Goal: Task Accomplishment & Management: Manage account settings

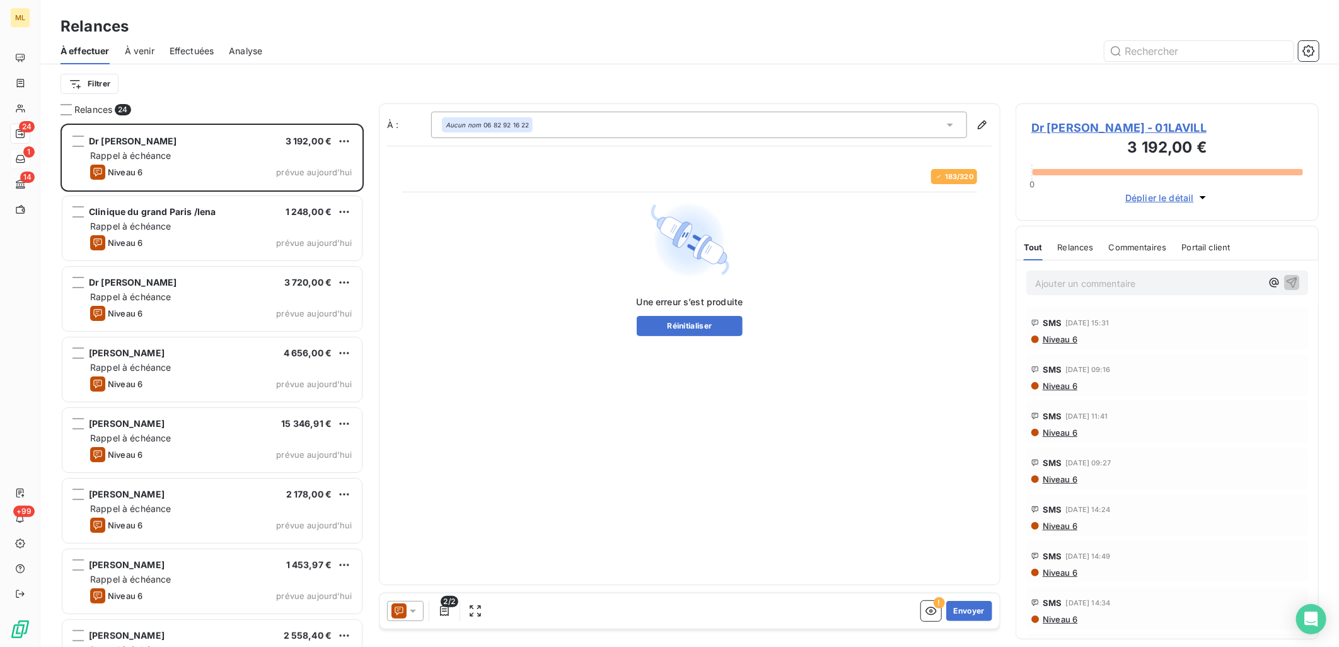
scroll to position [513, 293]
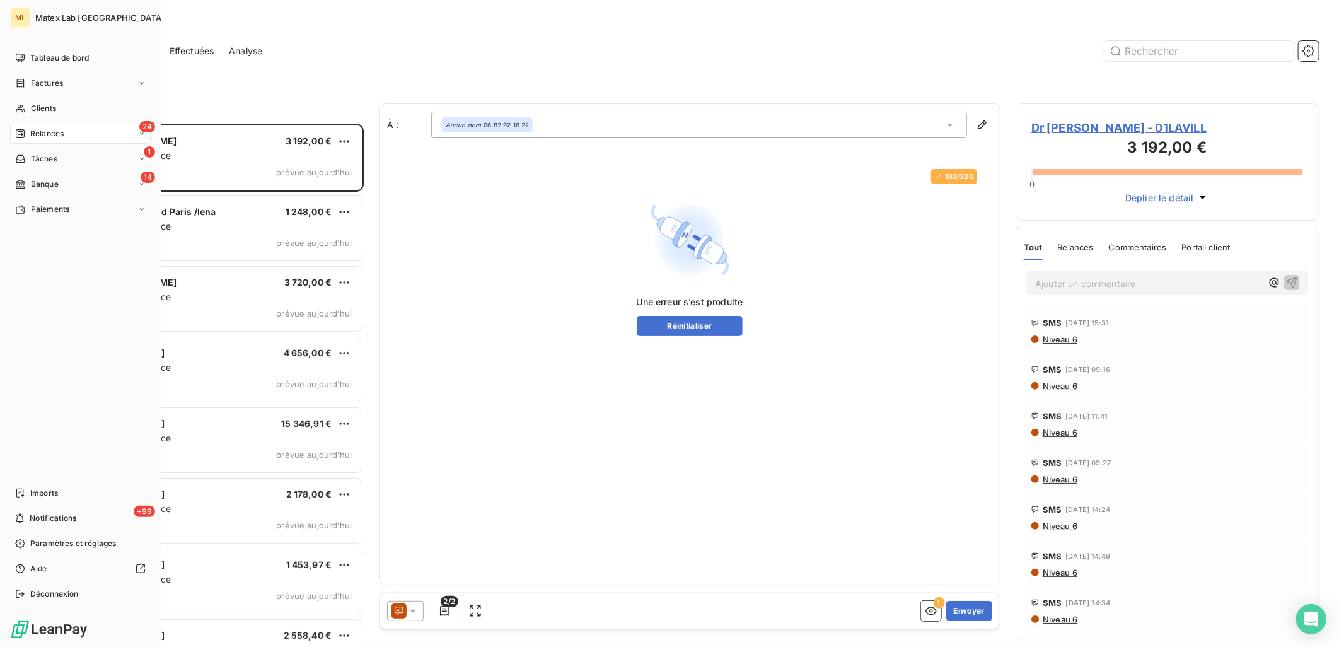
click at [36, 131] on span "Relances" at bounding box center [46, 133] width 33 height 11
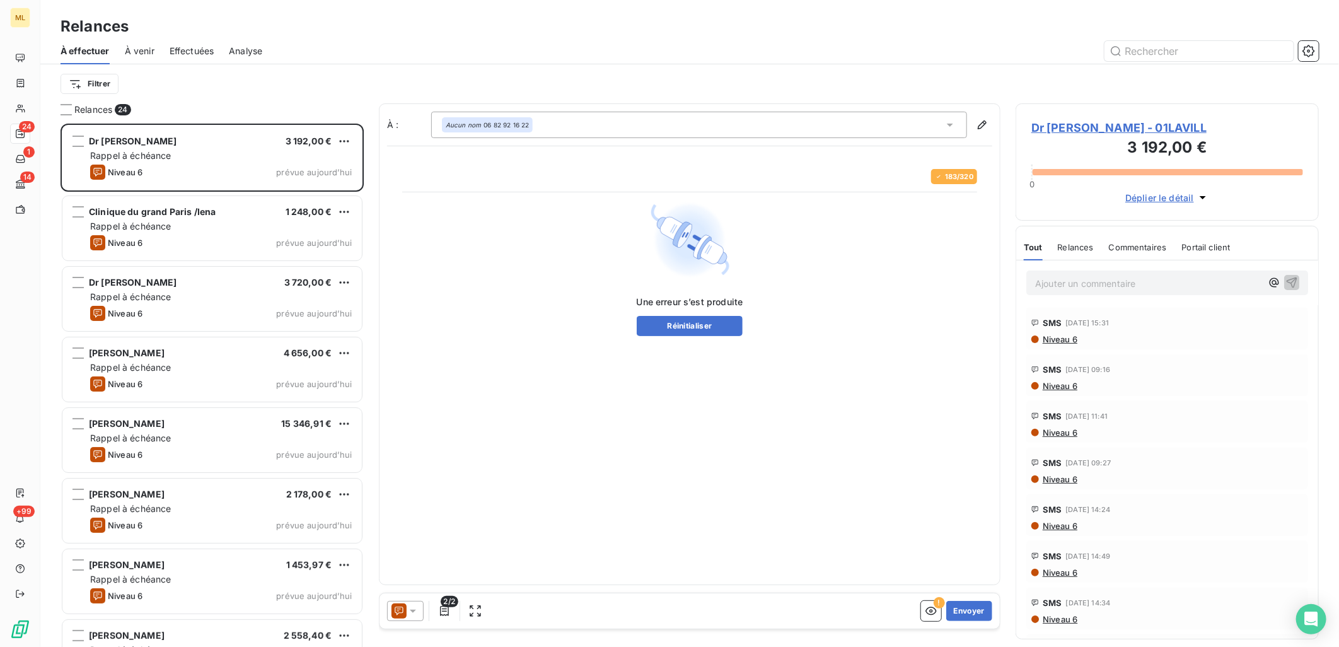
click at [402, 46] on div at bounding box center [798, 51] width 1042 height 20
click at [703, 332] on button "Réinitialiser" at bounding box center [690, 326] width 107 height 20
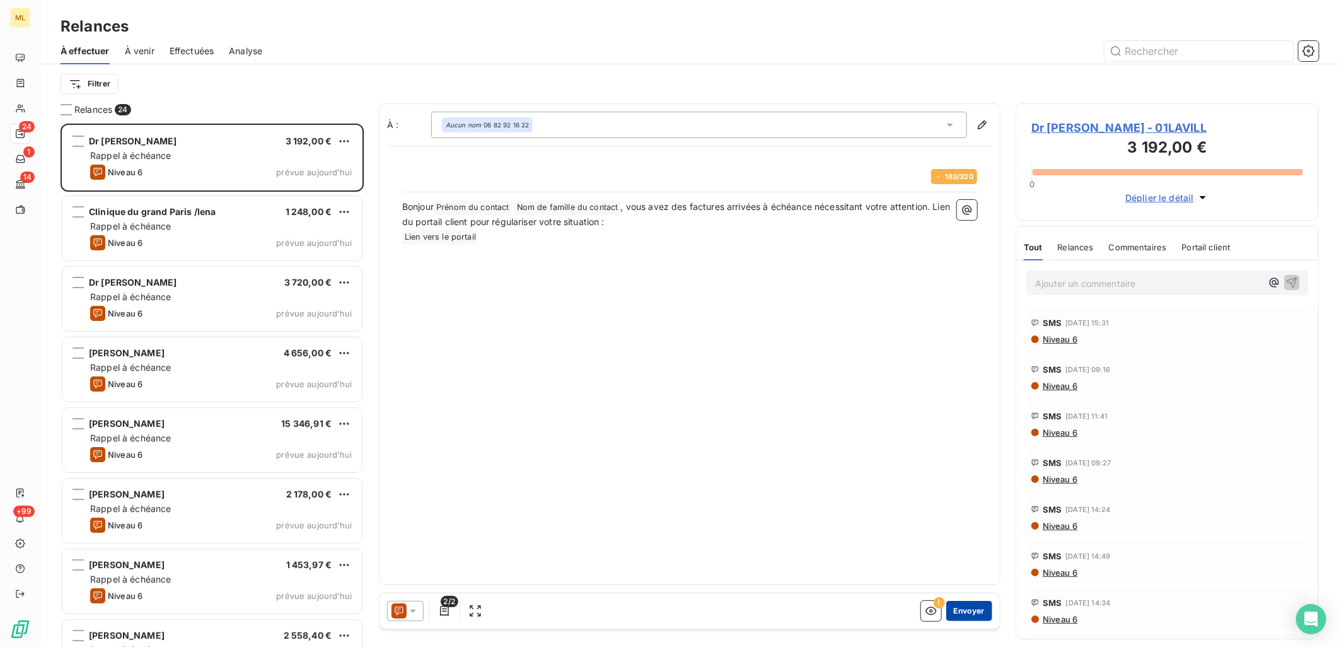
click at [967, 612] on button "Envoyer" at bounding box center [970, 611] width 46 height 20
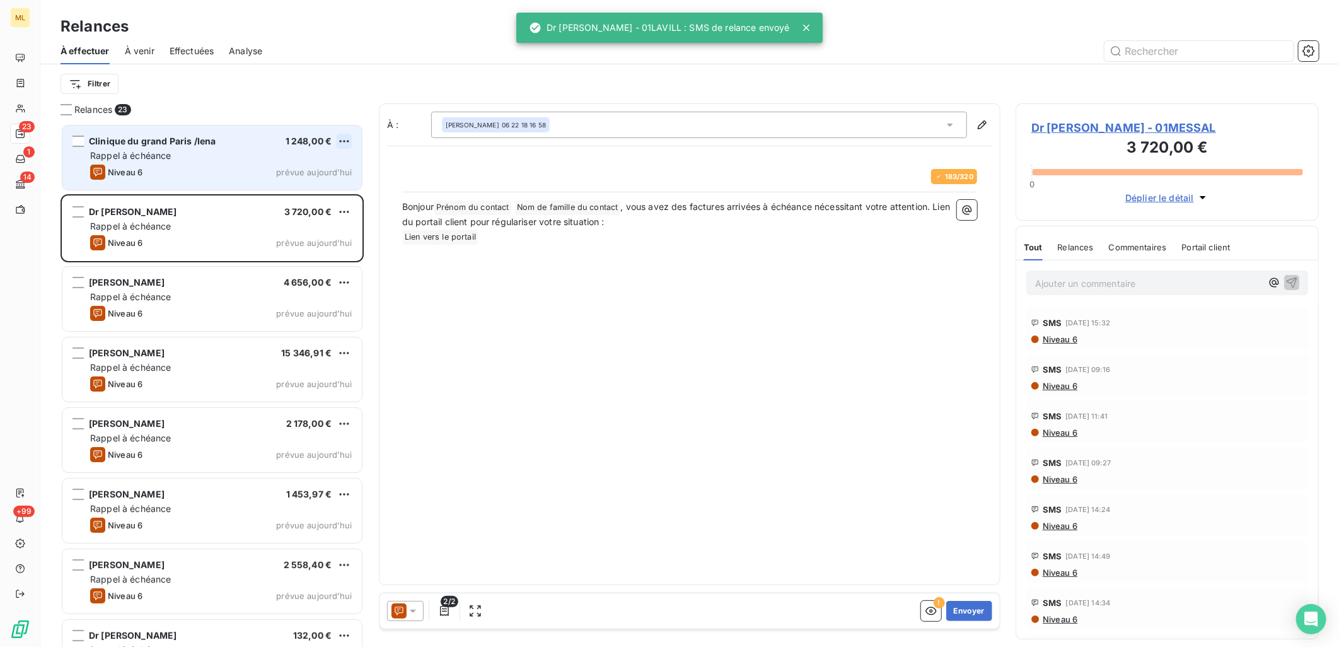
click at [338, 141] on html "ML 23 1 14 +99 Relances À effectuer À venir Effectuées Analyse Filtrer Relances…" at bounding box center [669, 323] width 1339 height 647
click at [318, 185] on div "Passer cette action" at bounding box center [290, 189] width 113 height 20
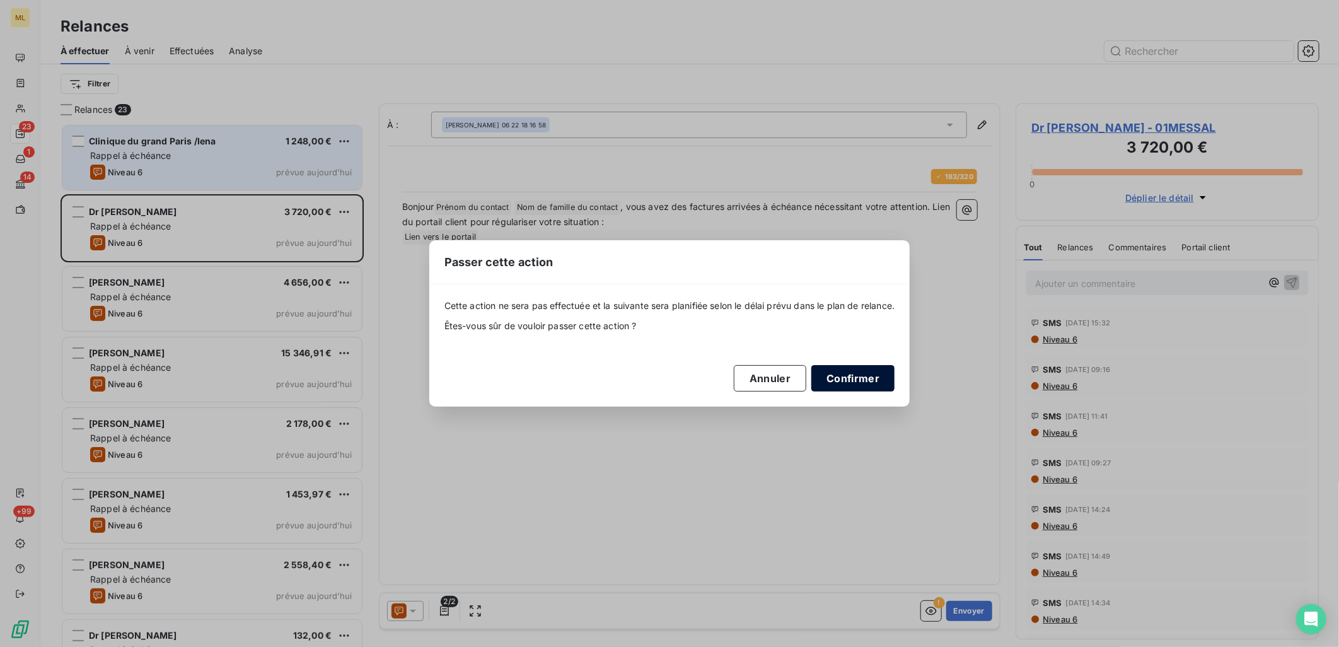
click at [854, 380] on button "Confirmer" at bounding box center [853, 378] width 83 height 26
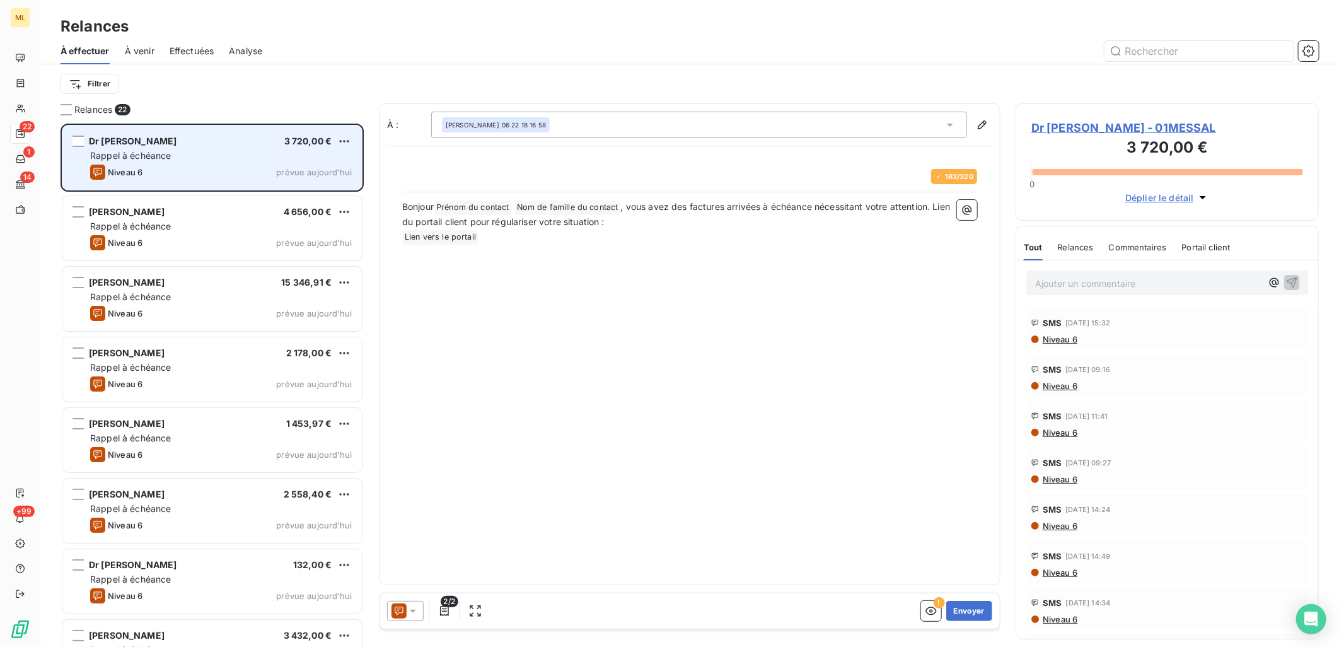
click at [265, 171] on div "Niveau 6 prévue [DATE]" at bounding box center [221, 172] width 262 height 15
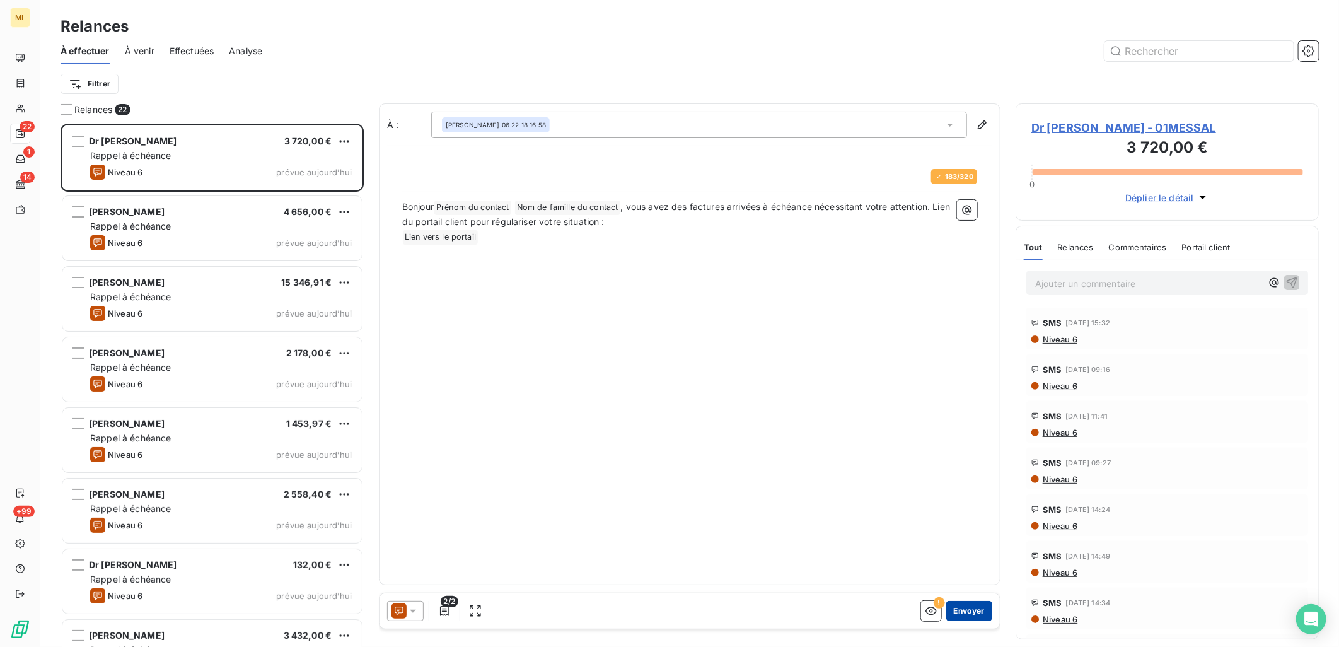
click at [978, 612] on button "Envoyer" at bounding box center [970, 611] width 46 height 20
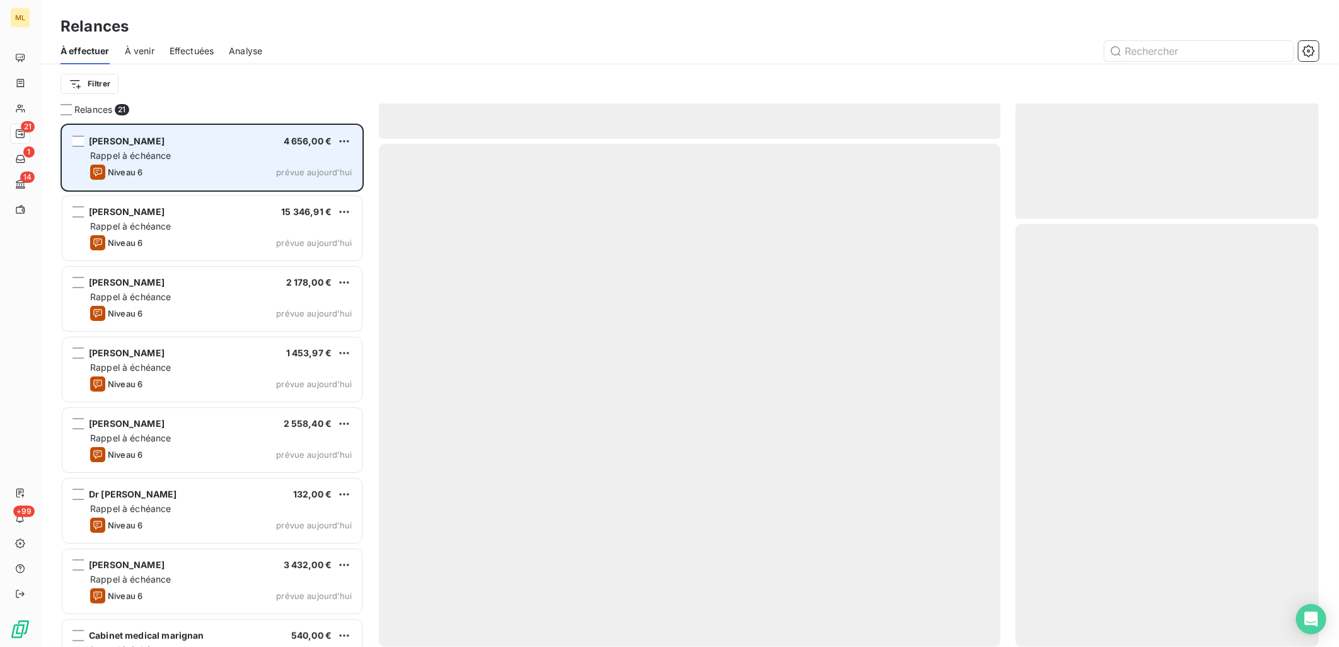
click at [195, 159] on div "Rappel à échéance" at bounding box center [221, 155] width 262 height 13
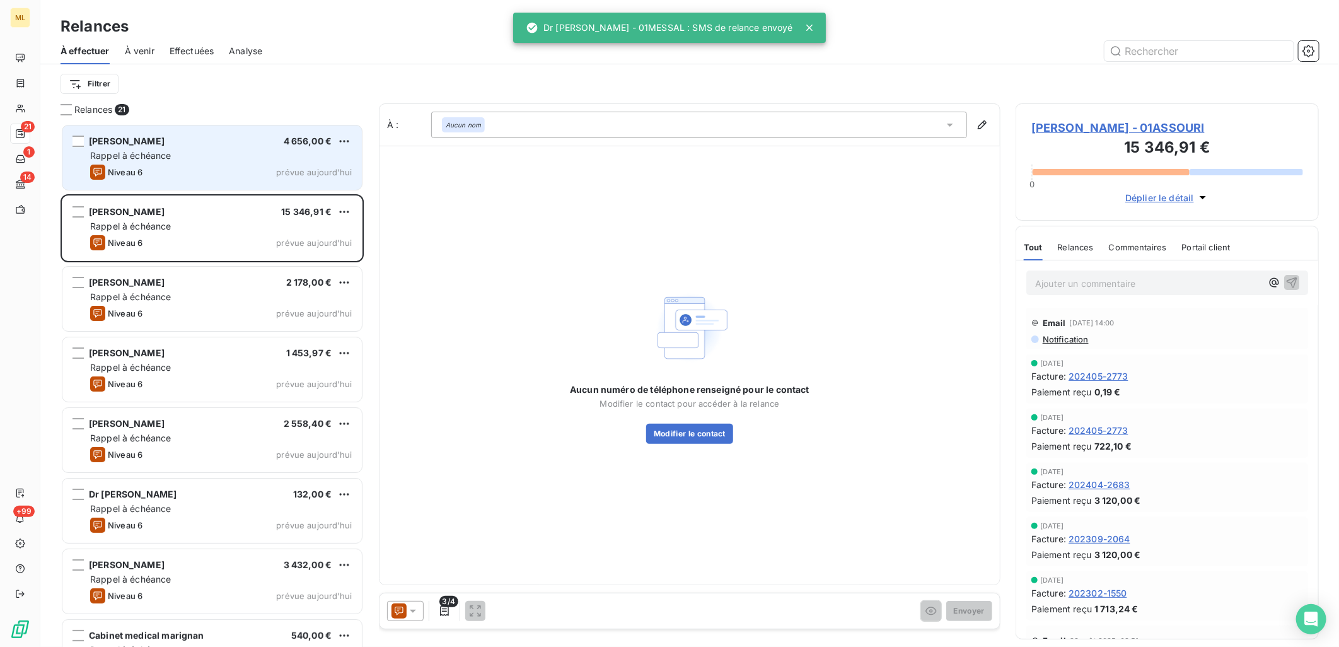
click at [244, 159] on div "Rappel à échéance" at bounding box center [221, 155] width 262 height 13
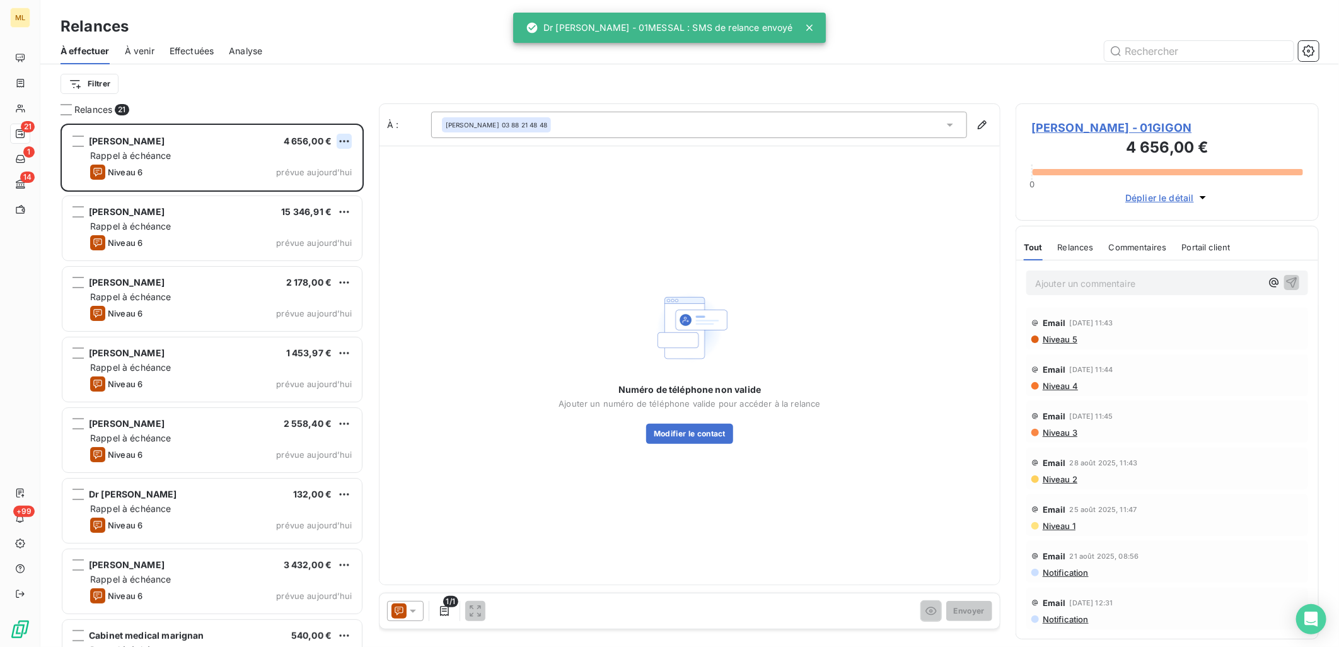
click at [344, 137] on html "ML 21 1 14 +99 Relances À effectuer À venir Effectuées Analyse Filtrer Relances…" at bounding box center [669, 323] width 1339 height 647
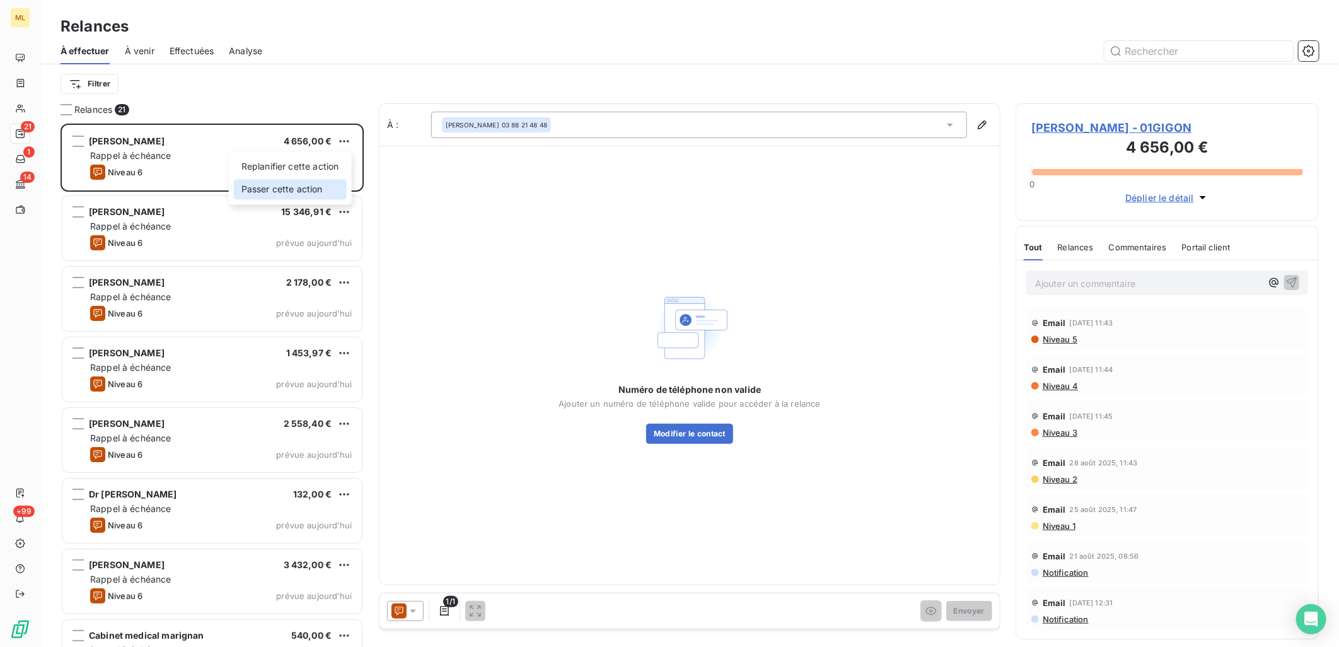
click at [309, 188] on div "Passer cette action" at bounding box center [290, 189] width 113 height 20
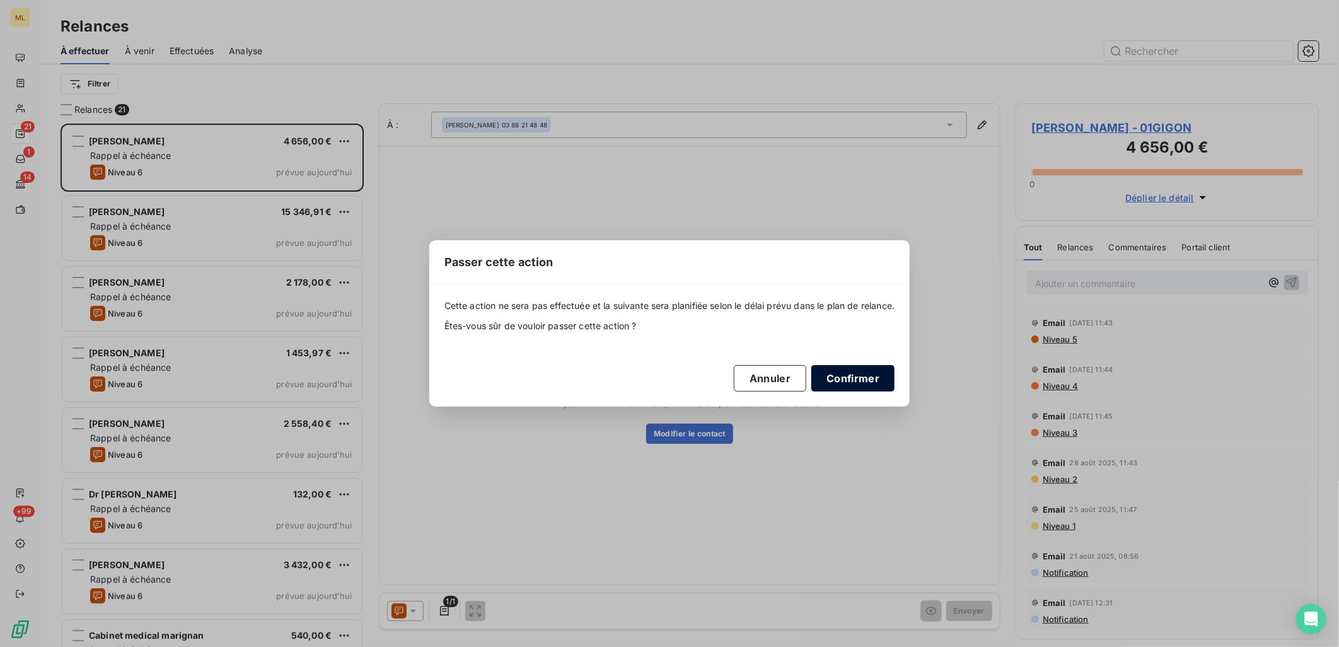
click at [863, 366] on button "Confirmer" at bounding box center [853, 378] width 83 height 26
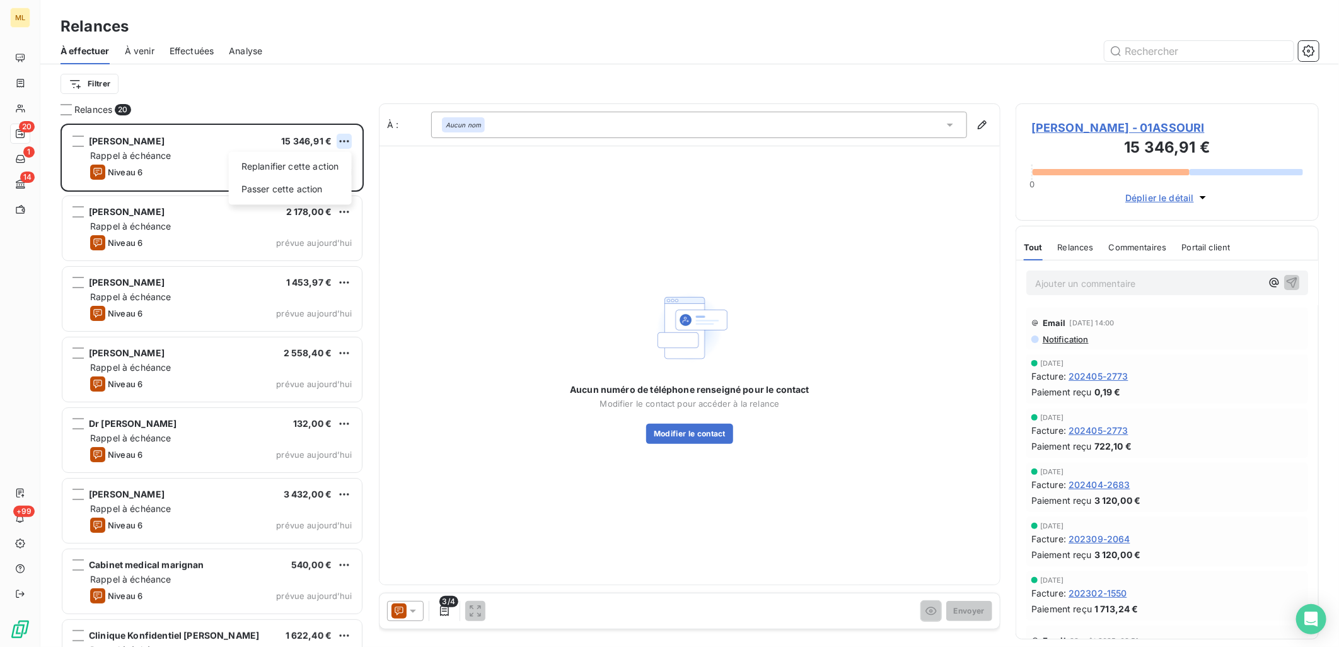
click at [350, 143] on html "ML 20 1 14 +99 Relances À effectuer À venir Effectuées Analyse Filtrer Relances…" at bounding box center [669, 323] width 1339 height 647
click at [325, 178] on div "Replanifier cette action Passer cette action" at bounding box center [290, 177] width 123 height 53
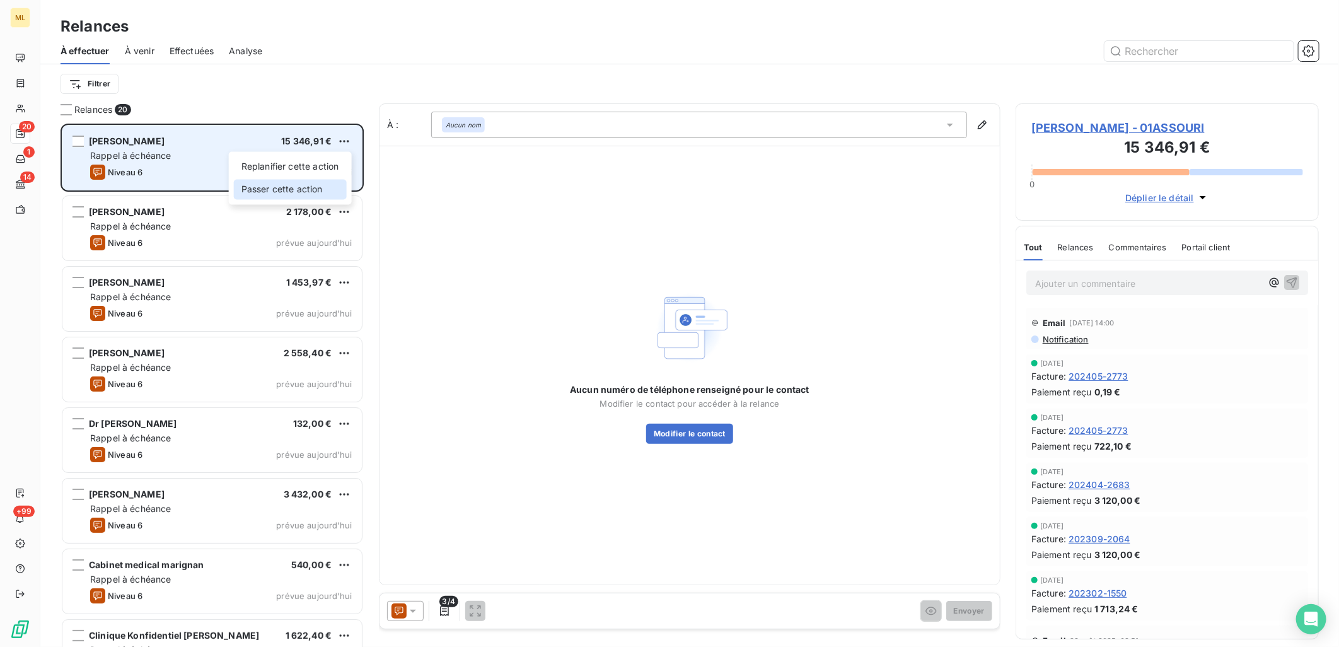
click at [300, 194] on div "Passer cette action" at bounding box center [290, 189] width 113 height 20
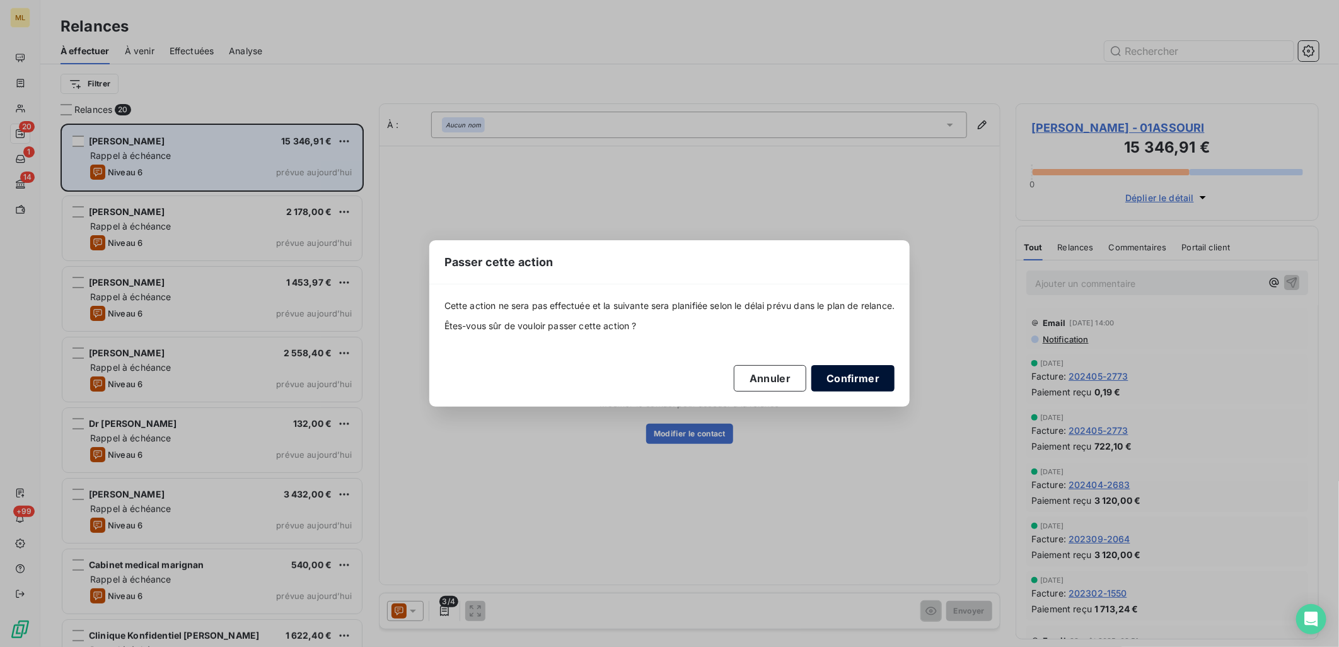
click at [884, 375] on button "Confirmer" at bounding box center [853, 378] width 83 height 26
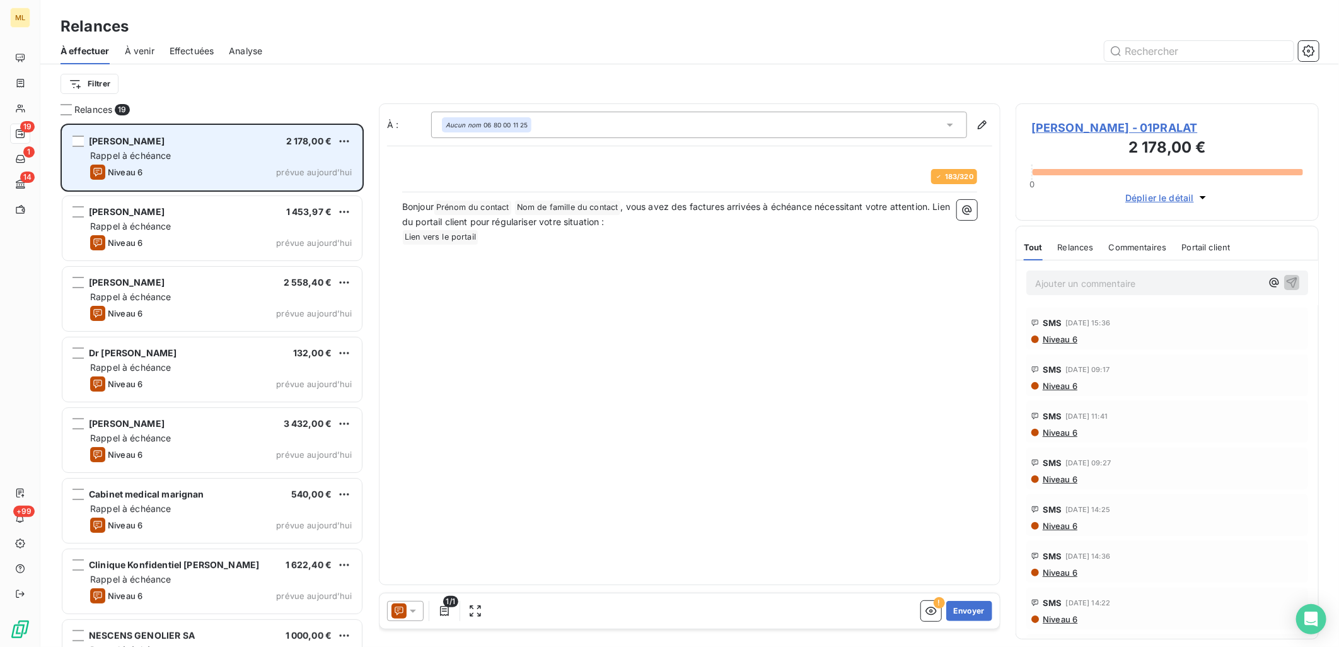
click at [230, 142] on div "Dr Jacqueline PRALAT 2 178,00 €" at bounding box center [221, 141] width 262 height 11
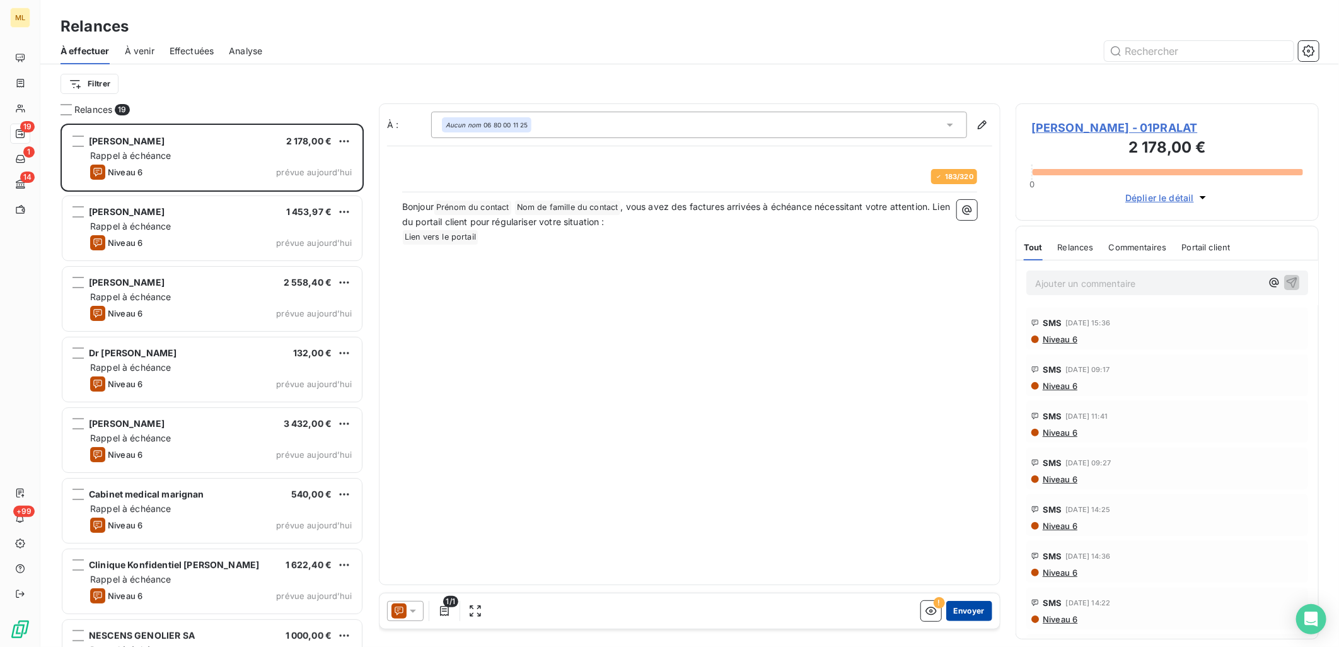
click at [965, 606] on button "Envoyer" at bounding box center [970, 611] width 46 height 20
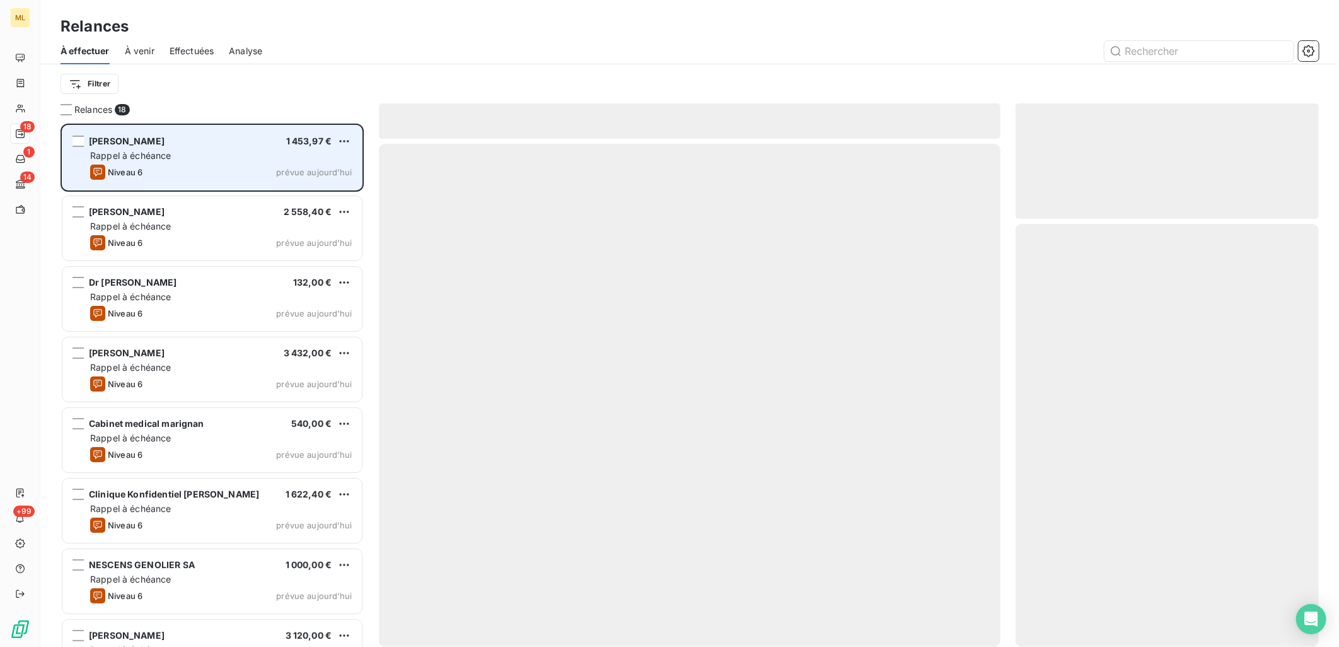
click at [235, 158] on div "Rappel à échéance" at bounding box center [221, 155] width 262 height 13
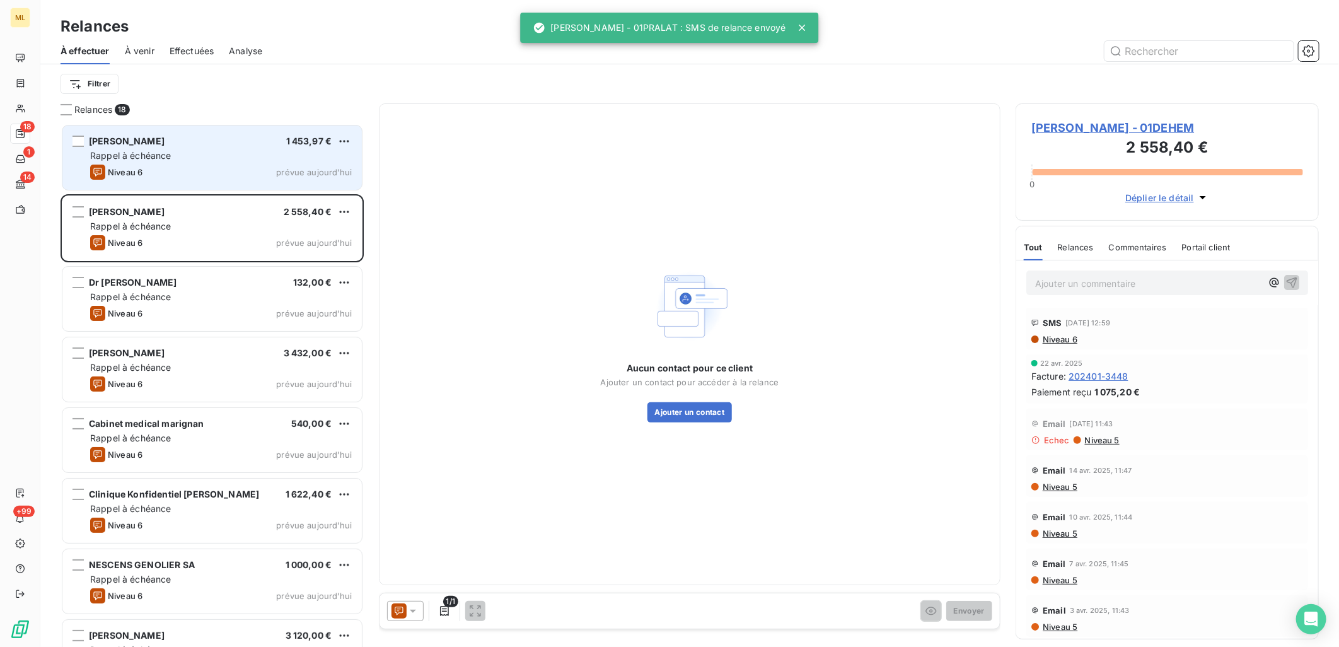
click at [235, 158] on div "Rappel à échéance" at bounding box center [221, 155] width 262 height 13
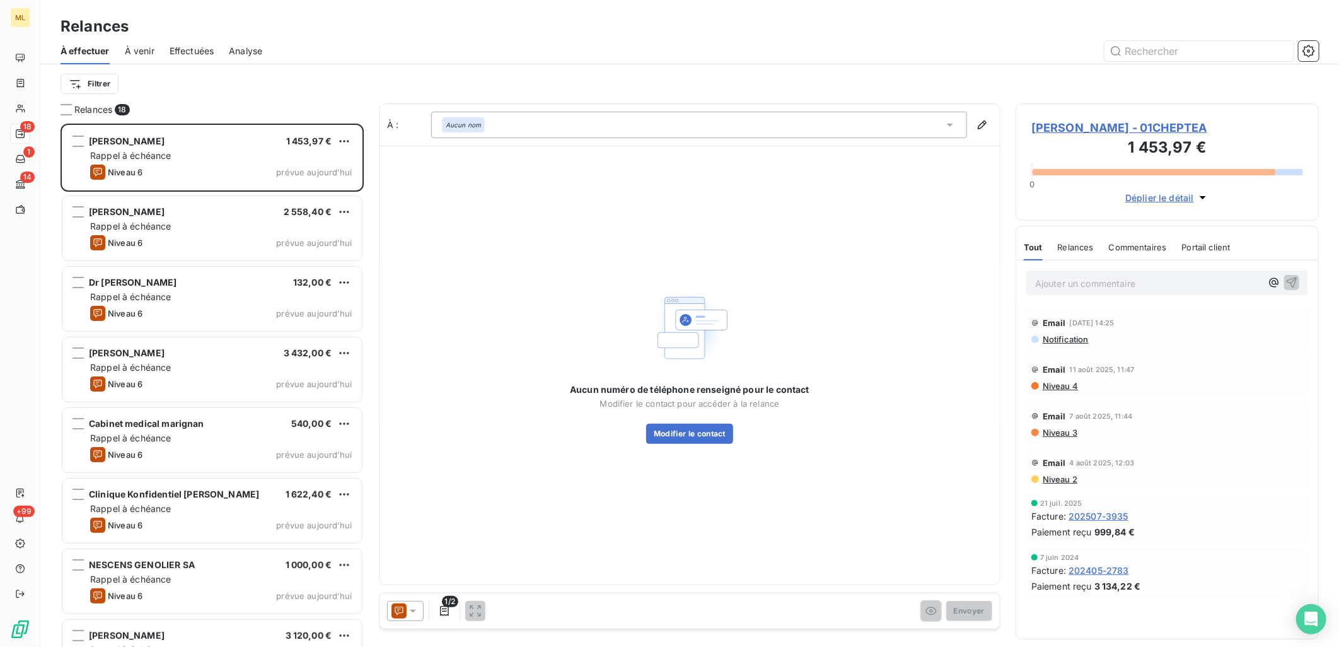
click at [593, 129] on div "Aucun nom" at bounding box center [699, 125] width 536 height 26
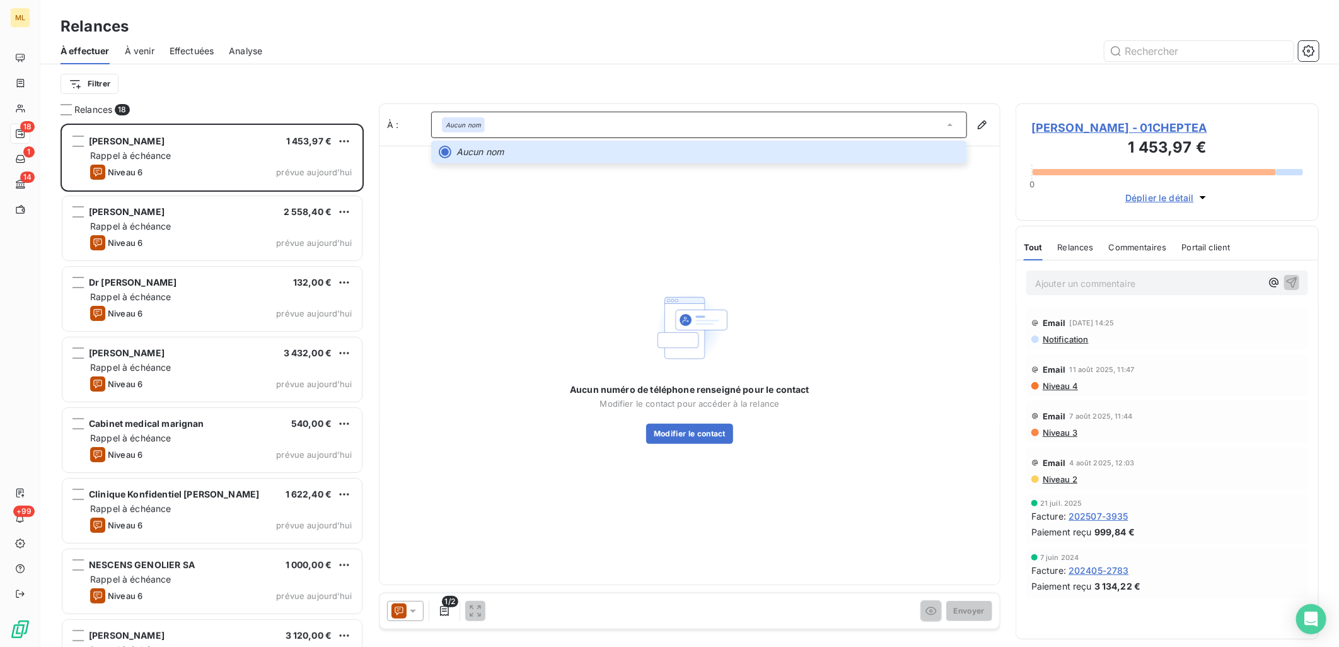
click at [488, 275] on div "Aucun numéro de téléphone renseigné pour le contact Modifier le contact pour ac…" at bounding box center [690, 365] width 621 height 439
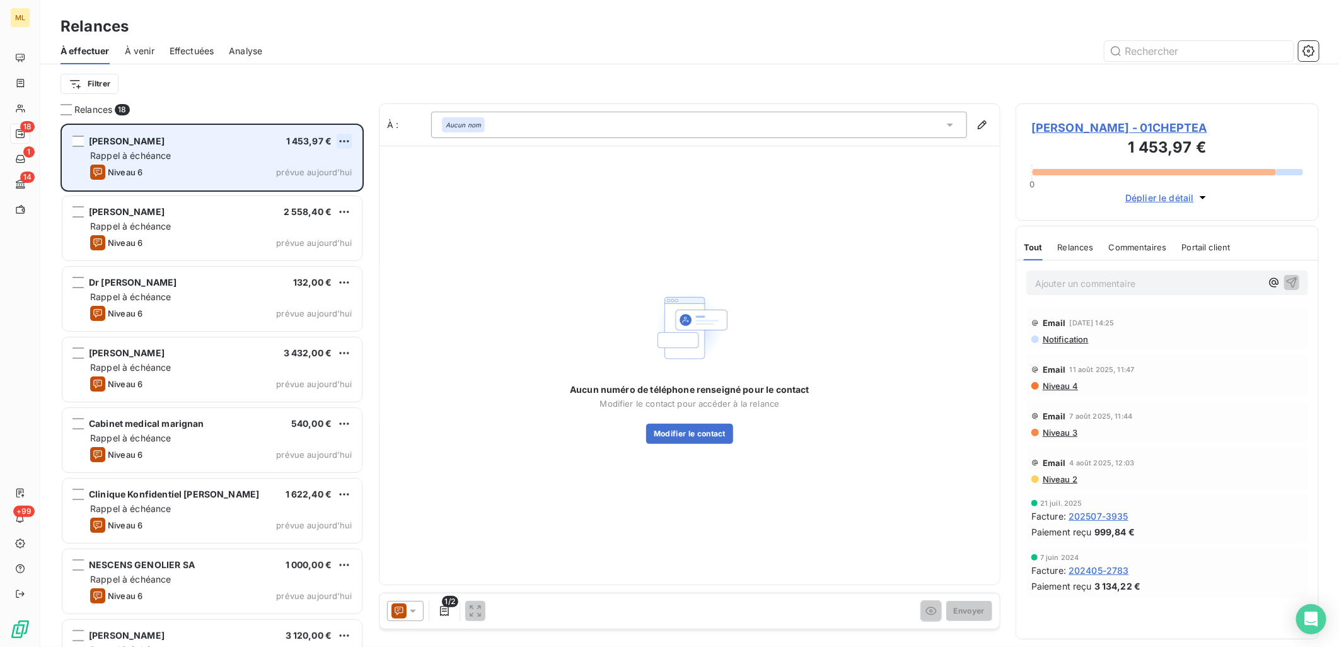
click at [339, 142] on html "ML 18 1 14 +99 Relances À effectuer À venir Effectuées Analyse Filtrer Relances…" at bounding box center [669, 323] width 1339 height 647
click at [288, 189] on div "Passer cette action" at bounding box center [290, 189] width 113 height 20
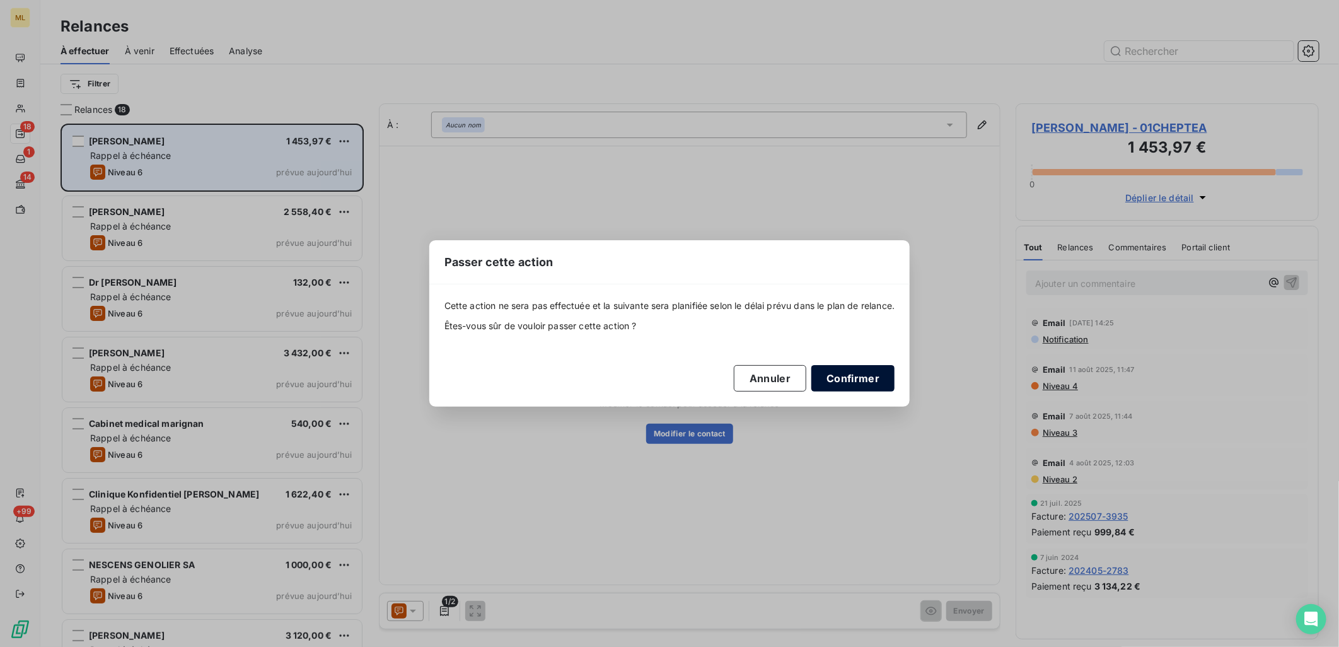
click at [873, 375] on button "Confirmer" at bounding box center [853, 378] width 83 height 26
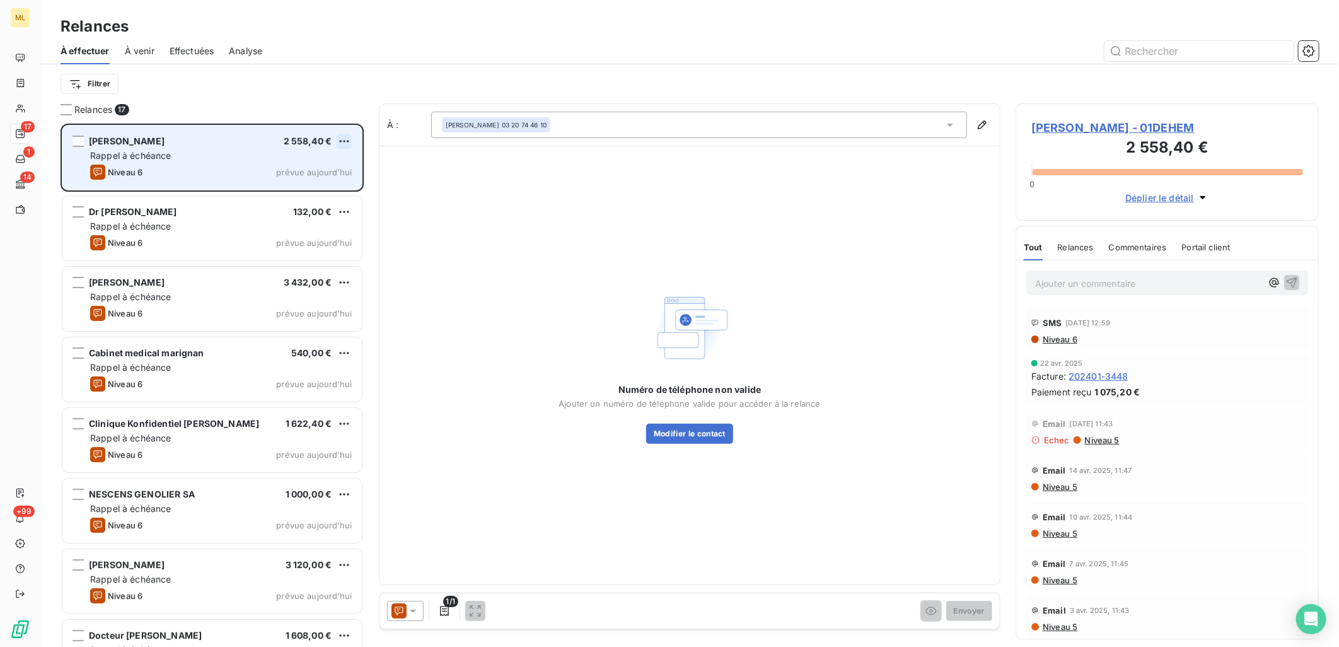
click at [346, 141] on html "ML 17 1 14 +99 Relances À effectuer À venir Effectuées Analyse Filtrer Relances…" at bounding box center [669, 323] width 1339 height 647
click at [306, 190] on div "Passer cette action" at bounding box center [290, 189] width 113 height 20
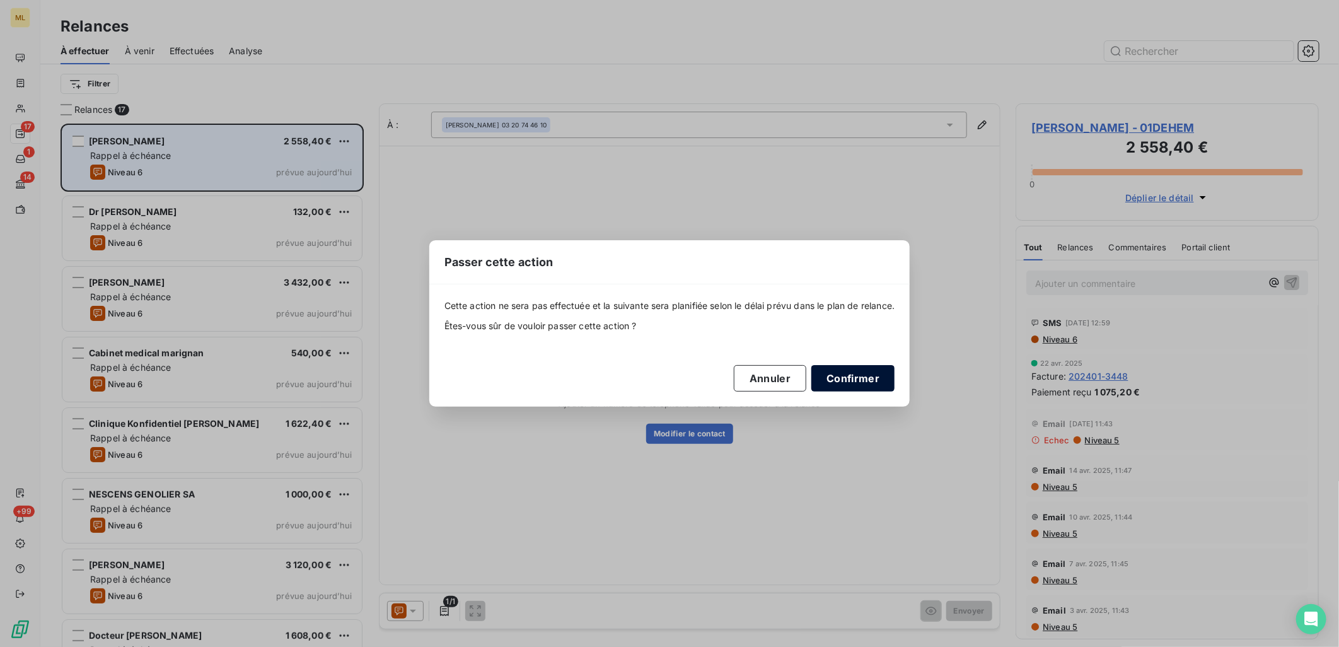
click at [877, 373] on button "Confirmer" at bounding box center [853, 378] width 83 height 26
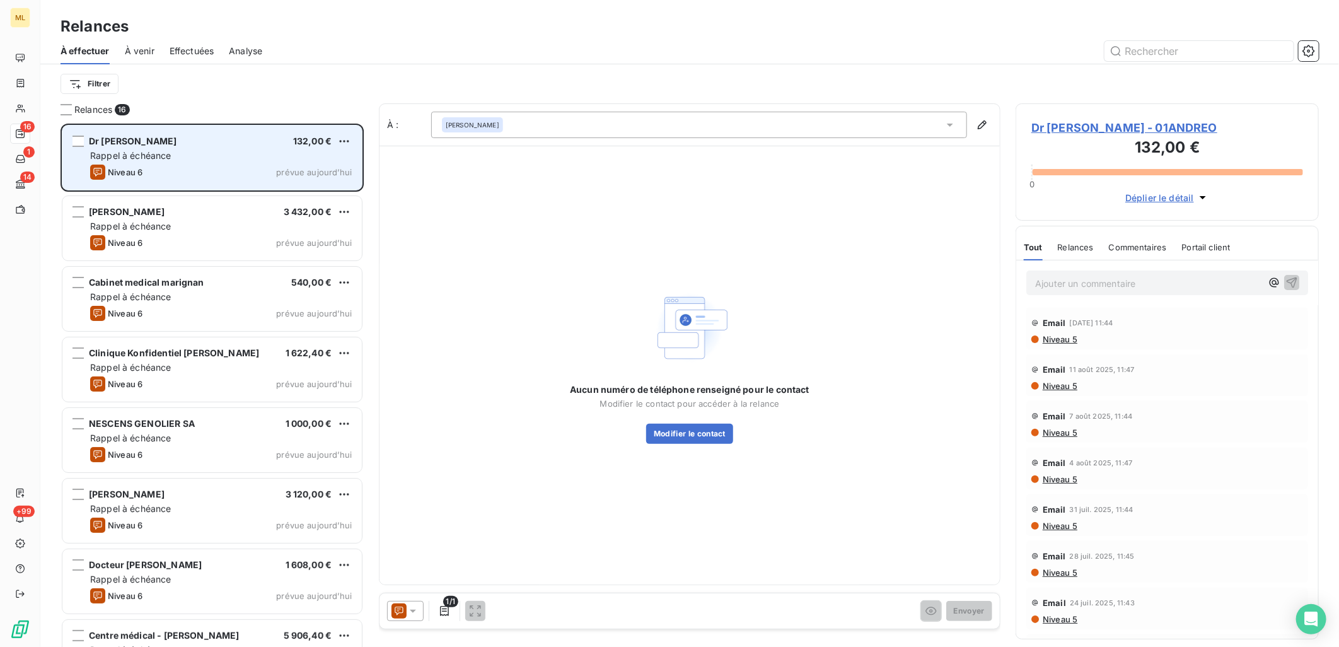
click at [216, 155] on div "Rappel à échéance" at bounding box center [221, 155] width 262 height 13
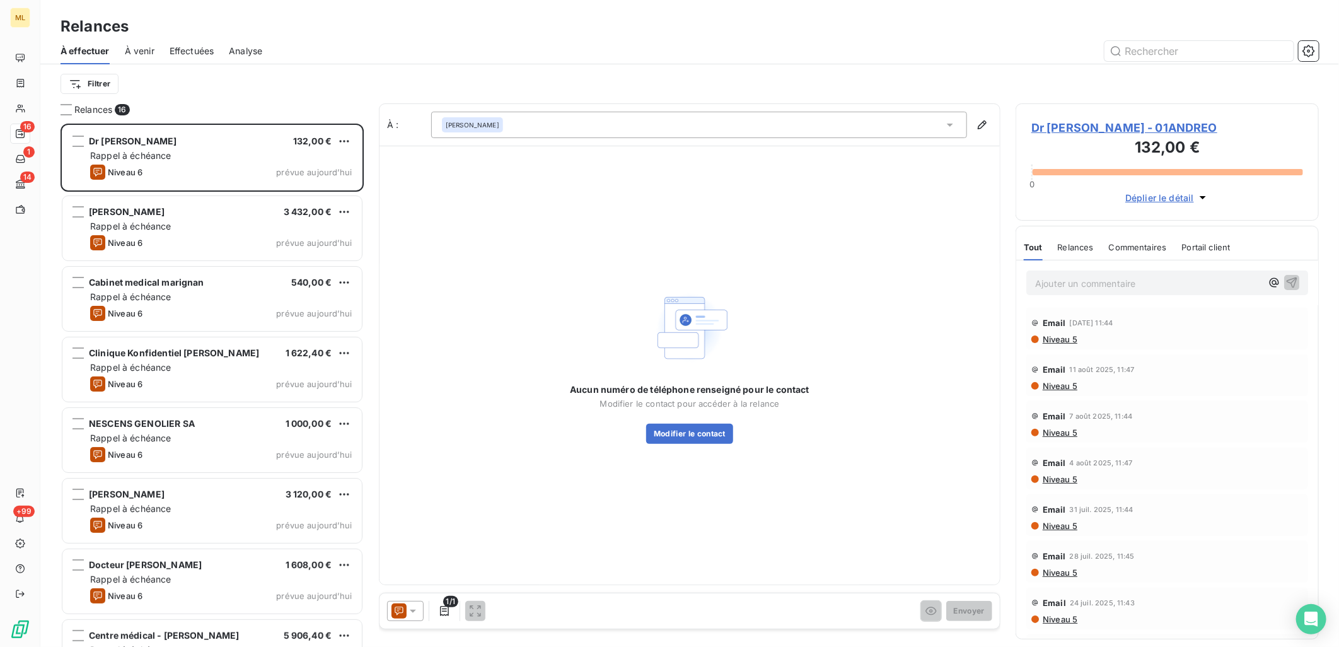
click at [550, 127] on div "Jean-Baptiste ANDREOLLETI" at bounding box center [699, 125] width 536 height 26
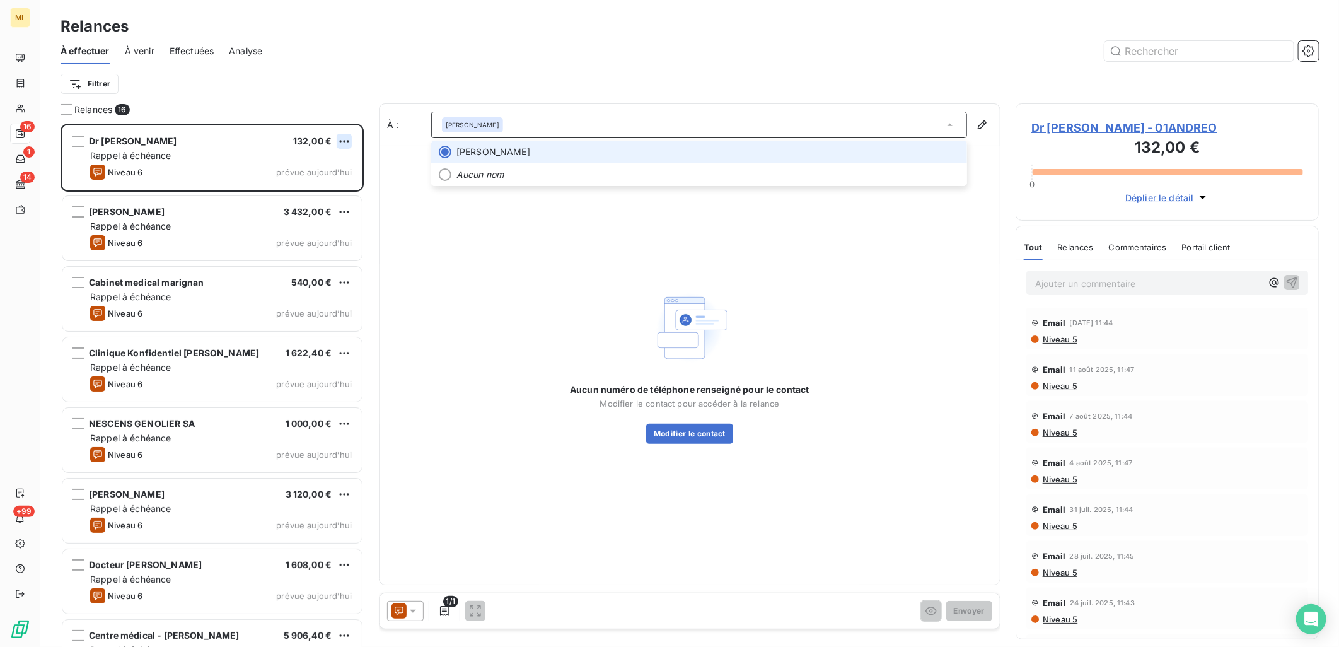
click at [342, 141] on html "ML 16 1 14 +99 Relances À effectuer À venir Effectuées Analyse Filtrer Relances…" at bounding box center [669, 323] width 1339 height 647
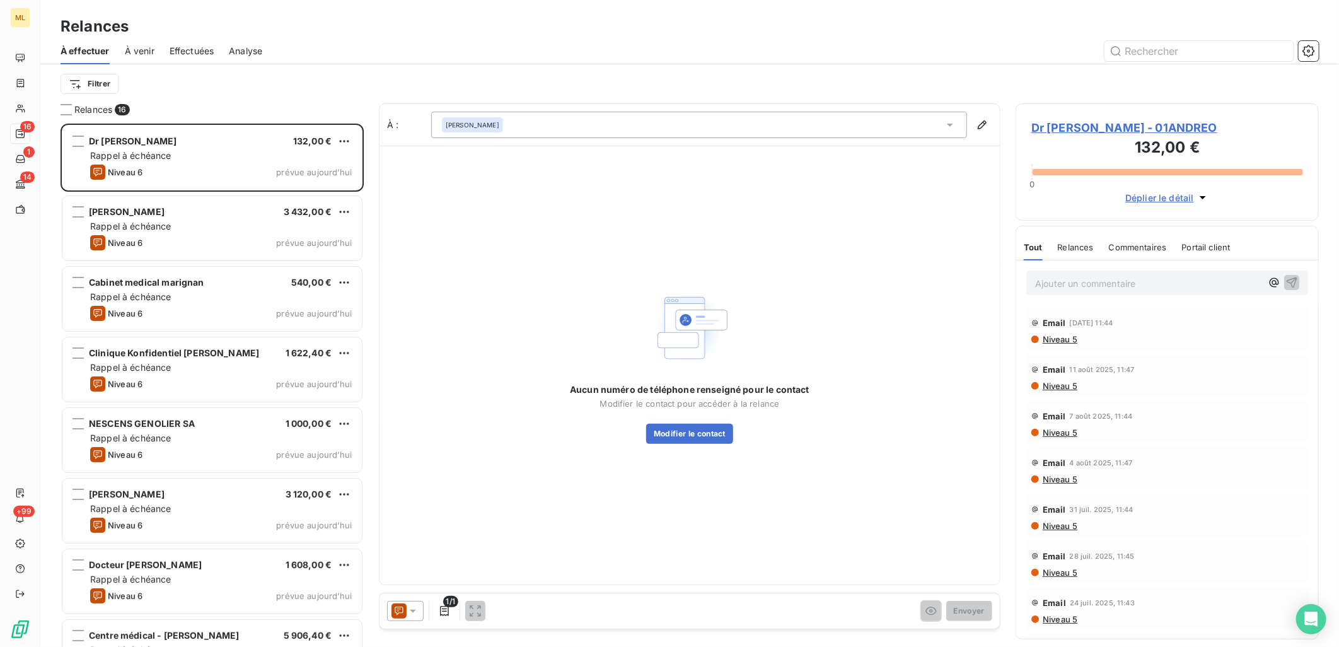
click at [539, 27] on html "ML 16 1 14 +99 Relances À effectuer À venir Effectuées Analyse Filtrer Relances…" at bounding box center [669, 323] width 1339 height 647
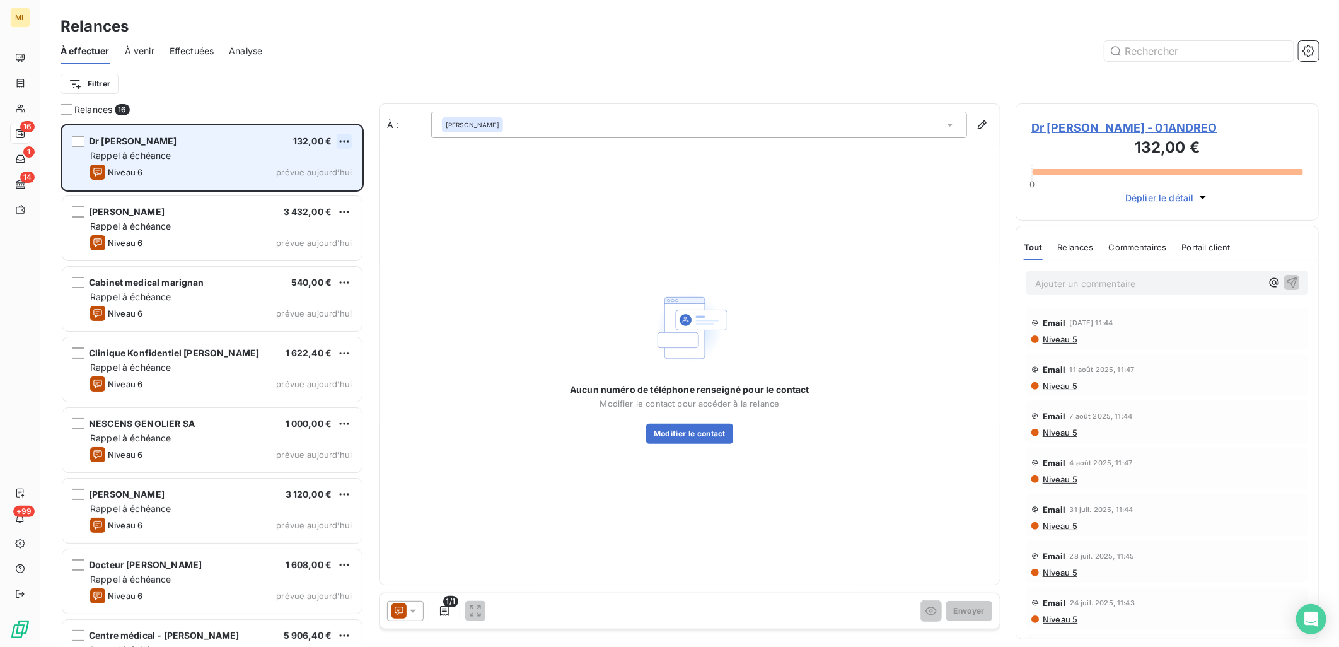
click at [347, 142] on html "ML 16 1 14 +99 Relances À effectuer À venir Effectuées Analyse Filtrer Relances…" at bounding box center [669, 323] width 1339 height 647
click at [313, 190] on div "Passer cette action" at bounding box center [290, 189] width 113 height 20
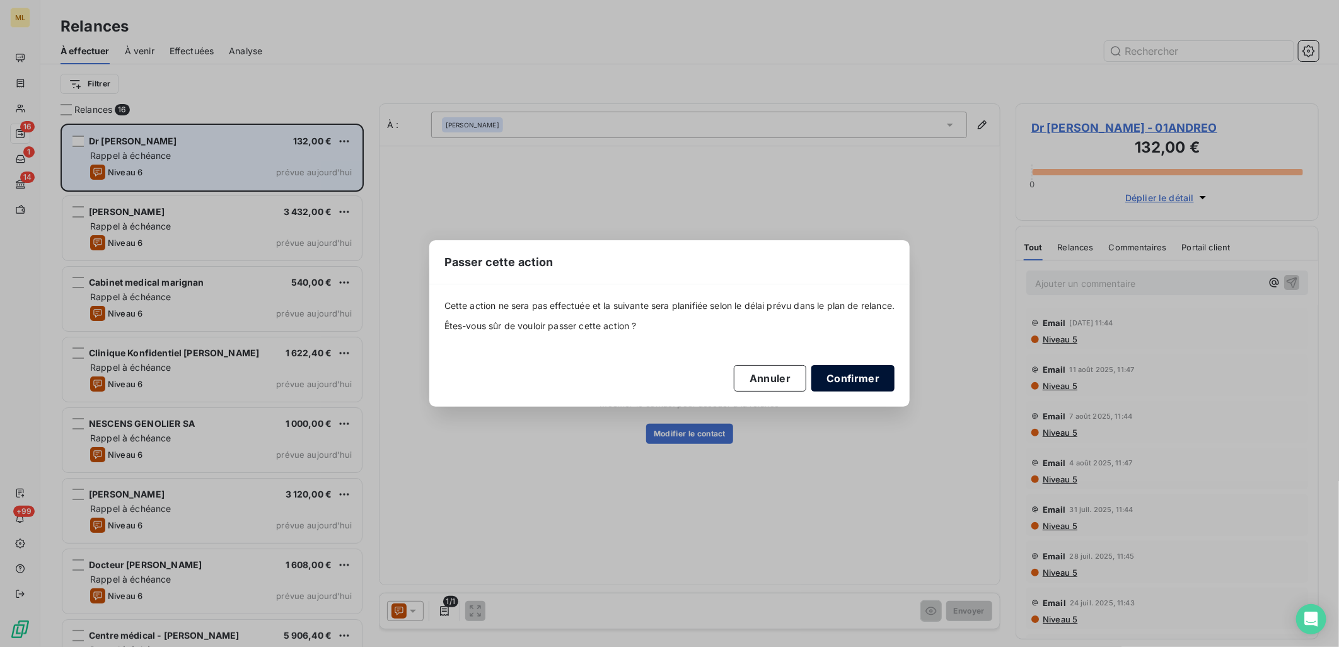
click at [860, 371] on button "Confirmer" at bounding box center [853, 378] width 83 height 26
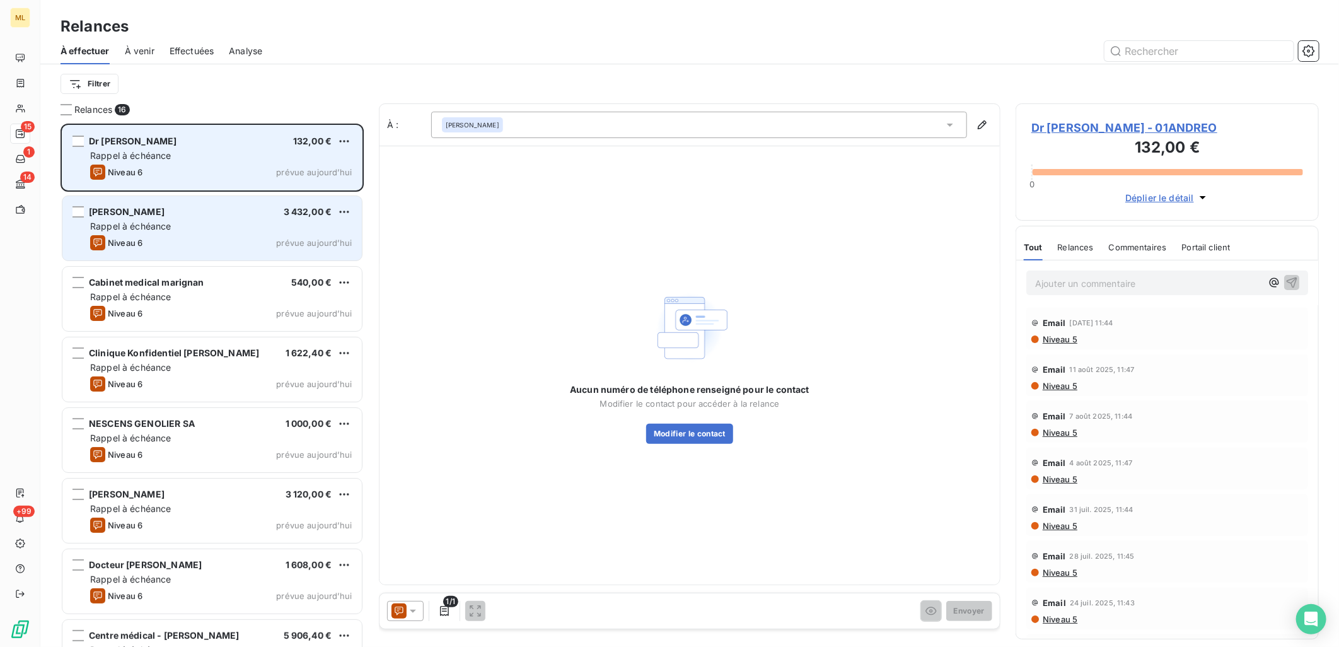
click at [216, 230] on div "Rappel à échéance" at bounding box center [221, 226] width 262 height 13
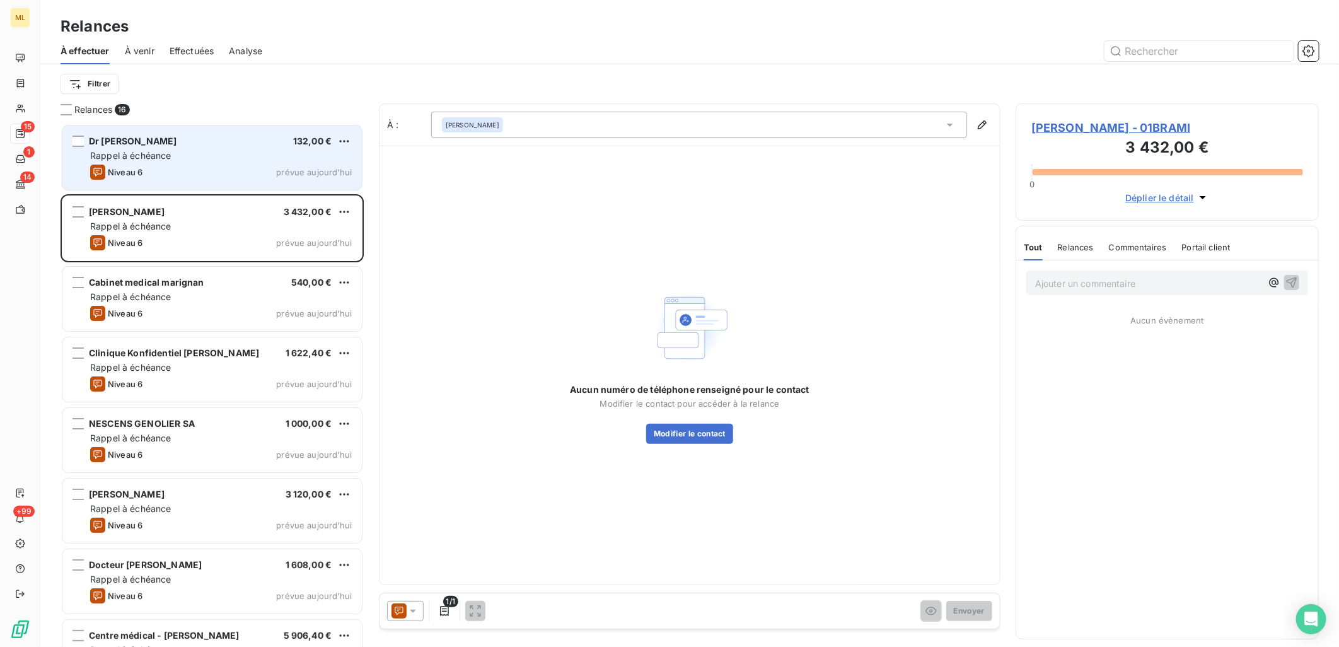
click at [333, 146] on div "Dr Jean-Baptiste ANDREOLLETI 132,00 €" at bounding box center [221, 141] width 262 height 11
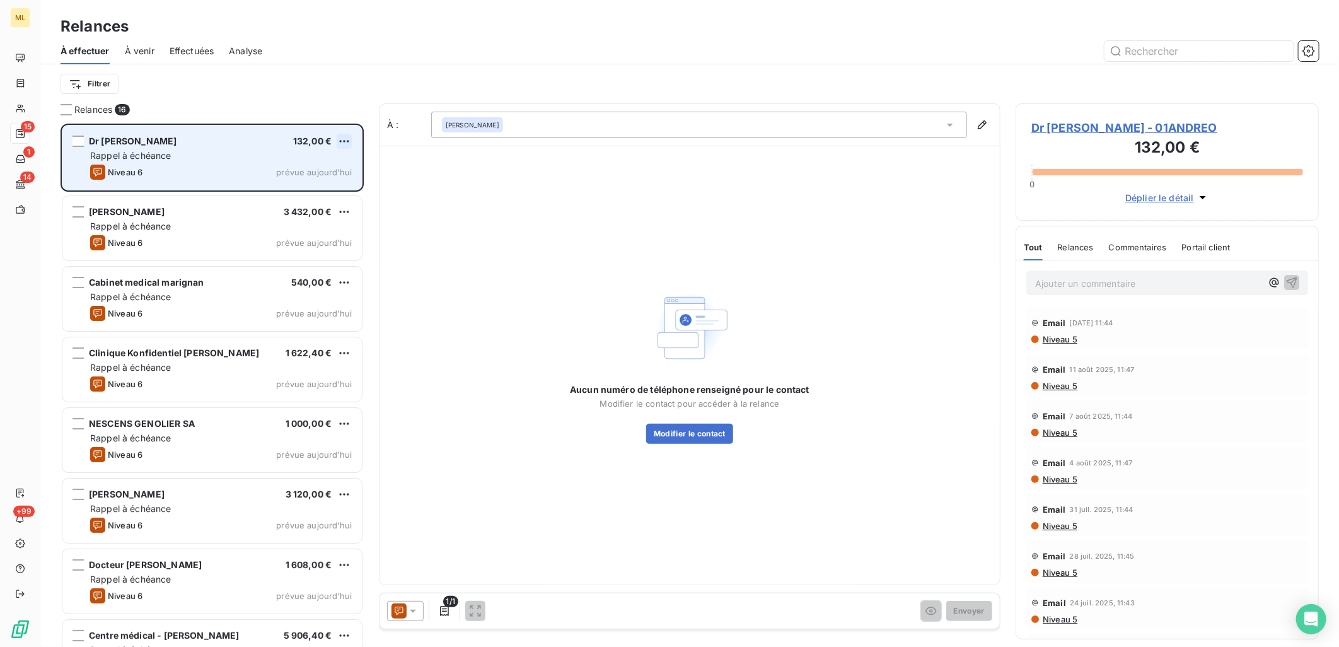
click at [349, 136] on html "ML 15 1 14 +99 Relances À effectuer À venir Effectuées Analyse Filtrer Relances…" at bounding box center [669, 323] width 1339 height 647
click at [310, 180] on div "Passer cette action" at bounding box center [290, 189] width 113 height 20
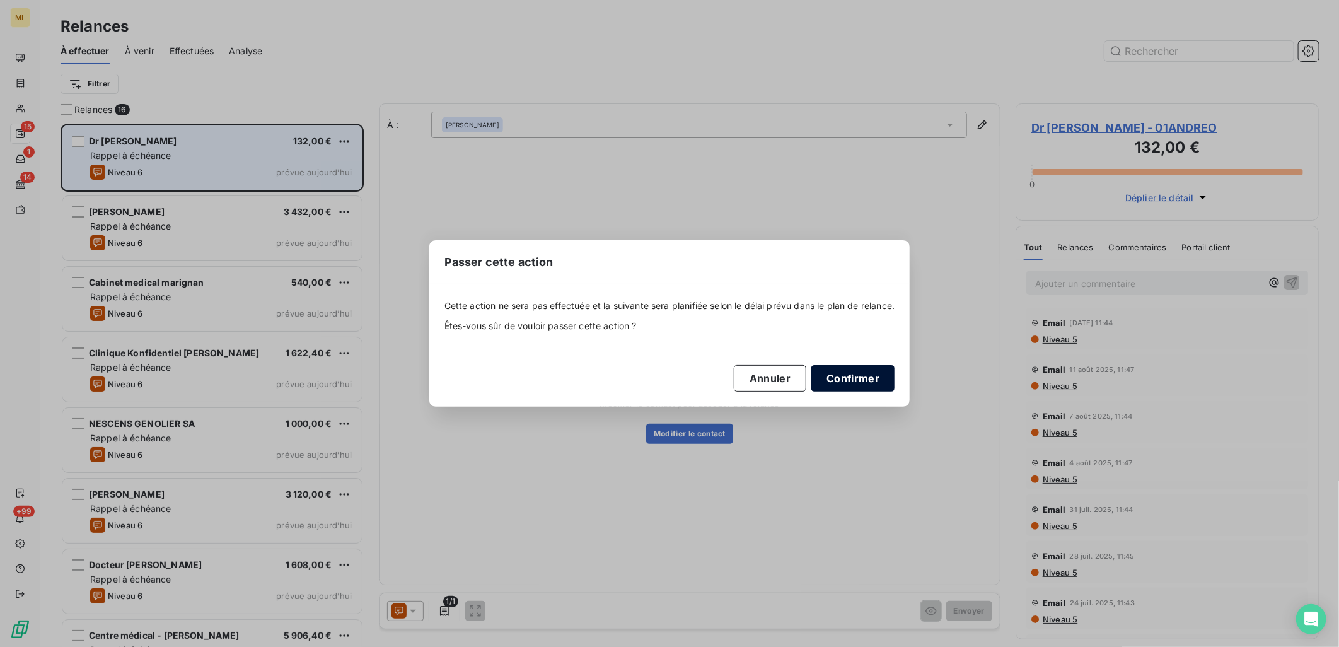
click at [869, 382] on button "Confirmer" at bounding box center [853, 378] width 83 height 26
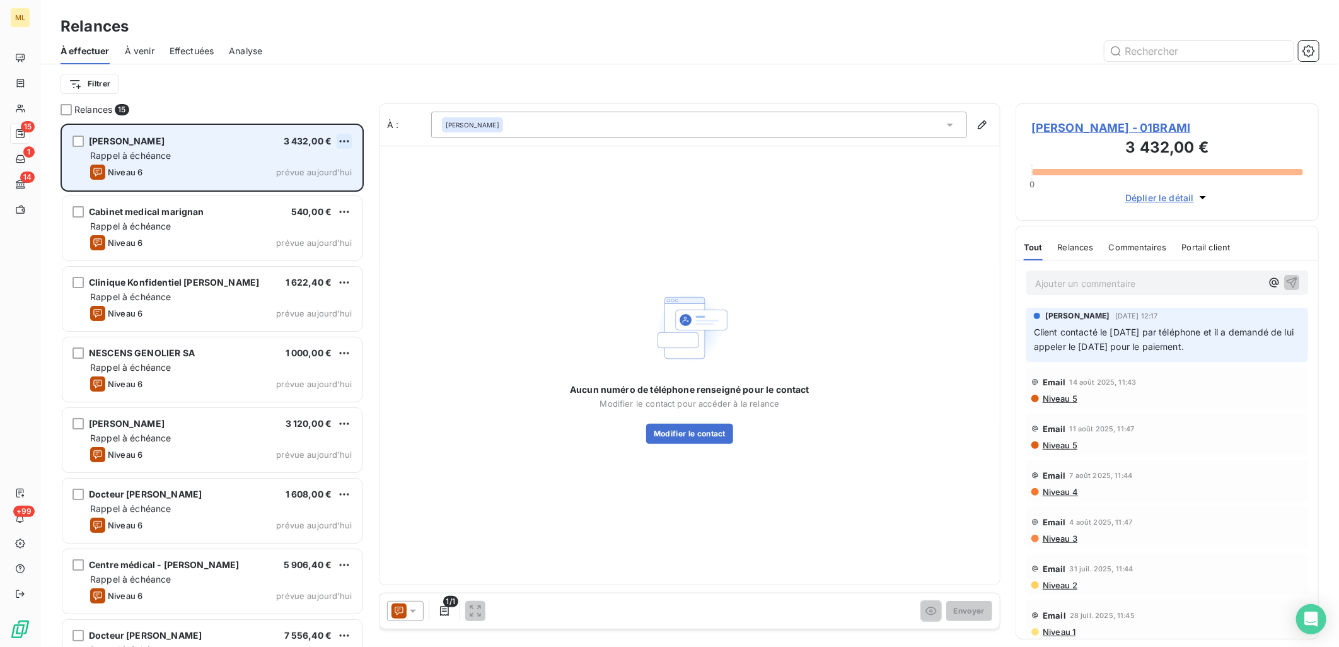
click at [346, 139] on html "ML 15 1 14 +99 Relances À effectuer À venir Effectuées Analyse Filtrer Relances…" at bounding box center [669, 323] width 1339 height 647
click at [312, 187] on div "Passer cette action" at bounding box center [290, 189] width 113 height 20
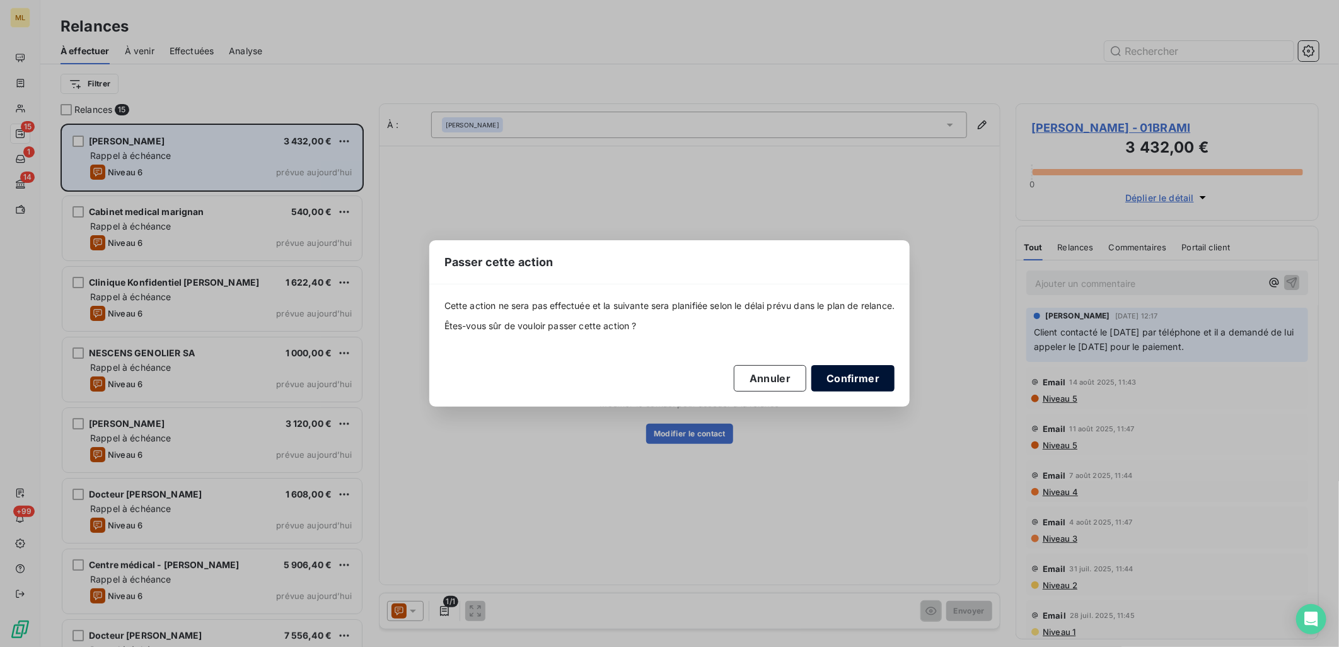
click at [860, 377] on button "Confirmer" at bounding box center [853, 378] width 83 height 26
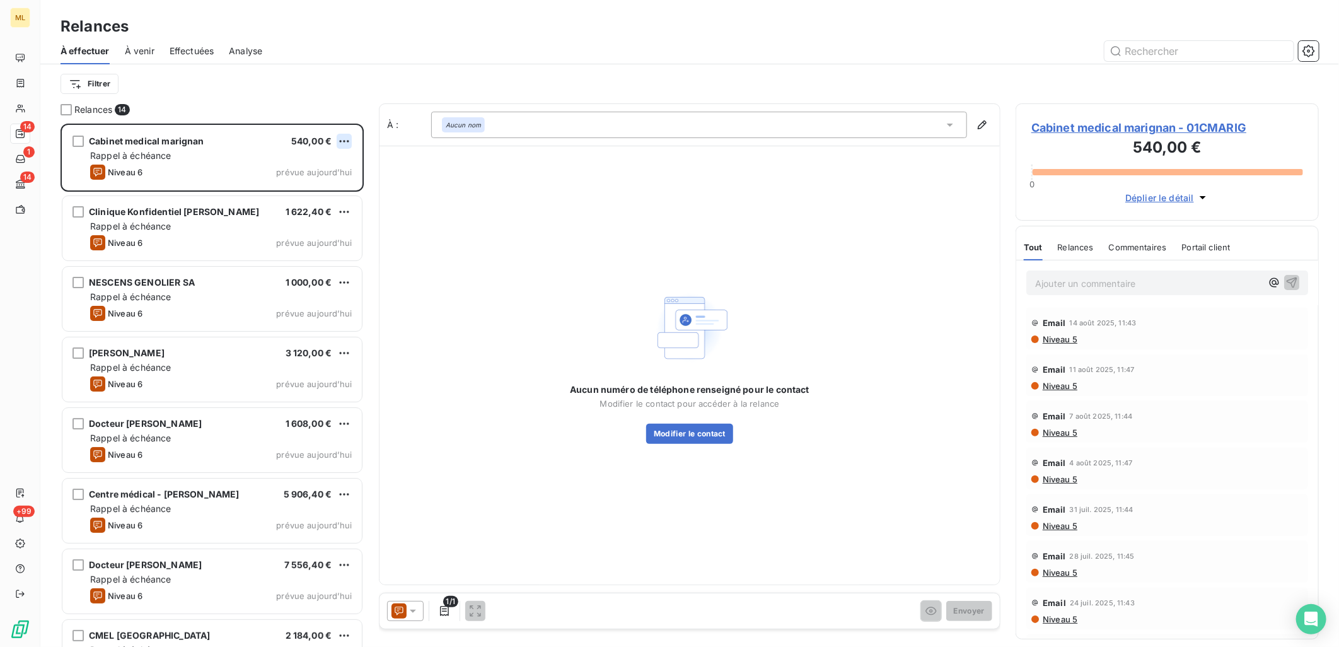
click at [342, 139] on html "ML 14 1 14 +99 Relances À effectuer À venir Effectuées Analyse Filtrer Relances…" at bounding box center [669, 323] width 1339 height 647
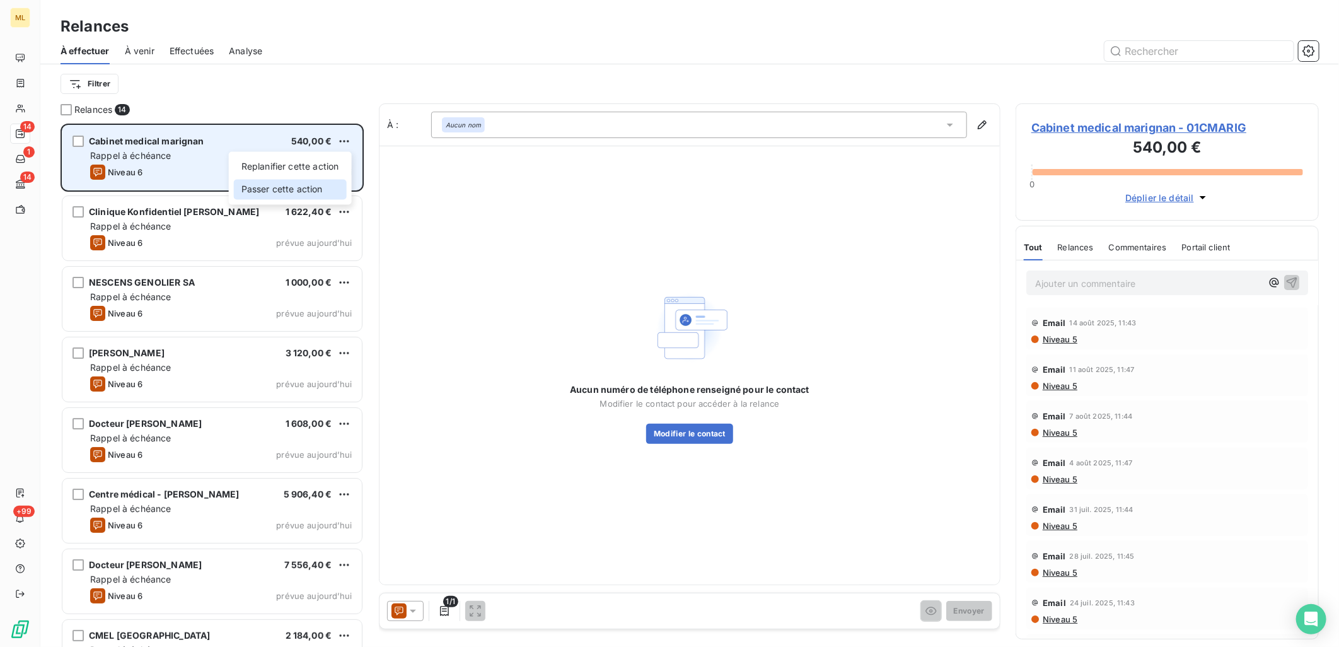
click at [301, 180] on div "Passer cette action" at bounding box center [290, 189] width 113 height 20
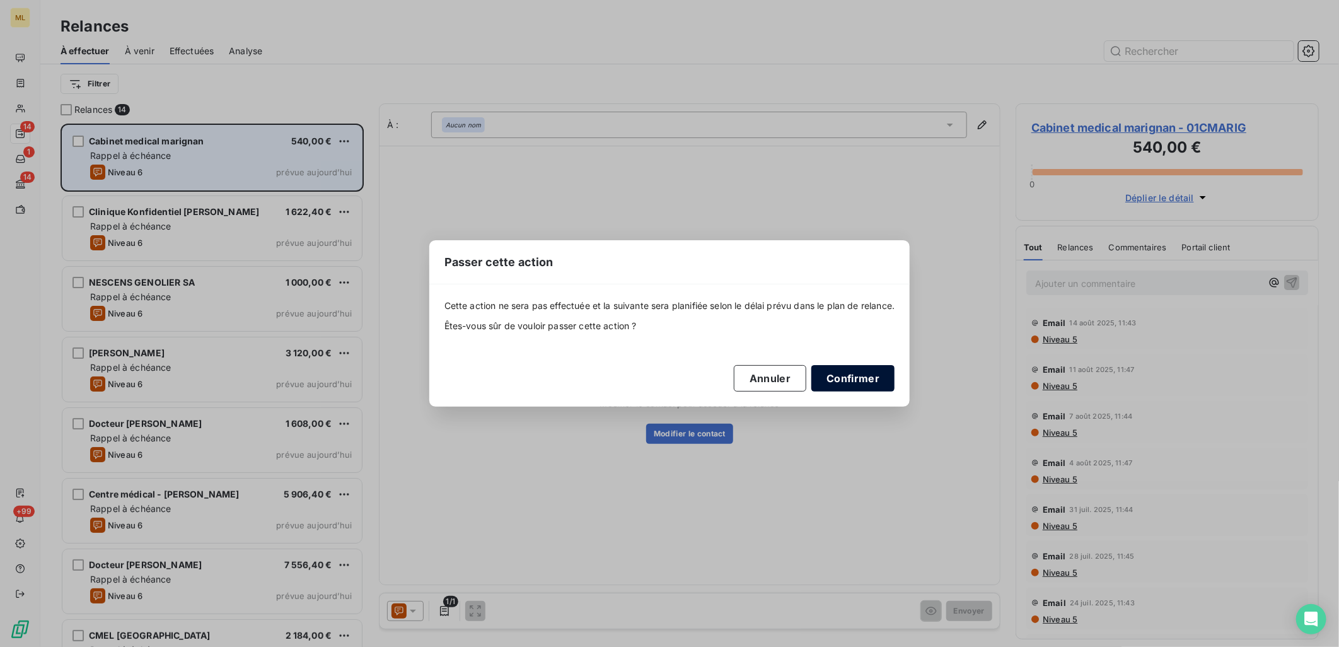
click at [887, 389] on button "Confirmer" at bounding box center [853, 378] width 83 height 26
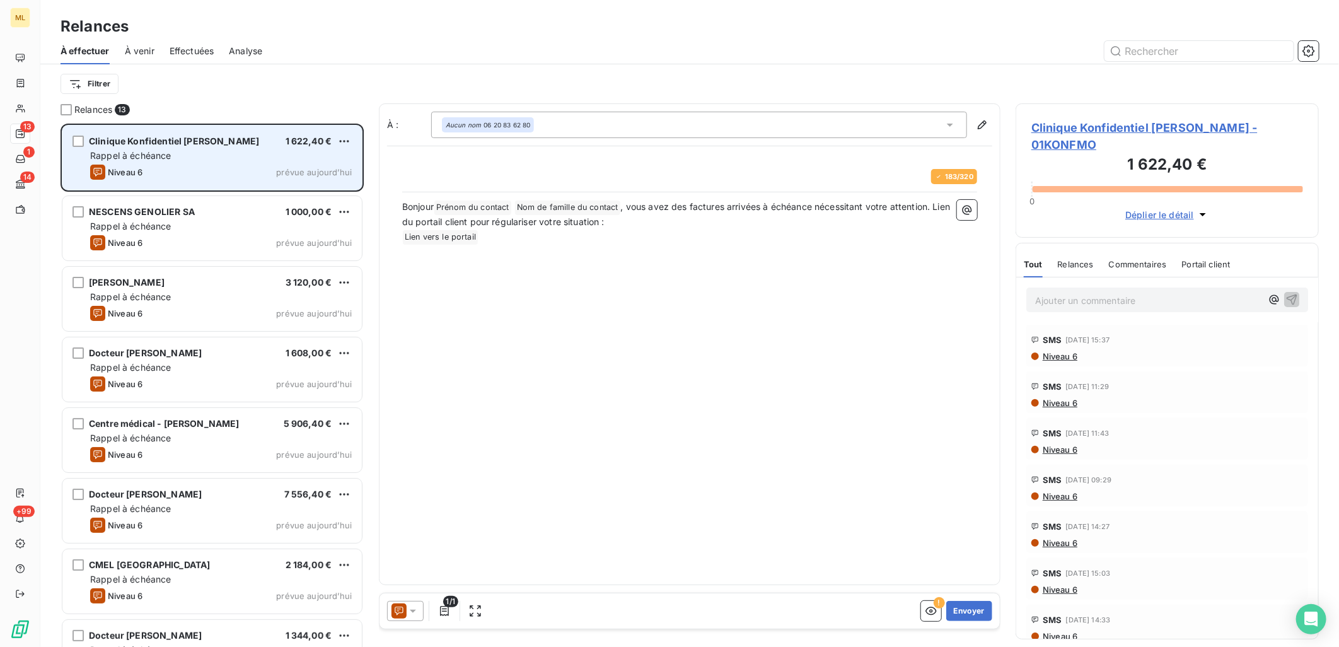
scroll to position [513, 293]
click at [293, 158] on div "Rappel à échéance" at bounding box center [221, 155] width 262 height 13
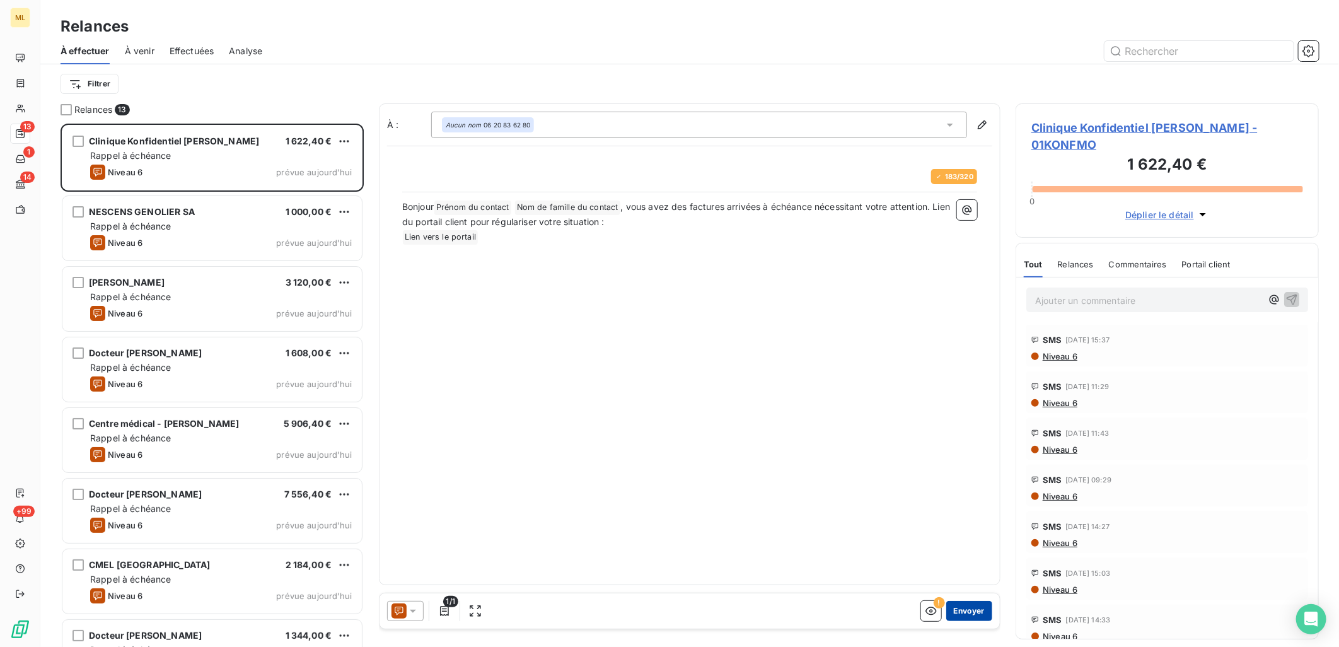
click at [967, 612] on button "Envoyer" at bounding box center [970, 611] width 46 height 20
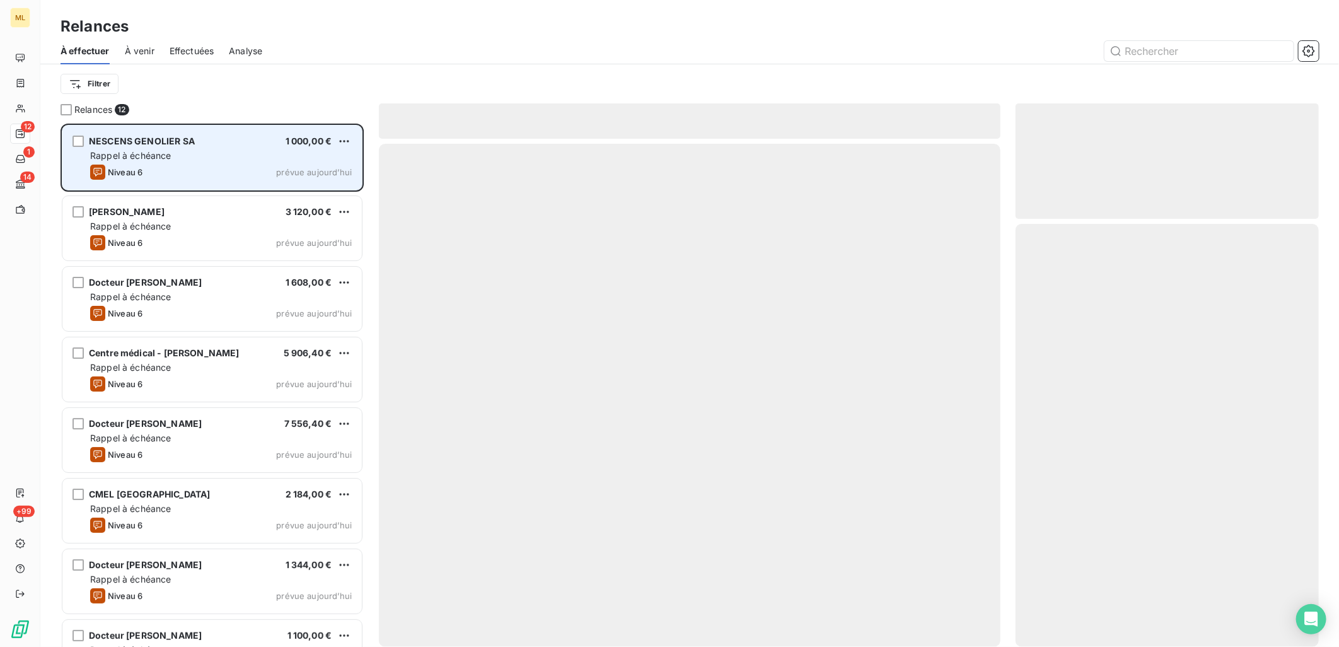
click at [160, 158] on span "Rappel à échéance" at bounding box center [130, 155] width 81 height 11
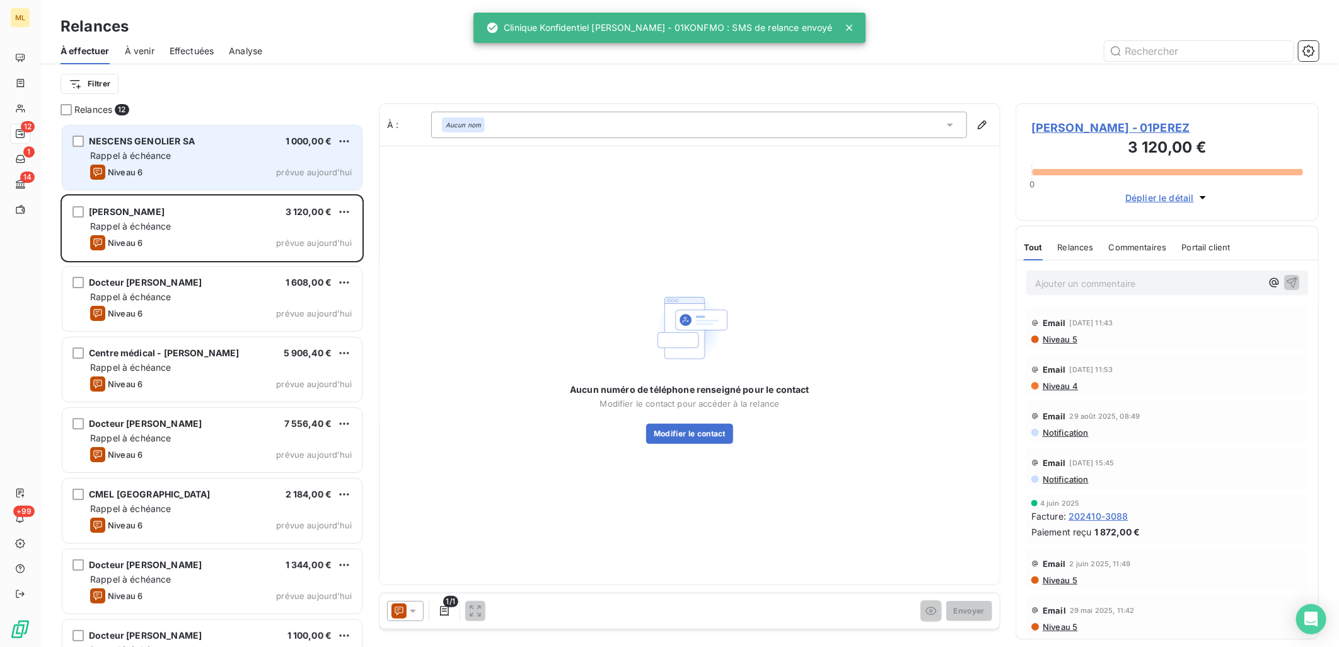
click at [187, 151] on div "Rappel à échéance" at bounding box center [221, 155] width 262 height 13
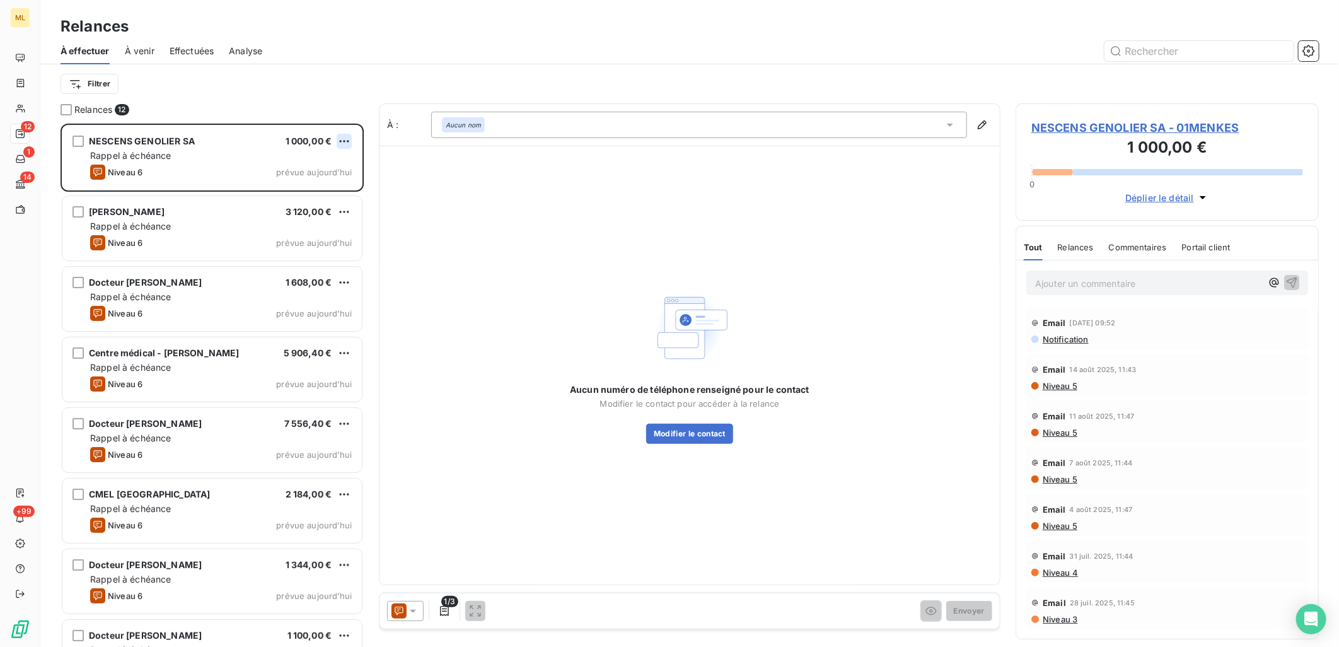
click at [343, 137] on html "ML 12 1 14 +99 Relances À effectuer À venir Effectuées Analyse Filtrer Relances…" at bounding box center [669, 323] width 1339 height 647
click at [325, 185] on div "Passer cette action" at bounding box center [290, 189] width 113 height 20
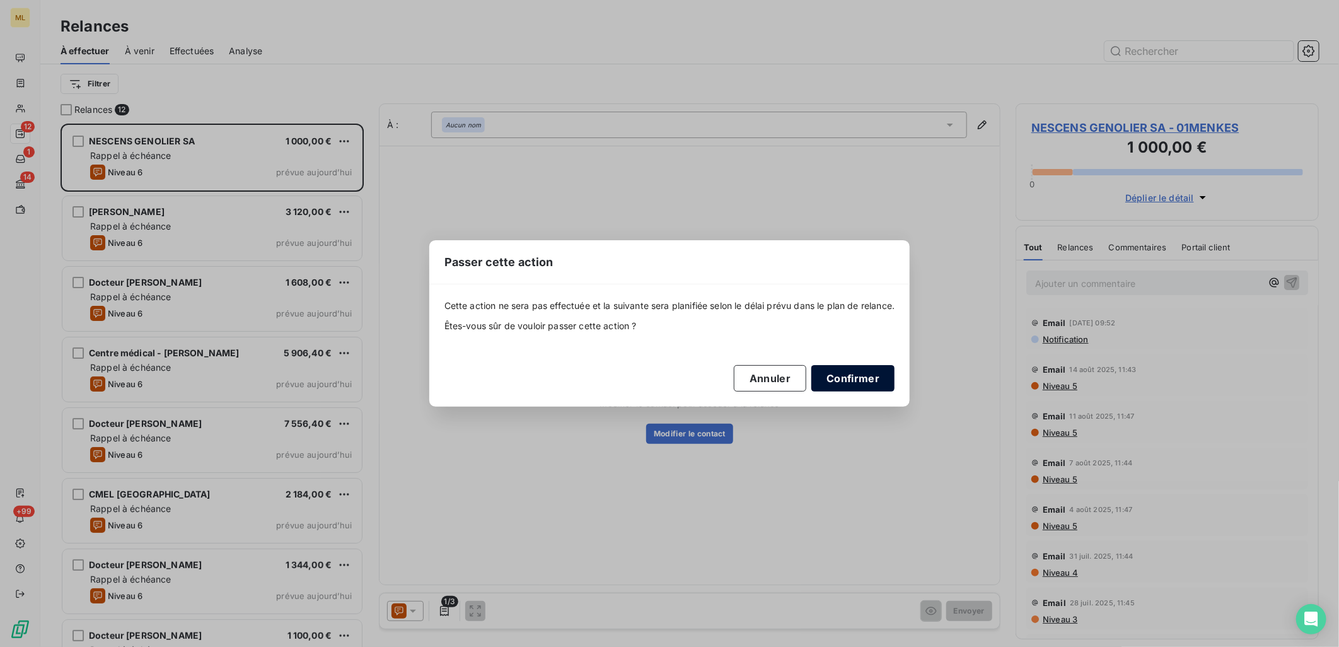
click at [849, 375] on button "Confirmer" at bounding box center [853, 378] width 83 height 26
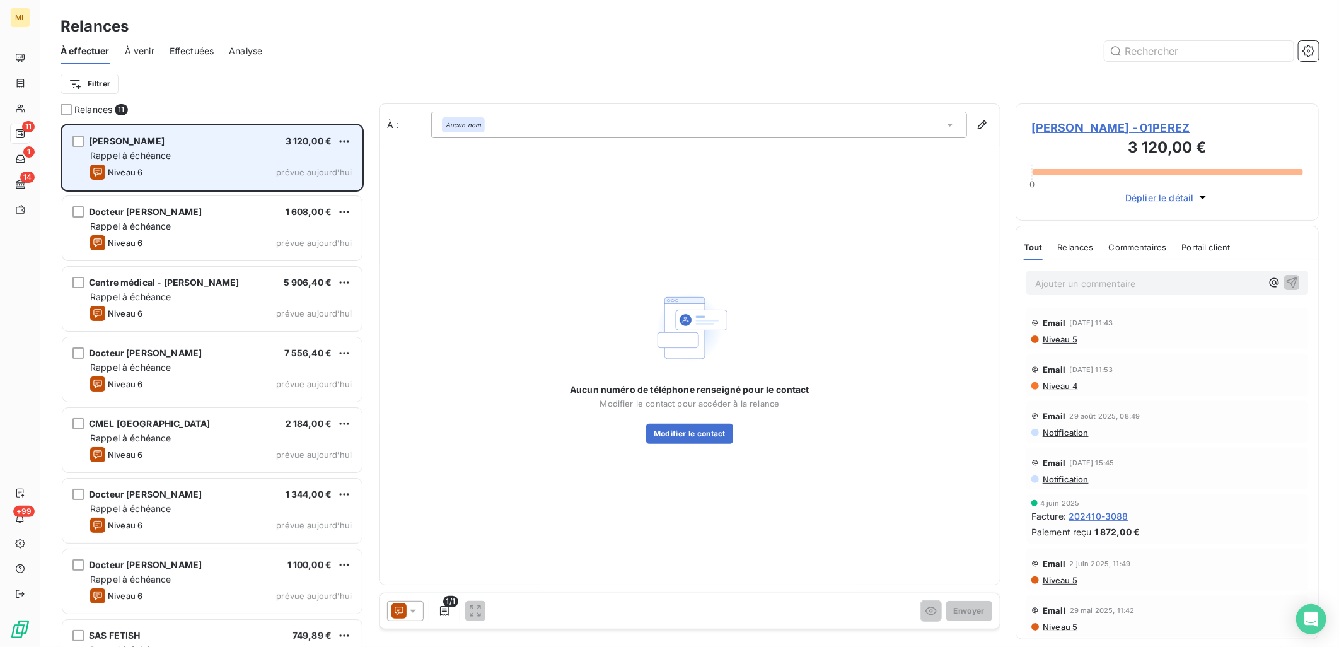
click at [251, 155] on div "Rappel à échéance" at bounding box center [221, 155] width 262 height 13
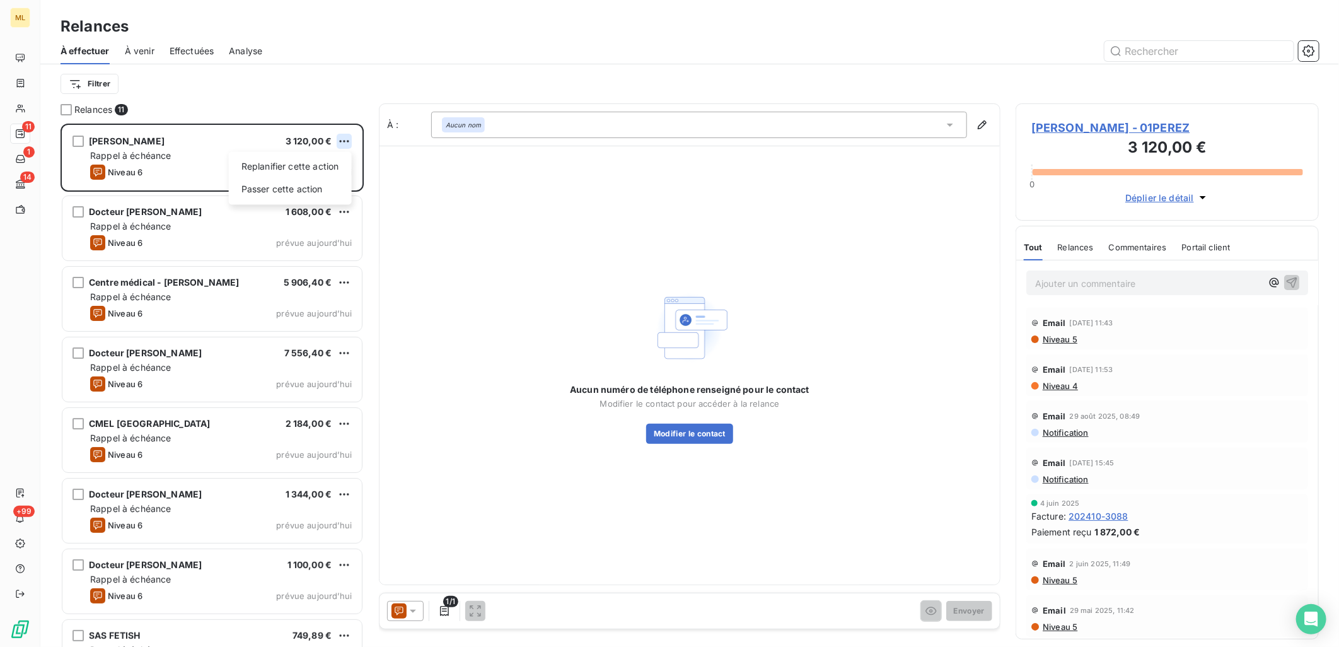
click at [348, 141] on html "ML 11 1 14 +99 Relances À effectuer À venir Effectuées Analyse Filtrer Relances…" at bounding box center [669, 323] width 1339 height 647
click at [288, 187] on div "Passer cette action" at bounding box center [290, 189] width 113 height 20
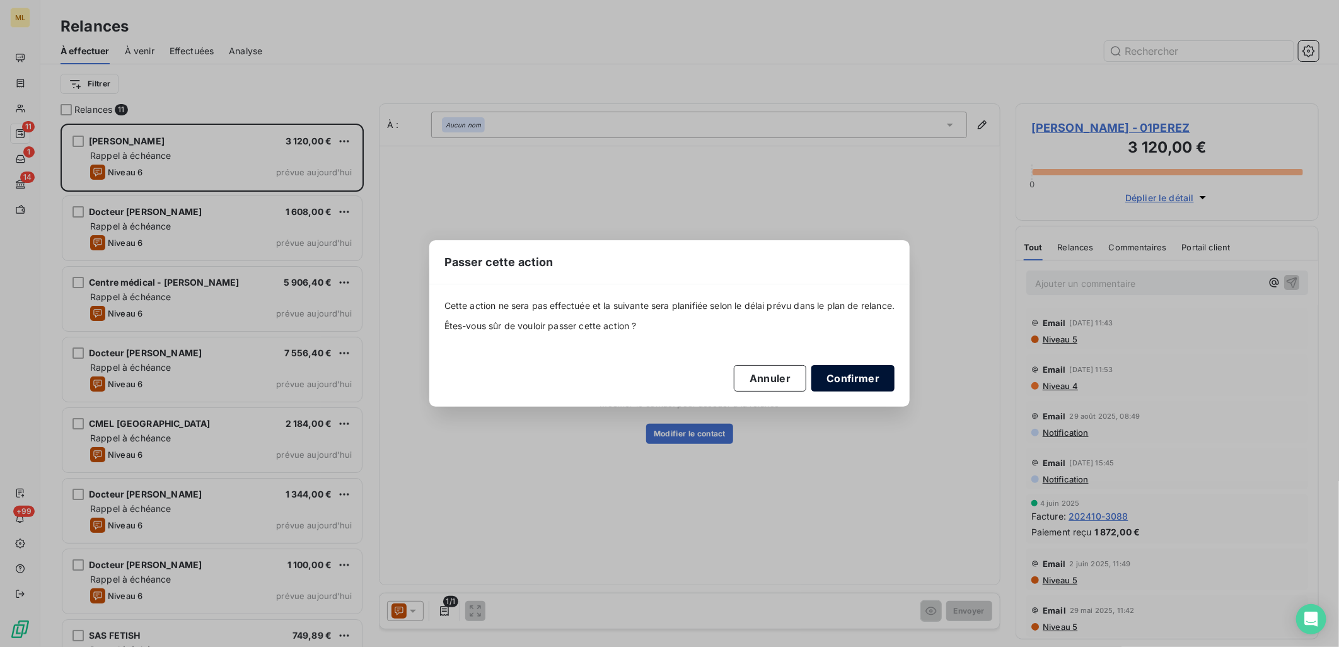
click at [854, 387] on button "Confirmer" at bounding box center [853, 378] width 83 height 26
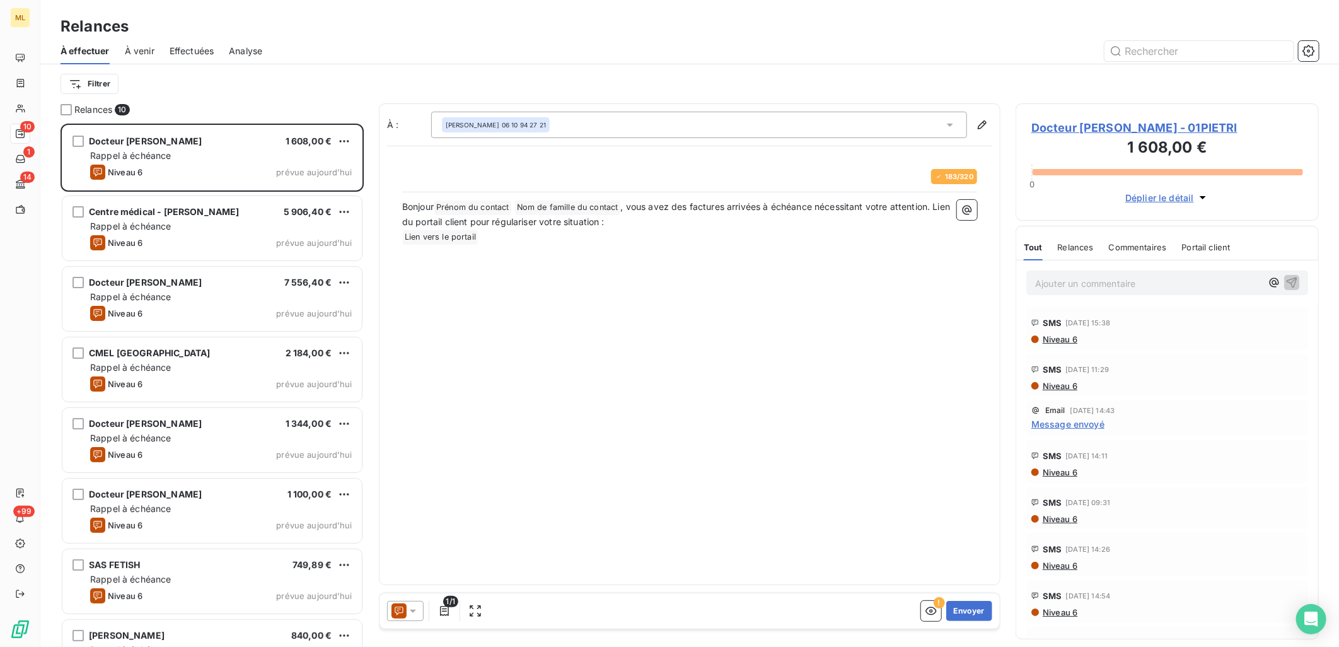
click at [416, 51] on div at bounding box center [798, 51] width 1042 height 20
click at [356, 46] on div at bounding box center [798, 51] width 1042 height 20
click at [967, 612] on button "Envoyer" at bounding box center [970, 611] width 46 height 20
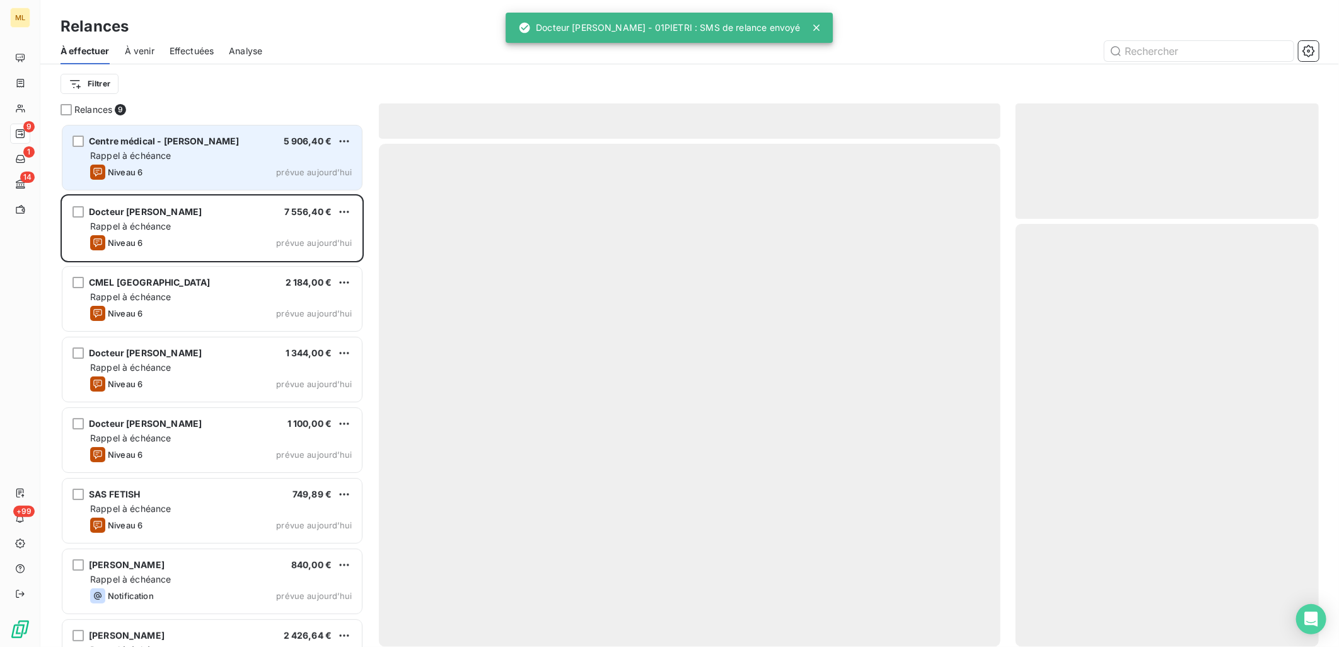
click at [221, 153] on div "Rappel à échéance" at bounding box center [221, 155] width 262 height 13
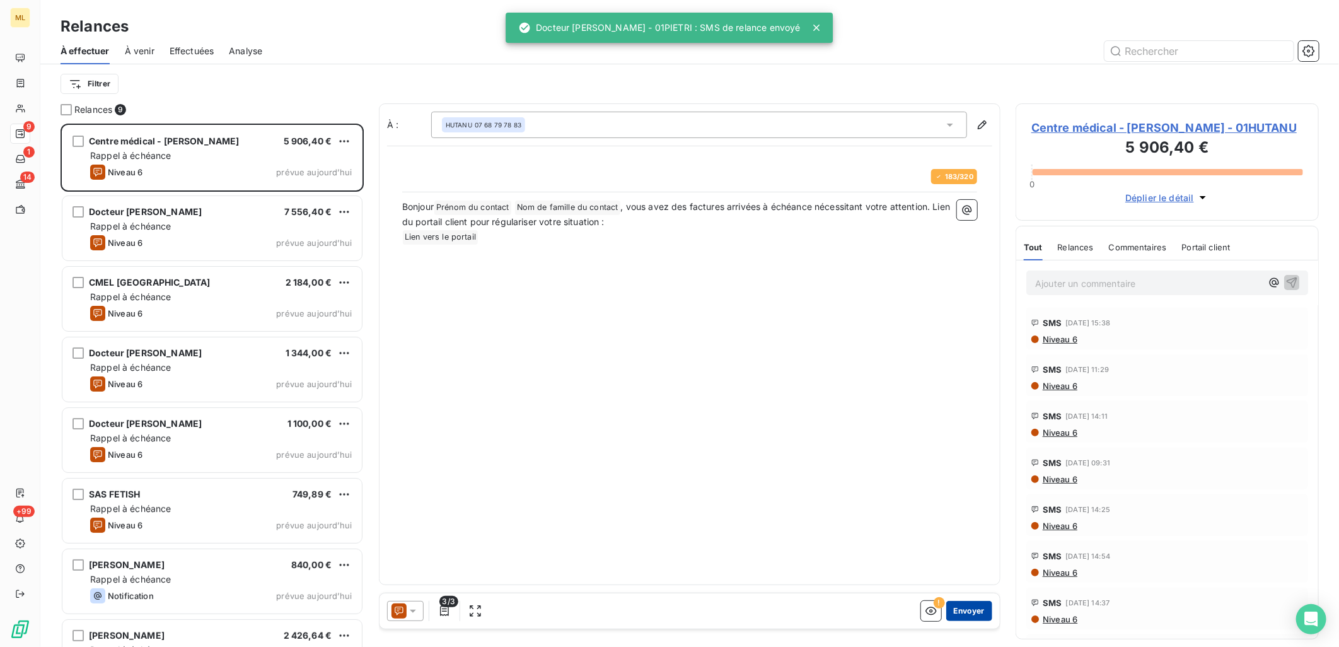
click at [975, 605] on button "Envoyer" at bounding box center [970, 611] width 46 height 20
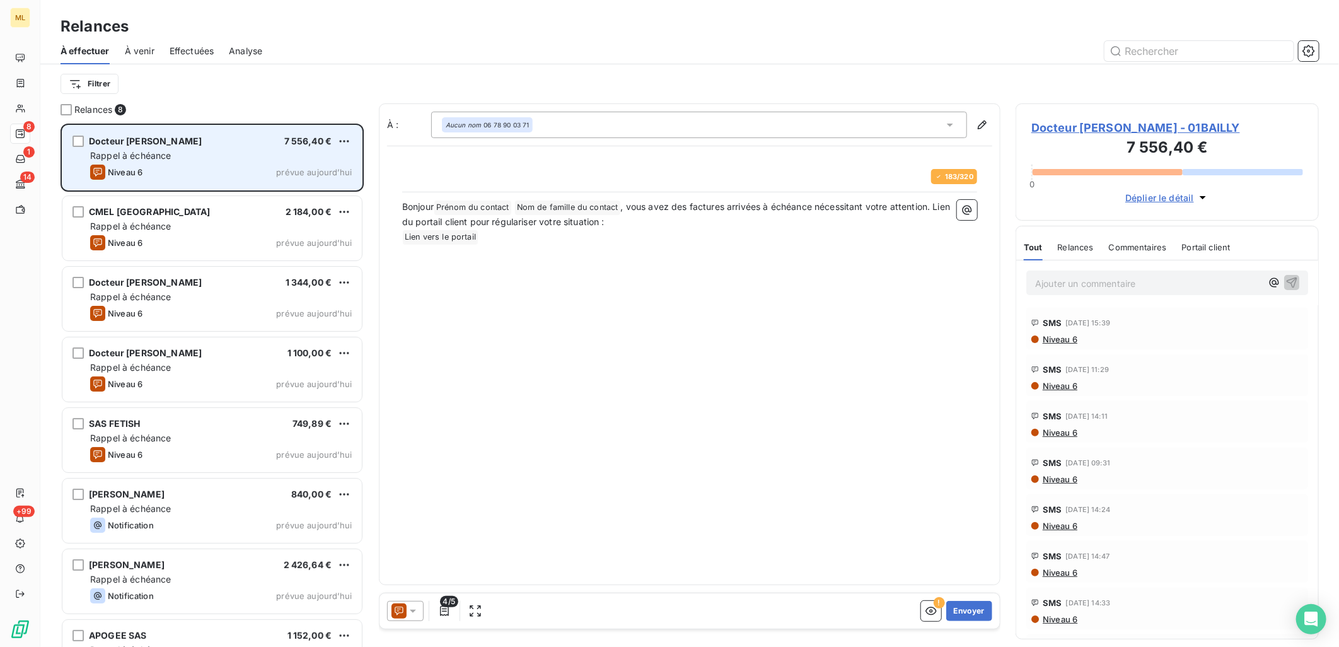
click at [236, 153] on div "Rappel à échéance" at bounding box center [221, 155] width 262 height 13
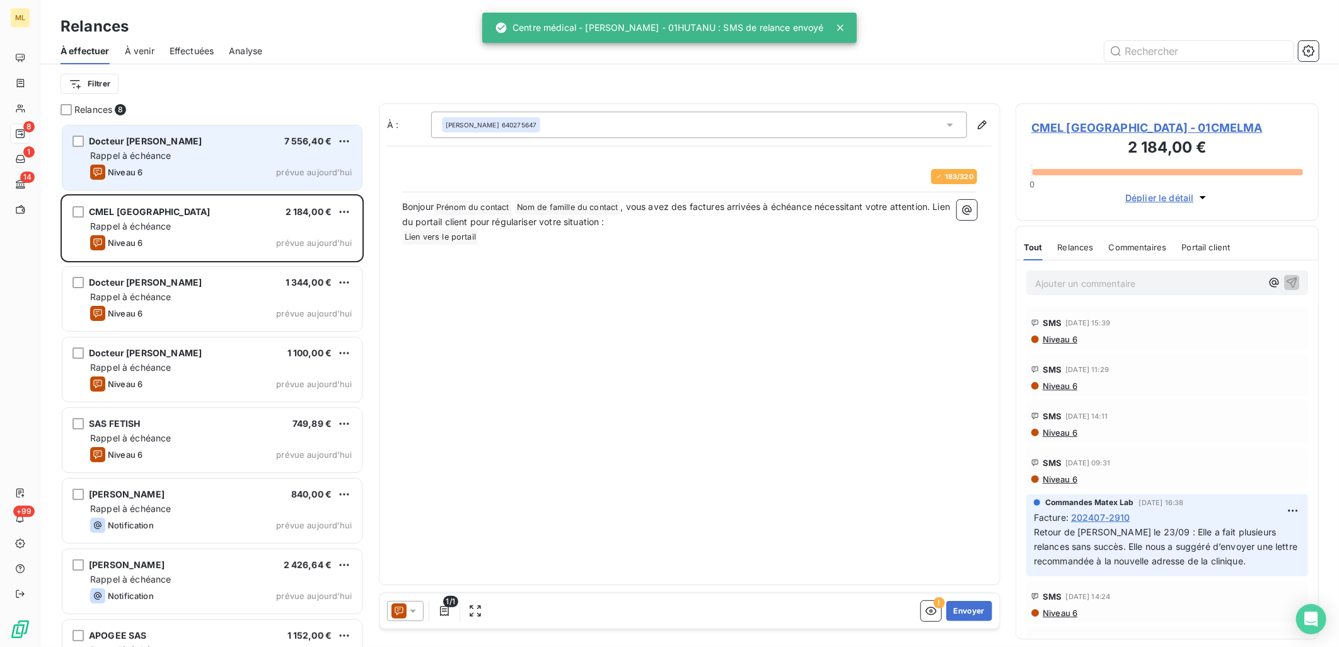
click at [295, 149] on div "Rappel à échéance" at bounding box center [221, 155] width 262 height 13
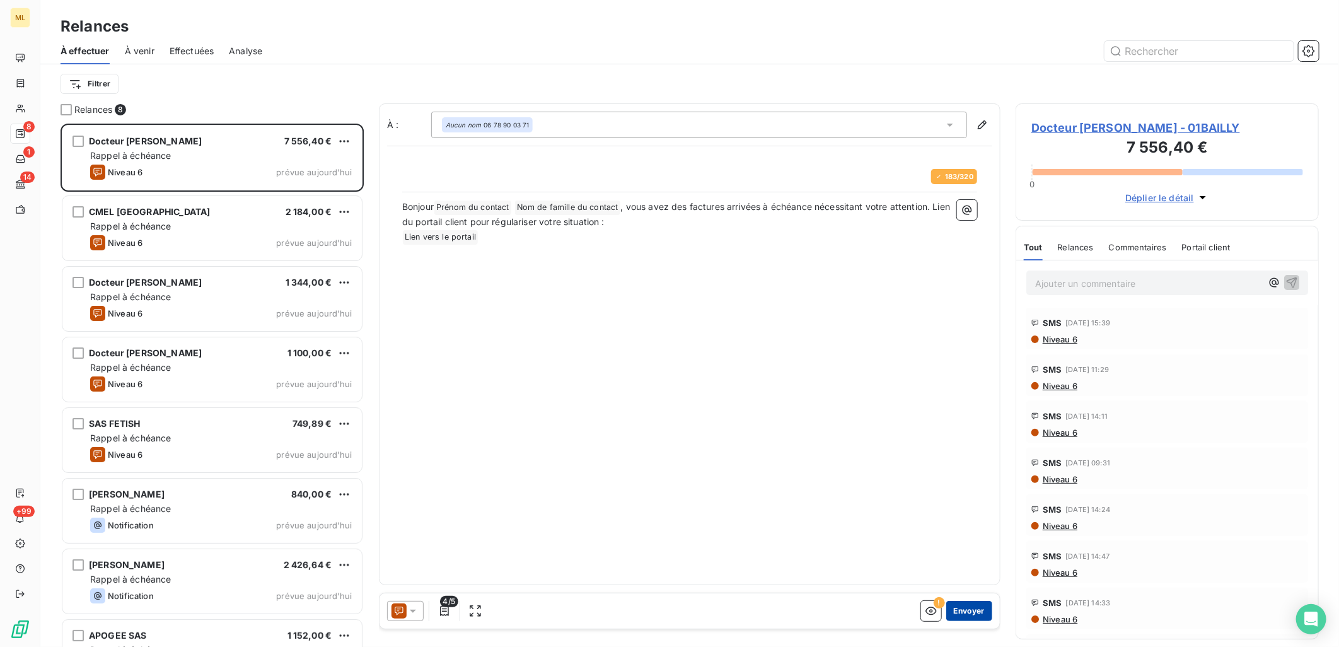
click at [970, 607] on button "Envoyer" at bounding box center [970, 611] width 46 height 20
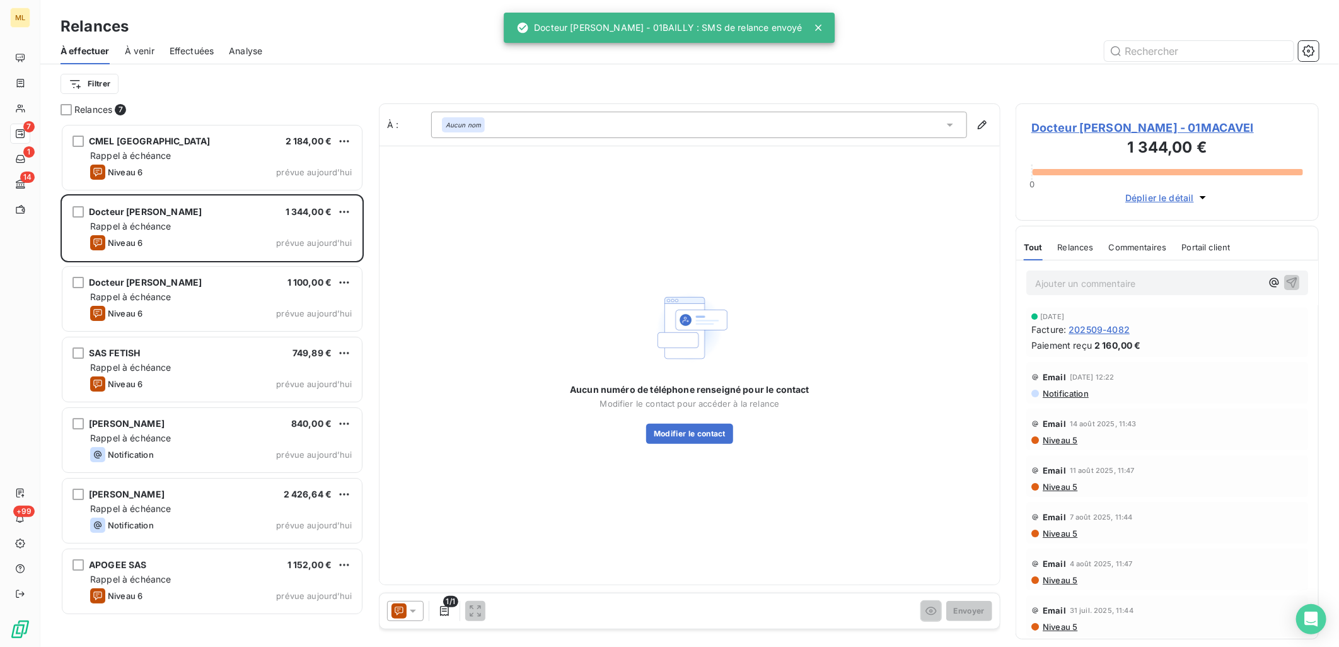
click at [259, 118] on div "Relances 7 CMEL [GEOGRAPHIC_DATA] 2 184,00 € Rappel à échéance Niveau 6 prévue …" at bounding box center [212, 375] width 303 height 544
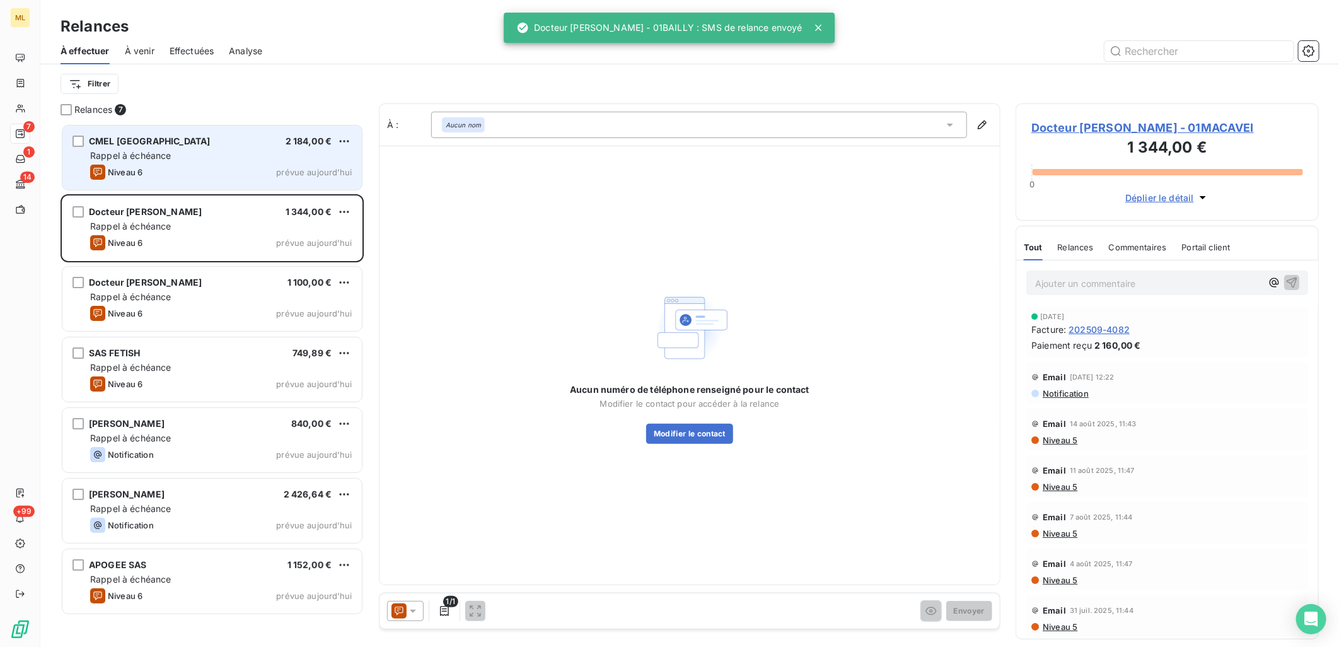
click at [269, 159] on div "Rappel à échéance" at bounding box center [221, 155] width 262 height 13
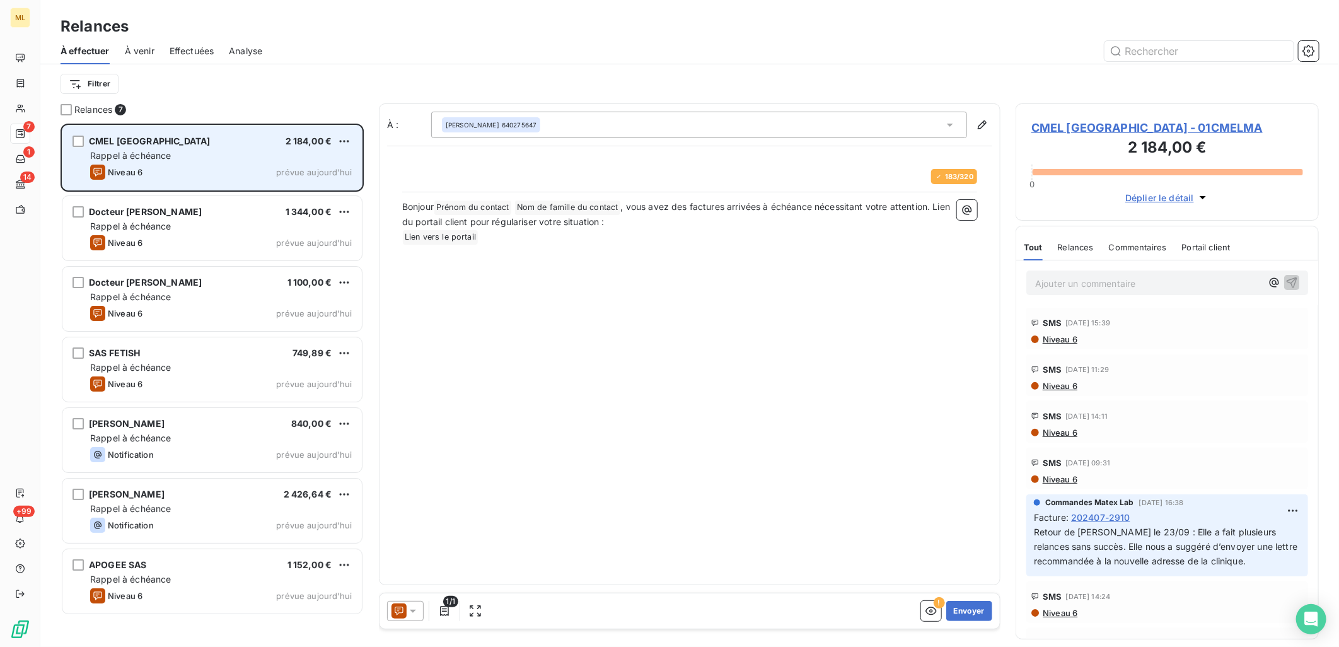
click at [267, 161] on div "Rappel à échéance" at bounding box center [221, 155] width 262 height 13
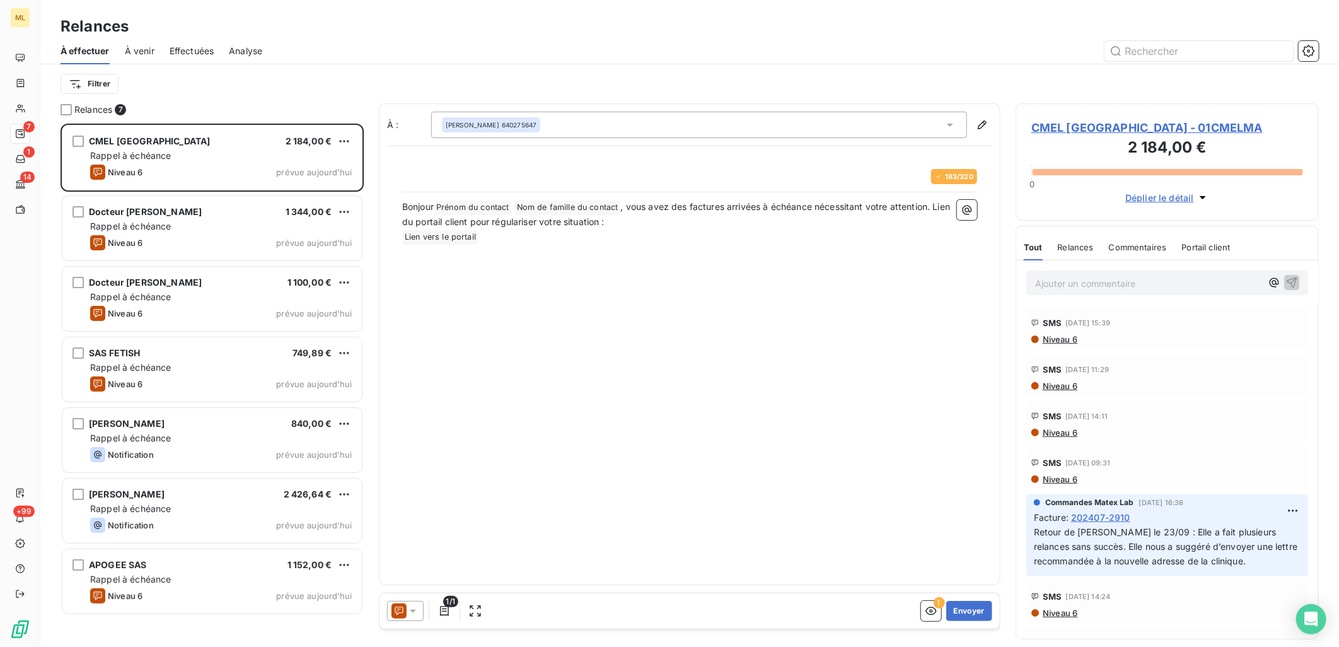
click at [1157, 134] on span "CMEL [GEOGRAPHIC_DATA] - 01CMELMA" at bounding box center [1168, 127] width 272 height 17
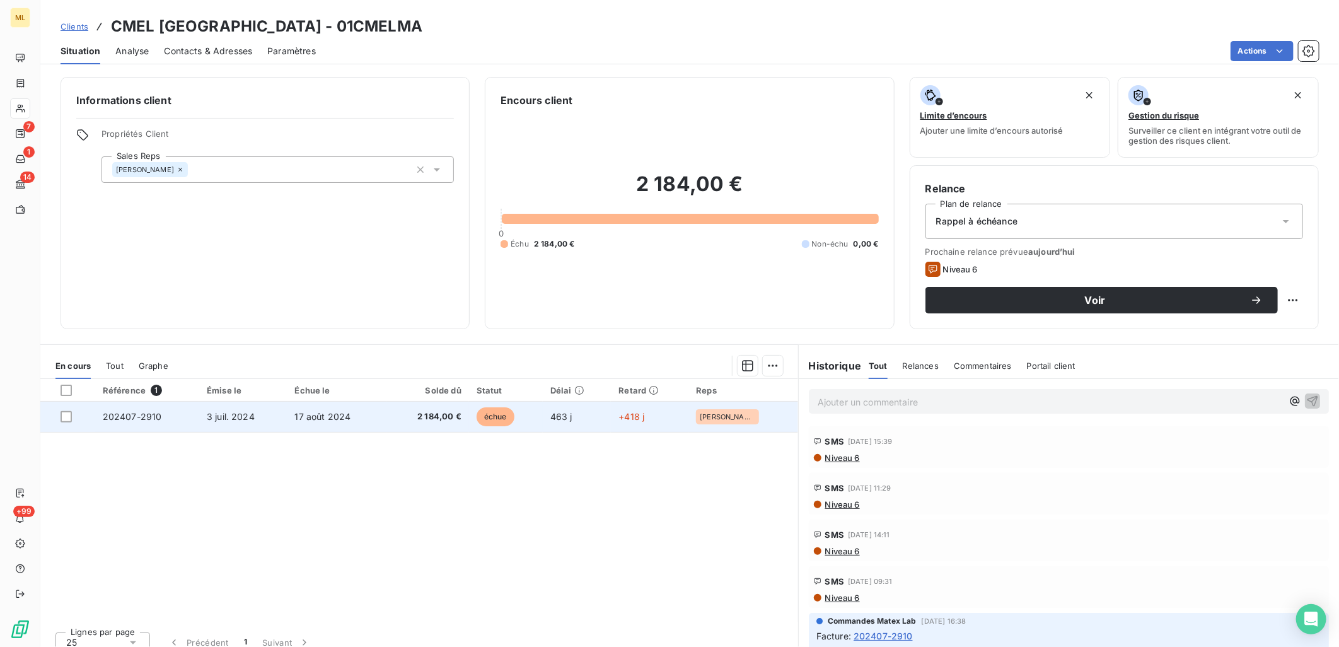
click at [339, 423] on td "17 août 2024" at bounding box center [338, 417] width 100 height 30
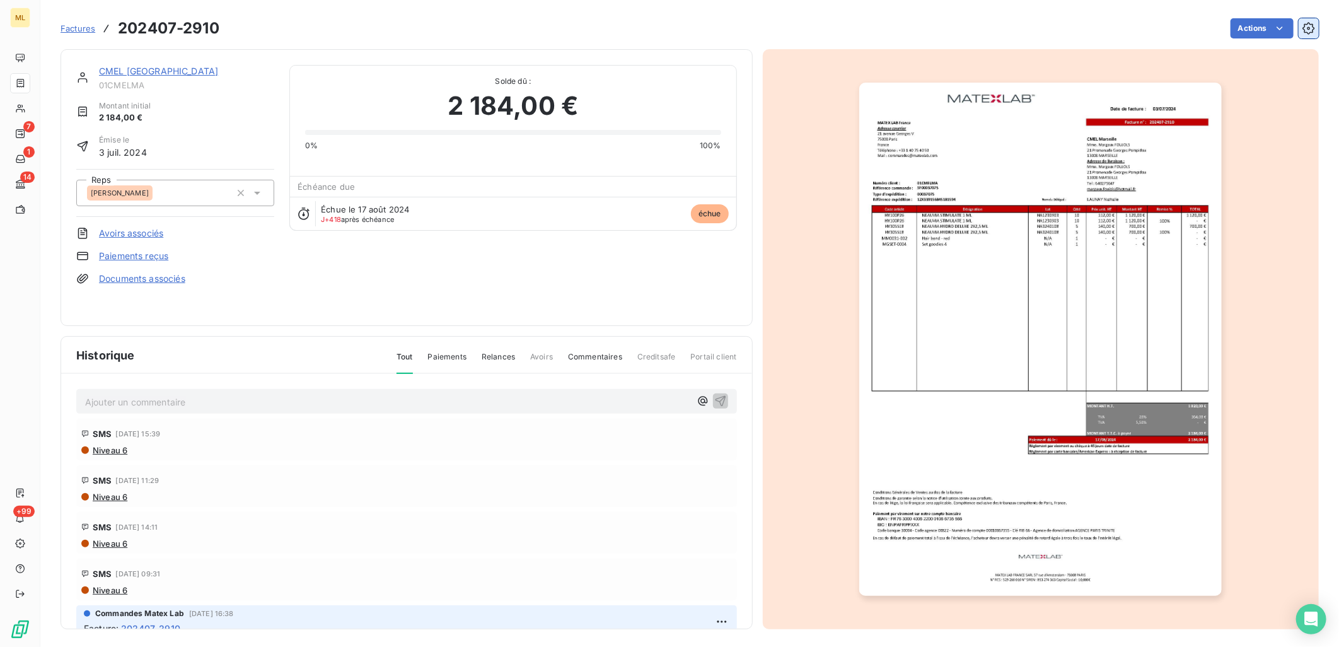
click at [1303, 27] on icon "button" at bounding box center [1309, 28] width 12 height 12
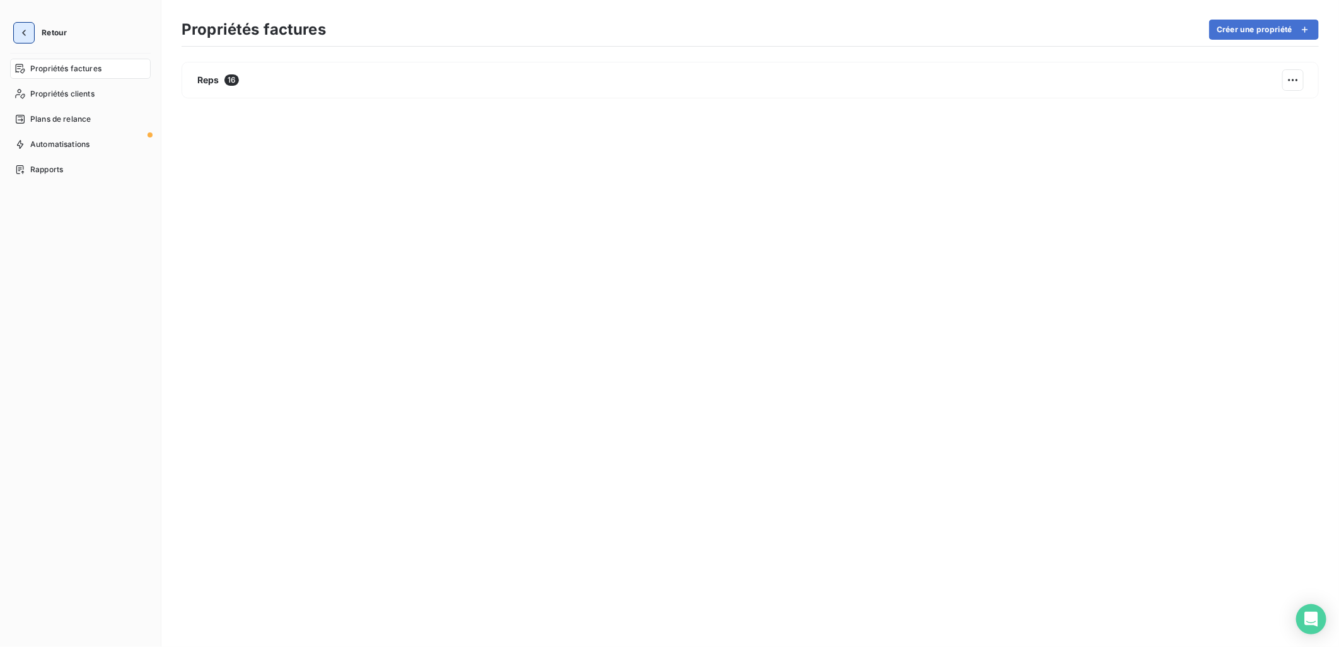
click at [27, 32] on icon "button" at bounding box center [24, 32] width 13 height 13
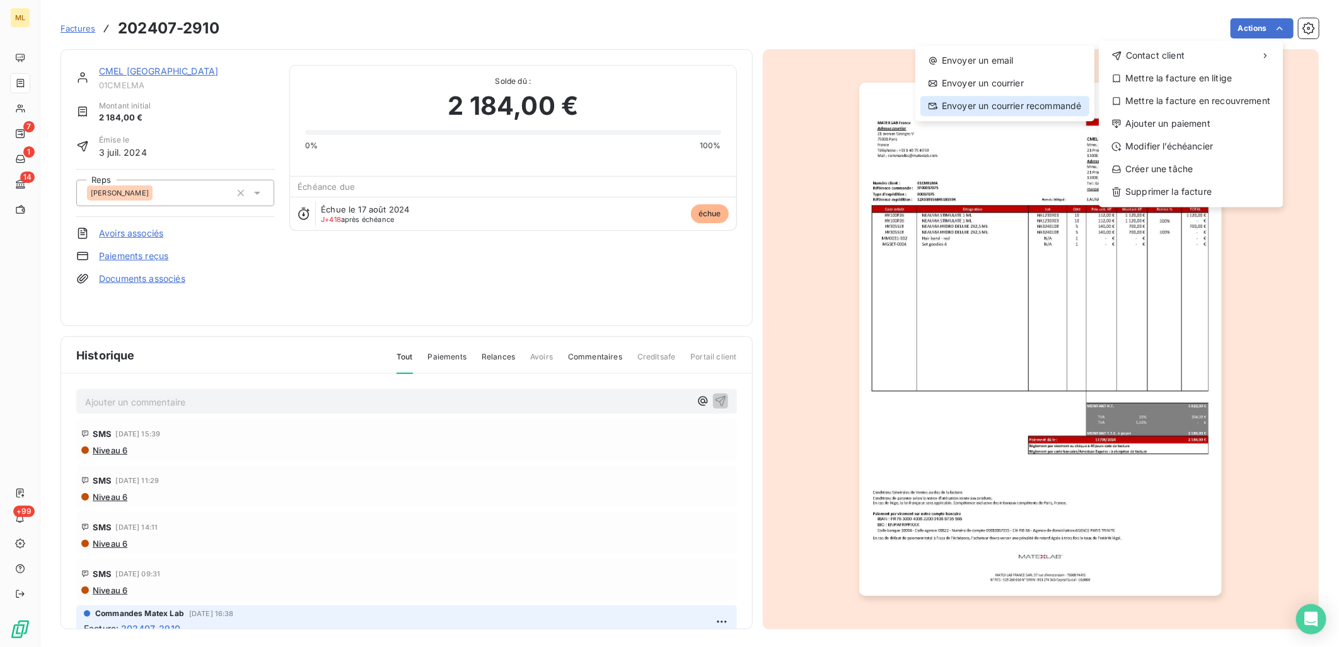
click at [1023, 108] on div "Envoyer un courrier recommandé" at bounding box center [1005, 106] width 169 height 20
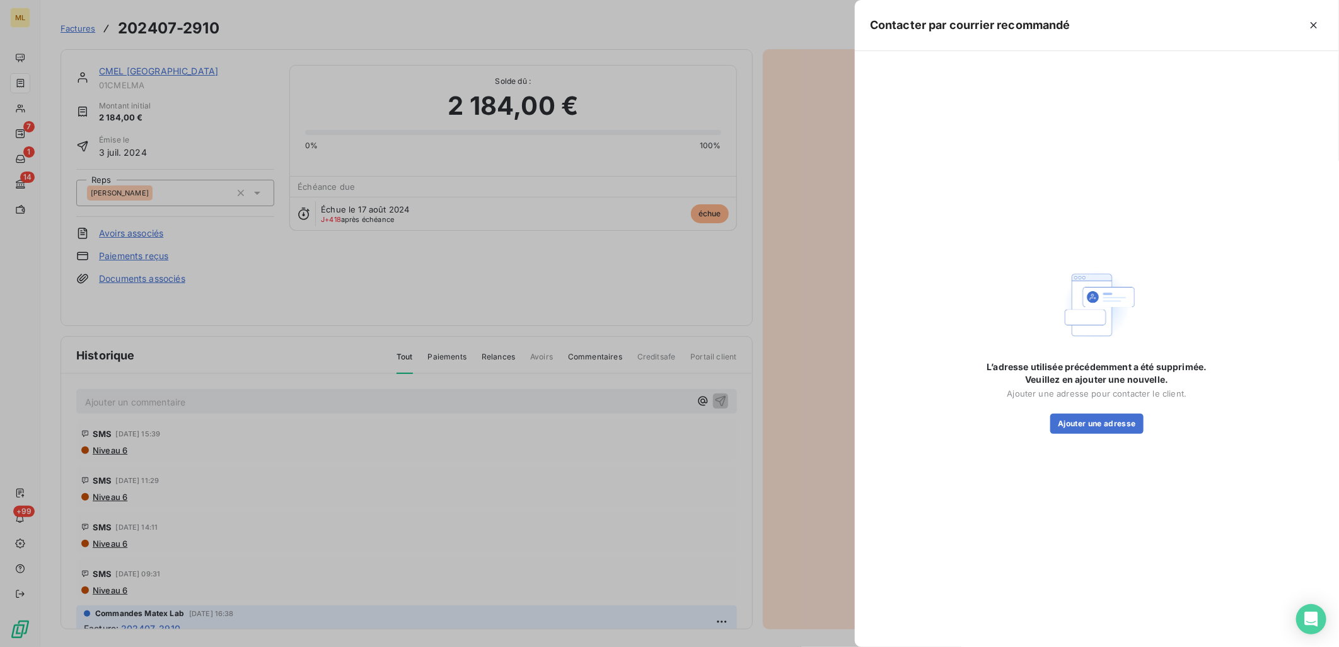
click at [729, 26] on div at bounding box center [669, 323] width 1339 height 647
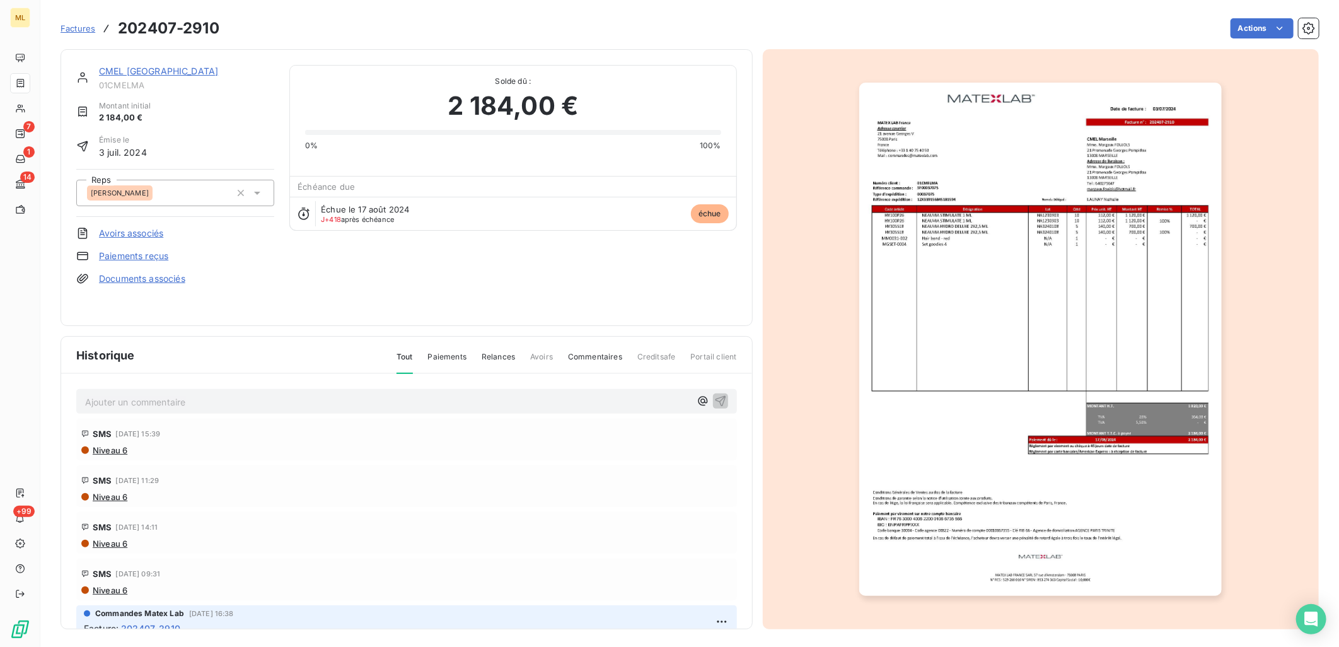
click at [1123, 165] on img "button" at bounding box center [1041, 339] width 363 height 513
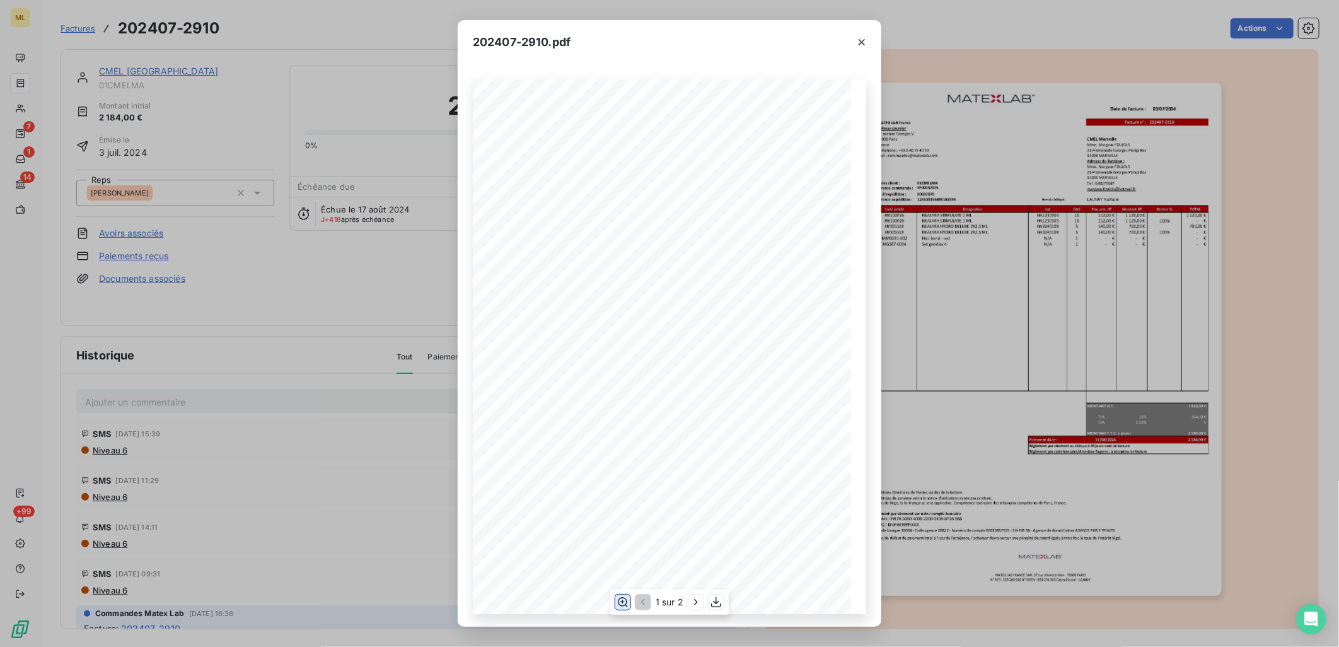
click at [622, 602] on icon "button" at bounding box center [623, 601] width 10 height 9
click at [861, 39] on icon "button" at bounding box center [862, 42] width 13 height 13
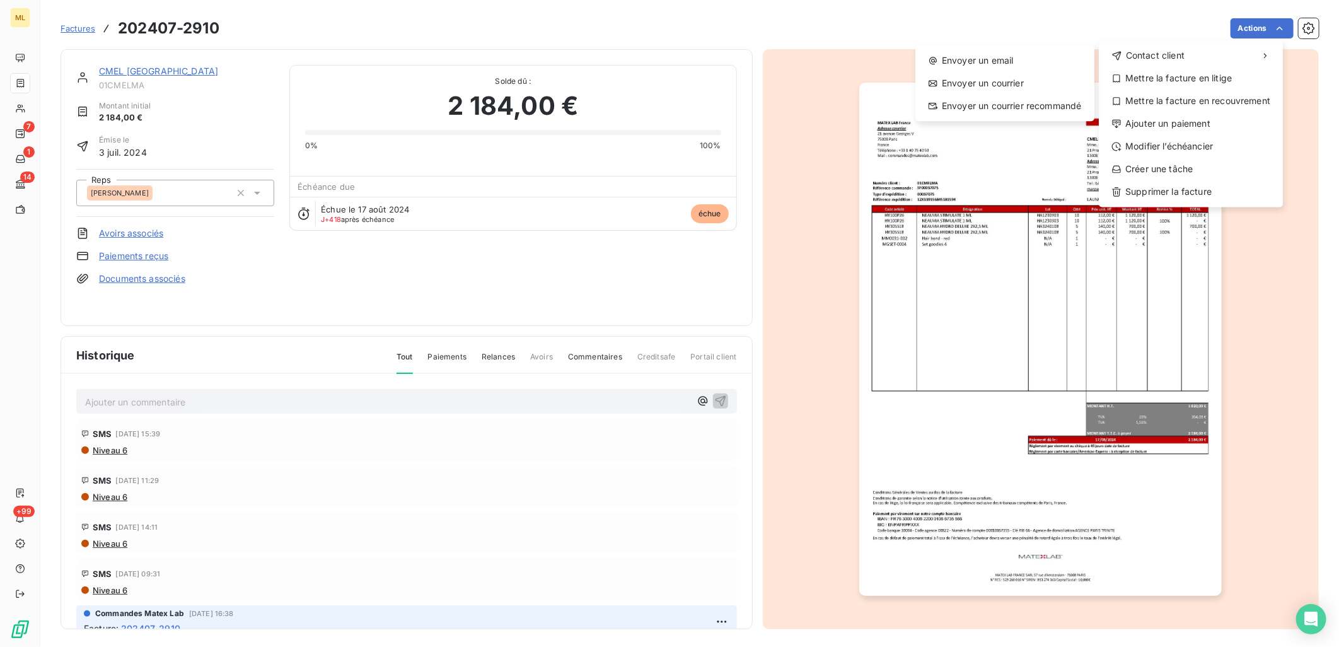
click at [443, 39] on html "ML 7 1 14 +99 Factures 202407-2910 Actions Contact client Envoyer un email Envo…" at bounding box center [669, 323] width 1339 height 647
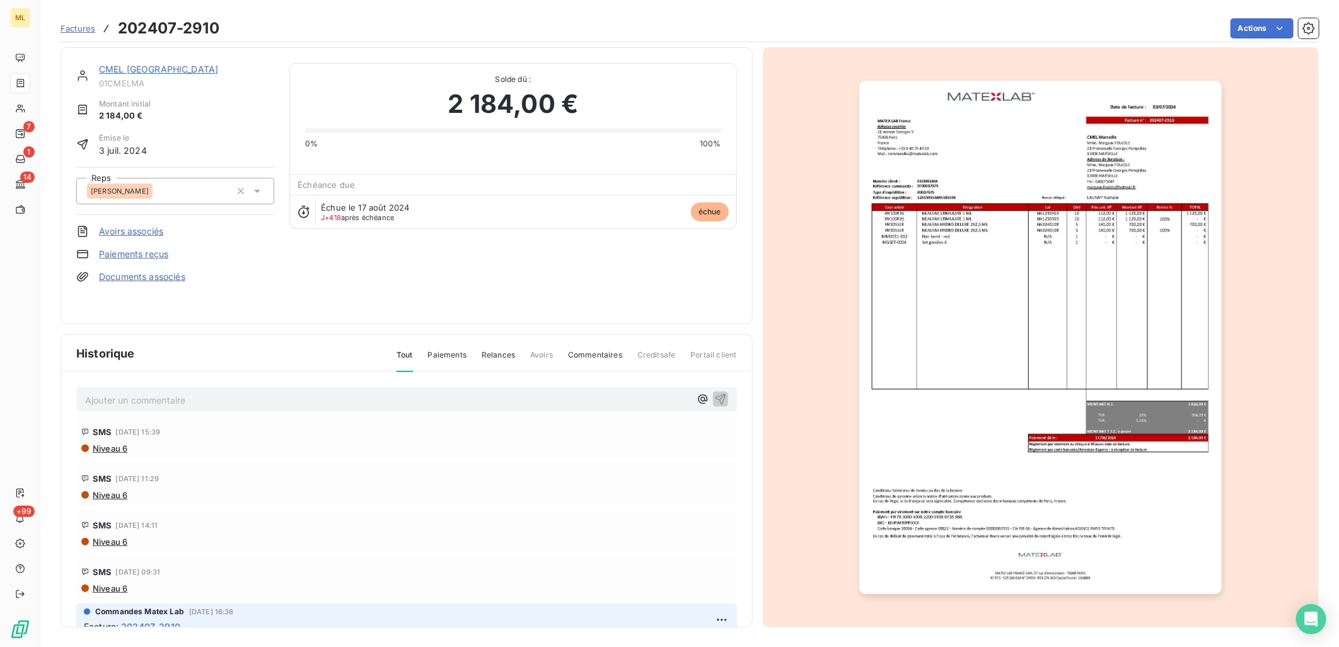
scroll to position [0, 0]
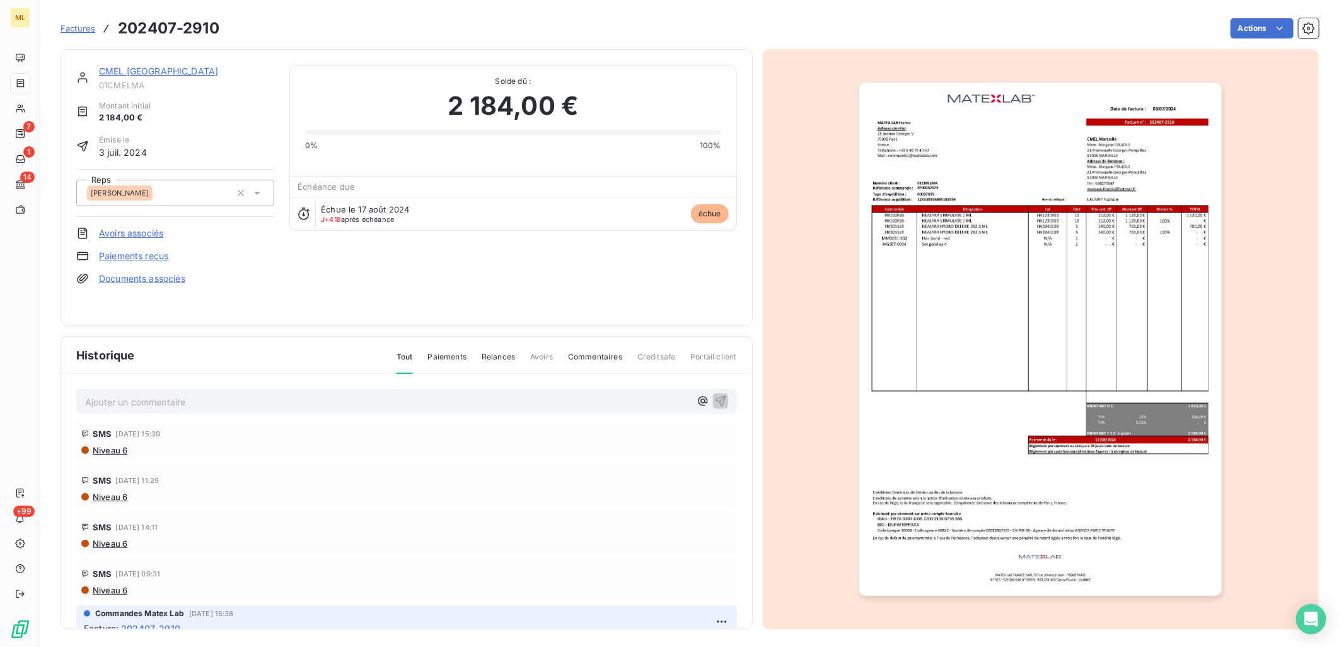
click at [134, 68] on link "CMEL [GEOGRAPHIC_DATA]" at bounding box center [158, 71] width 119 height 11
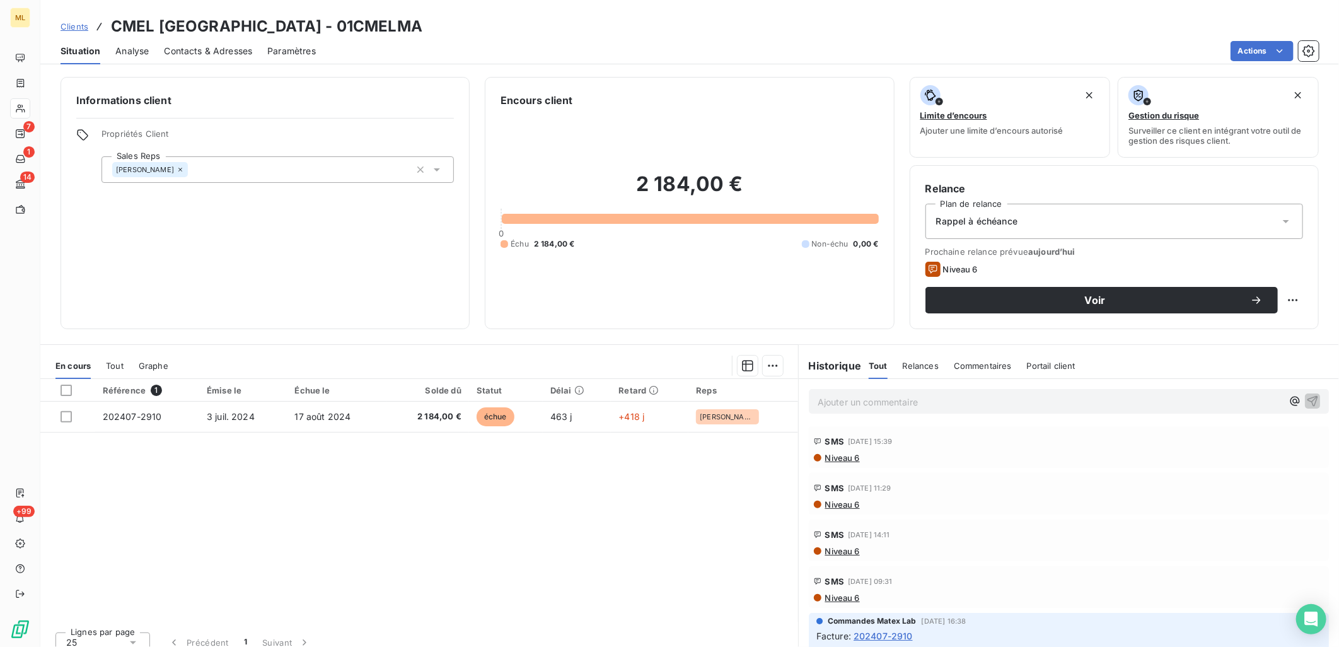
click at [208, 52] on span "Contacts & Adresses" at bounding box center [208, 51] width 88 height 13
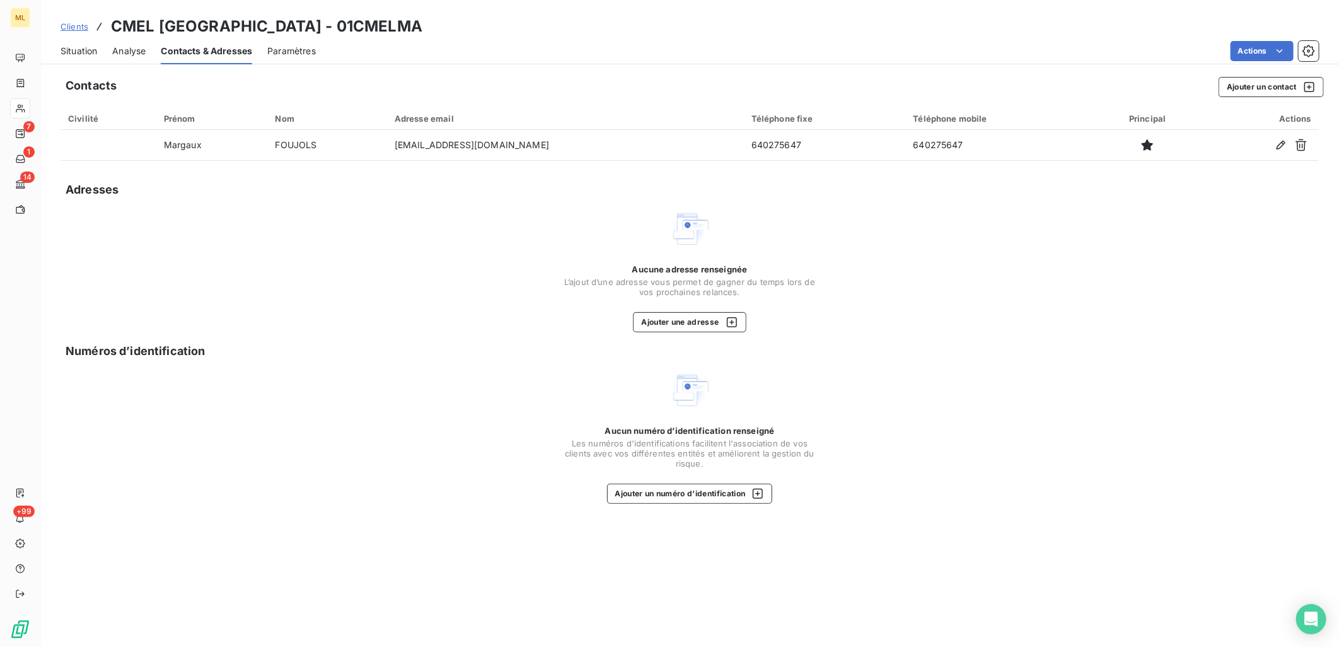
click at [85, 52] on span "Situation" at bounding box center [79, 51] width 37 height 13
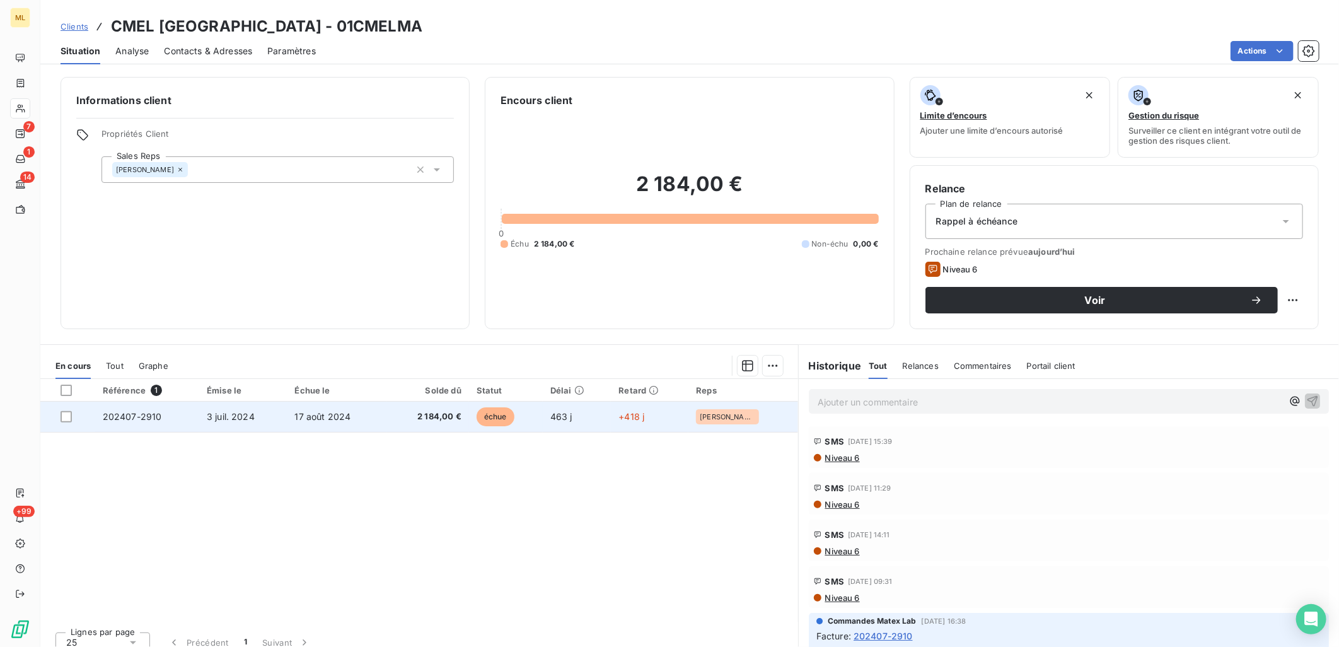
click at [324, 417] on span "17 août 2024" at bounding box center [323, 416] width 56 height 11
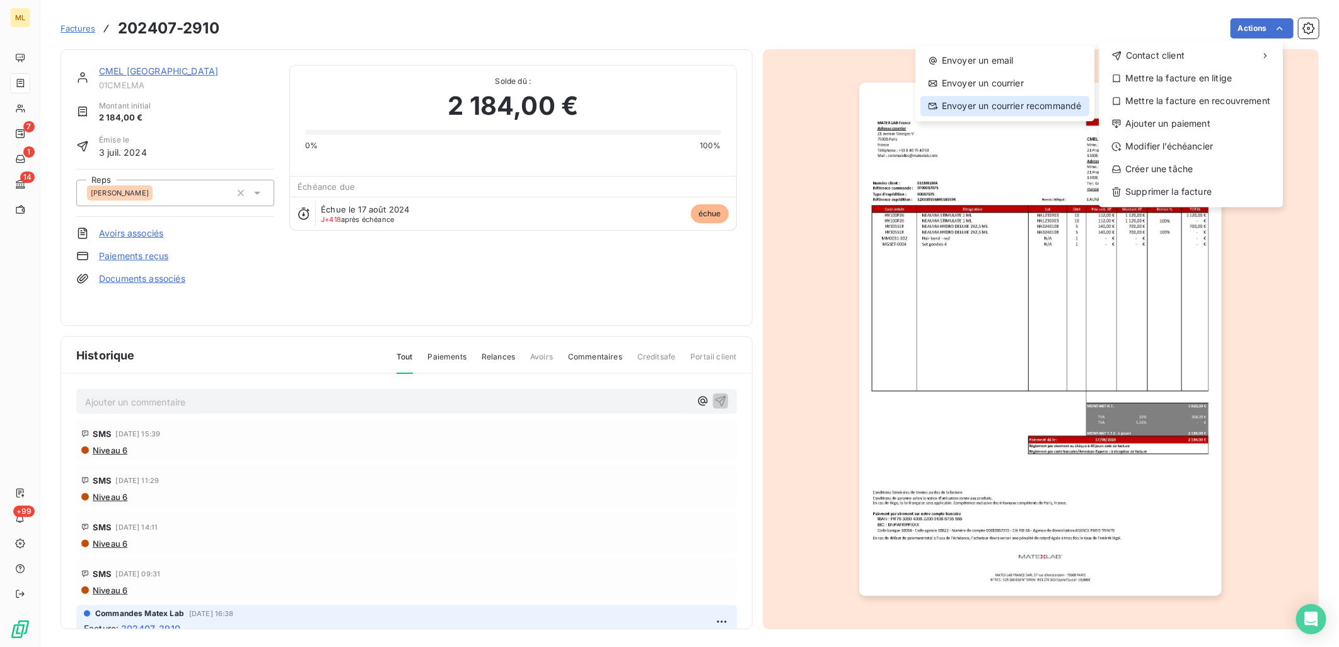
click at [1017, 105] on div "Envoyer un courrier recommandé" at bounding box center [1005, 106] width 169 height 20
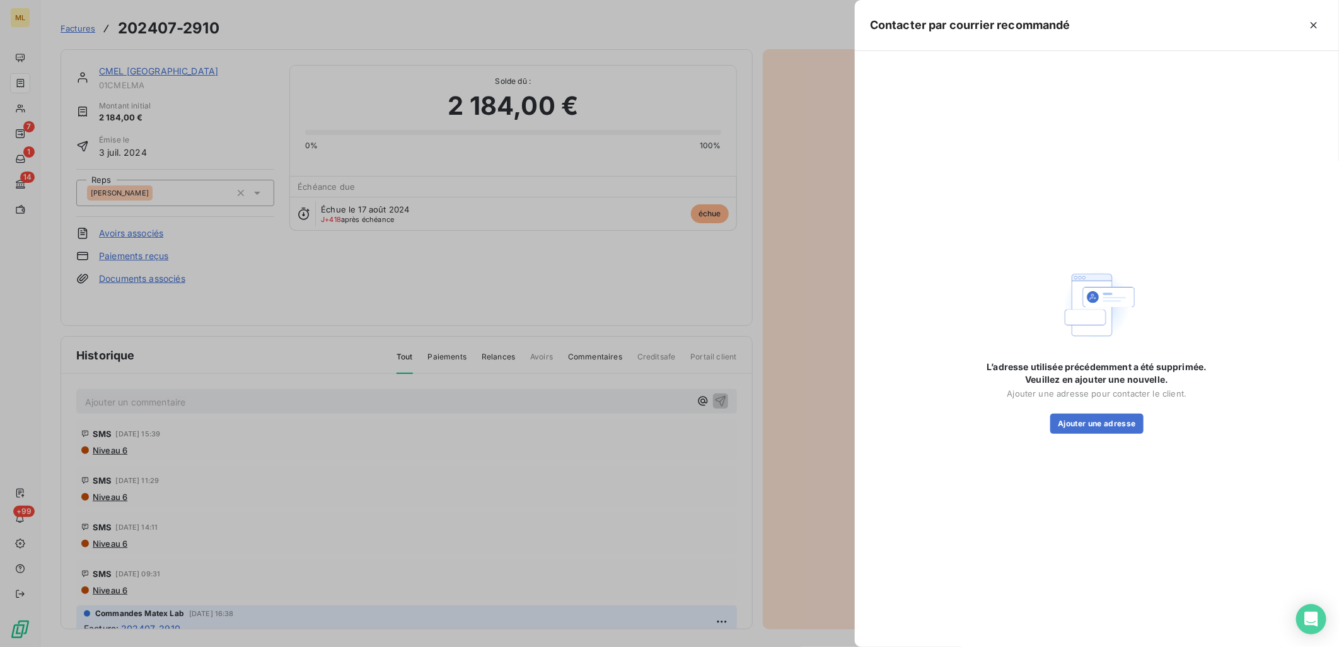
click at [790, 26] on div at bounding box center [669, 323] width 1339 height 647
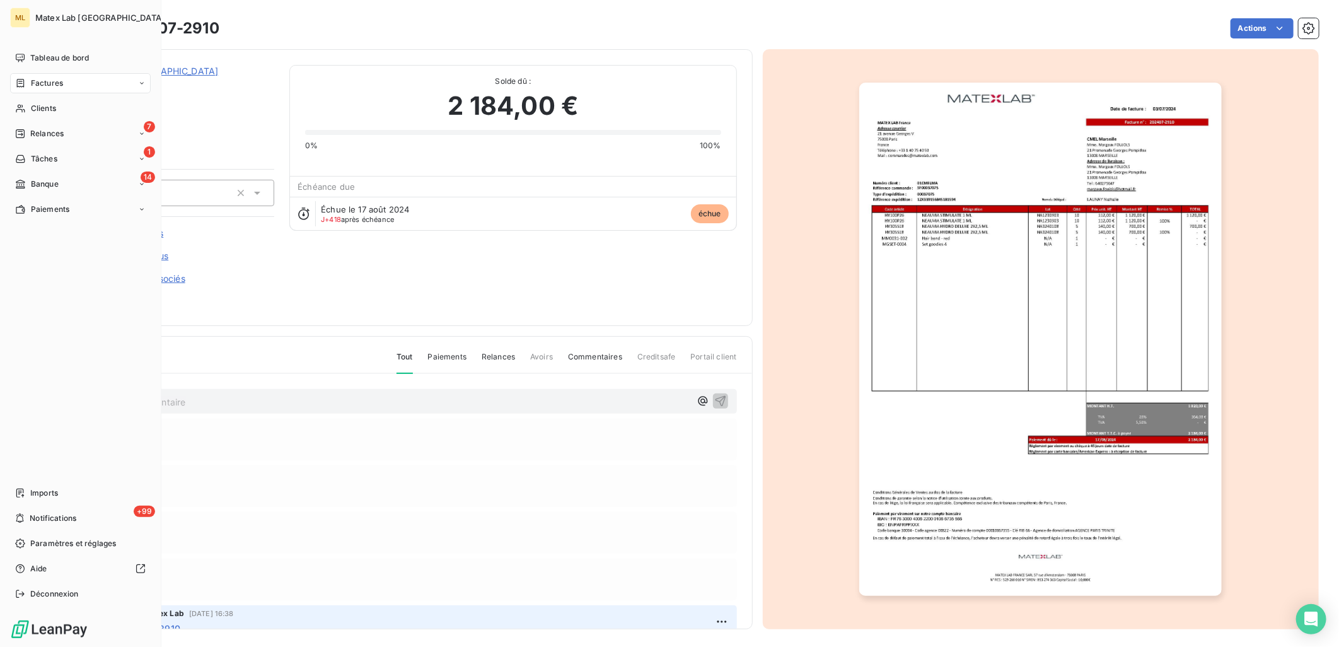
click at [34, 84] on span "Factures" at bounding box center [47, 83] width 32 height 11
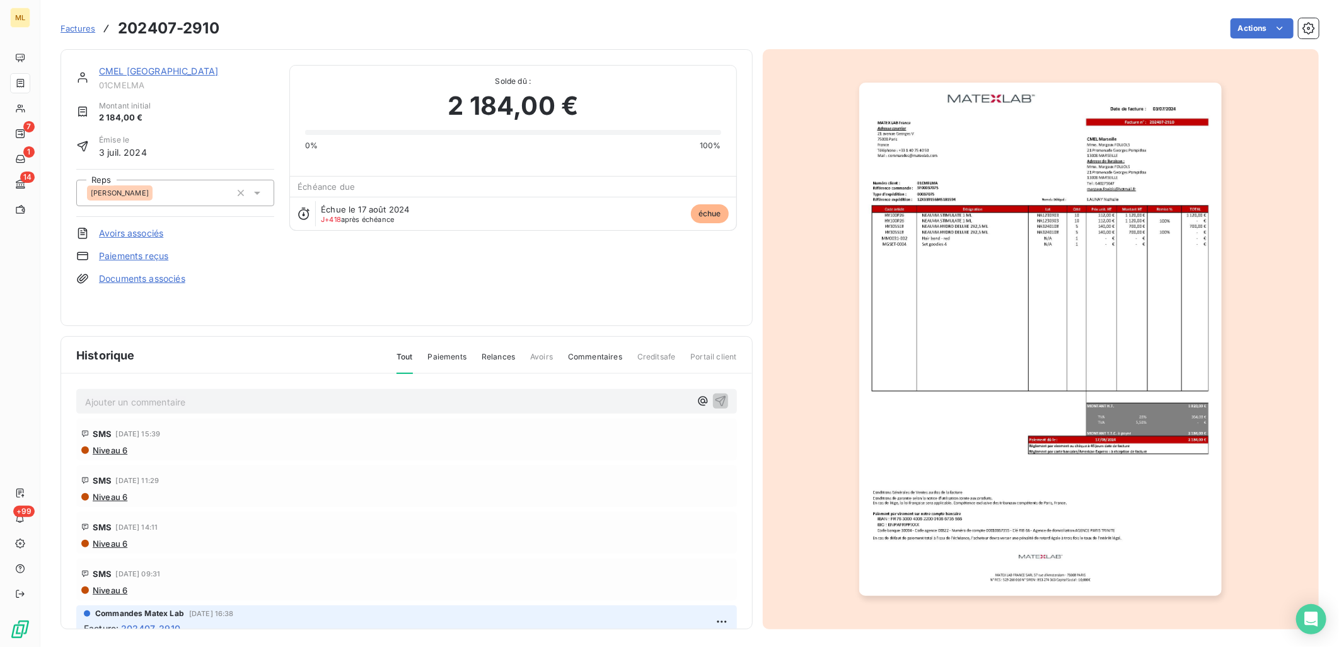
click at [251, 25] on div "Actions" at bounding box center [777, 28] width 1085 height 20
drag, startPoint x: 83, startPoint y: 24, endPoint x: 99, endPoint y: 28, distance: 16.2
click at [83, 24] on span "Factures" at bounding box center [78, 28] width 35 height 10
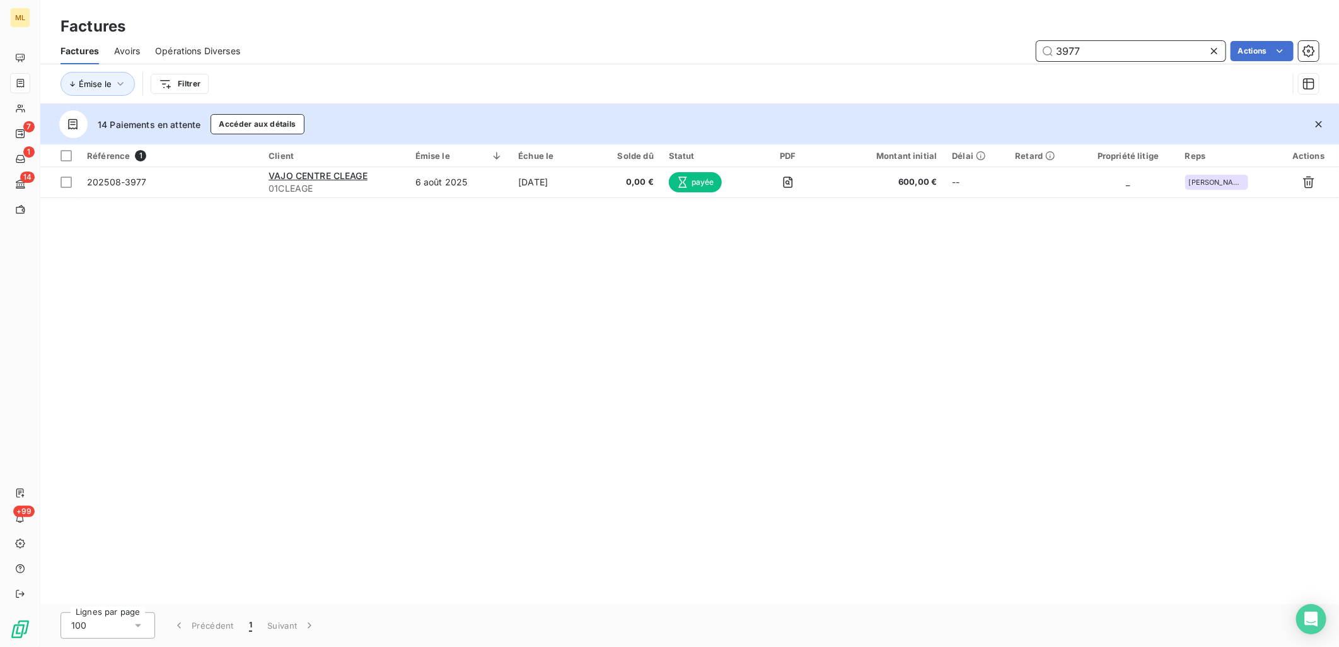
drag, startPoint x: 1117, startPoint y: 54, endPoint x: 986, endPoint y: 54, distance: 131.2
click at [986, 54] on div "3977 Actions" at bounding box center [787, 51] width 1064 height 20
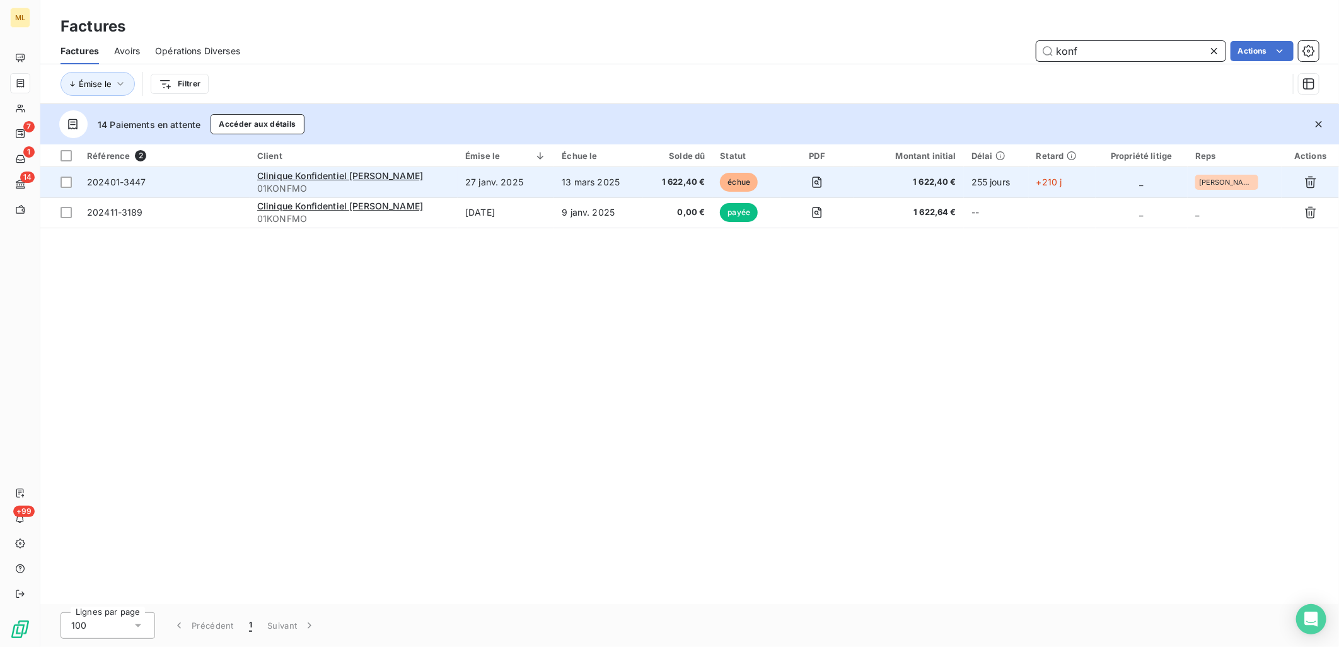
type input "konf"
click at [236, 175] on td "202401-3447" at bounding box center [164, 182] width 170 height 30
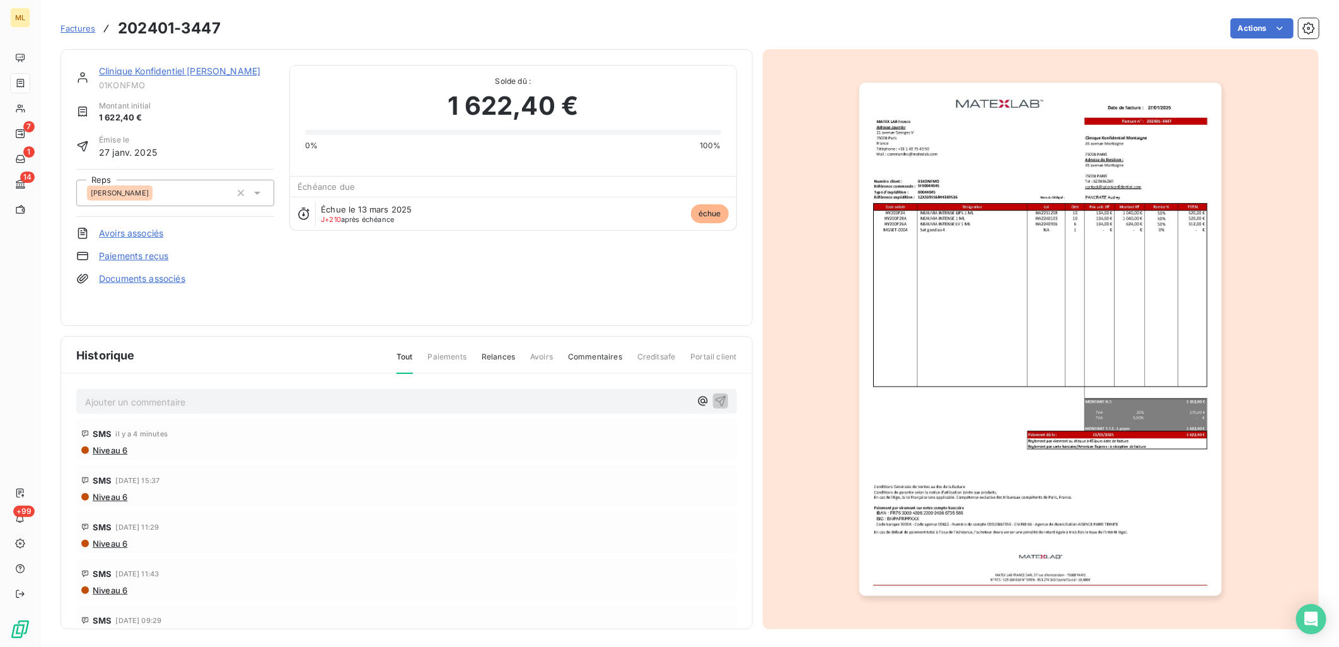
click at [1099, 199] on img "button" at bounding box center [1041, 339] width 363 height 513
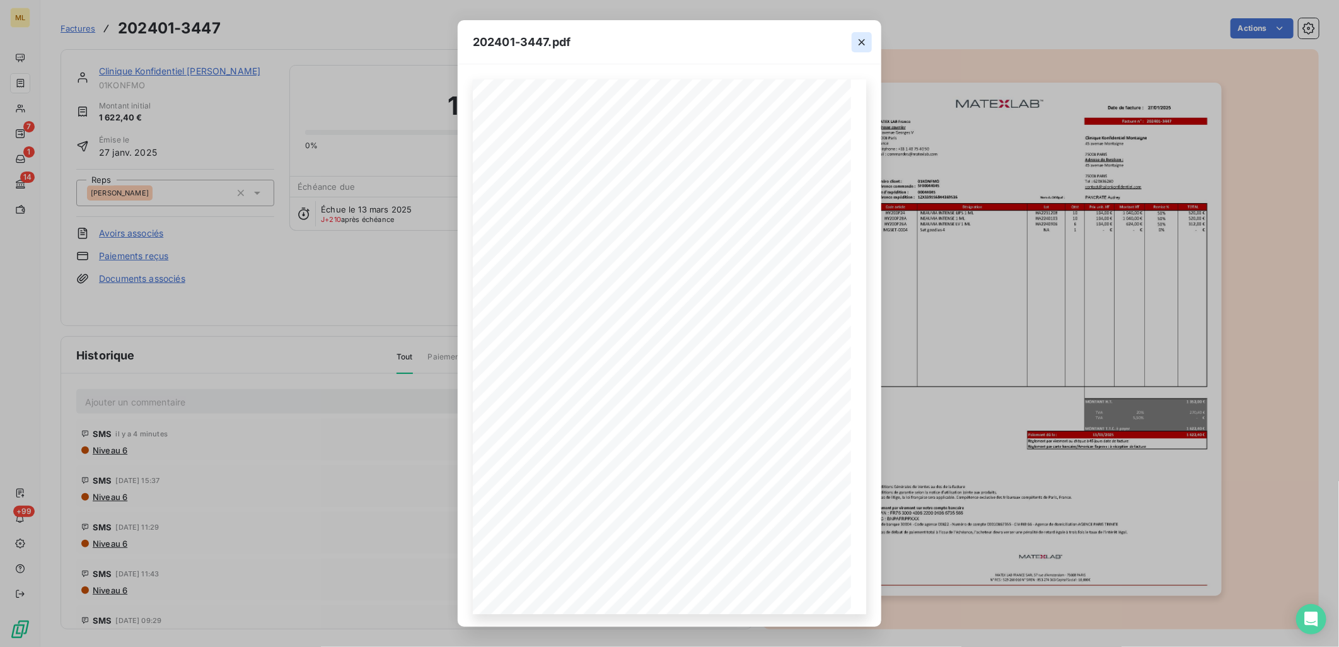
click at [861, 41] on icon "button" at bounding box center [862, 42] width 6 height 6
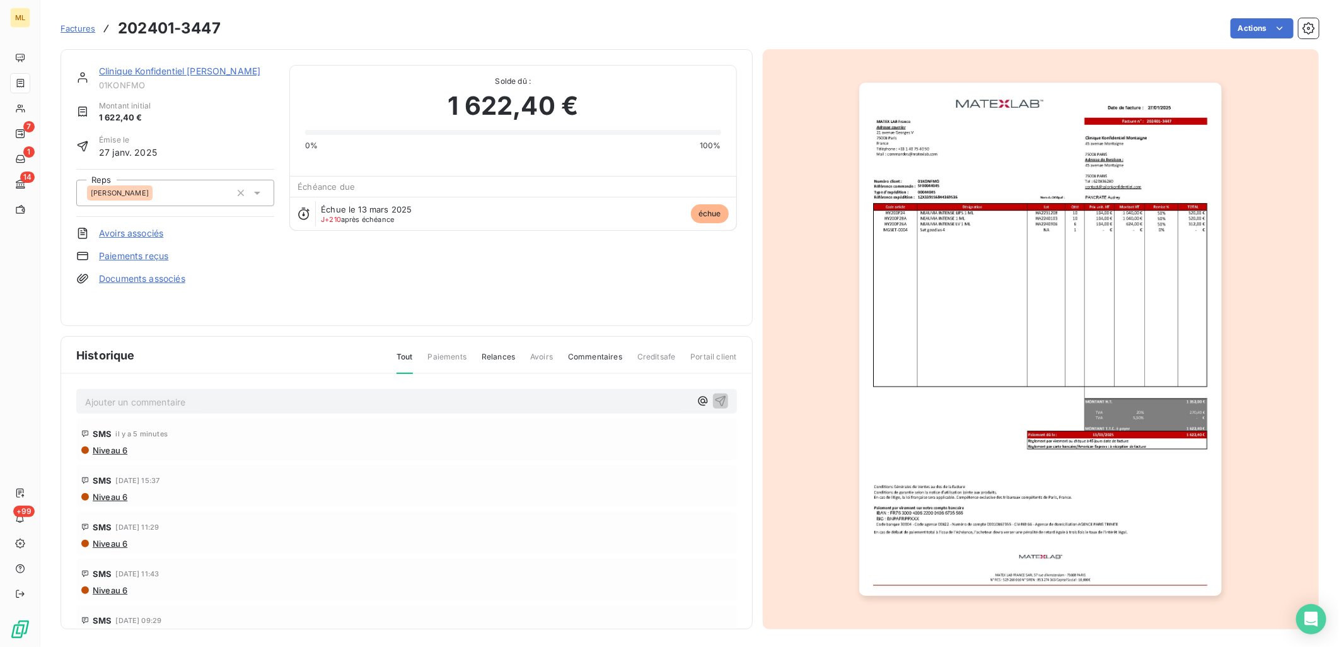
click at [820, 260] on div at bounding box center [1041, 339] width 557 height 580
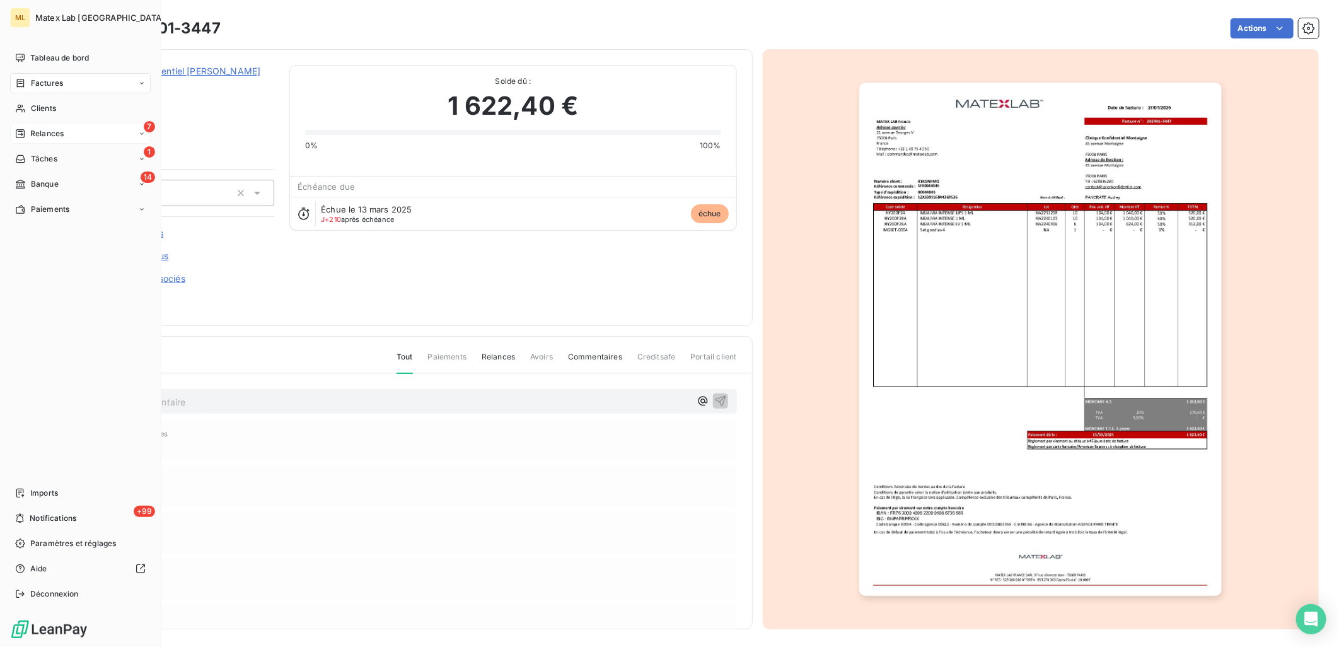
click at [39, 141] on div "7 Relances" at bounding box center [80, 134] width 141 height 20
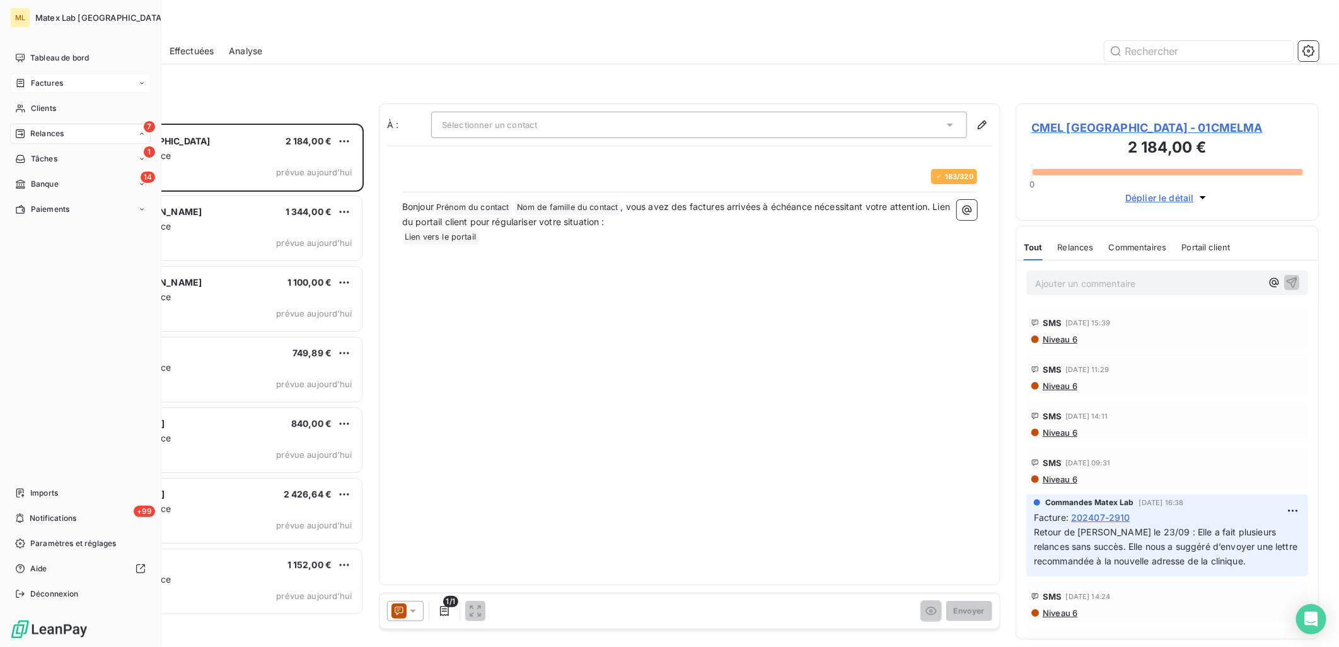
scroll to position [513, 293]
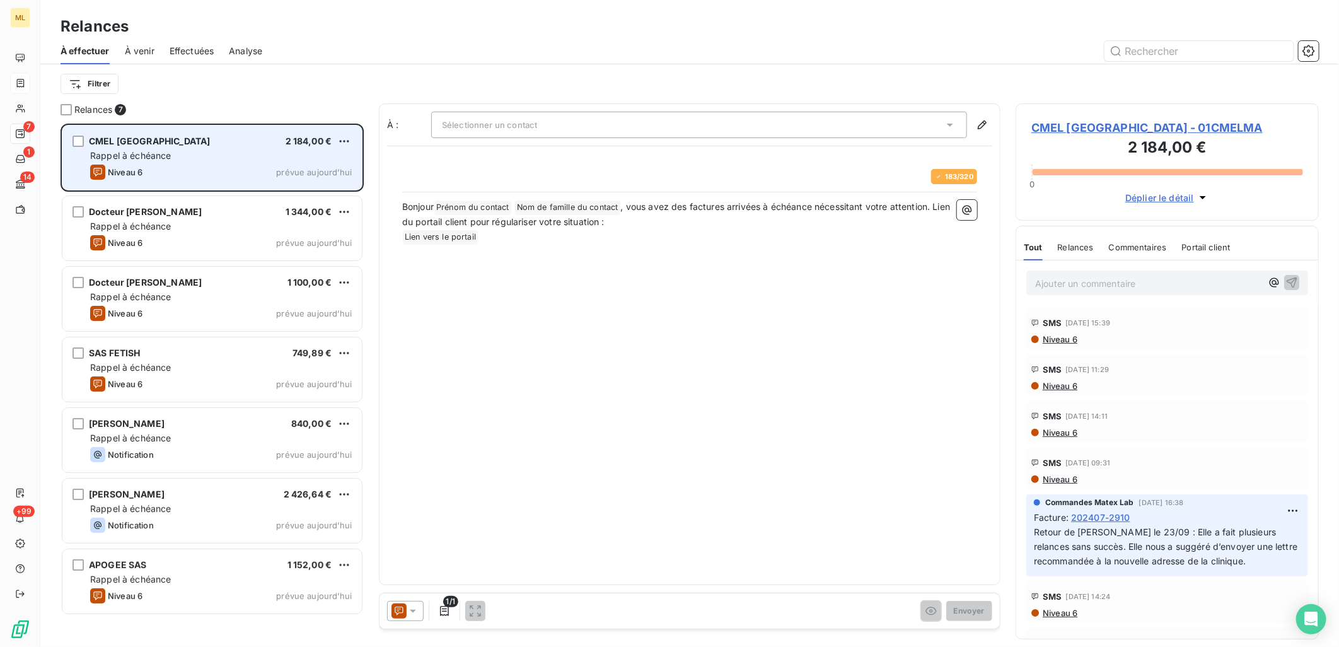
click at [305, 160] on div "Rappel à échéance" at bounding box center [221, 155] width 262 height 13
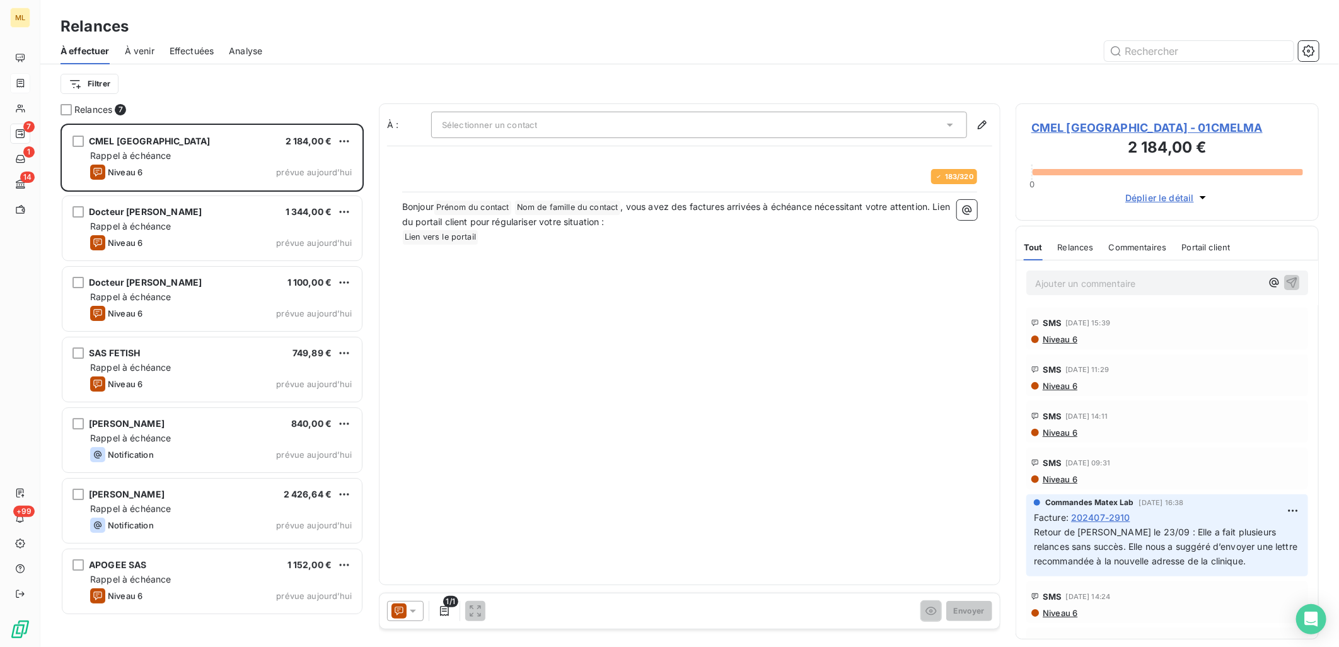
click at [493, 129] on span "Sélectionner un contact" at bounding box center [489, 125] width 95 height 10
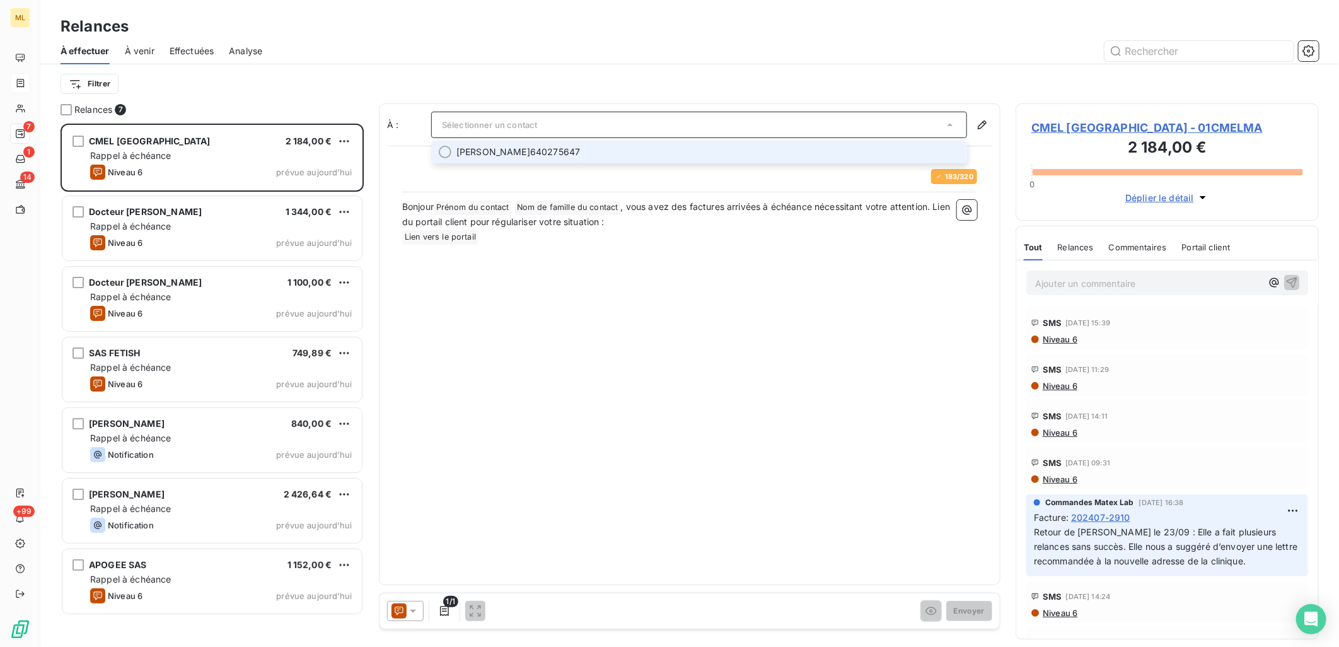
click at [446, 153] on div at bounding box center [445, 152] width 13 height 13
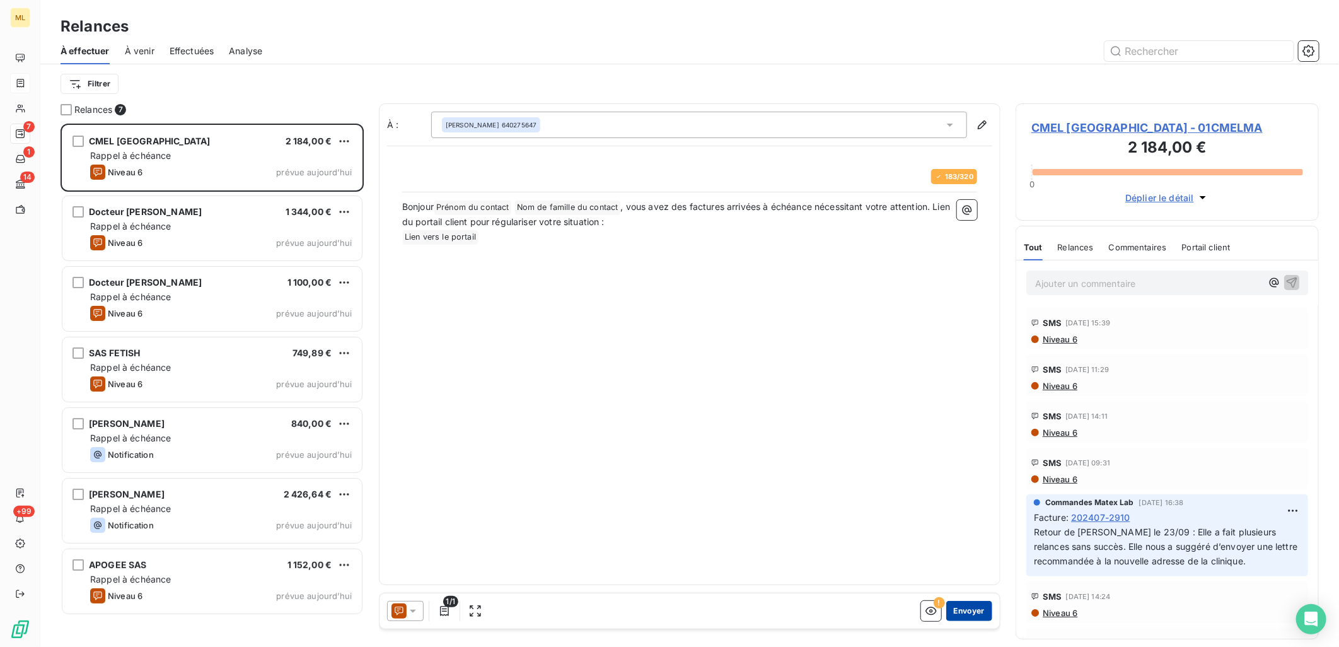
click at [979, 612] on button "Envoyer" at bounding box center [970, 611] width 46 height 20
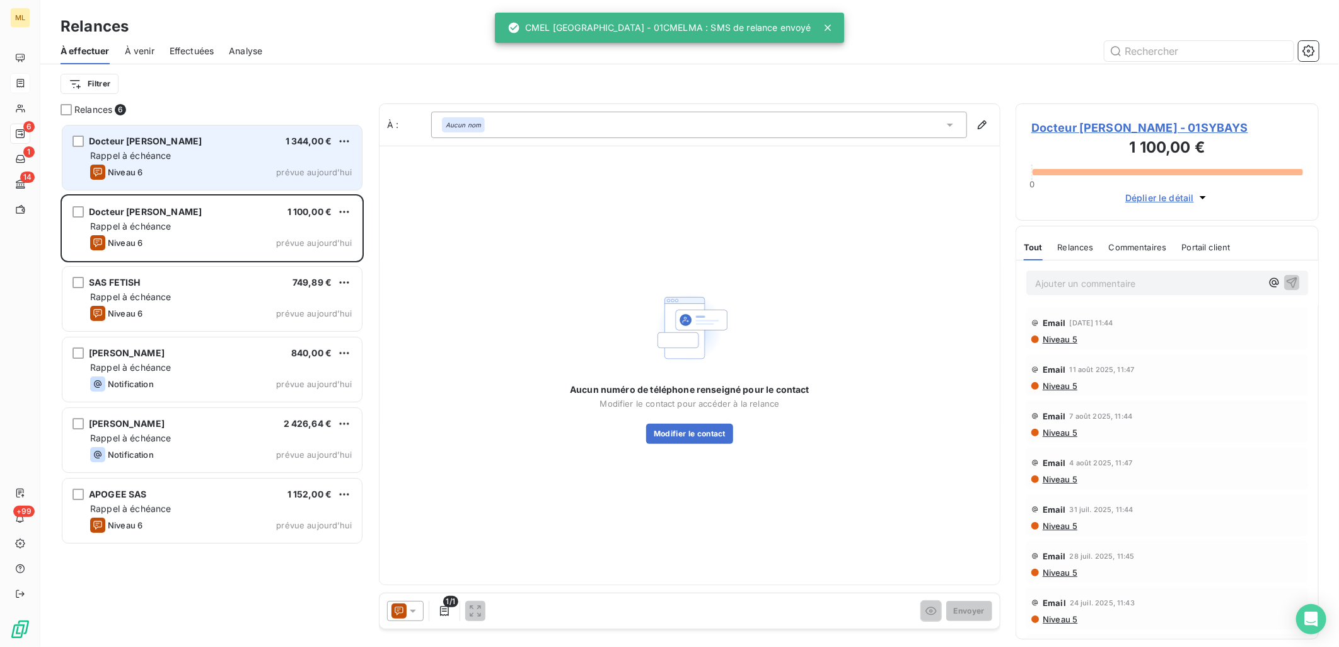
click at [209, 150] on div "Rappel à échéance" at bounding box center [221, 155] width 262 height 13
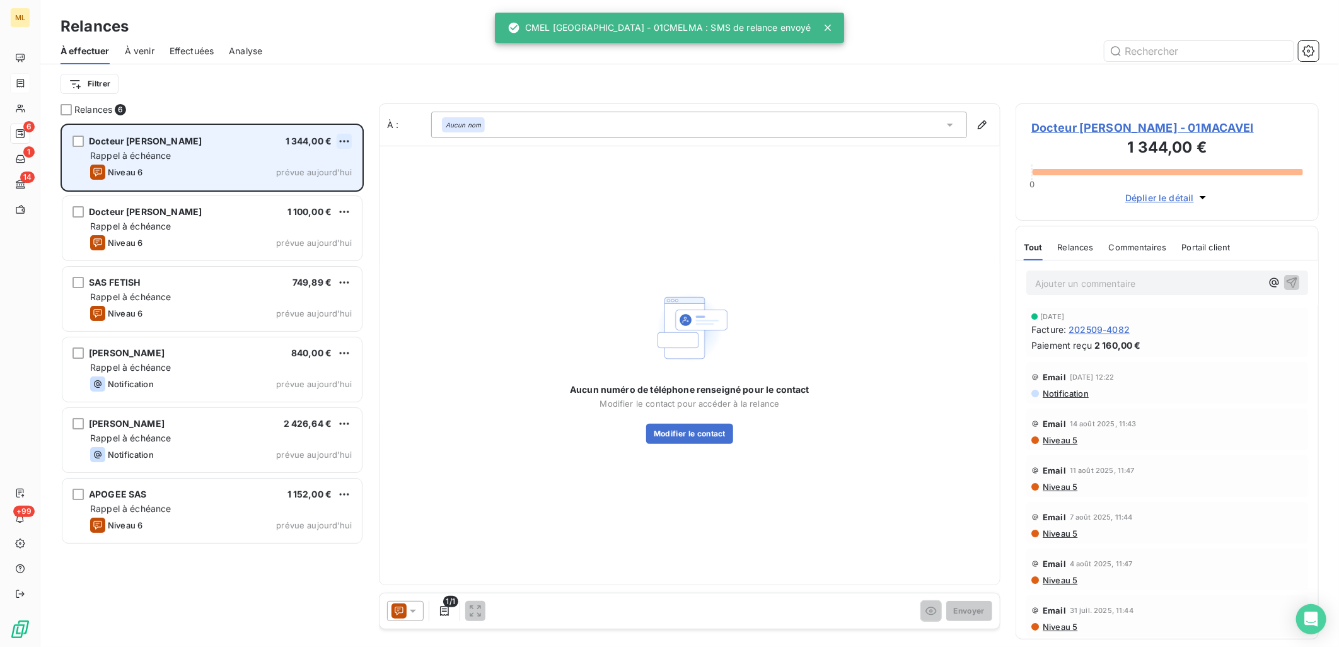
click at [351, 140] on html "ML 6 1 14 +99 Relances À effectuer À venir Effectuées Analyse Filtrer Relances …" at bounding box center [669, 323] width 1339 height 647
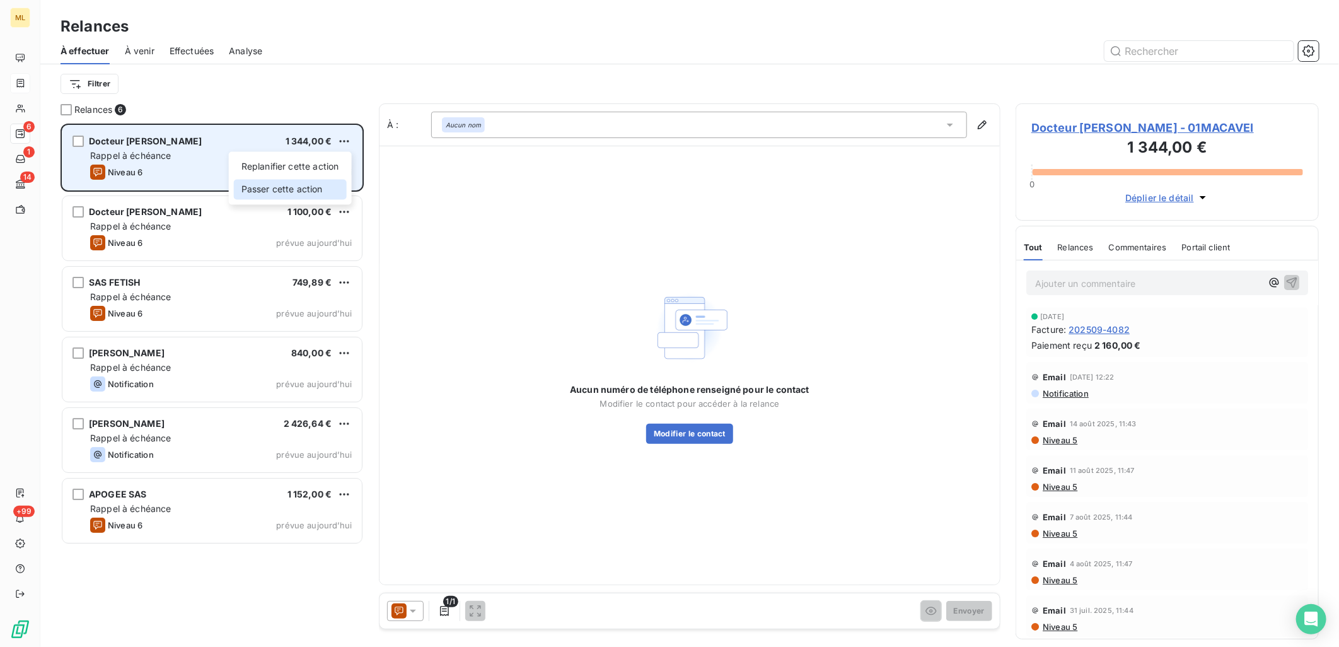
click at [293, 181] on div "Passer cette action" at bounding box center [290, 189] width 113 height 20
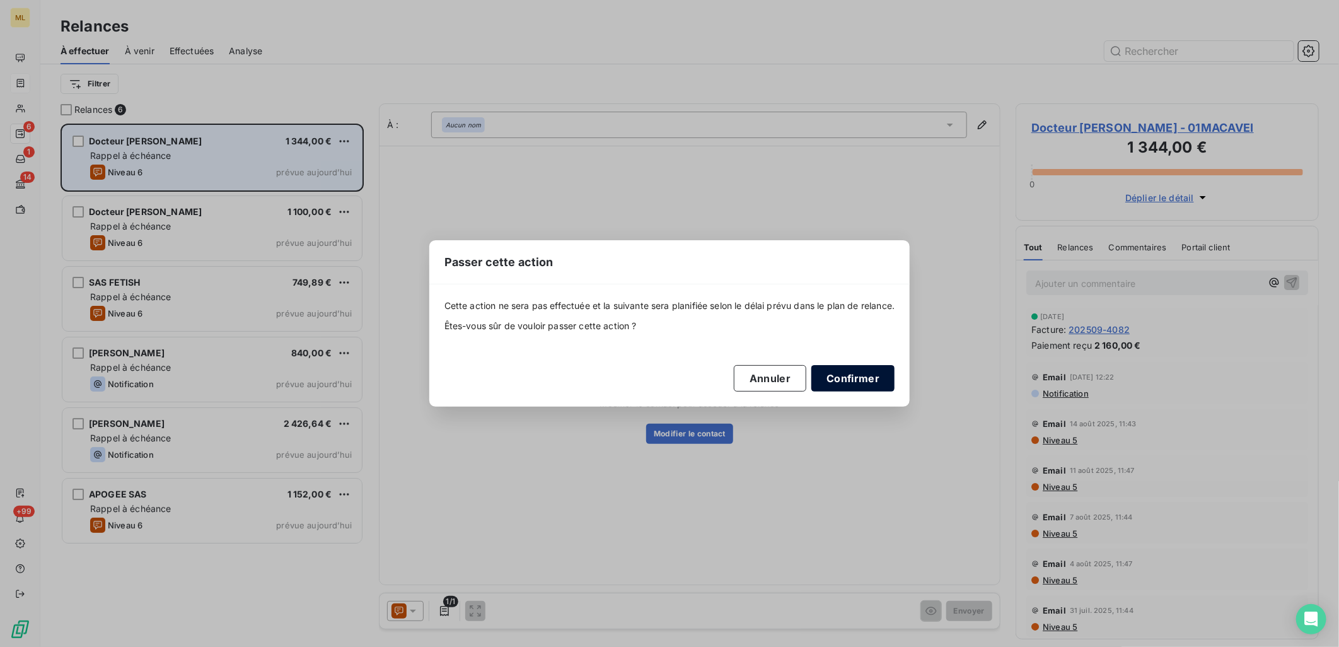
click at [856, 367] on button "Confirmer" at bounding box center [853, 378] width 83 height 26
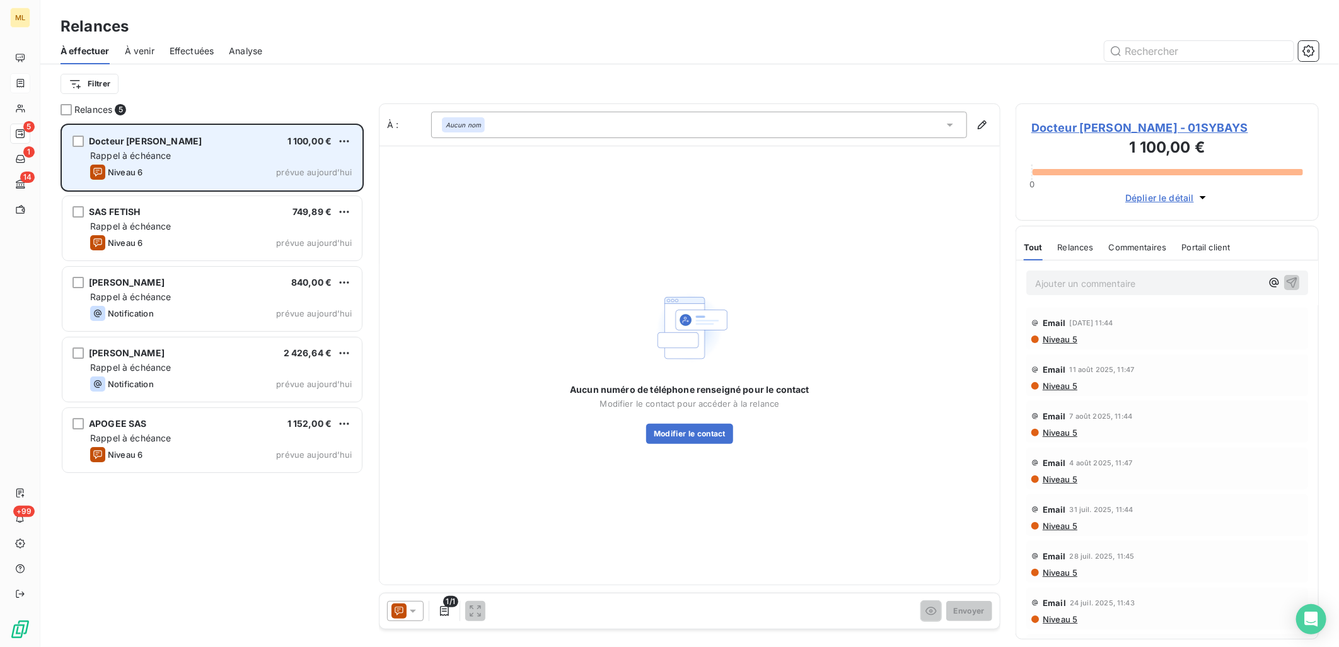
click at [205, 155] on div "Rappel à échéance" at bounding box center [221, 155] width 262 height 13
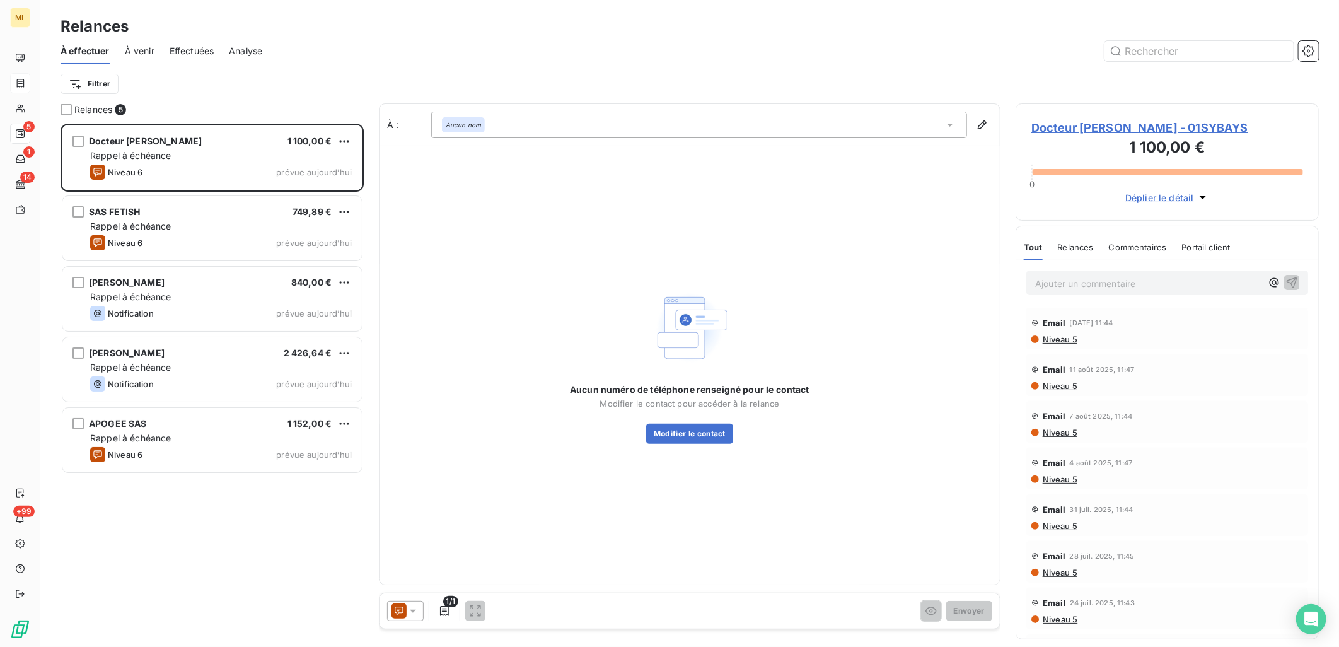
click at [499, 209] on div "Aucun numéro de téléphone renseigné pour le contact Modifier le contact pour ac…" at bounding box center [690, 365] width 621 height 439
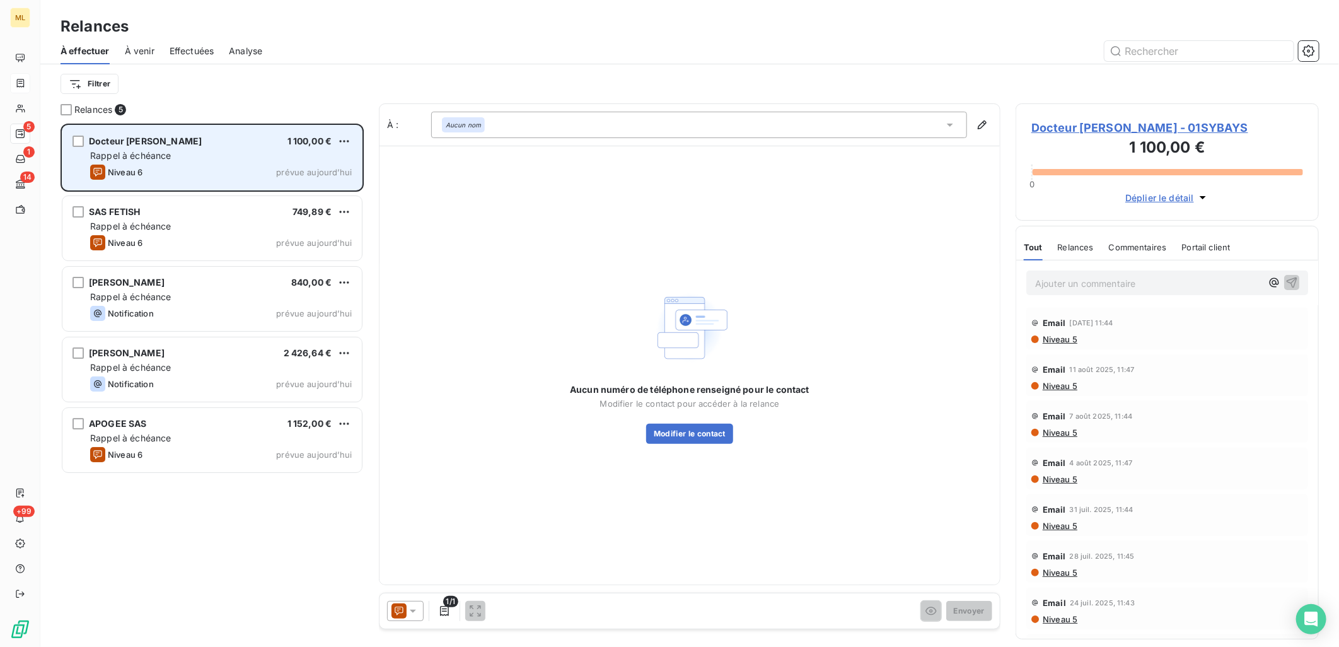
click at [274, 156] on div "Rappel à échéance" at bounding box center [221, 155] width 262 height 13
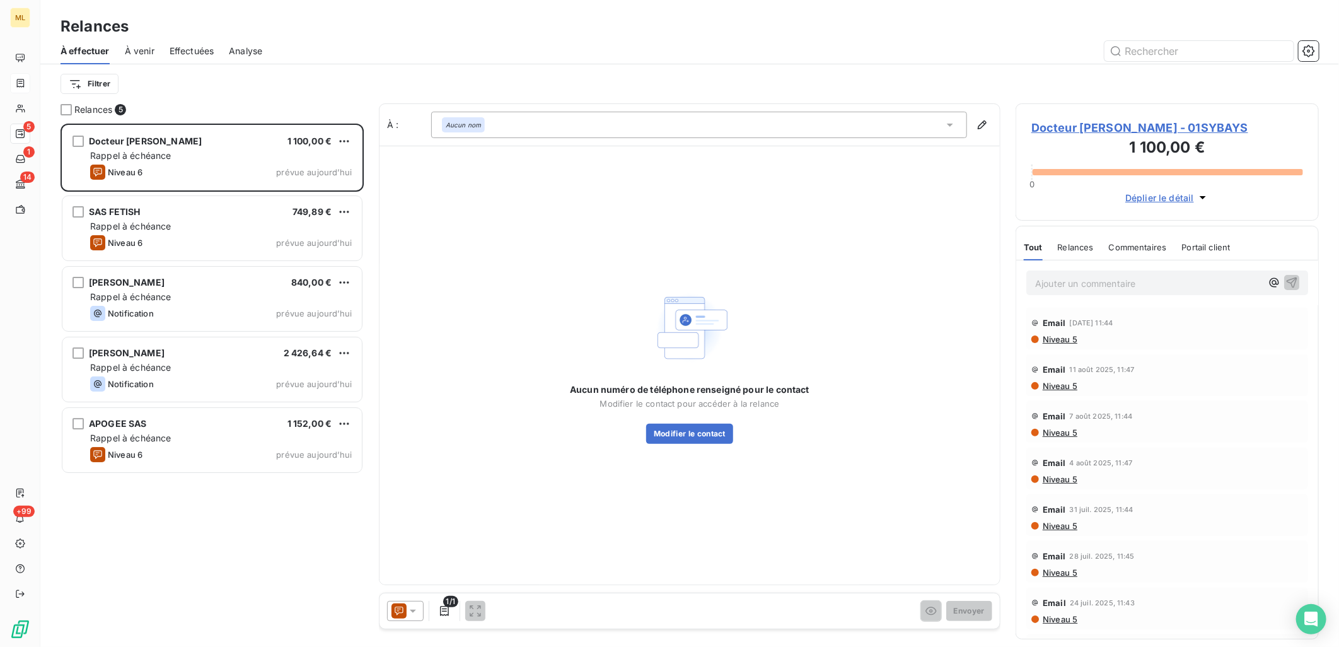
click at [526, 119] on div "Aucun nom" at bounding box center [699, 125] width 536 height 26
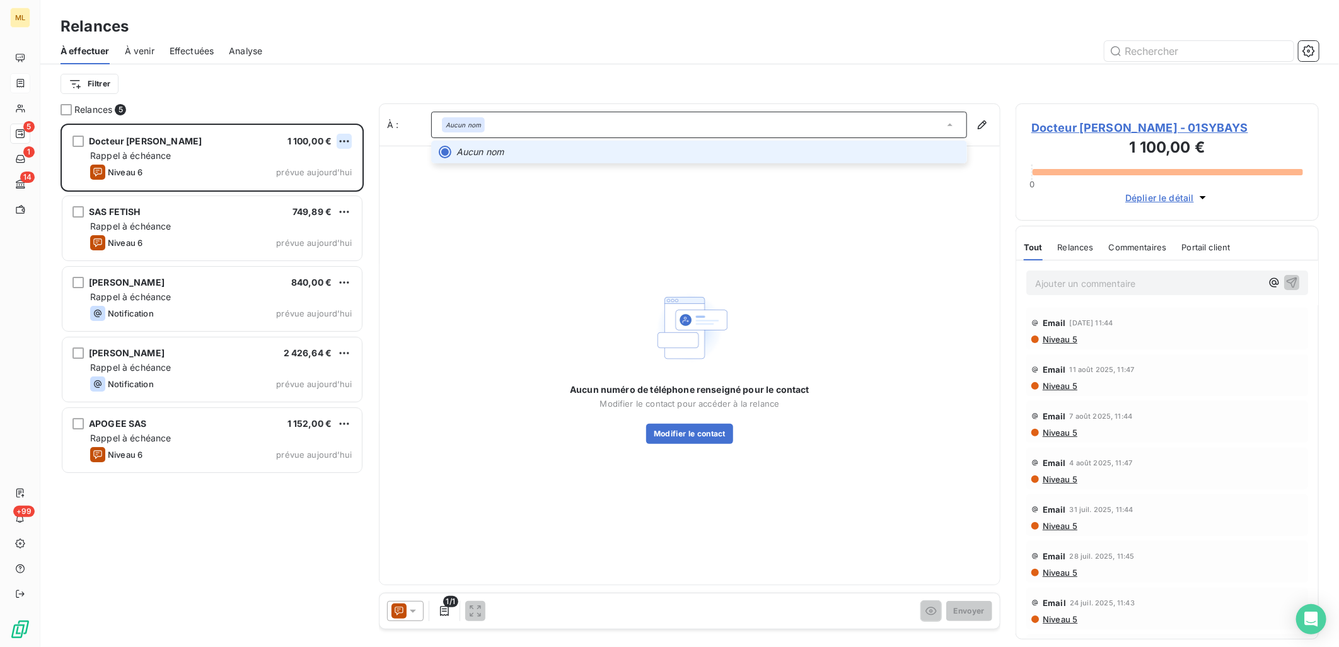
click at [346, 146] on html "ML 5 1 14 +99 Relances À effectuer À venir Effectuées Analyse Filtrer Relances …" at bounding box center [669, 323] width 1339 height 647
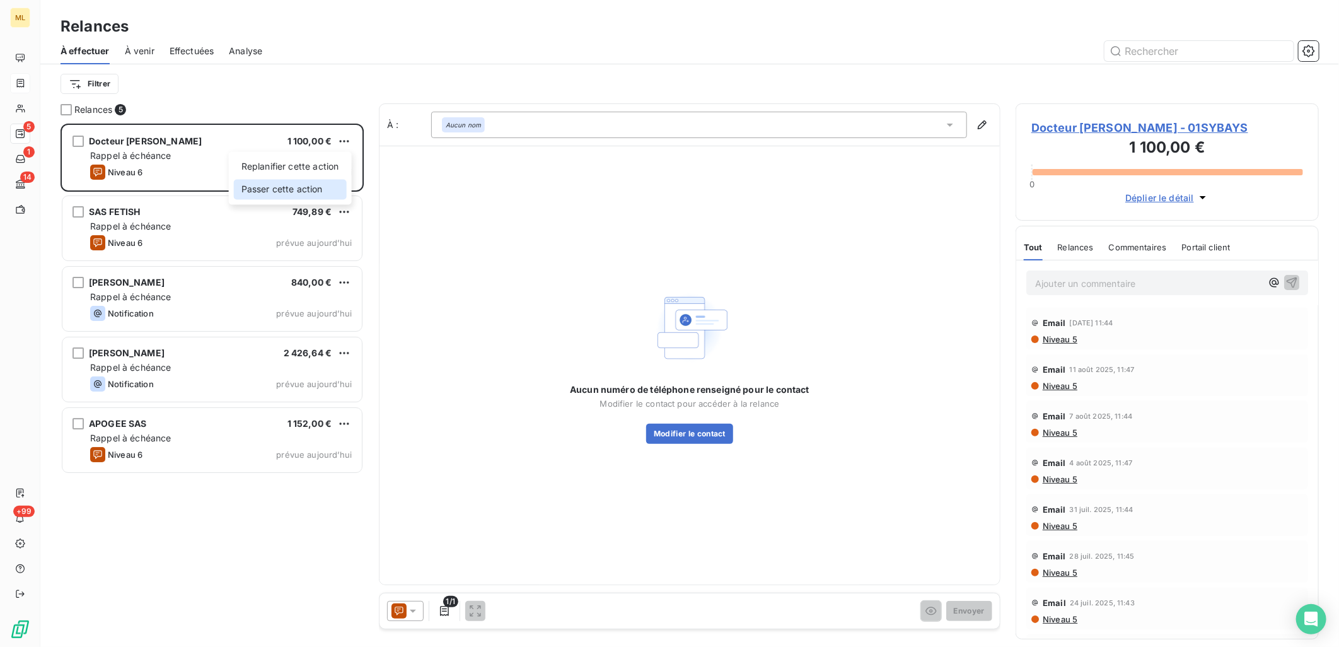
click at [308, 187] on div "Passer cette action" at bounding box center [290, 189] width 113 height 20
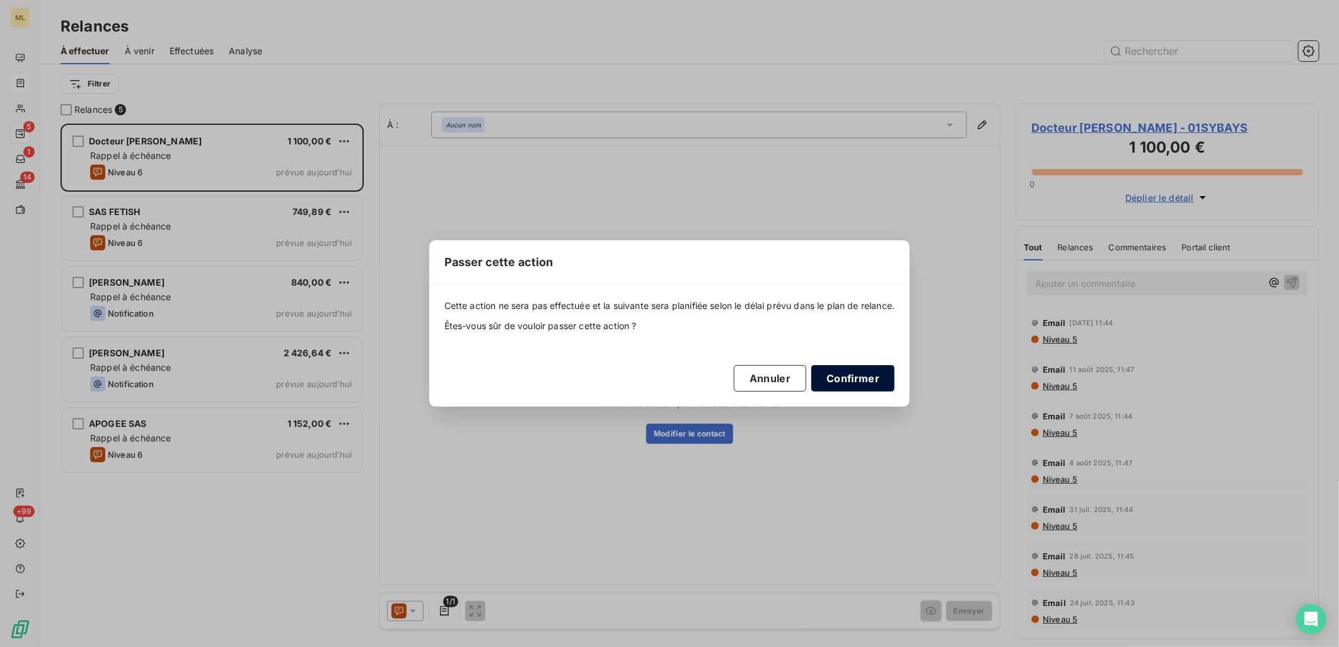
click at [862, 376] on button "Confirmer" at bounding box center [853, 378] width 83 height 26
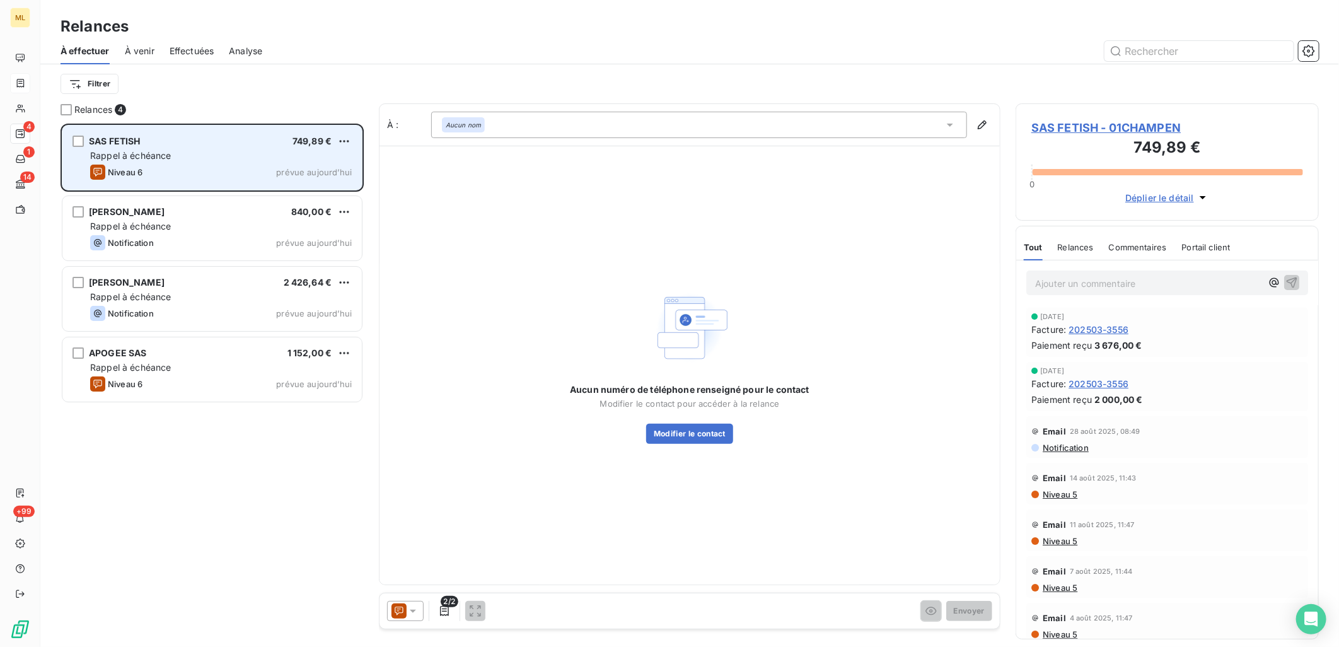
click at [243, 172] on div "Niveau 6 prévue [DATE]" at bounding box center [221, 172] width 262 height 15
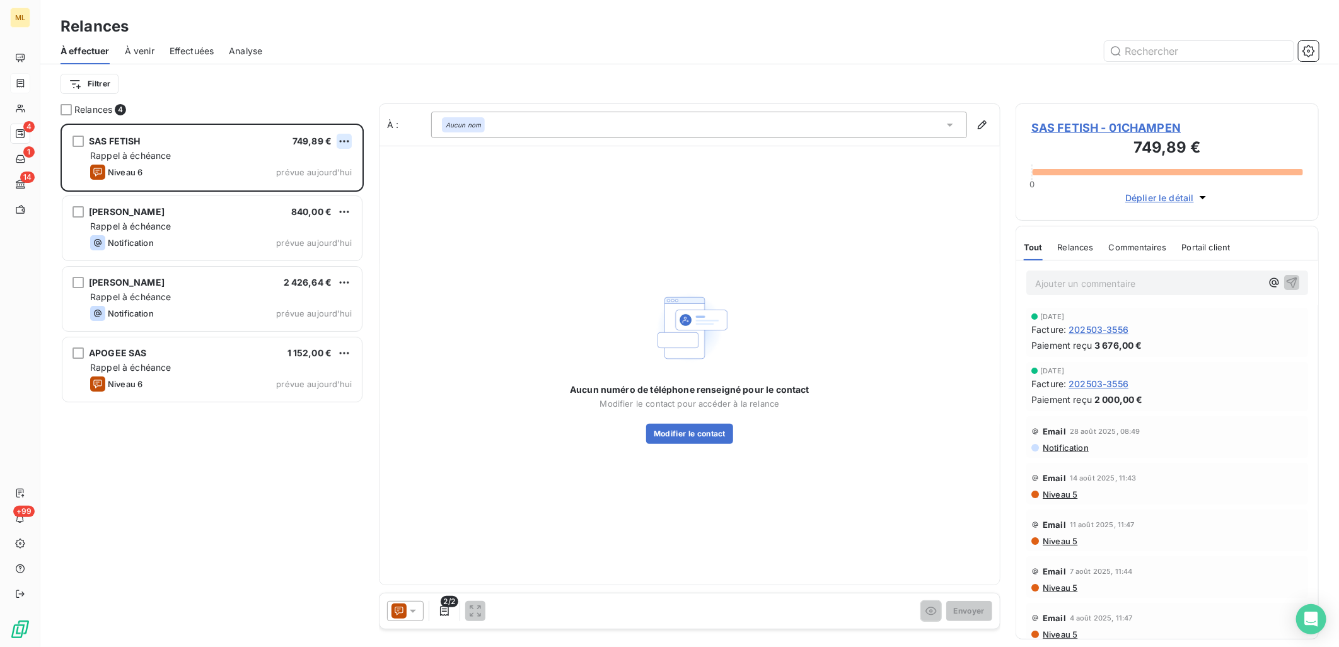
click at [345, 137] on html "ML 4 1 14 +99 Relances À effectuer À venir Effectuées Analyse Filtrer Relances …" at bounding box center [669, 323] width 1339 height 647
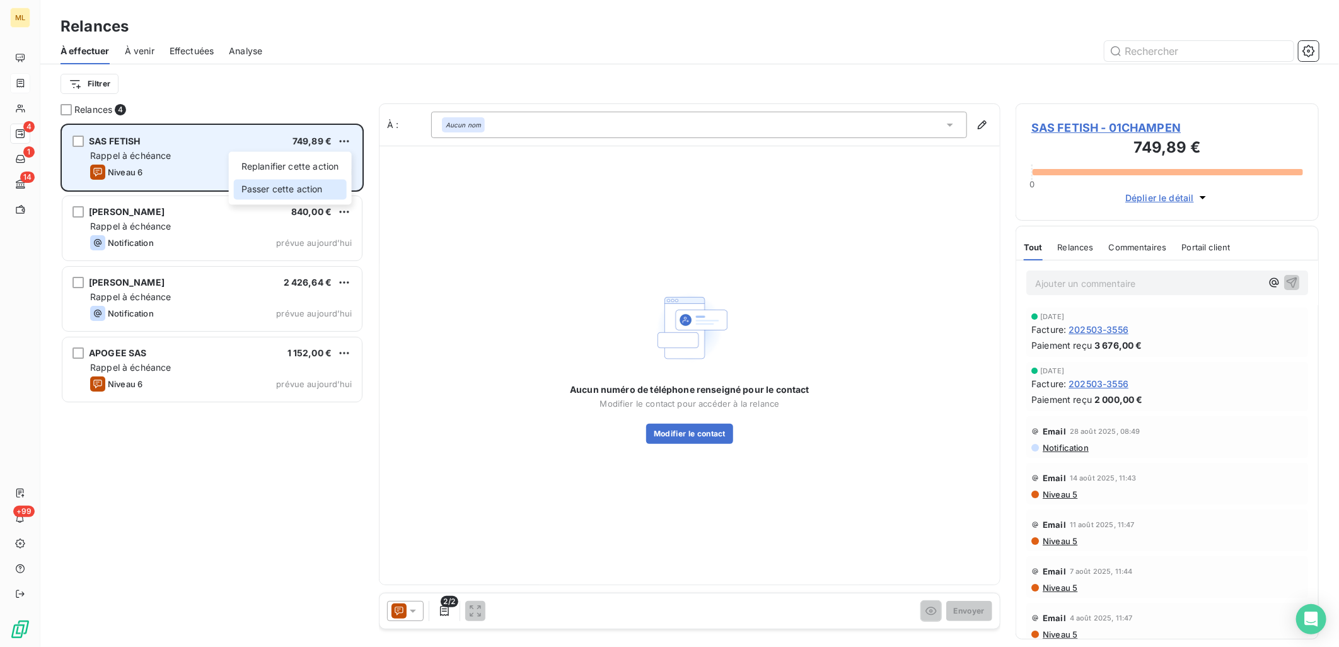
click at [279, 191] on div "Passer cette action" at bounding box center [290, 189] width 113 height 20
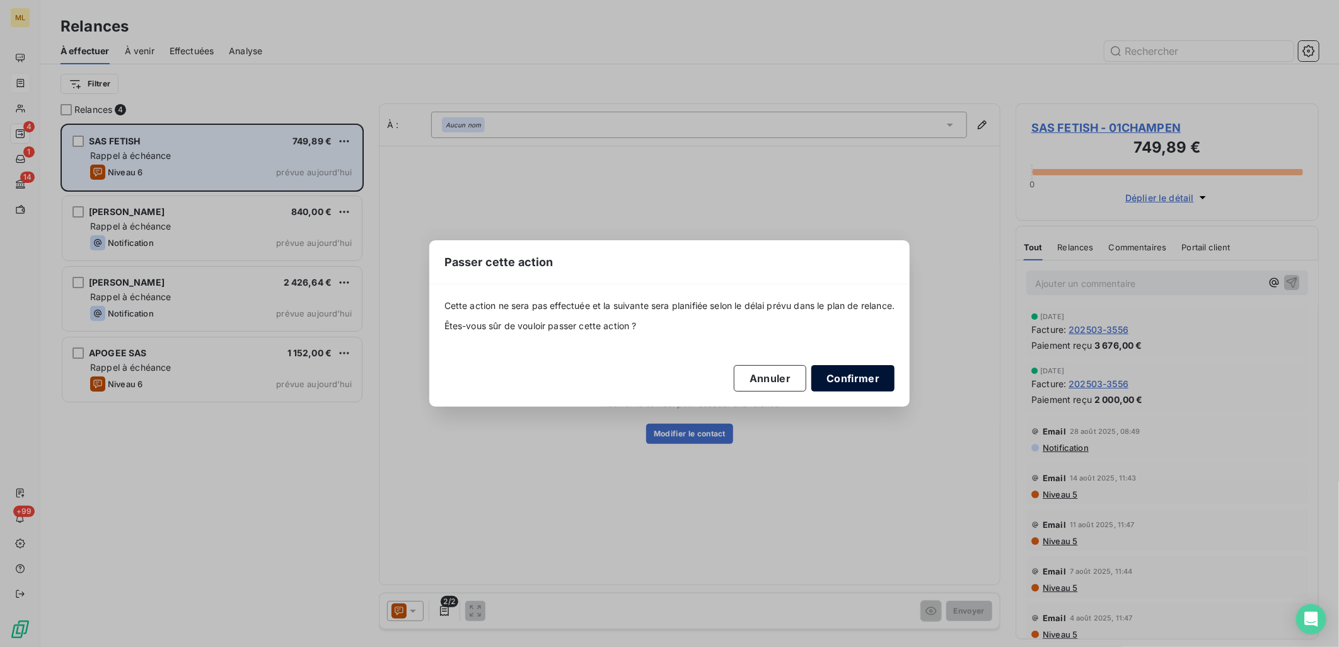
click at [859, 373] on button "Confirmer" at bounding box center [853, 378] width 83 height 26
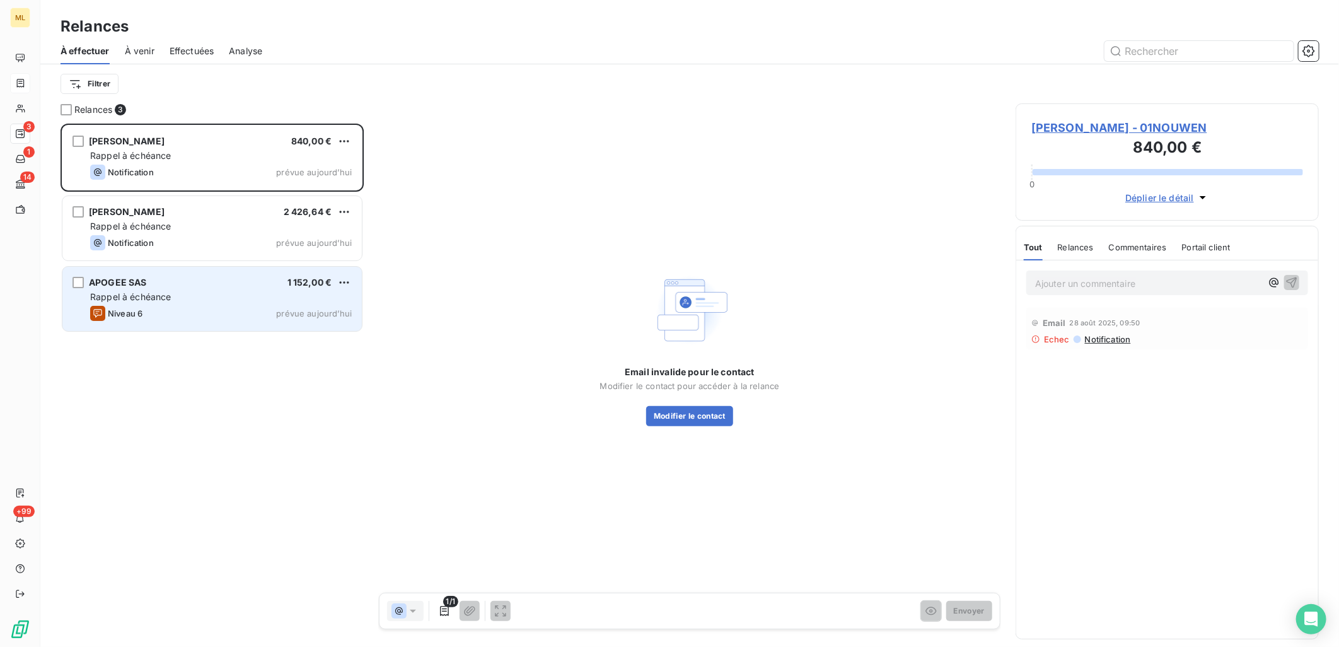
click at [269, 284] on div "APOGEE SAS 1 152,00 €" at bounding box center [221, 282] width 262 height 11
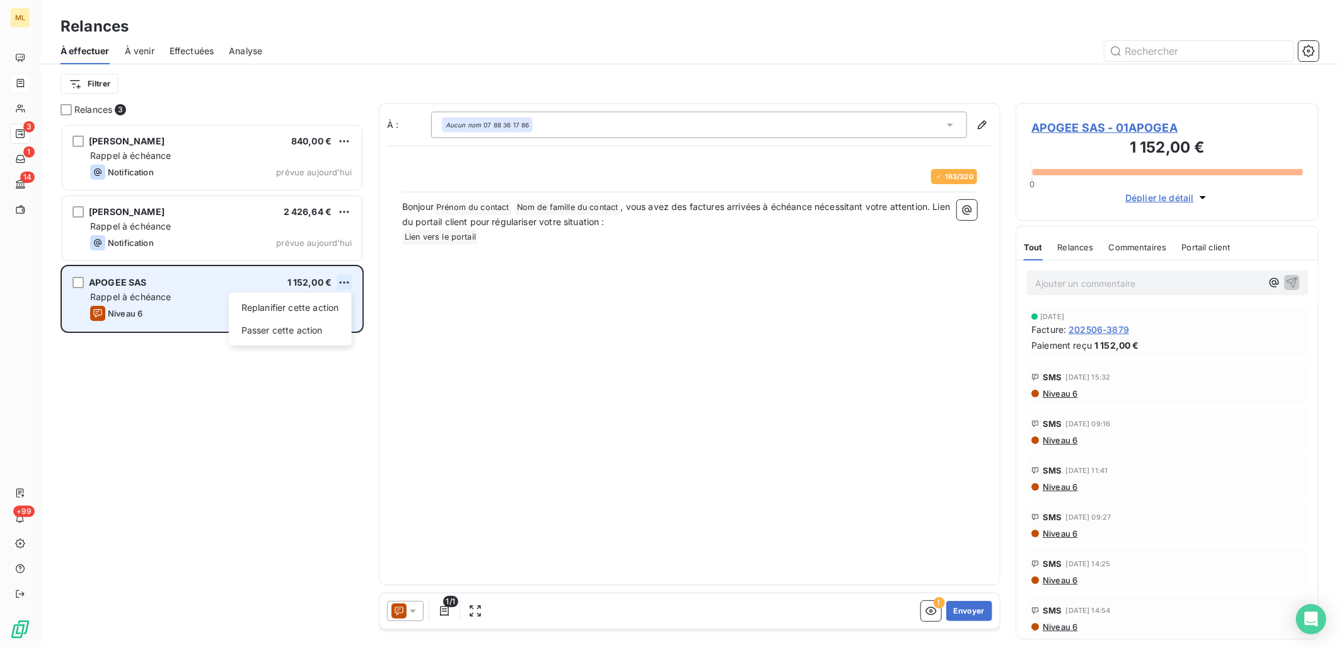
click at [343, 280] on html "ML 3 1 14 +99 Relances À effectuer À venir Effectuées Analyse Filtrer Relances …" at bounding box center [669, 323] width 1339 height 647
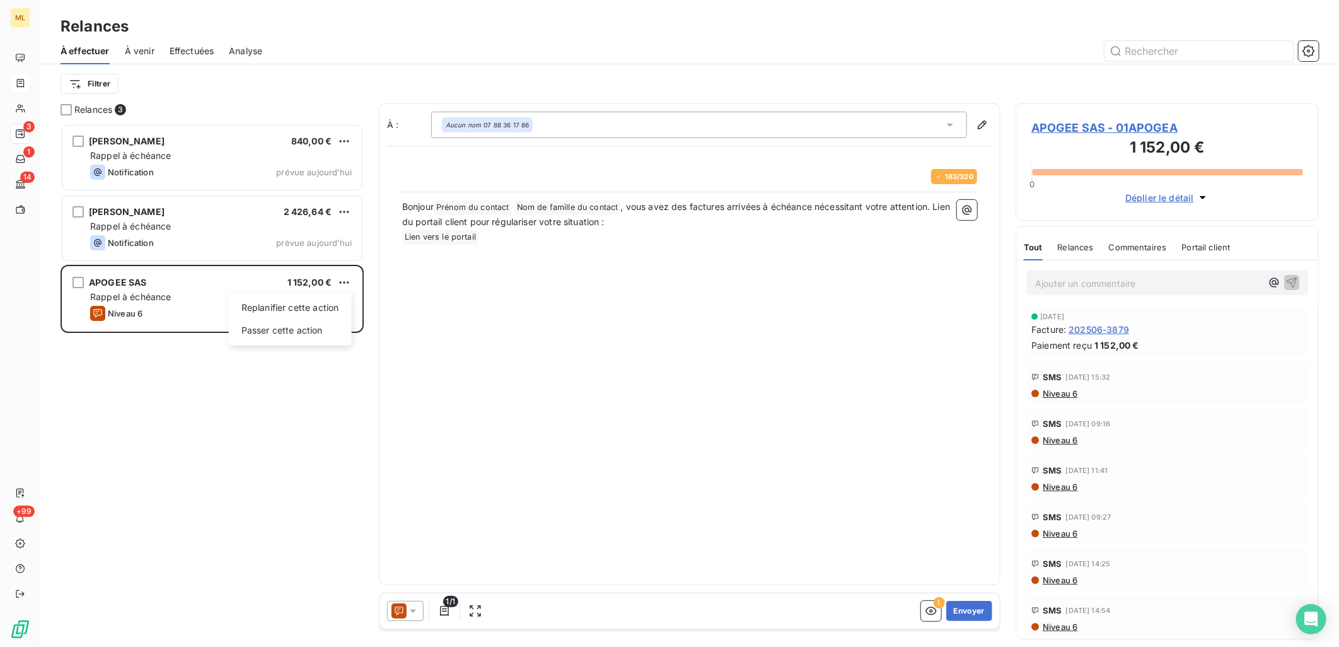
click at [985, 619] on html "ML 3 1 14 +99 Relances À effectuer À venir Effectuées Analyse Filtrer Relances …" at bounding box center [669, 323] width 1339 height 647
click at [971, 615] on button "Envoyer" at bounding box center [970, 611] width 46 height 20
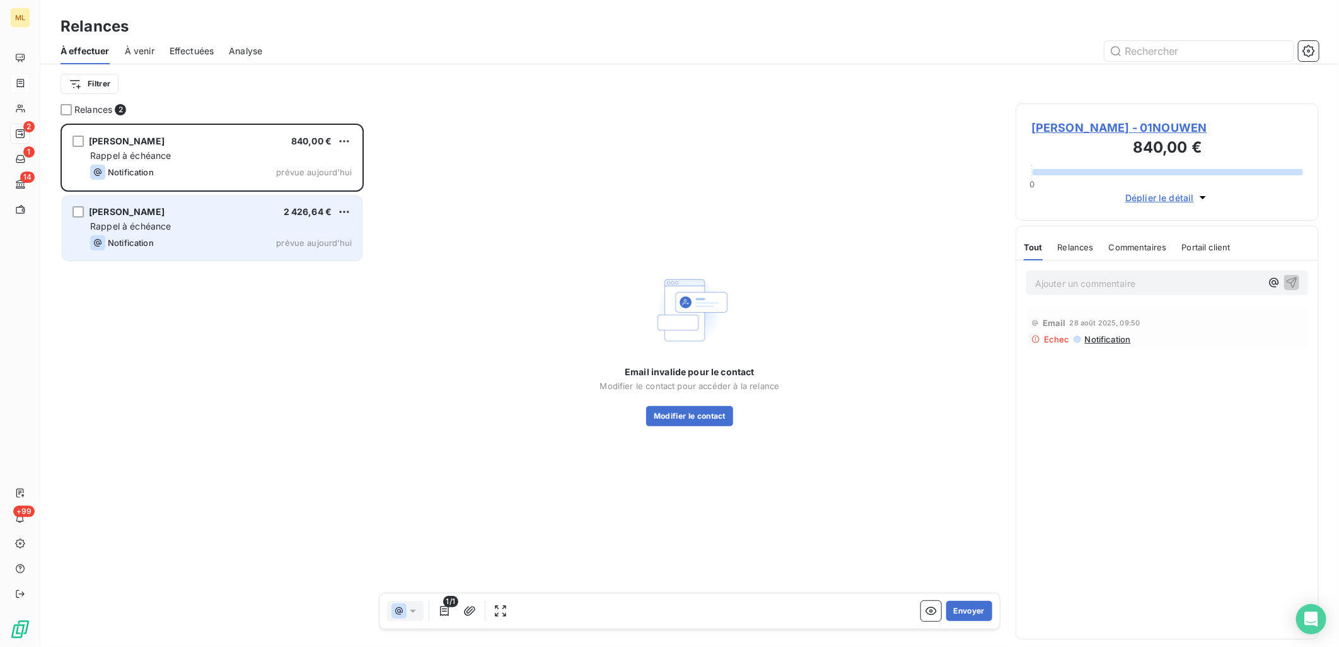
scroll to position [513, 293]
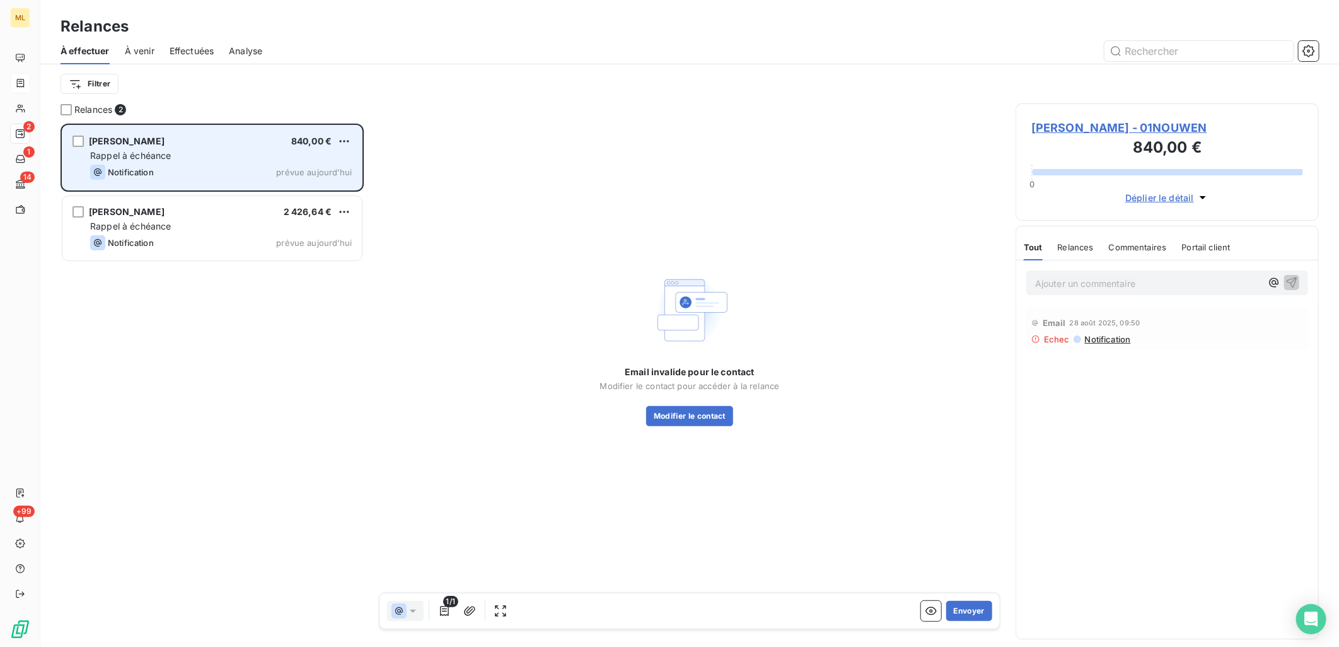
click at [228, 169] on div "Notification prévue aujourd’hui" at bounding box center [221, 172] width 262 height 15
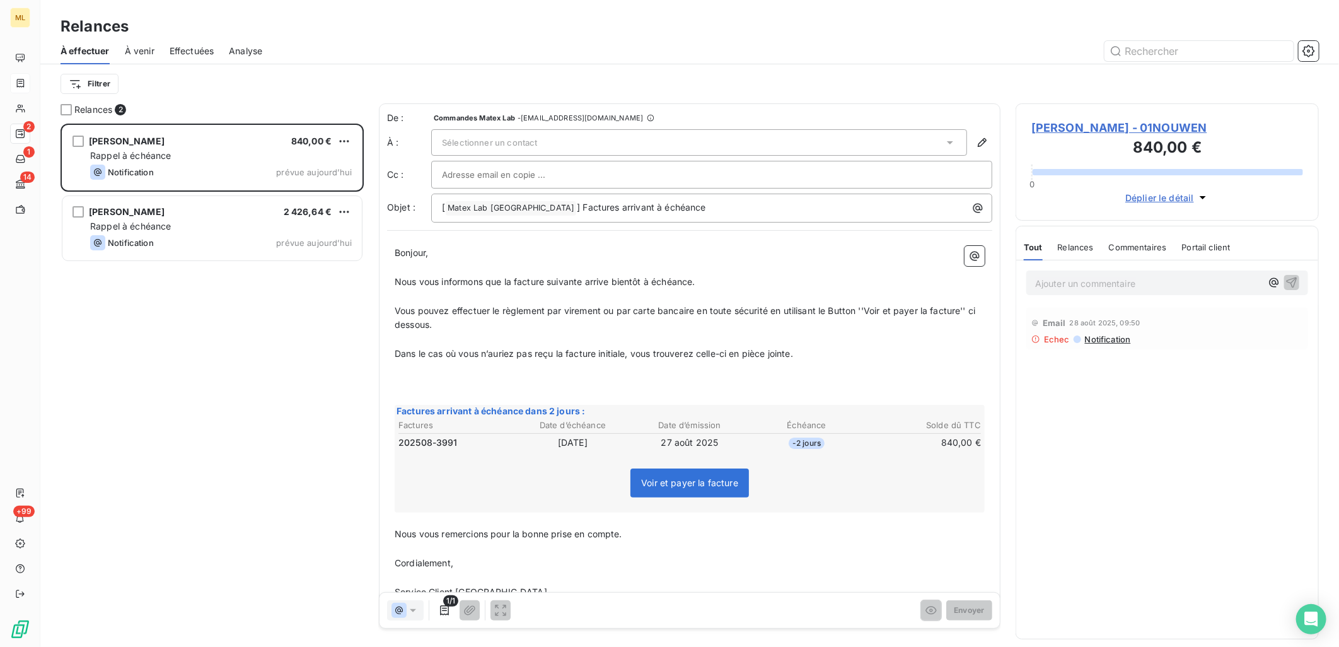
click at [496, 148] on div "Sélectionner un contact" at bounding box center [699, 142] width 536 height 26
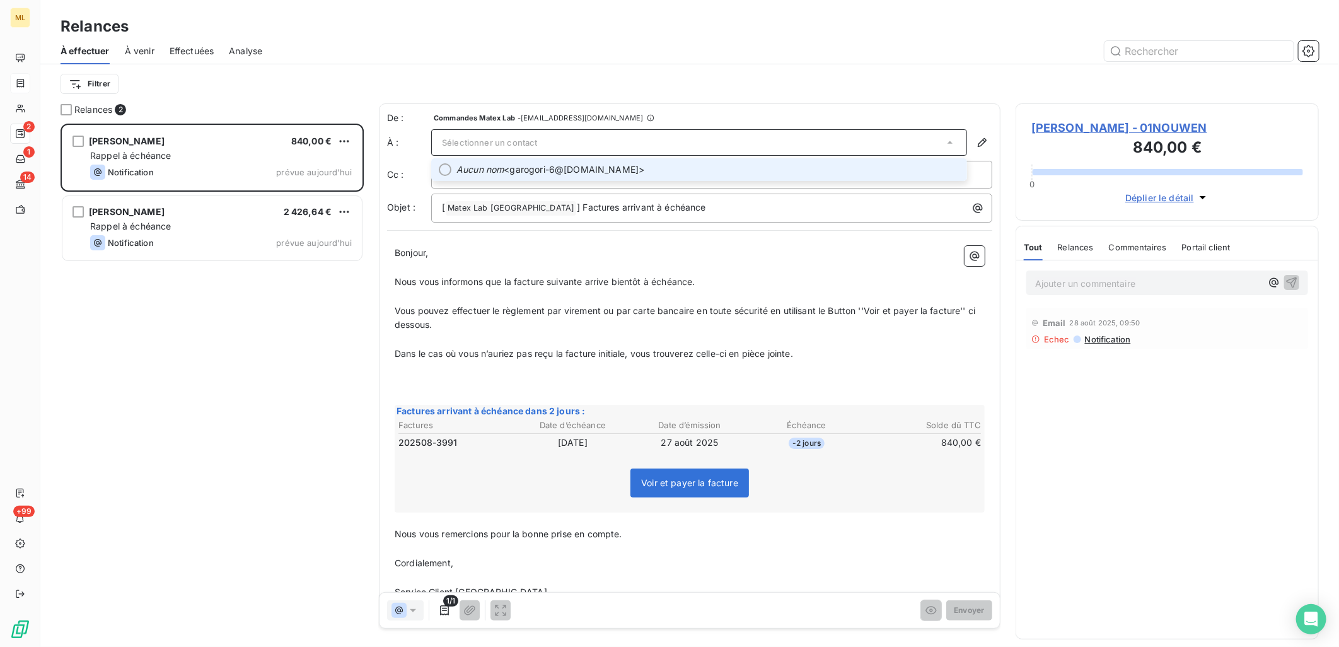
click at [443, 168] on div at bounding box center [445, 169] width 13 height 13
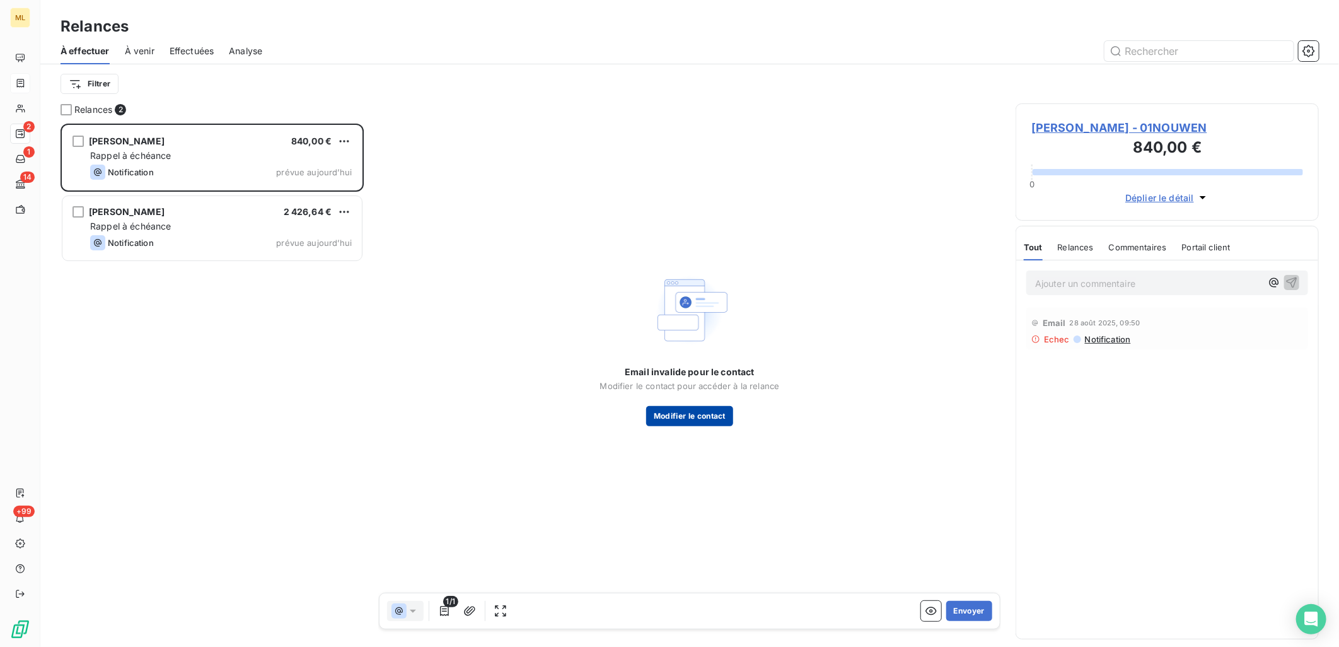
click at [689, 423] on button "Modifier le contact" at bounding box center [689, 416] width 87 height 20
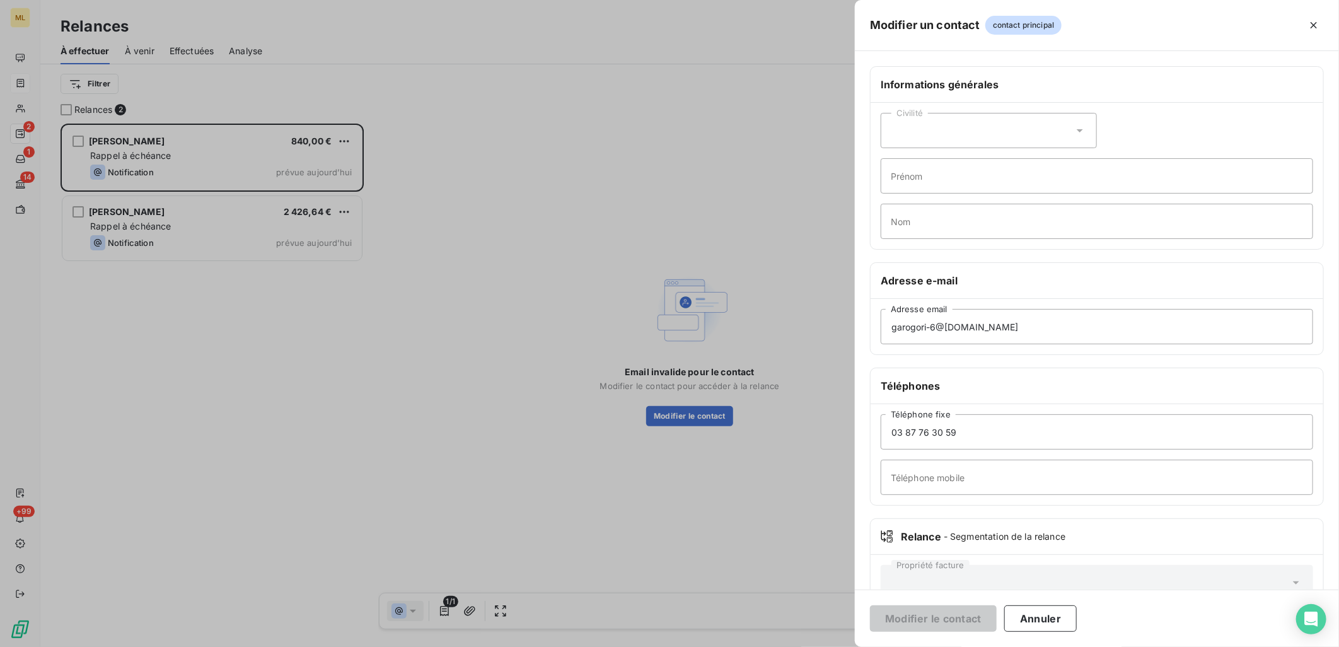
click at [733, 201] on div at bounding box center [669, 323] width 1339 height 647
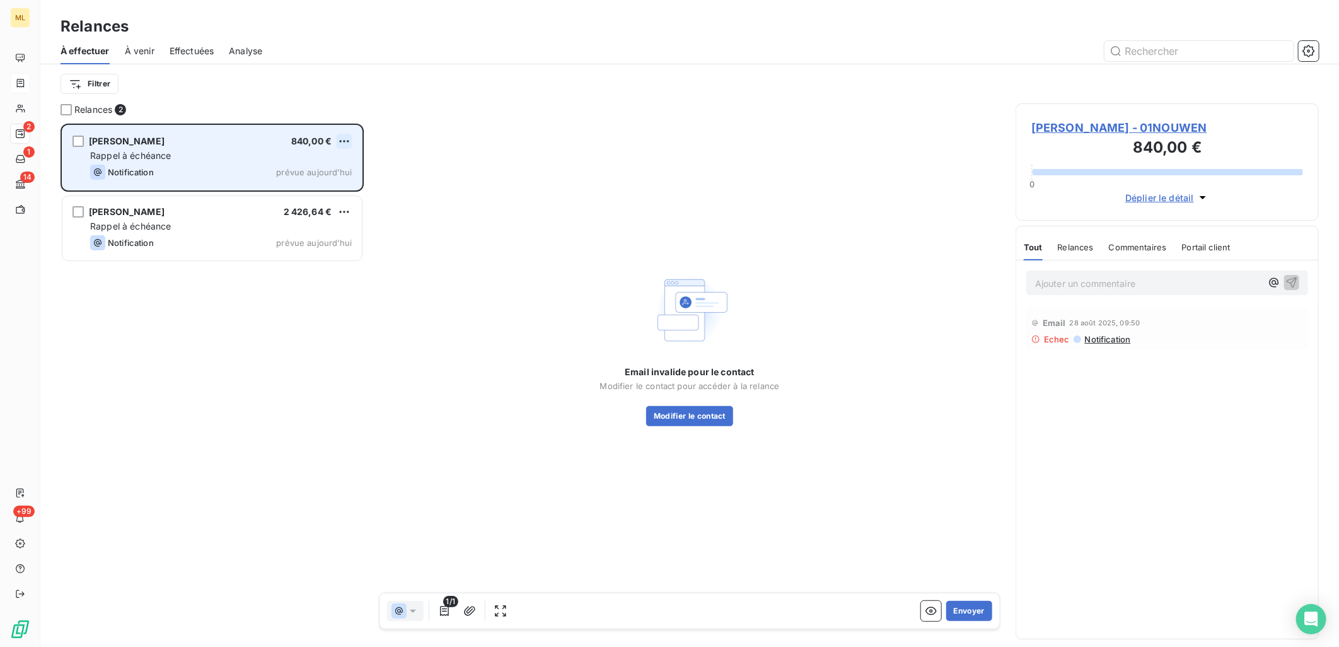
click at [342, 136] on html "ML 2 1 14 +99 Relances À effectuer À venir Effectuées Analyse Filtrer Relances …" at bounding box center [669, 323] width 1339 height 647
click at [305, 191] on div "Passer cette action" at bounding box center [290, 189] width 113 height 20
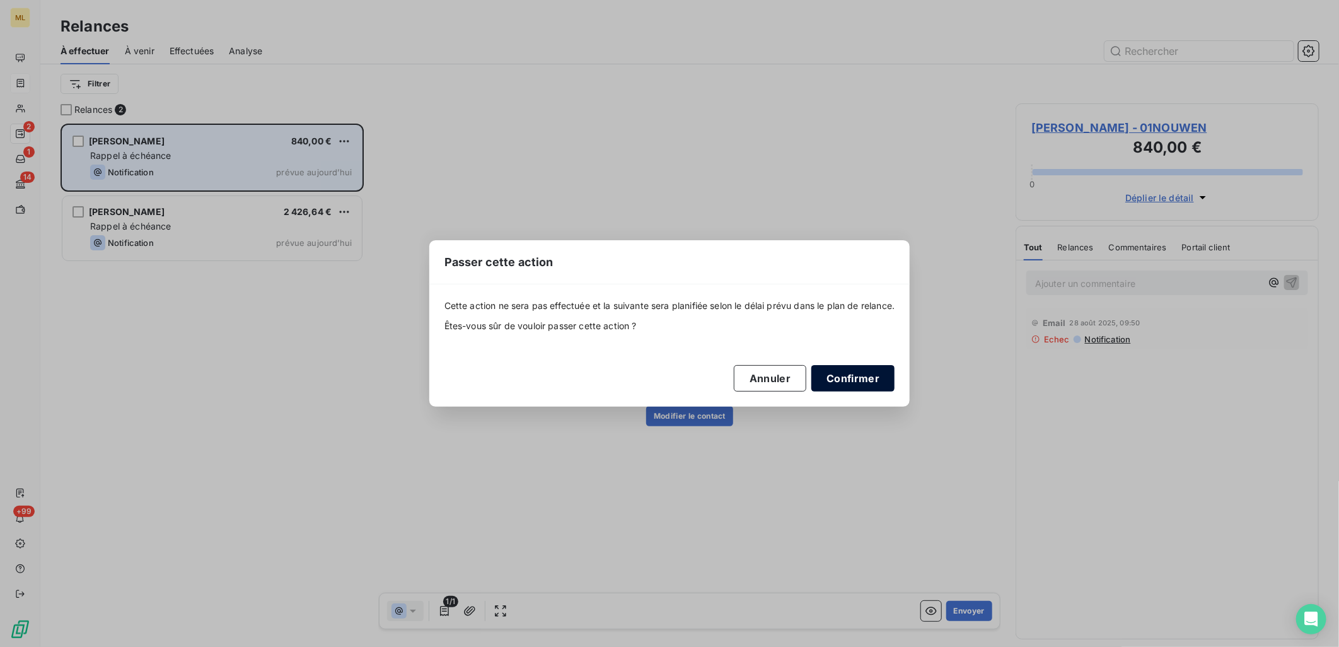
click at [866, 374] on button "Confirmer" at bounding box center [853, 378] width 83 height 26
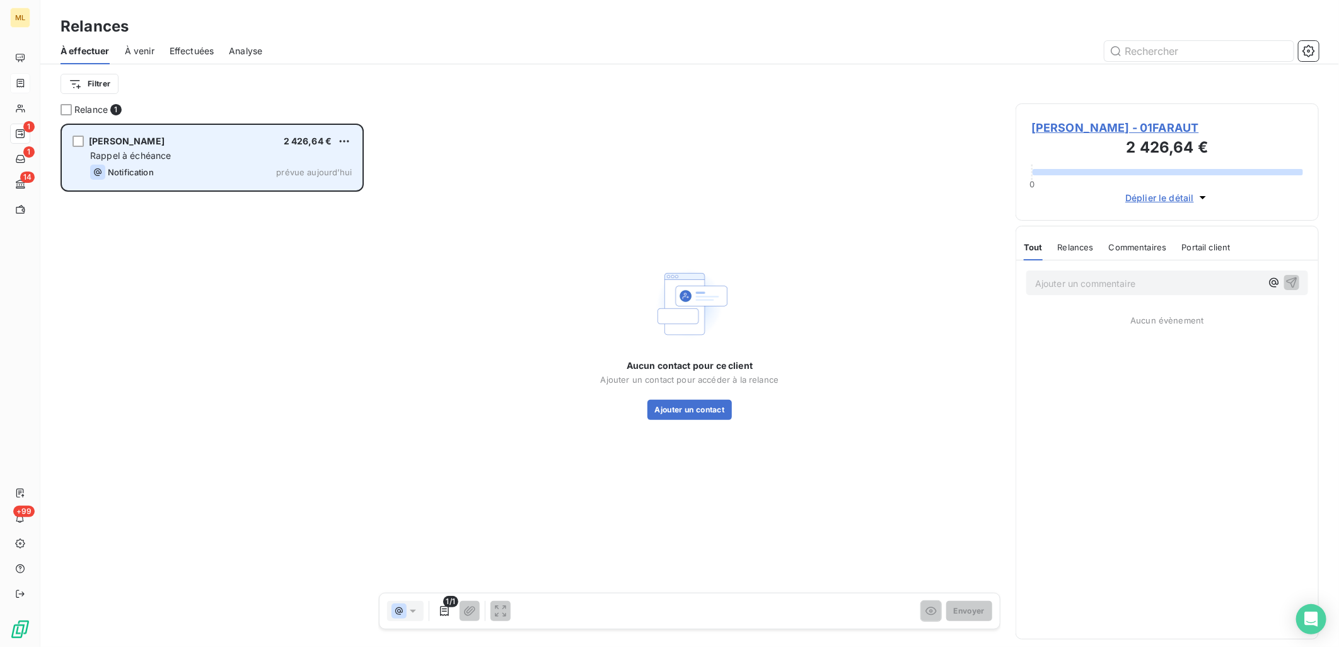
click at [219, 241] on div "[PERSON_NAME] 2 426,64 € Rappel à échéance Notification prévue [DATE]" at bounding box center [212, 386] width 303 height 524
click at [358, 308] on div "[PERSON_NAME] 2 426,64 € Rappel à échéance Notification prévue [DATE]" at bounding box center [212, 386] width 303 height 524
click at [210, 155] on div "Rappel à échéance" at bounding box center [221, 155] width 262 height 13
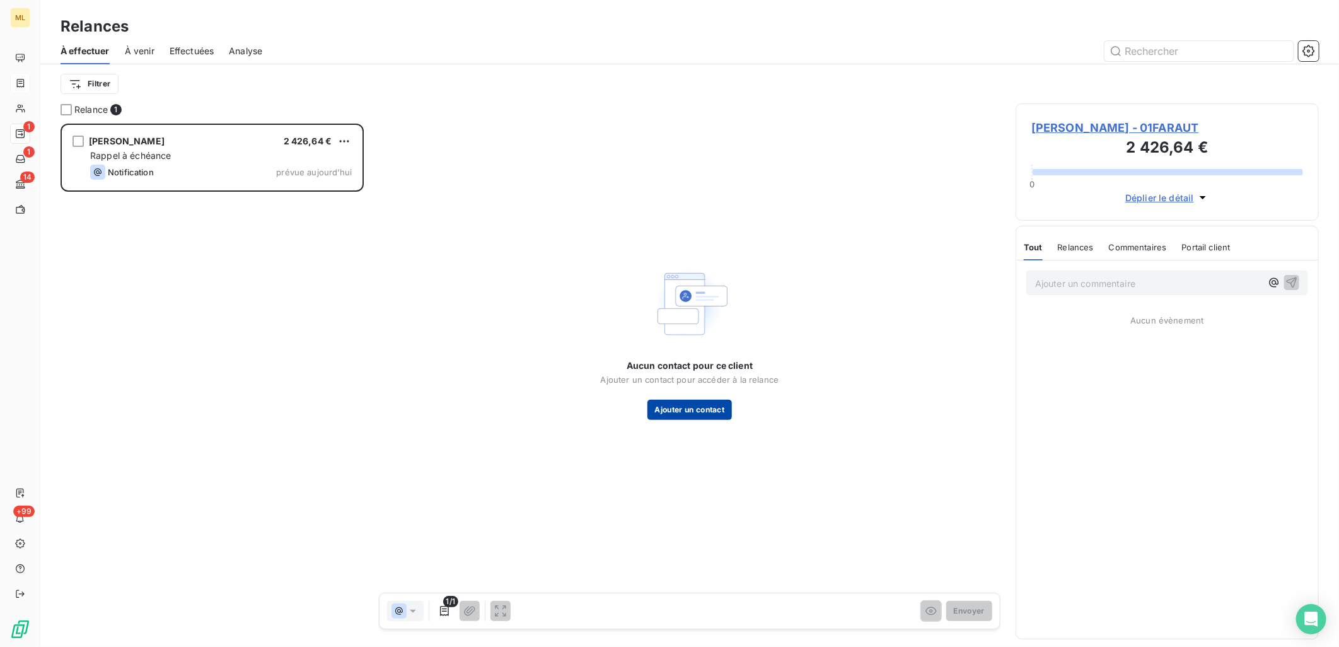
click at [696, 411] on button "Ajouter un contact" at bounding box center [690, 410] width 85 height 20
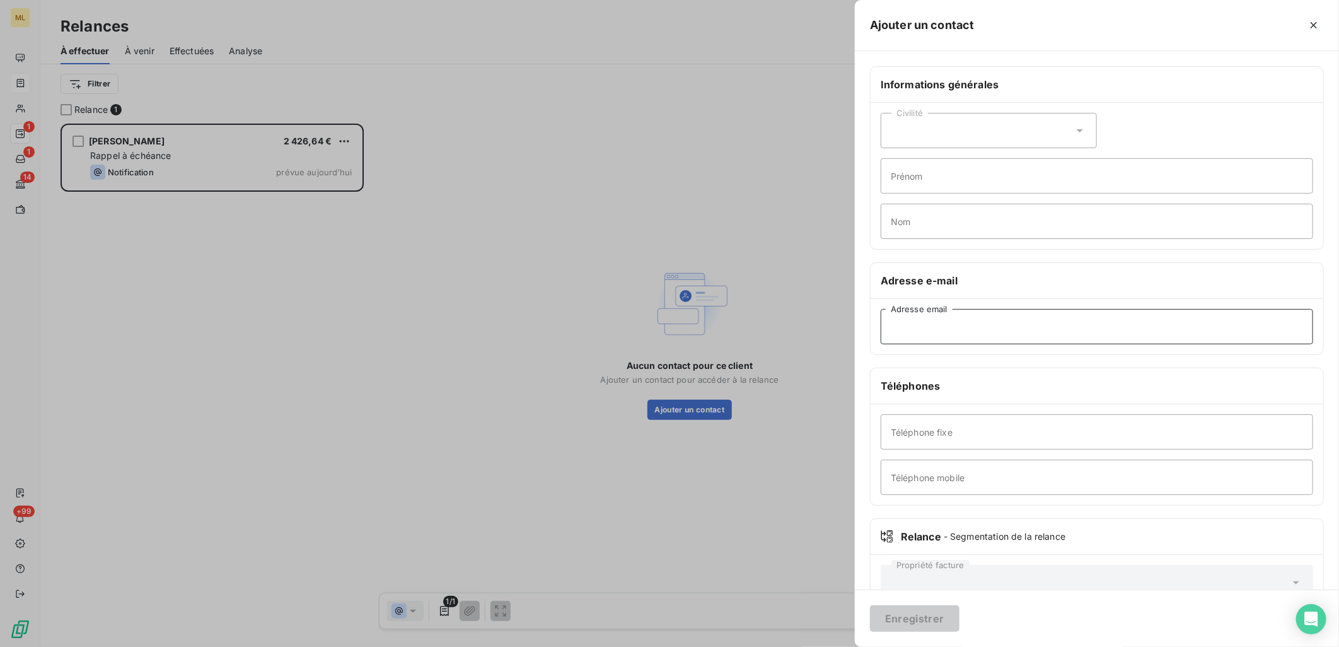
click at [944, 322] on input "Adresse email" at bounding box center [1097, 326] width 433 height 35
paste input "[EMAIL_ADDRESS][DOMAIN_NAME]"
type input "[EMAIL_ADDRESS][DOMAIN_NAME]"
click at [967, 424] on input "Téléphone fixe" at bounding box center [1097, 431] width 433 height 35
paste input "tel:[PHONE_NUMBER]"
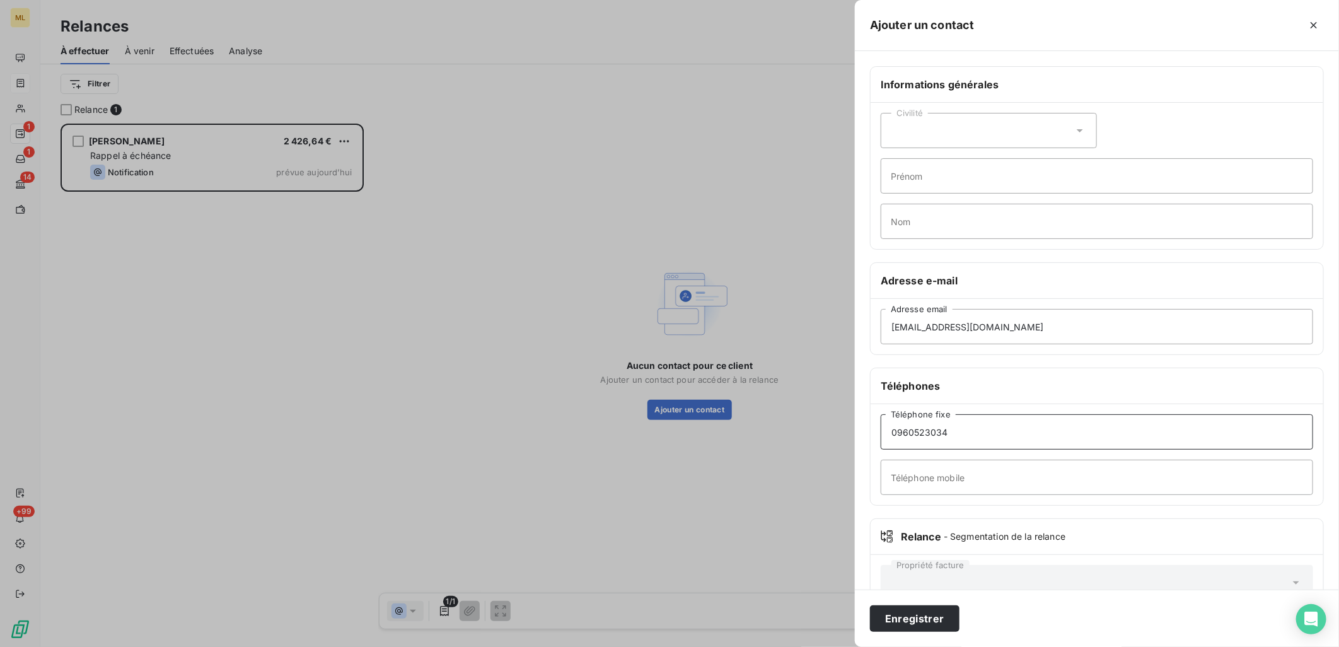
click at [1053, 426] on input "0960523034" at bounding box center [1097, 431] width 433 height 35
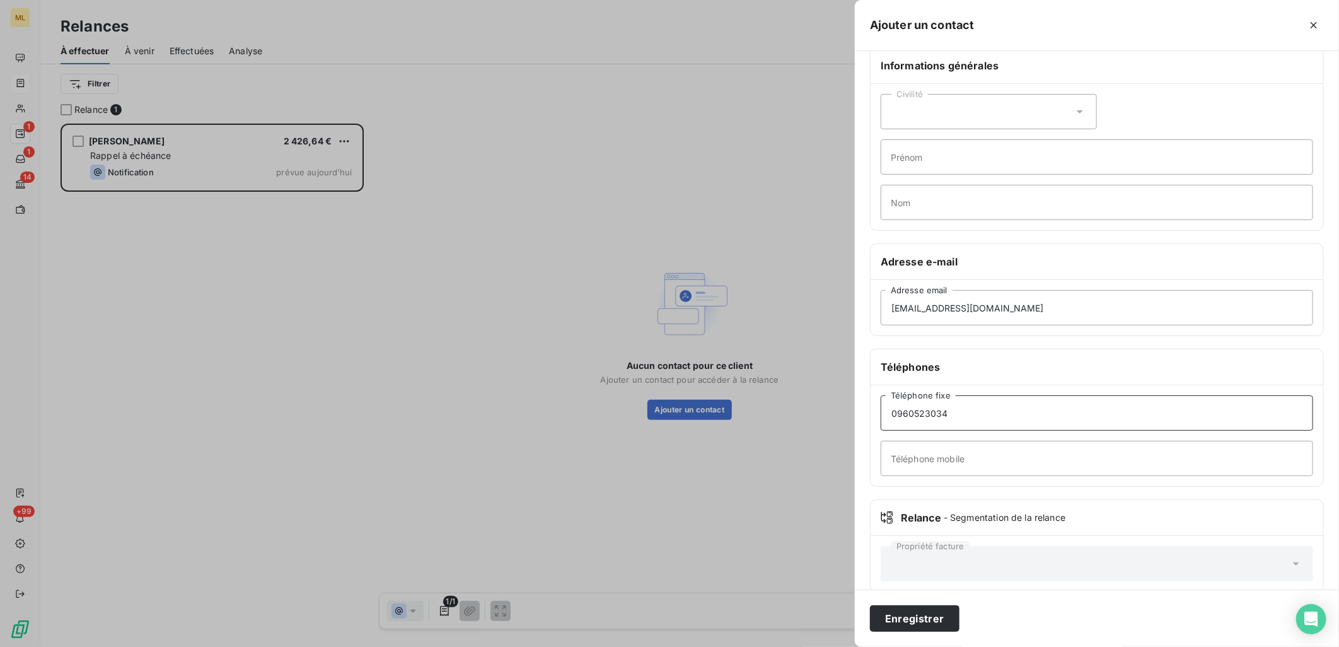
scroll to position [37, 0]
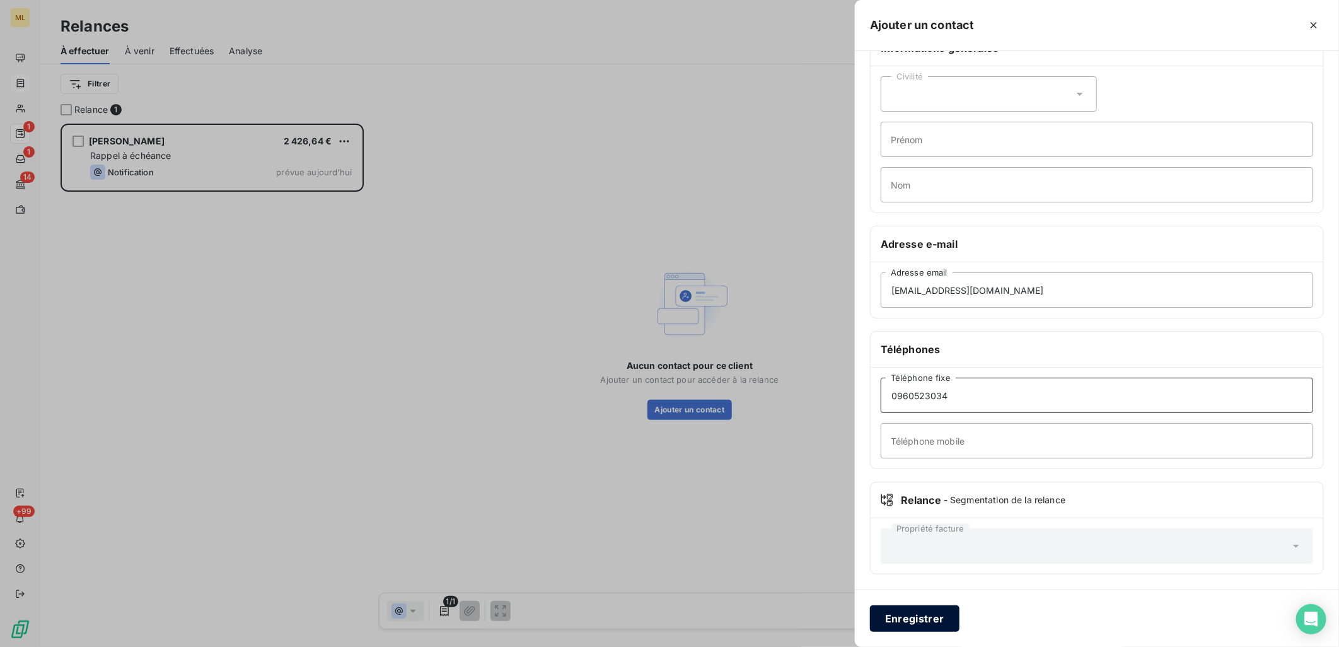
type input "0960523034"
click at [911, 615] on button "Enregistrer" at bounding box center [915, 618] width 90 height 26
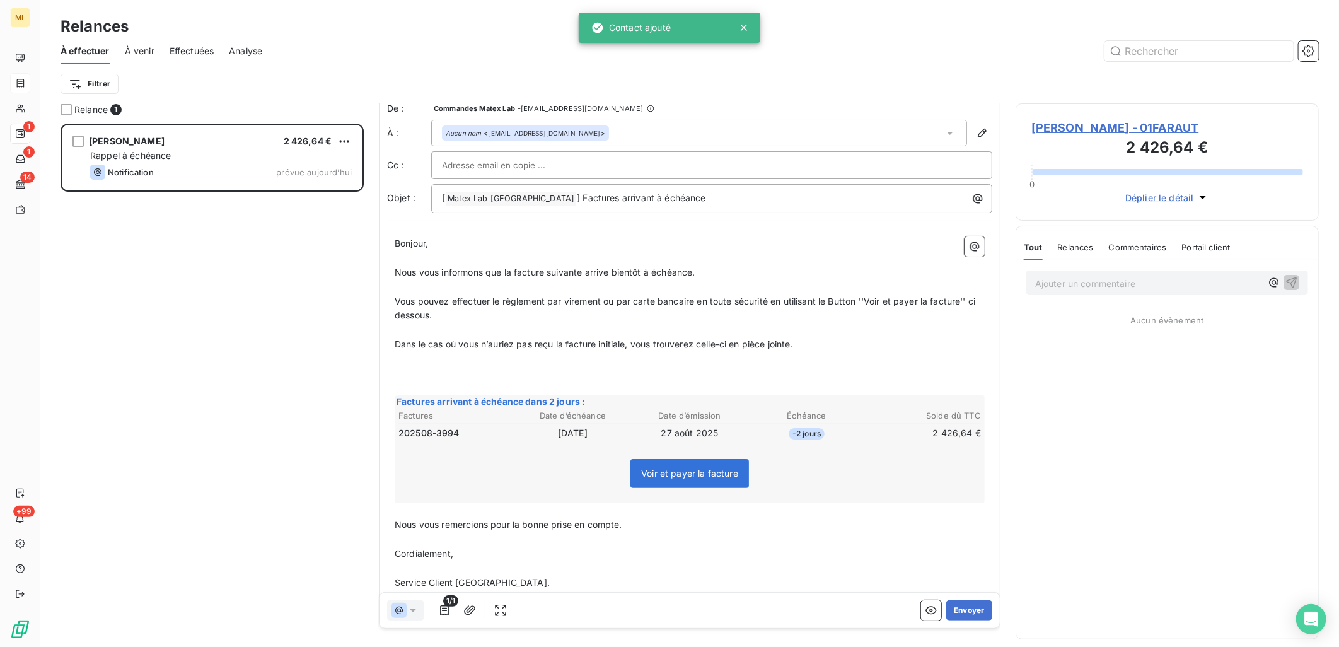
scroll to position [28, 0]
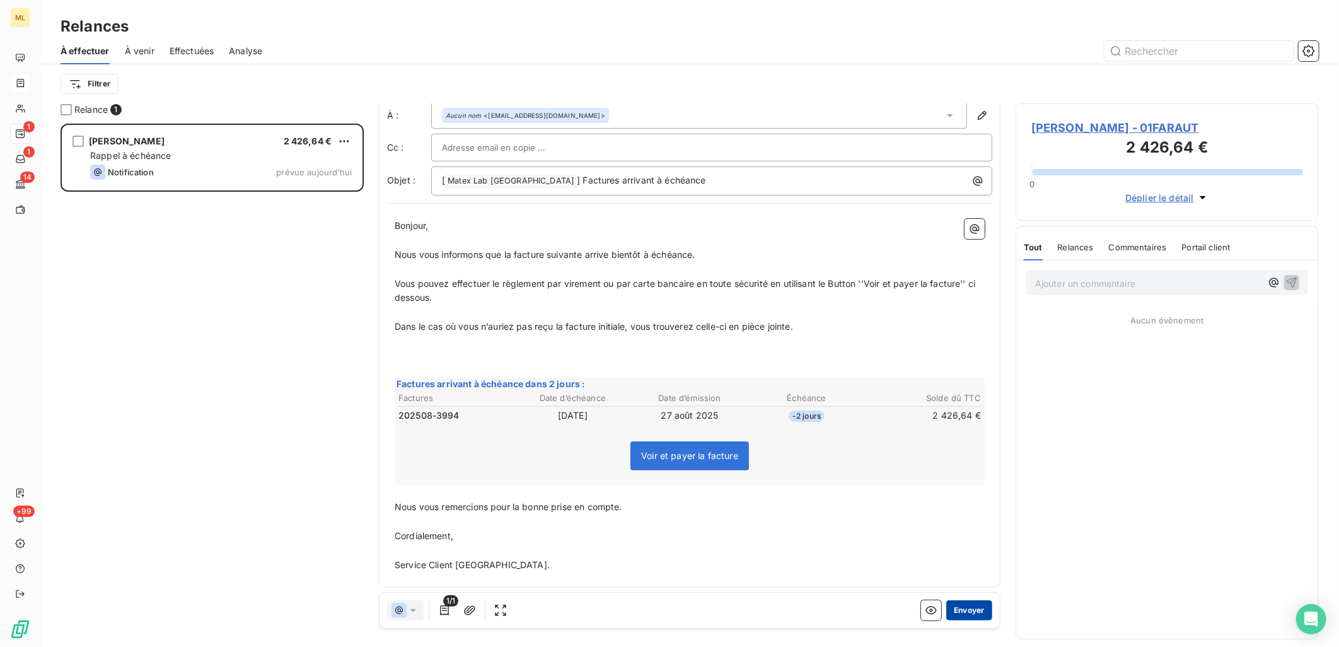
click at [962, 608] on button "Envoyer" at bounding box center [970, 611] width 46 height 20
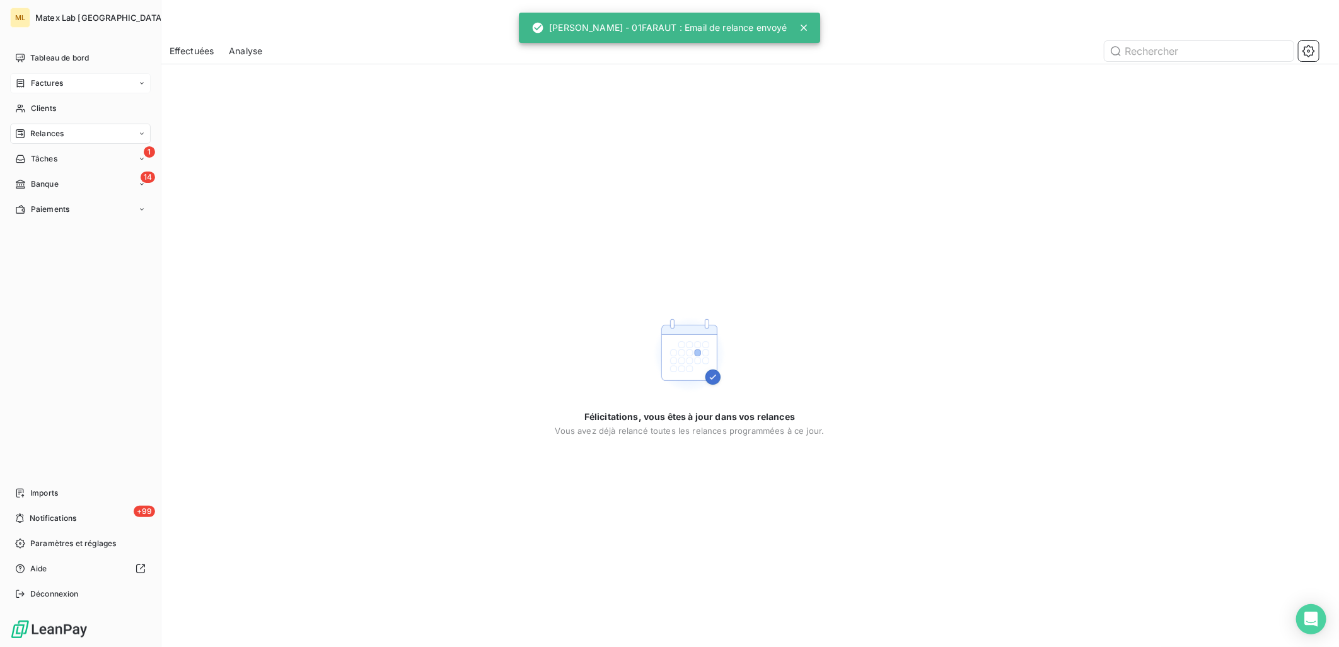
click at [61, 134] on span "Relances" at bounding box center [46, 133] width 33 height 11
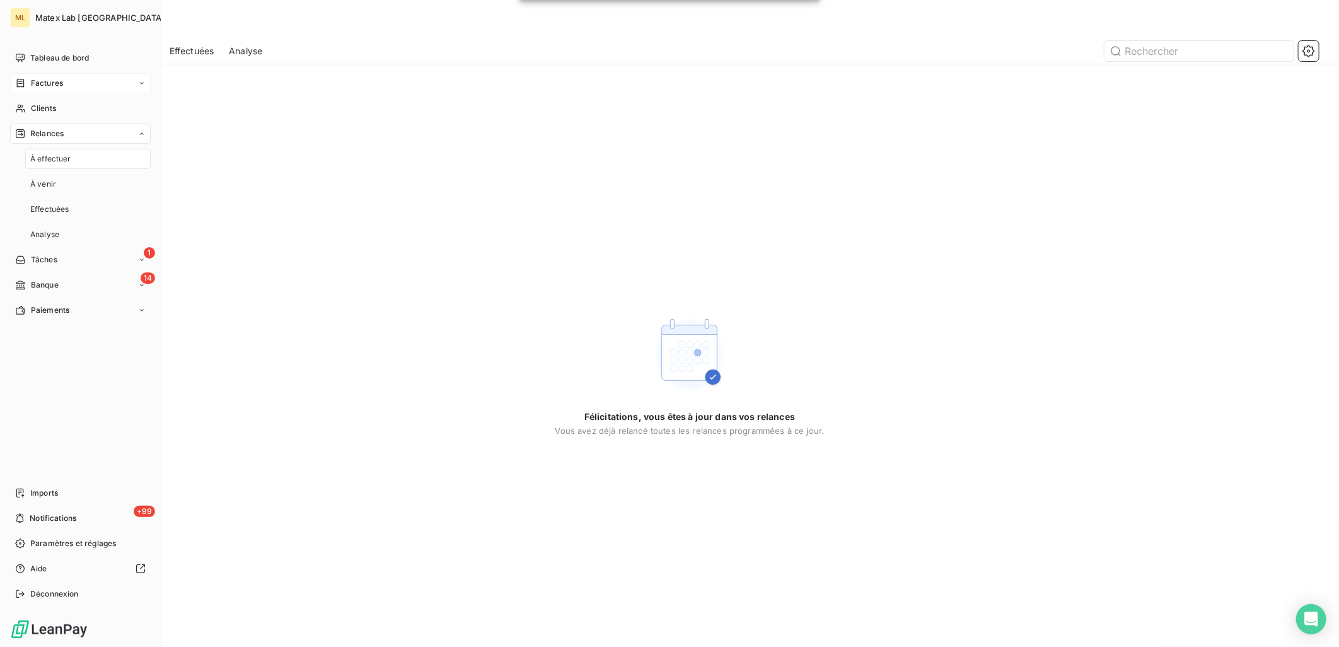
click at [67, 79] on div "Factures" at bounding box center [80, 83] width 141 height 20
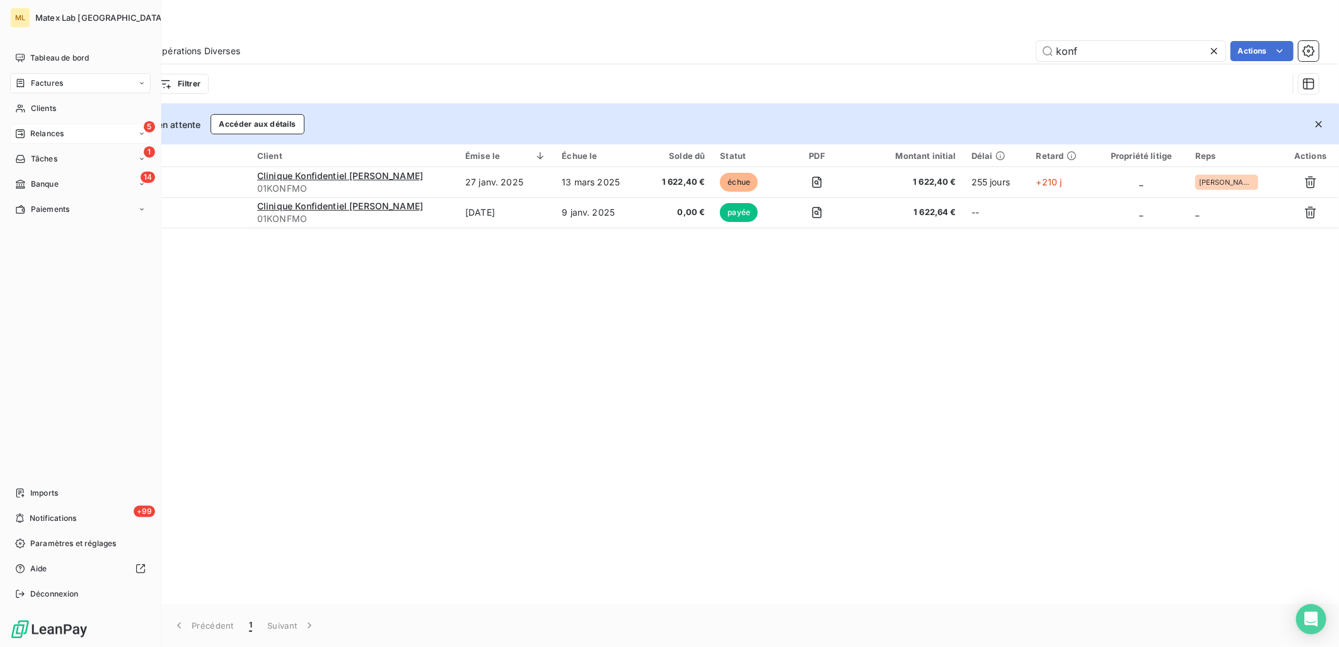
click at [23, 131] on icon at bounding box center [20, 134] width 10 height 10
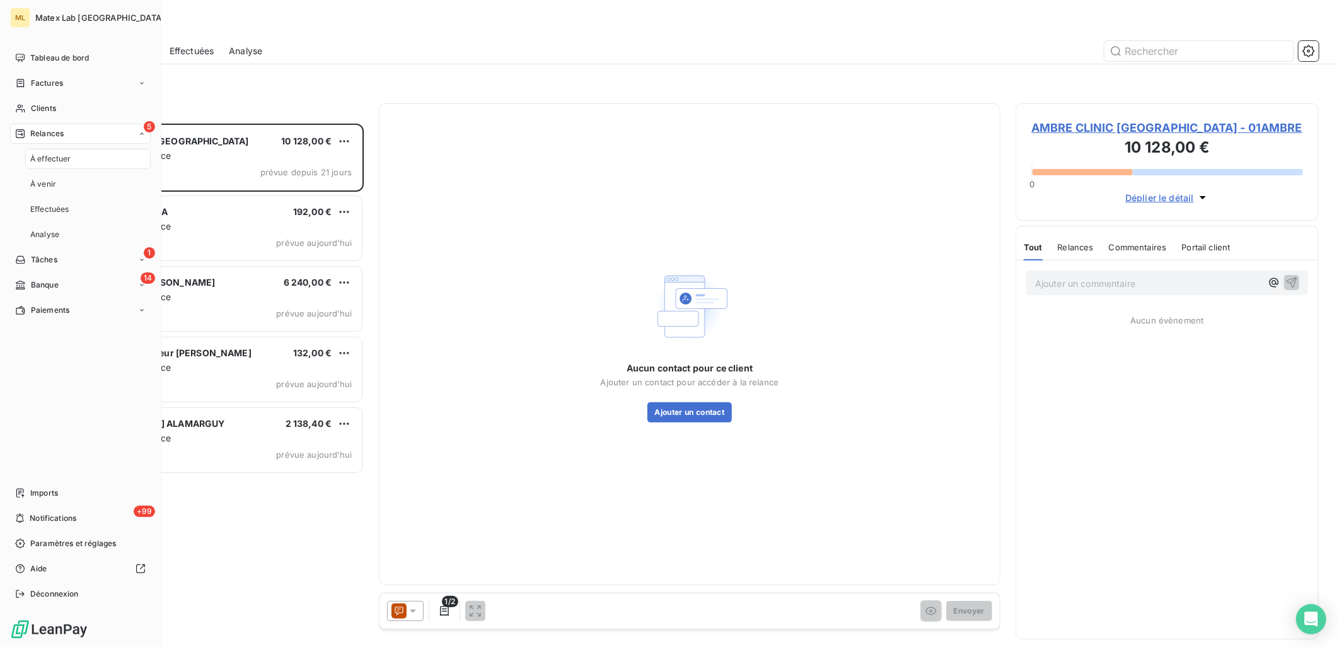
scroll to position [513, 293]
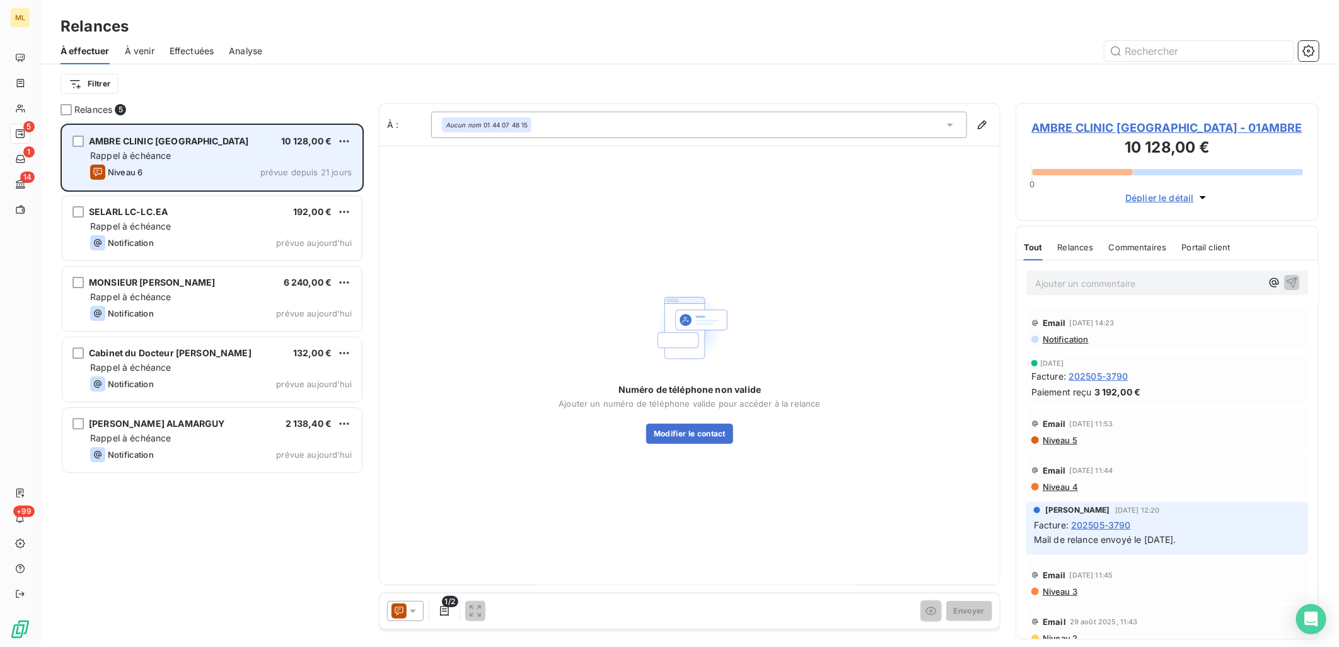
click at [188, 175] on div "Niveau 6 prévue depuis 21 jours" at bounding box center [221, 172] width 262 height 15
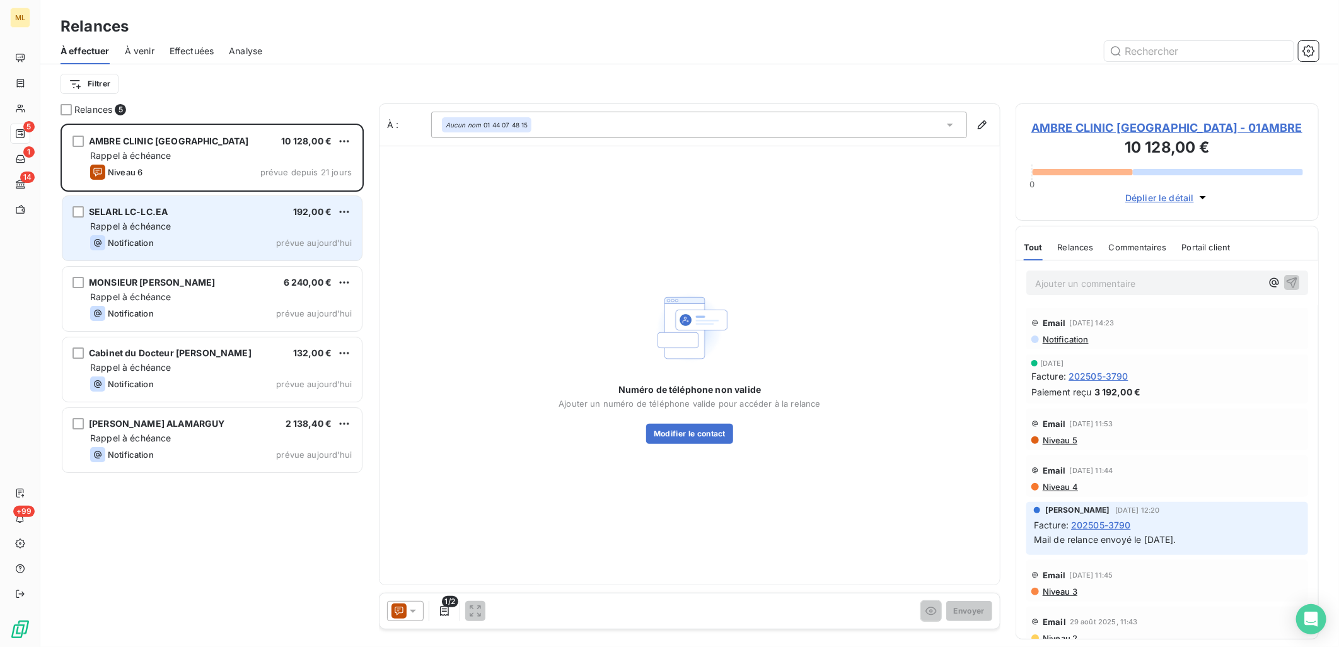
click at [187, 217] on div "SELARL LC-LC.EA 192,00 €" at bounding box center [221, 211] width 262 height 11
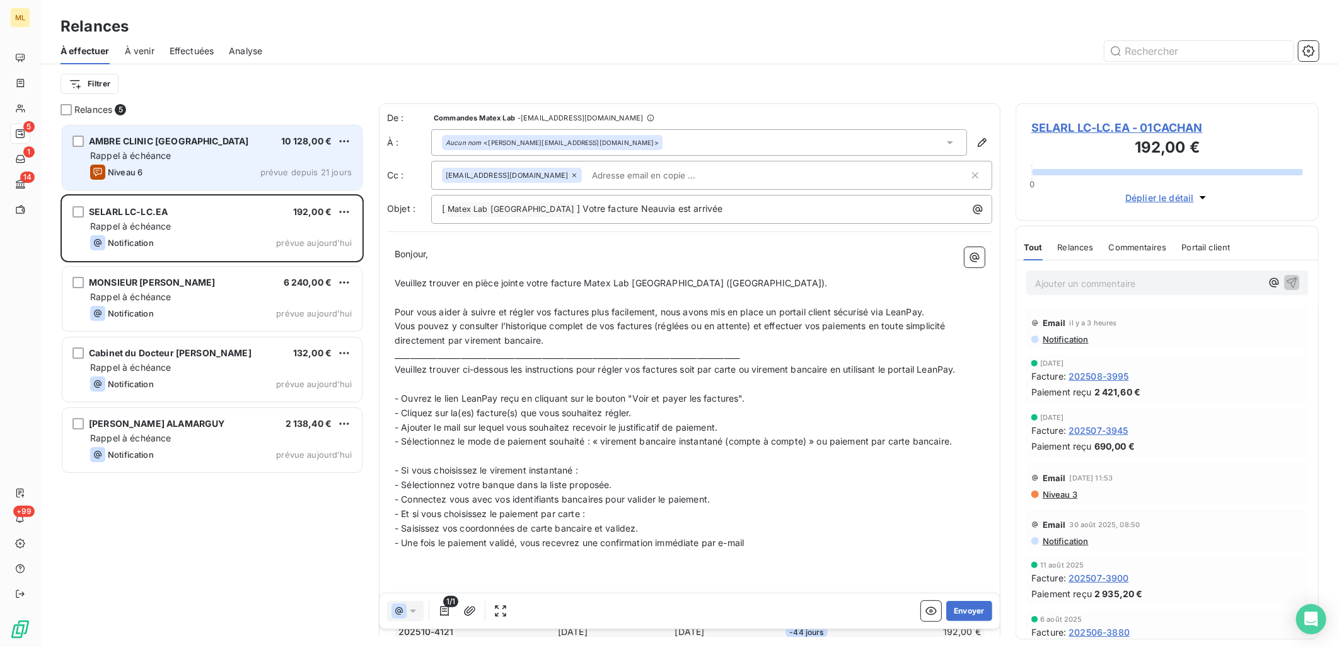
click at [187, 162] on div "AMBRE CLINIC [GEOGRAPHIC_DATA] 10 128,00 € Rappel à échéance Niveau 6 prévue de…" at bounding box center [212, 157] width 300 height 64
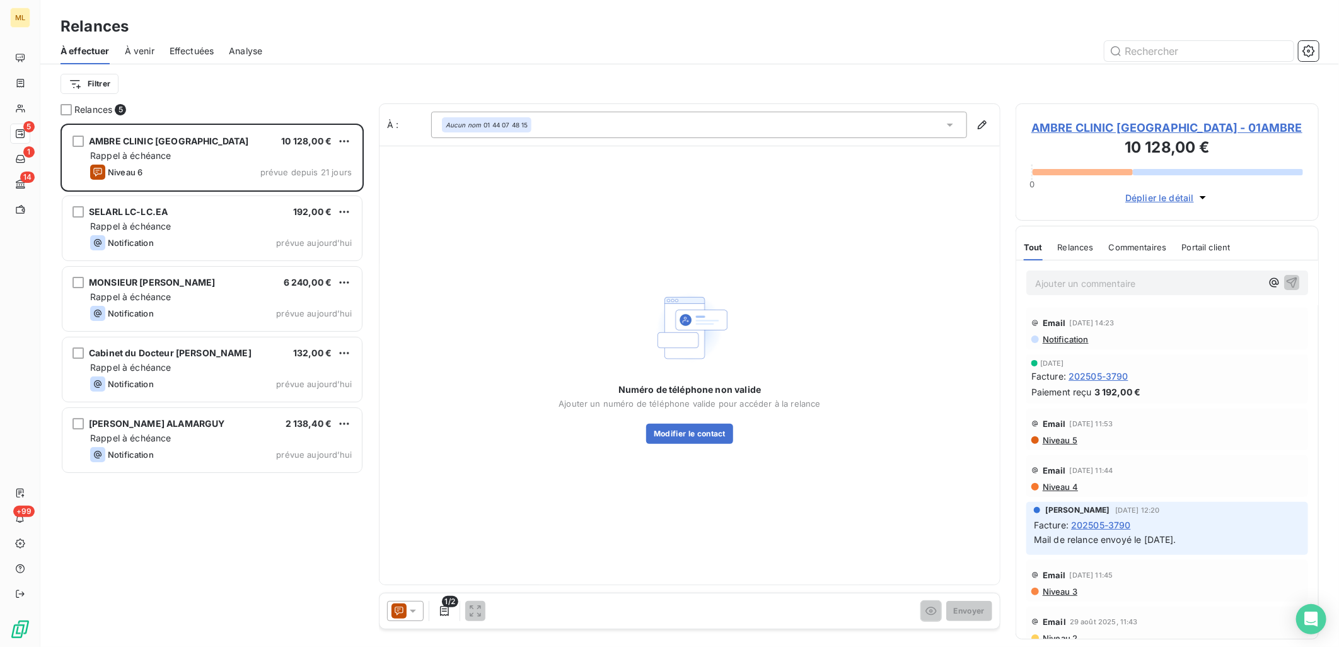
click at [574, 122] on div "Aucun nom 01 44 07 48 15" at bounding box center [699, 125] width 536 height 26
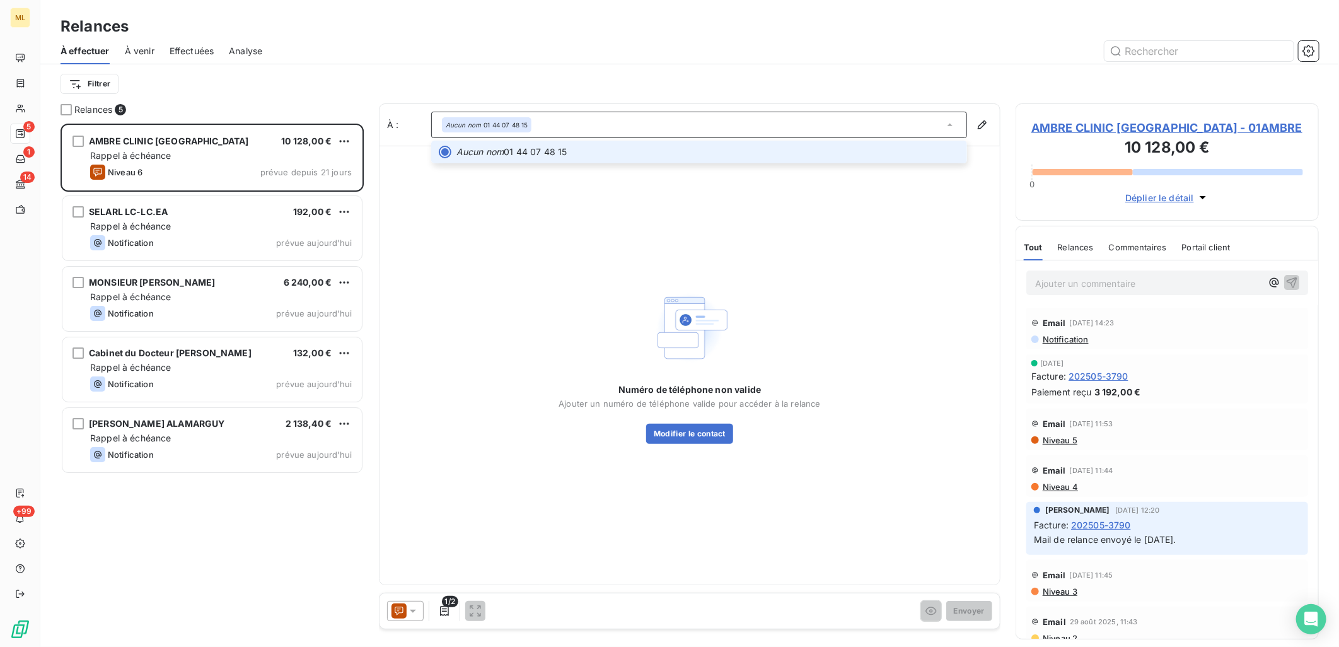
click at [574, 122] on div "Aucun nom 01 44 07 48 15" at bounding box center [699, 125] width 536 height 26
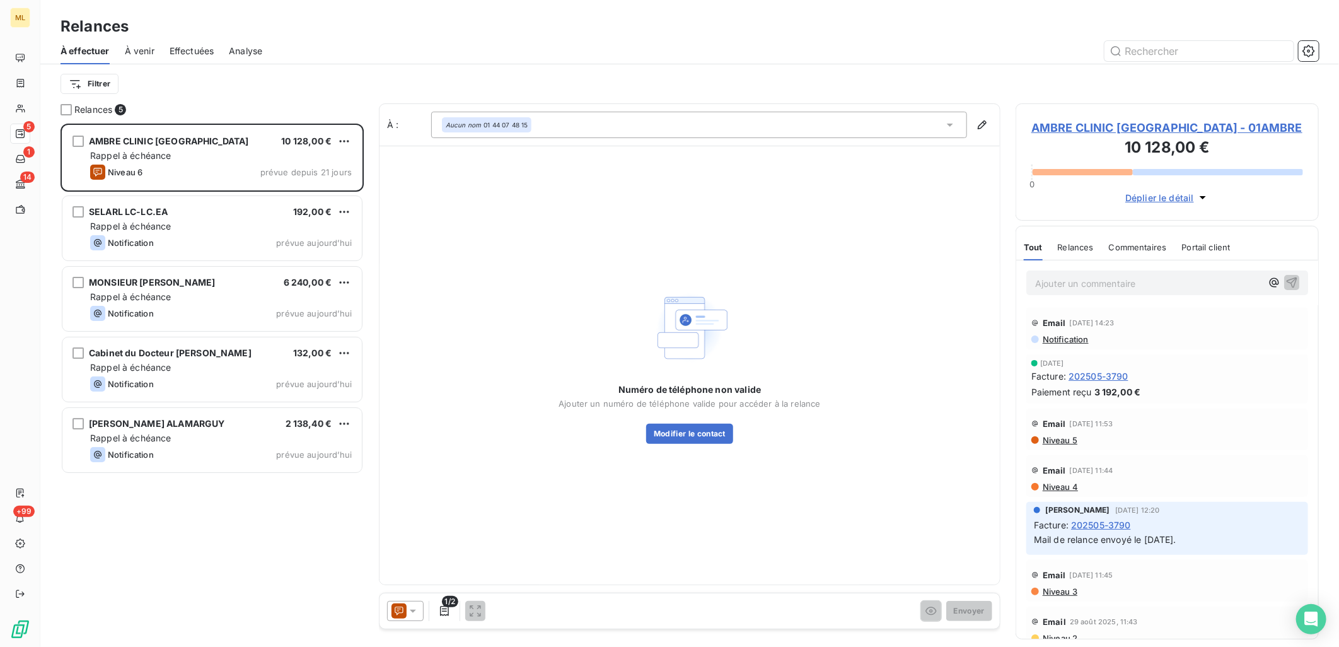
click at [551, 35] on div "Relances" at bounding box center [689, 26] width 1299 height 23
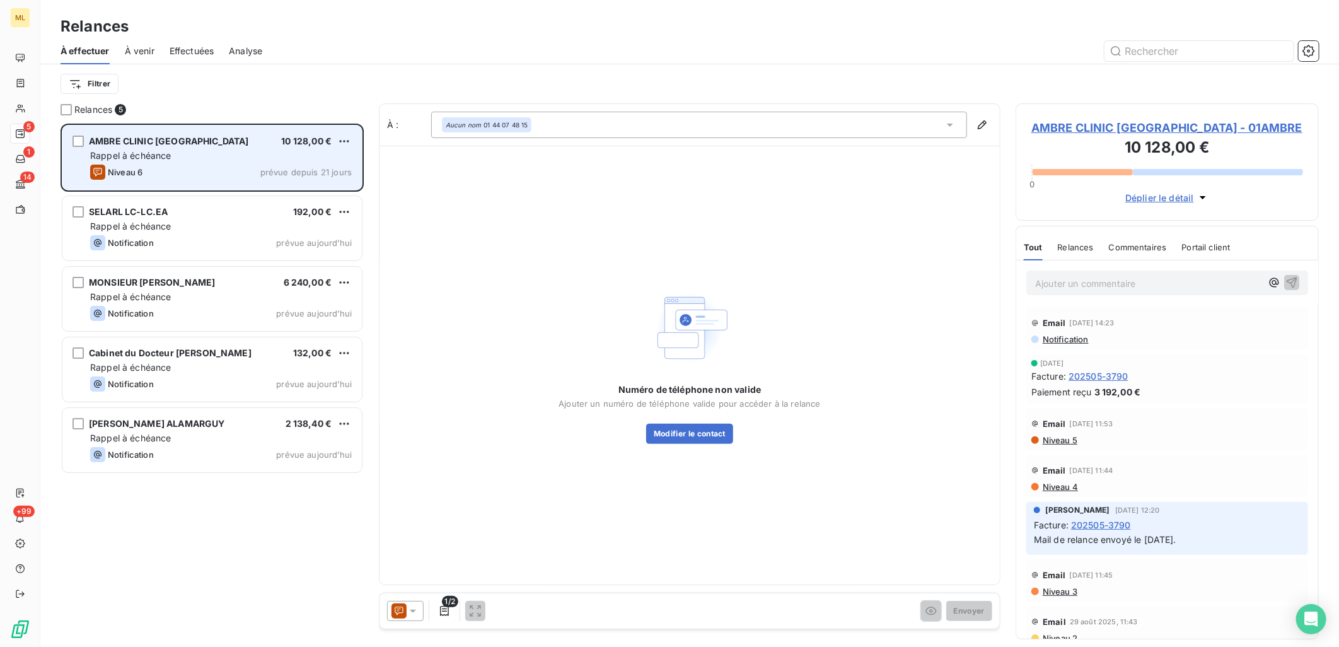
click at [121, 156] on span "Rappel à échéance" at bounding box center [130, 155] width 81 height 11
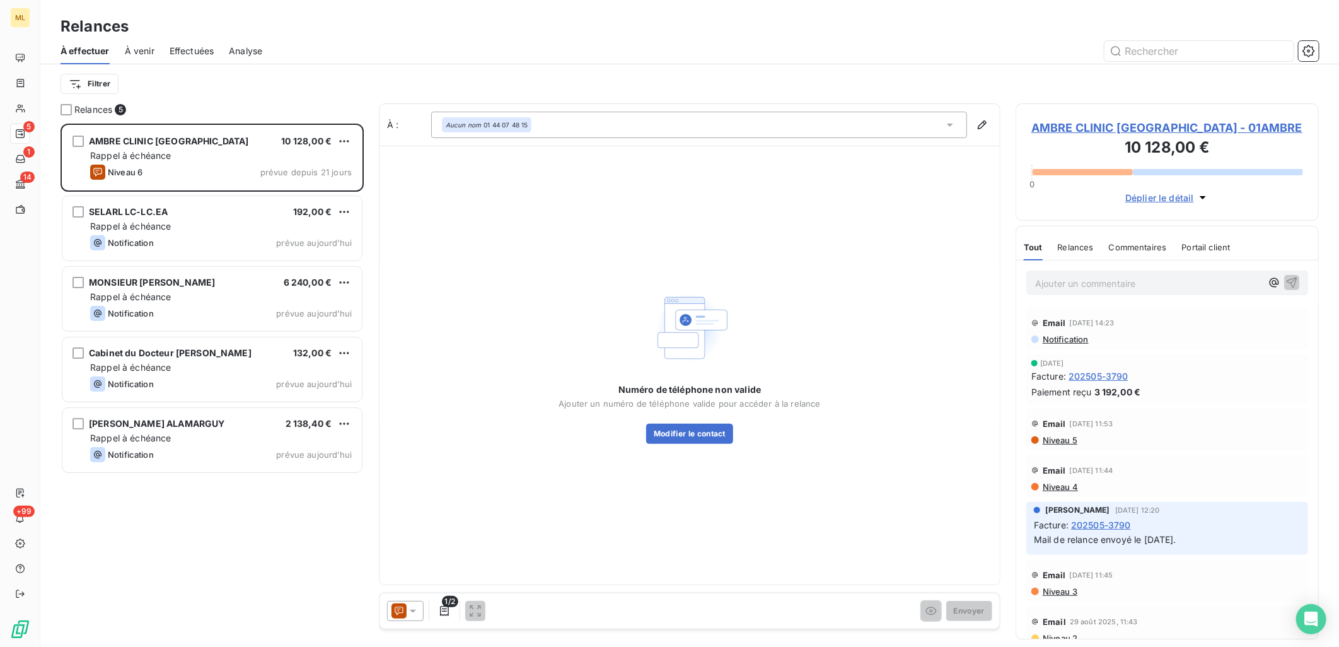
click at [1198, 129] on span "AMBRE CLINIC [GEOGRAPHIC_DATA] - 01AMBRE" at bounding box center [1168, 127] width 272 height 17
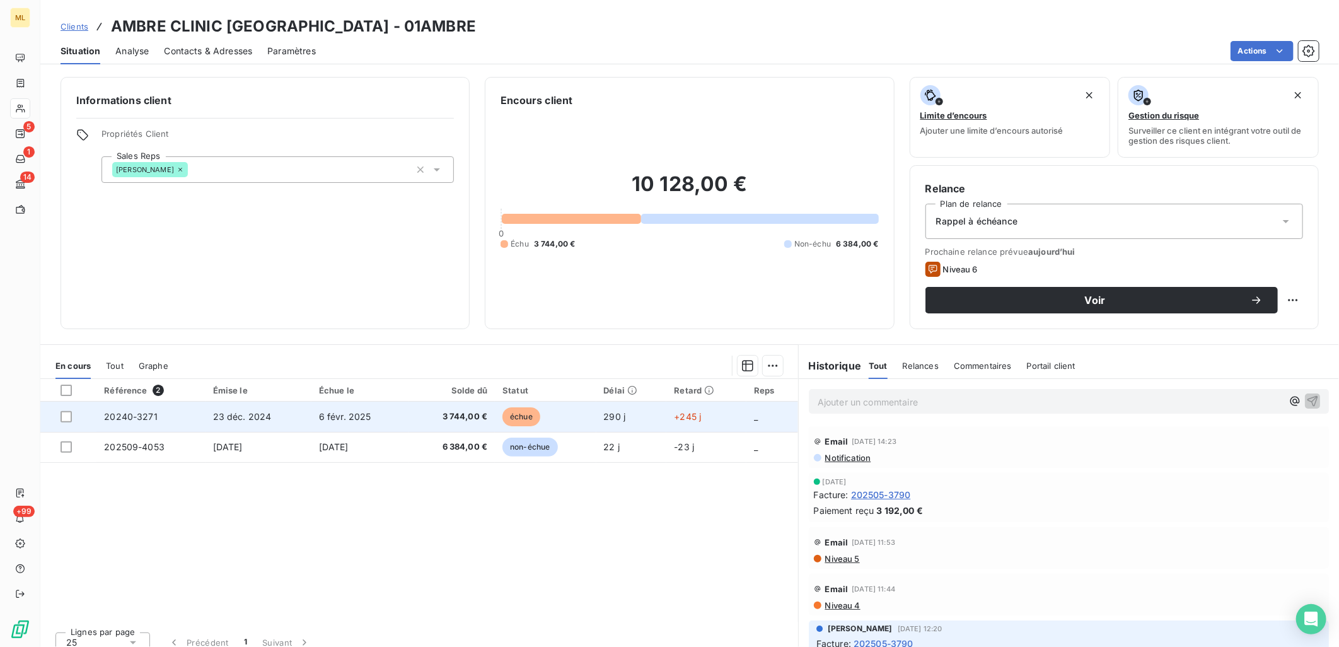
click at [262, 428] on td "23 déc. 2024" at bounding box center [259, 417] width 106 height 30
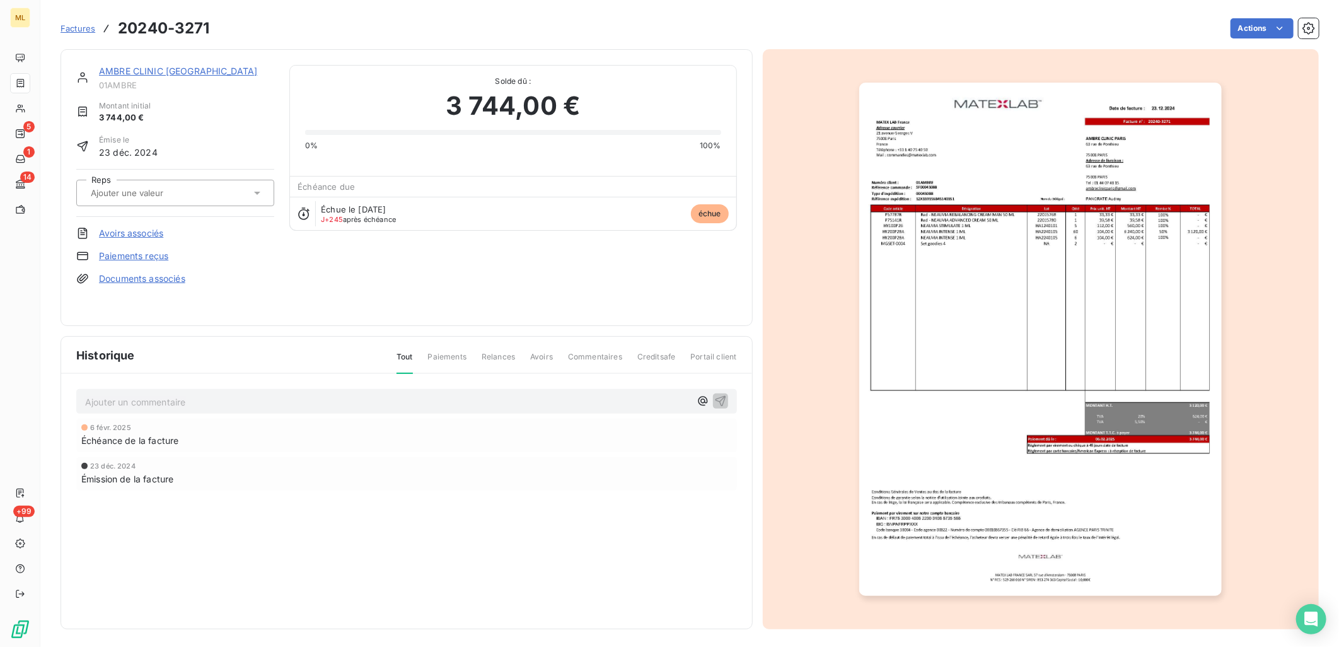
click at [1128, 194] on img "button" at bounding box center [1041, 339] width 363 height 513
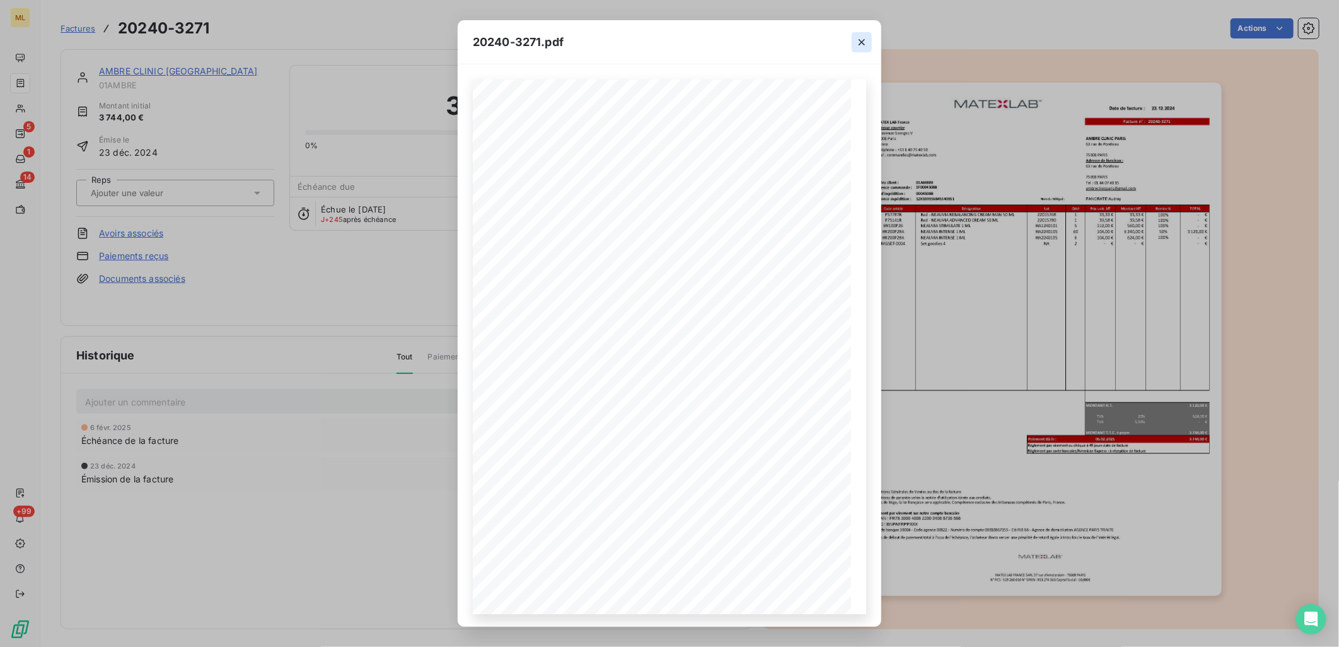
click at [865, 46] on icon "button" at bounding box center [862, 42] width 13 height 13
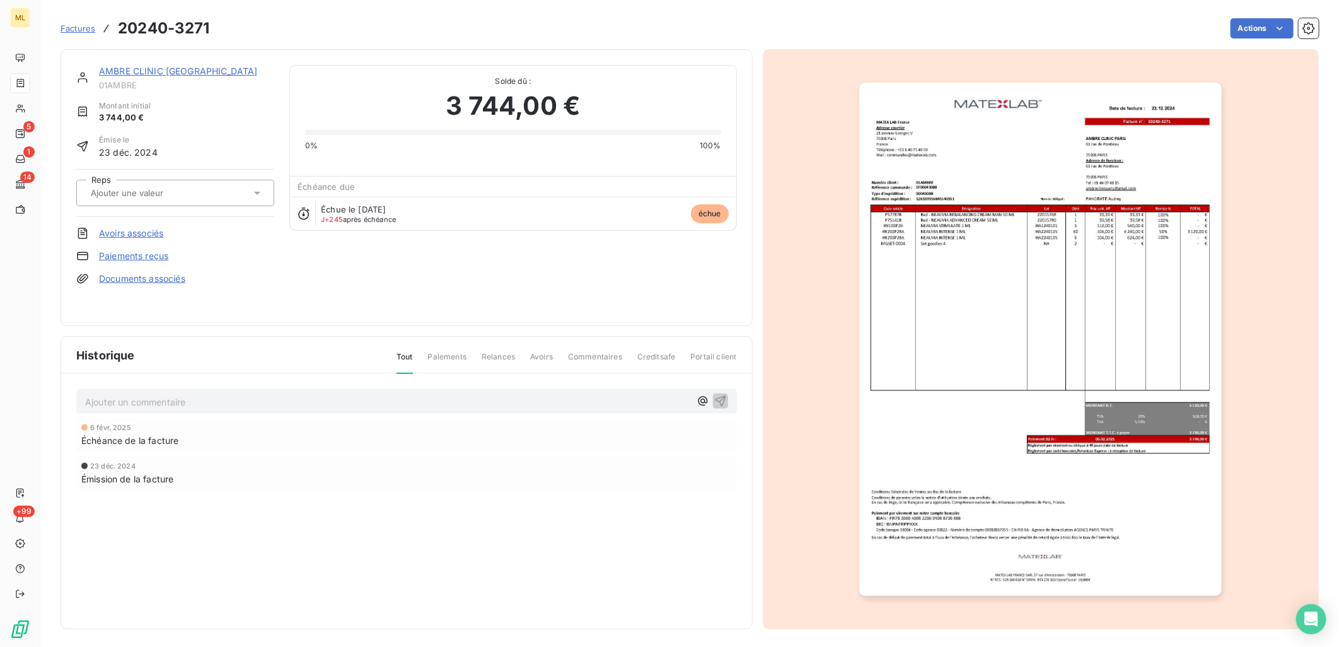
click at [635, 25] on div "Actions" at bounding box center [772, 28] width 1094 height 20
click at [1127, 185] on img "button" at bounding box center [1041, 339] width 363 height 513
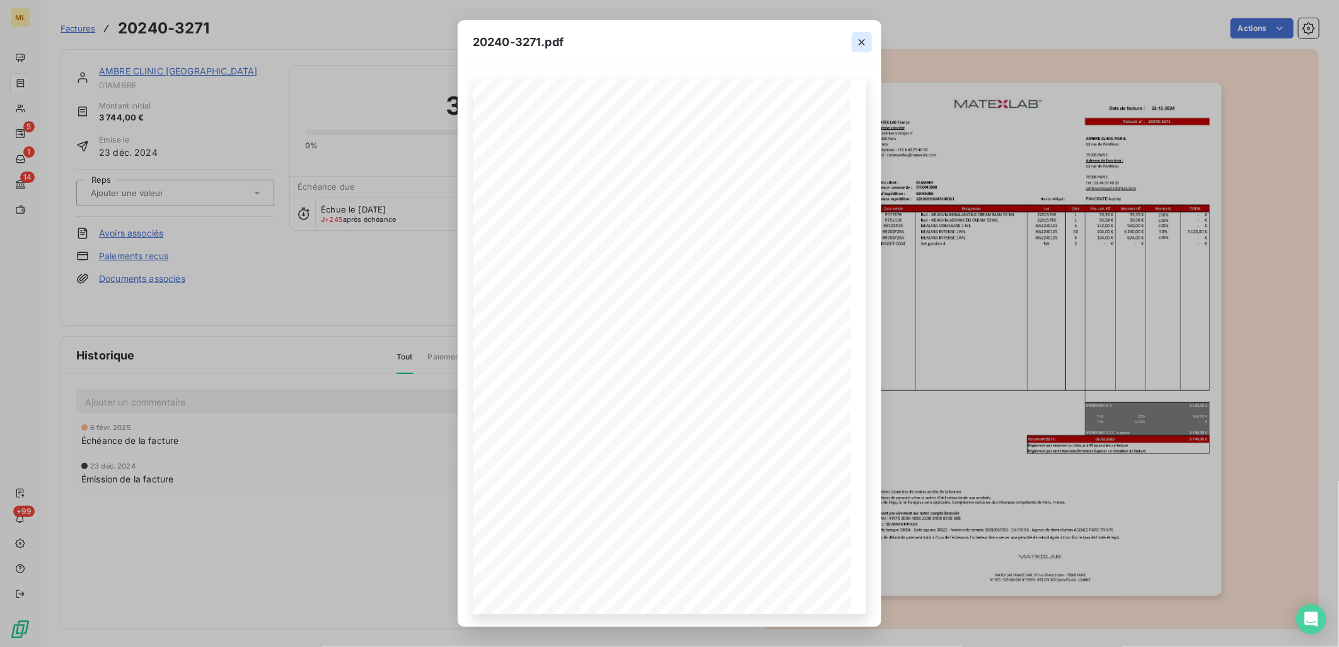
click at [858, 42] on icon "button" at bounding box center [862, 42] width 13 height 13
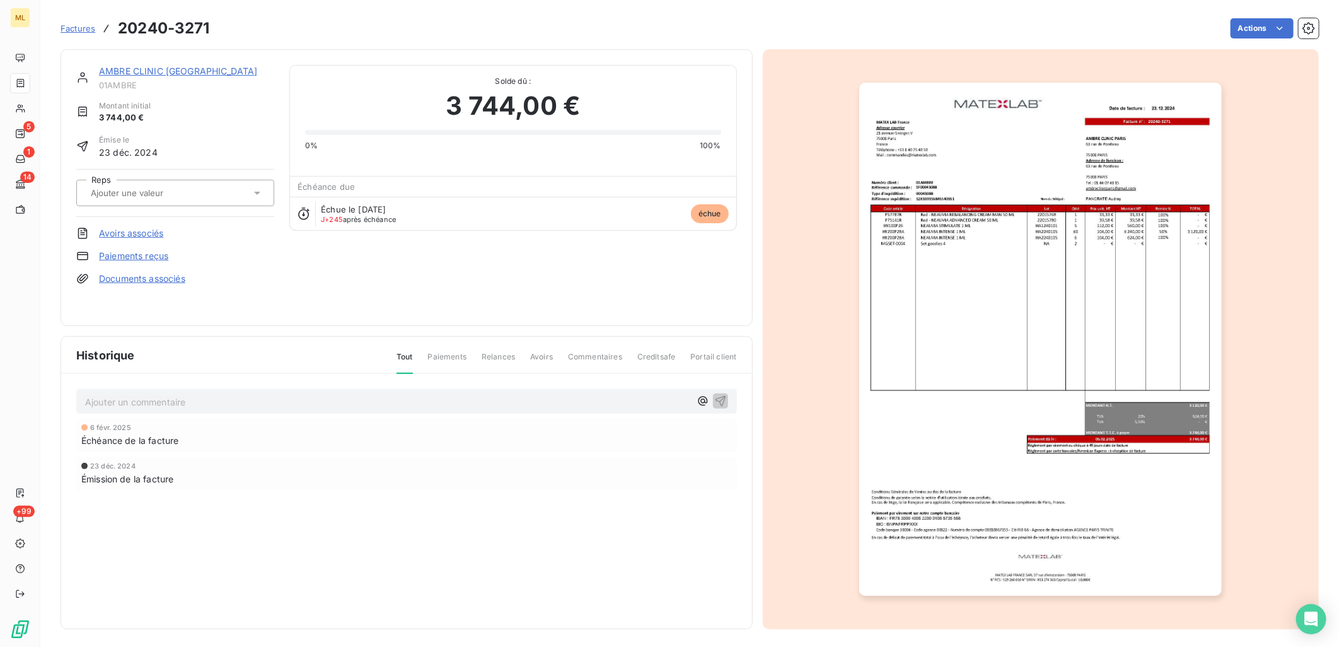
click at [462, 290] on div "AMBRE CLINIC [GEOGRAPHIC_DATA] 01AMBRE Montant initial 3 744,00 € Émise le [DAT…" at bounding box center [406, 187] width 661 height 245
click at [802, 283] on div at bounding box center [1041, 339] width 557 height 580
click at [458, 526] on div "[DATE] Échéance de la facture [DATE] Émission de la facture" at bounding box center [406, 480] width 661 height 122
click at [590, 356] on span "Commentaires" at bounding box center [595, 361] width 54 height 21
click at [260, 194] on icon at bounding box center [257, 193] width 13 height 13
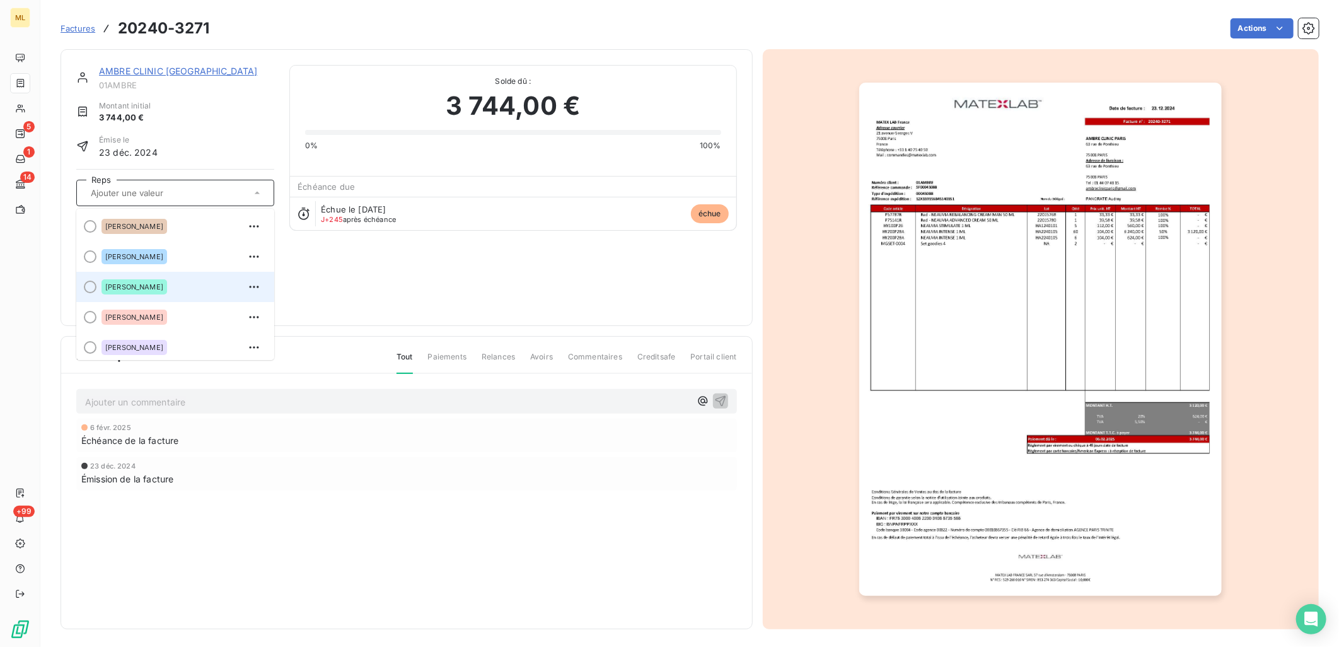
click at [87, 286] on div at bounding box center [90, 287] width 13 height 13
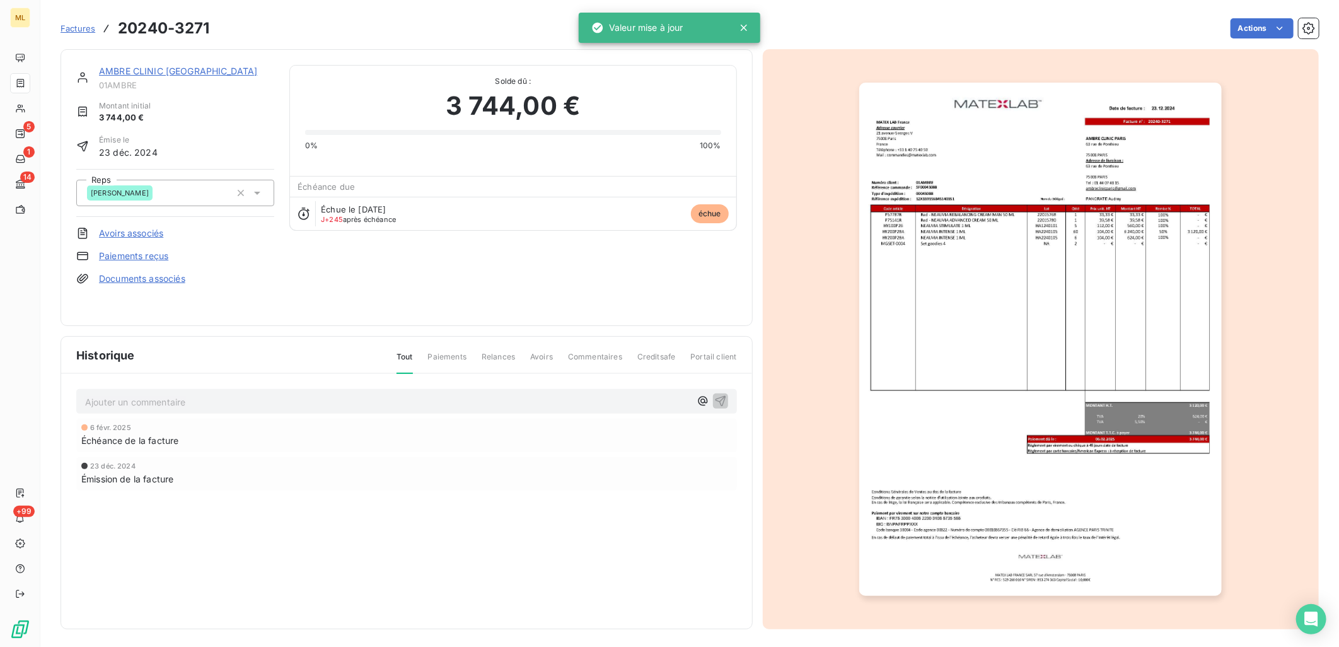
click at [822, 38] on div "Factures 20240-3271 Actions" at bounding box center [690, 28] width 1259 height 26
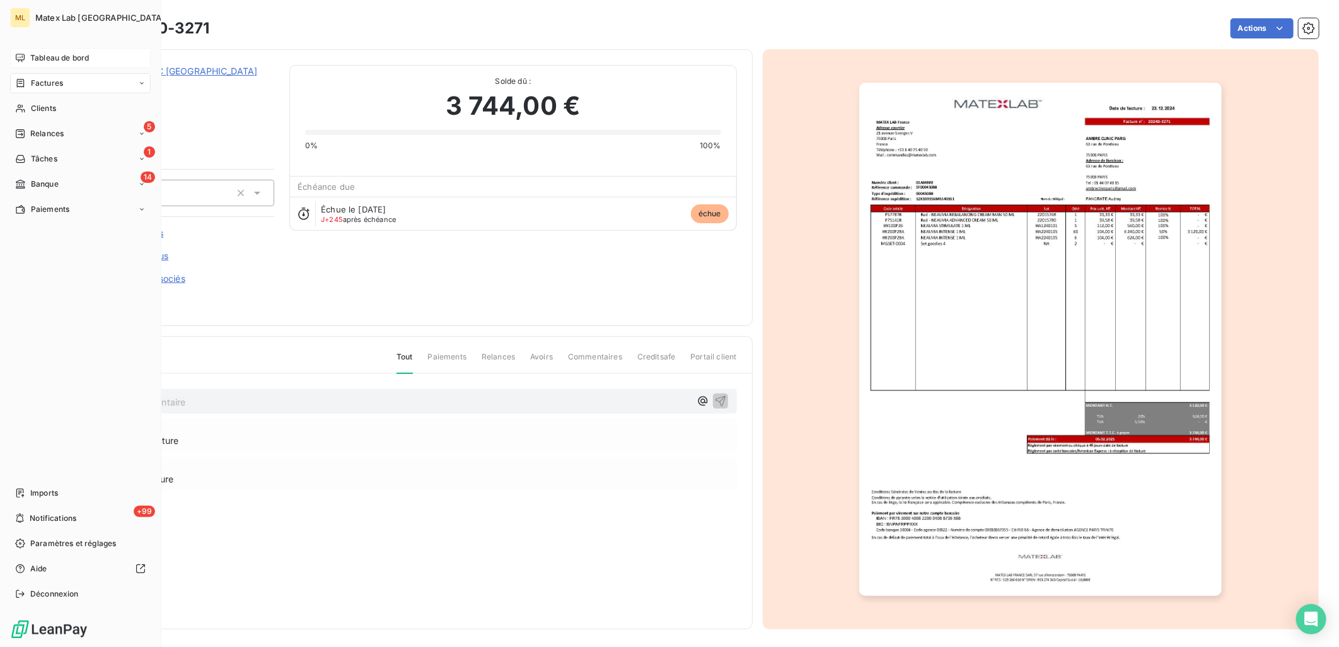
click at [57, 61] on span "Tableau de bord" at bounding box center [59, 57] width 59 height 11
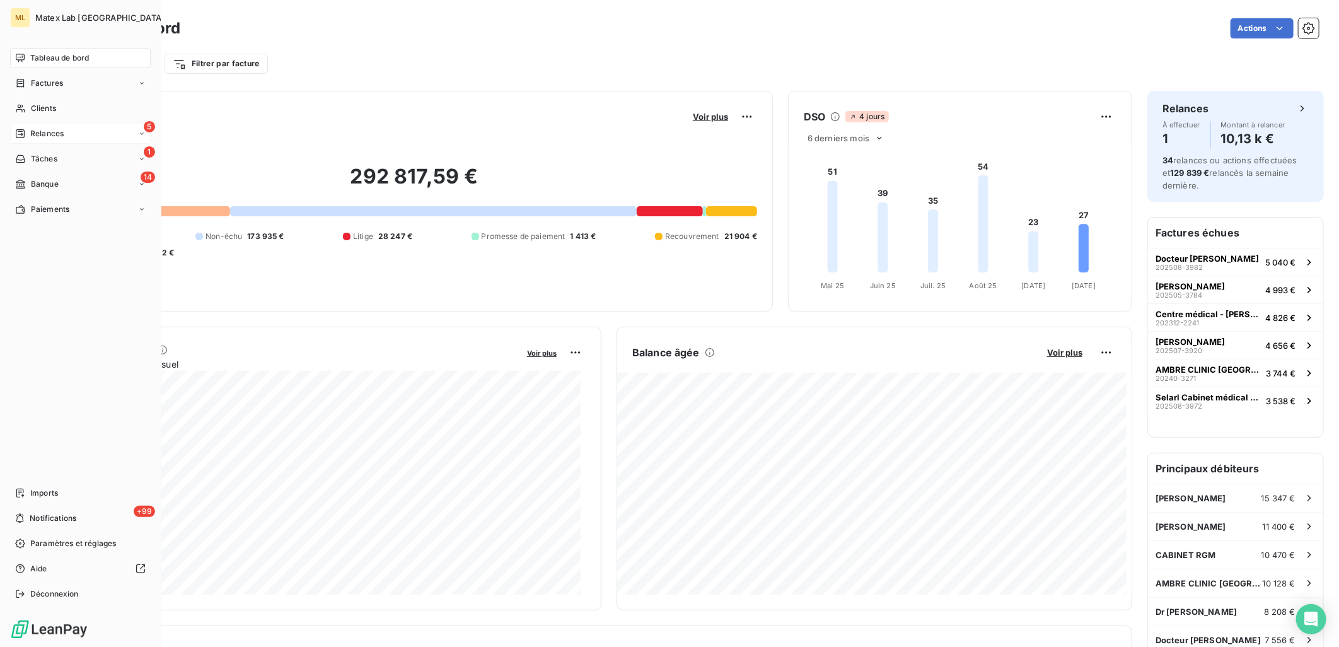
click at [51, 124] on div "5 Relances" at bounding box center [80, 134] width 141 height 20
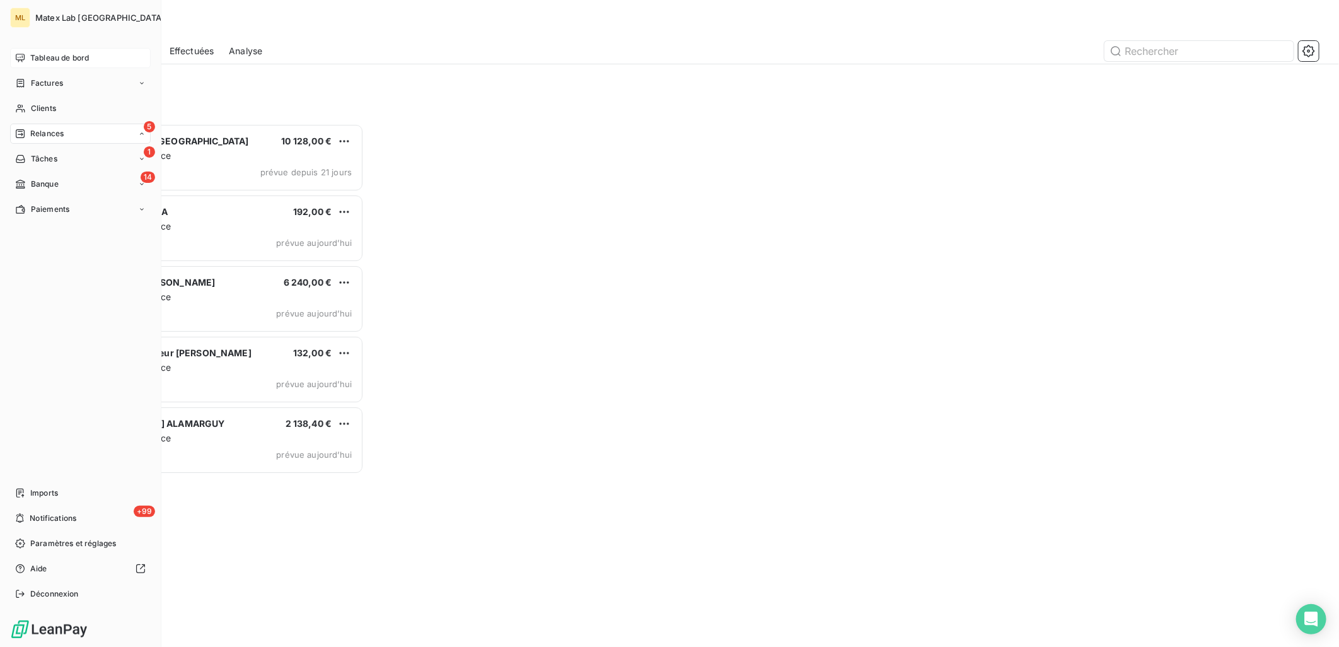
scroll to position [513, 293]
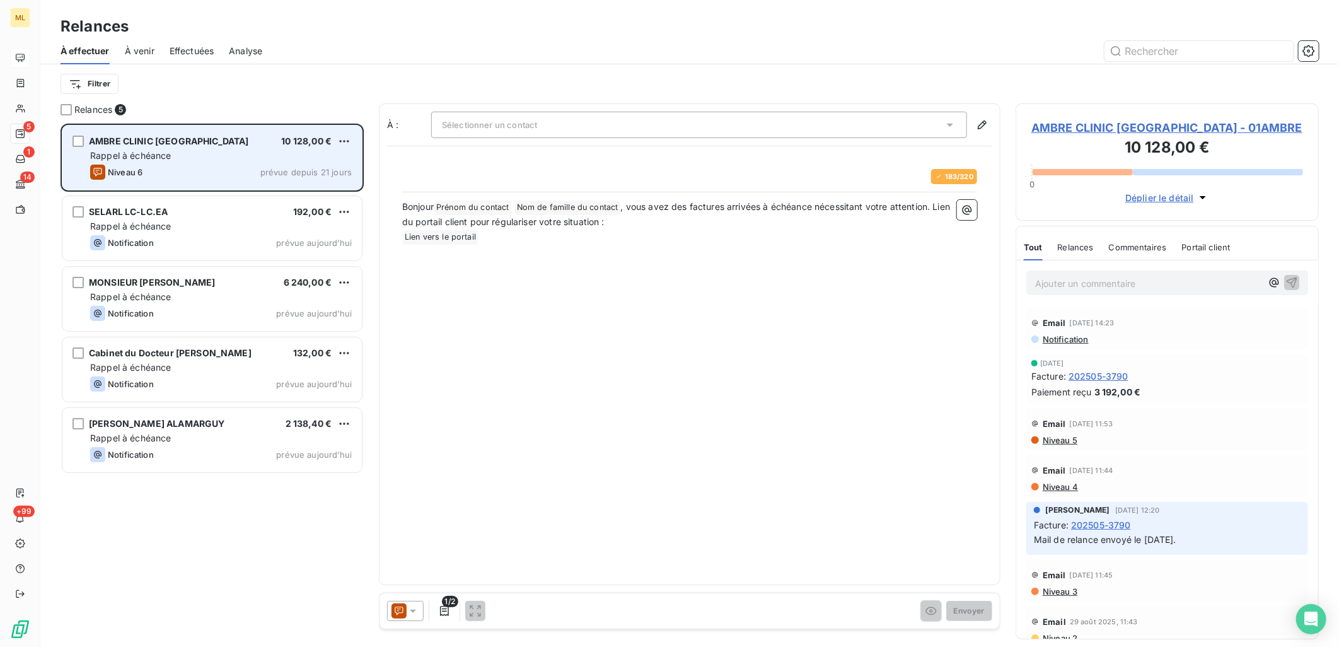
click at [242, 142] on div "AMBRE CLINIC [GEOGRAPHIC_DATA] 10 128,00 €" at bounding box center [221, 141] width 262 height 11
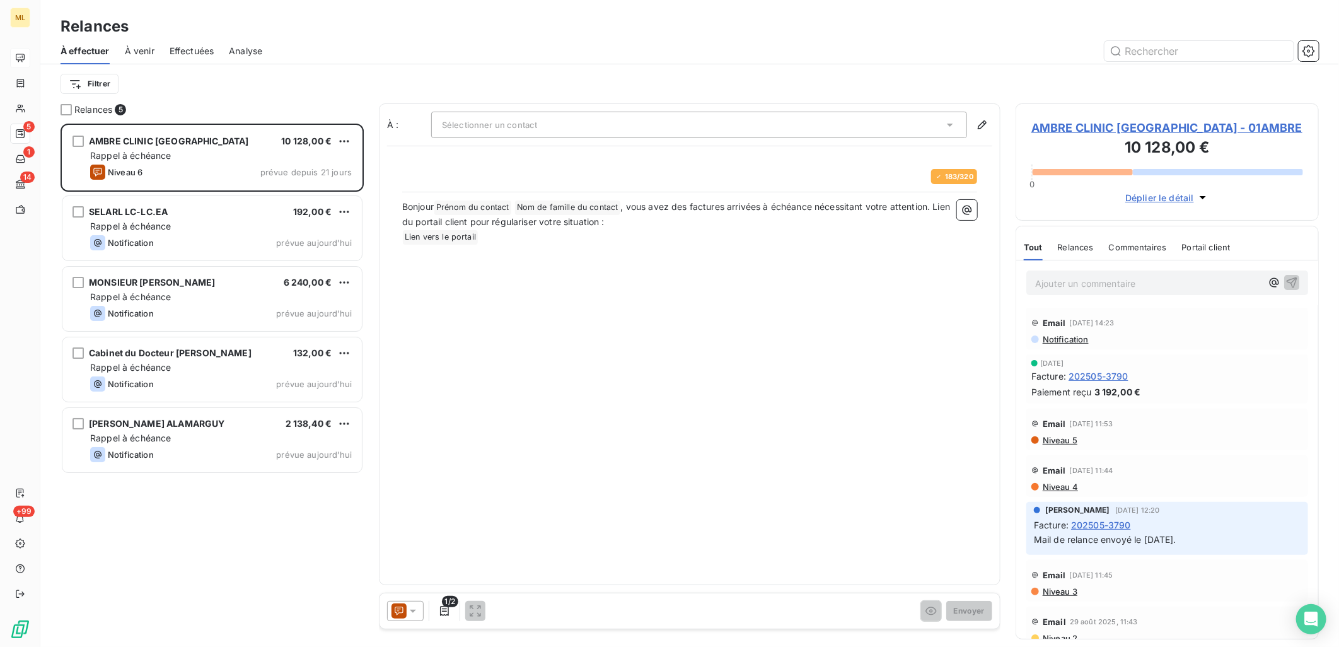
click at [537, 121] on span "Sélectionner un contact" at bounding box center [489, 125] width 95 height 10
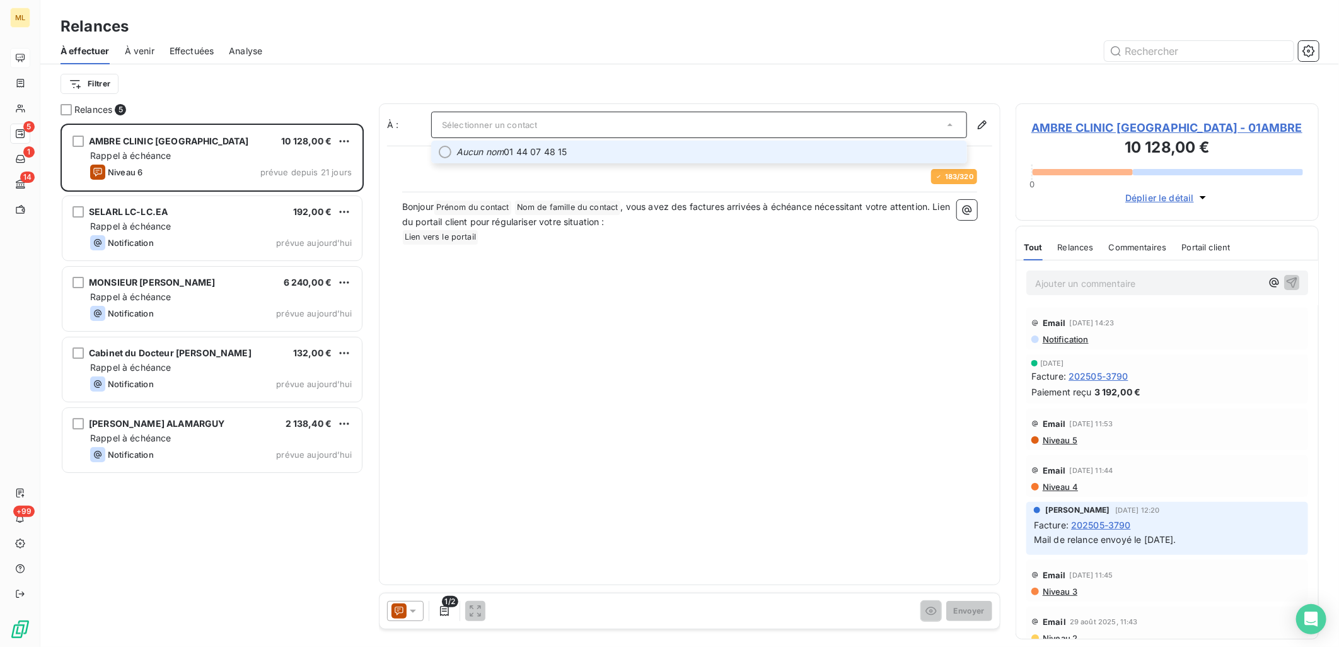
click at [666, 334] on div "183 / 320 Bonjour Prénom du contact ﻿ Nom de famille du contact ﻿ , vous avez d…" at bounding box center [689, 247] width 605 height 187
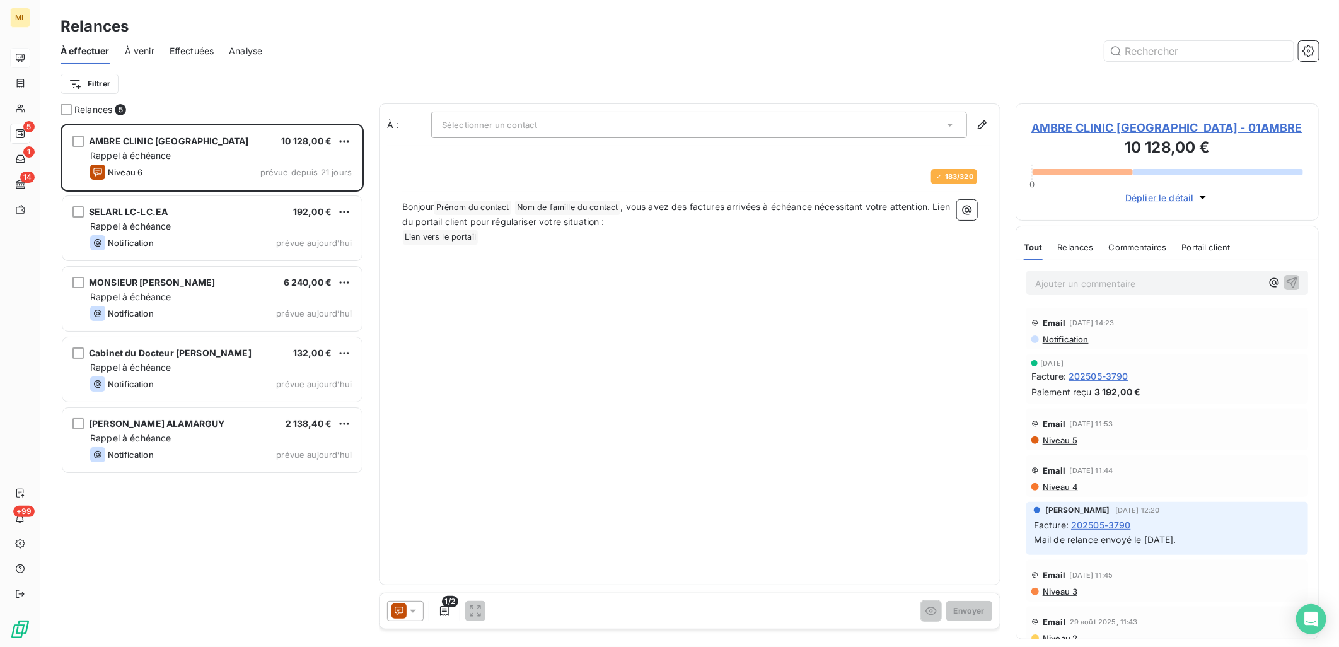
click at [1136, 129] on span "AMBRE CLINIC [GEOGRAPHIC_DATA] - 01AMBRE" at bounding box center [1168, 127] width 272 height 17
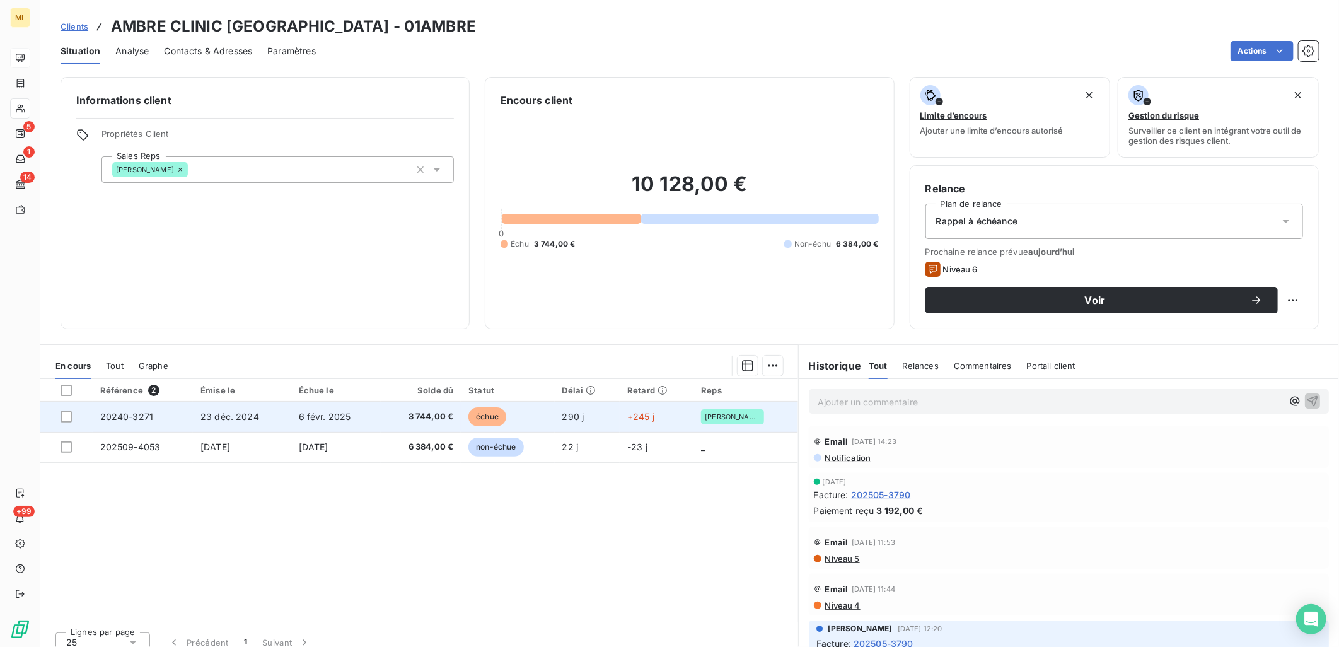
click at [272, 423] on td "23 déc. 2024" at bounding box center [242, 417] width 98 height 30
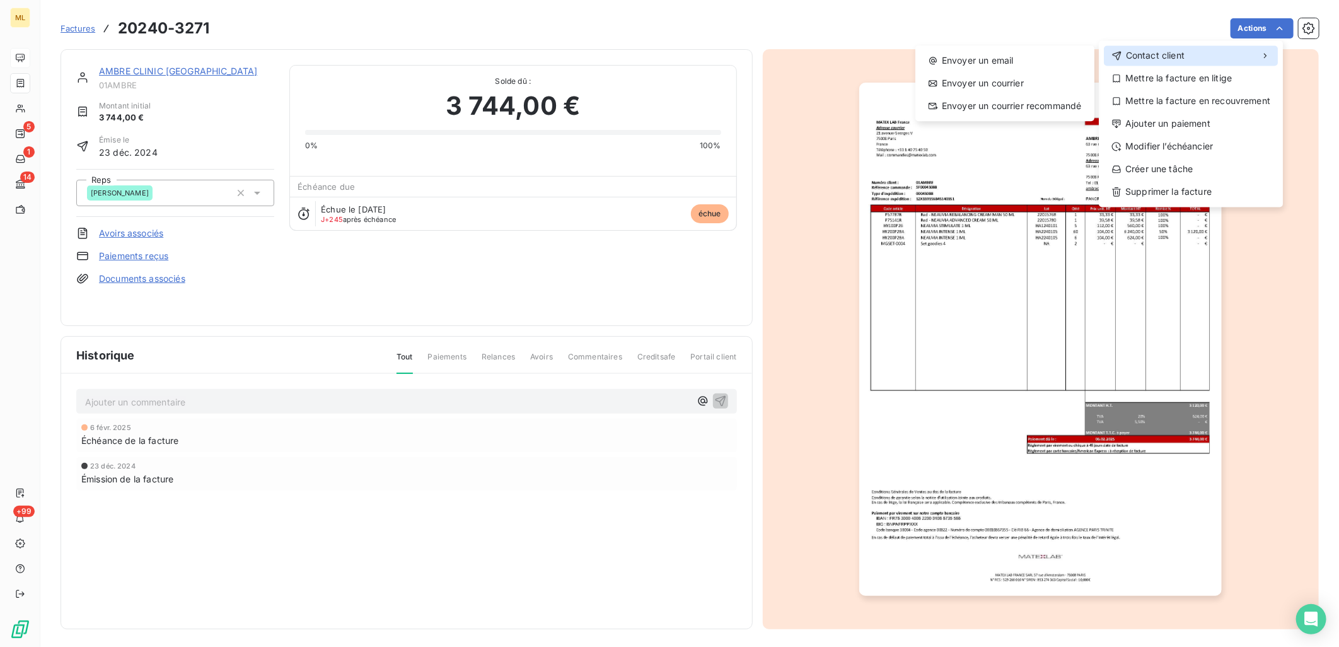
click at [1196, 55] on div "Contact client" at bounding box center [1191, 55] width 174 height 20
click at [1006, 62] on div "Envoyer un email" at bounding box center [1005, 60] width 169 height 20
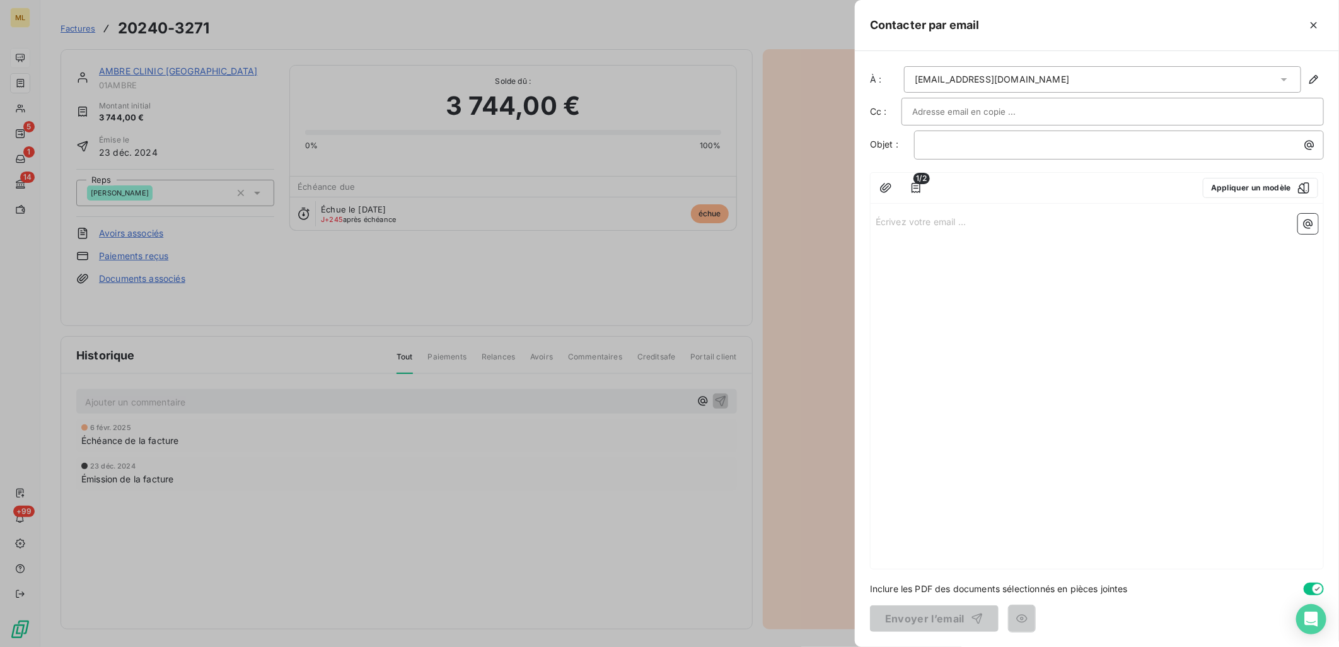
click at [1082, 72] on div "[EMAIL_ADDRESS][DOMAIN_NAME]" at bounding box center [1102, 79] width 397 height 26
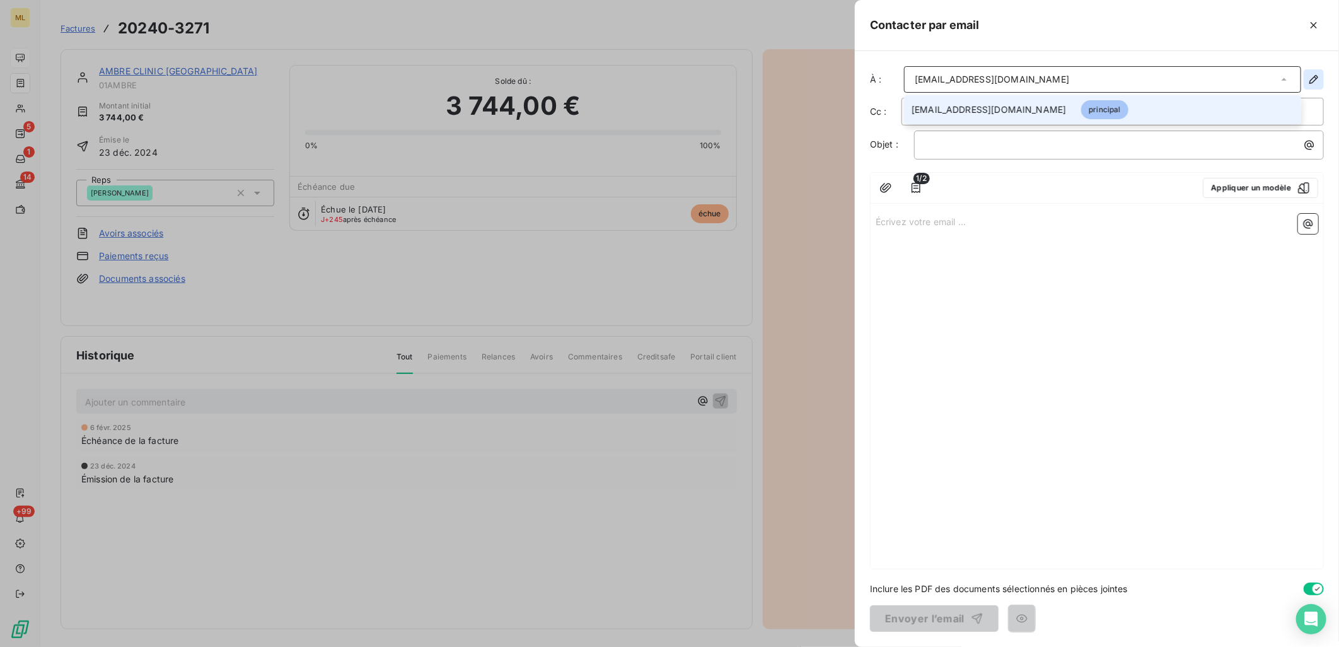
click at [1314, 79] on icon "button" at bounding box center [1314, 79] width 13 height 13
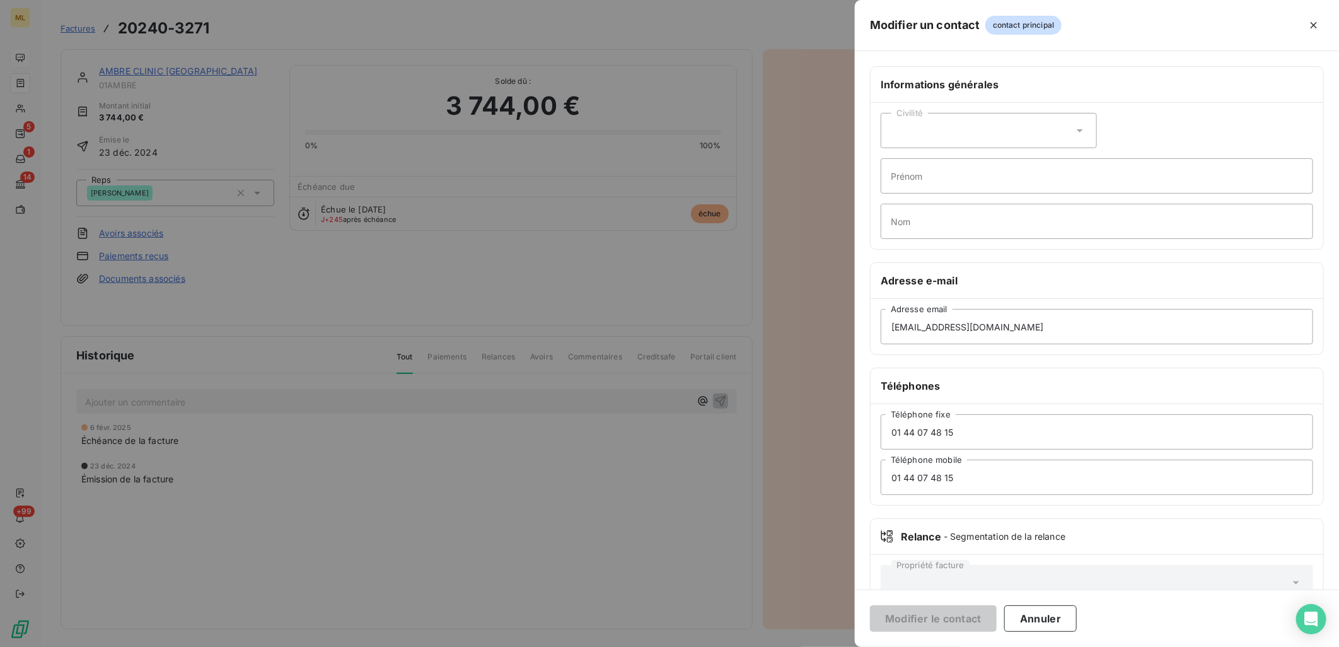
click at [1024, 304] on div "[EMAIL_ADDRESS][DOMAIN_NAME] Adresse email" at bounding box center [1097, 326] width 453 height 55
click at [1041, 327] on input "[EMAIL_ADDRESS][DOMAIN_NAME]" at bounding box center [1097, 326] width 433 height 35
click at [1052, 330] on input "[EMAIL_ADDRESS][DOMAIN_NAME]" at bounding box center [1097, 326] width 433 height 35
drag, startPoint x: 1052, startPoint y: 330, endPoint x: 779, endPoint y: 322, distance: 273.2
click at [779, 646] on div "Modifier un contact contact principal Informations générales Civilité Prénom No…" at bounding box center [669, 647] width 1339 height 0
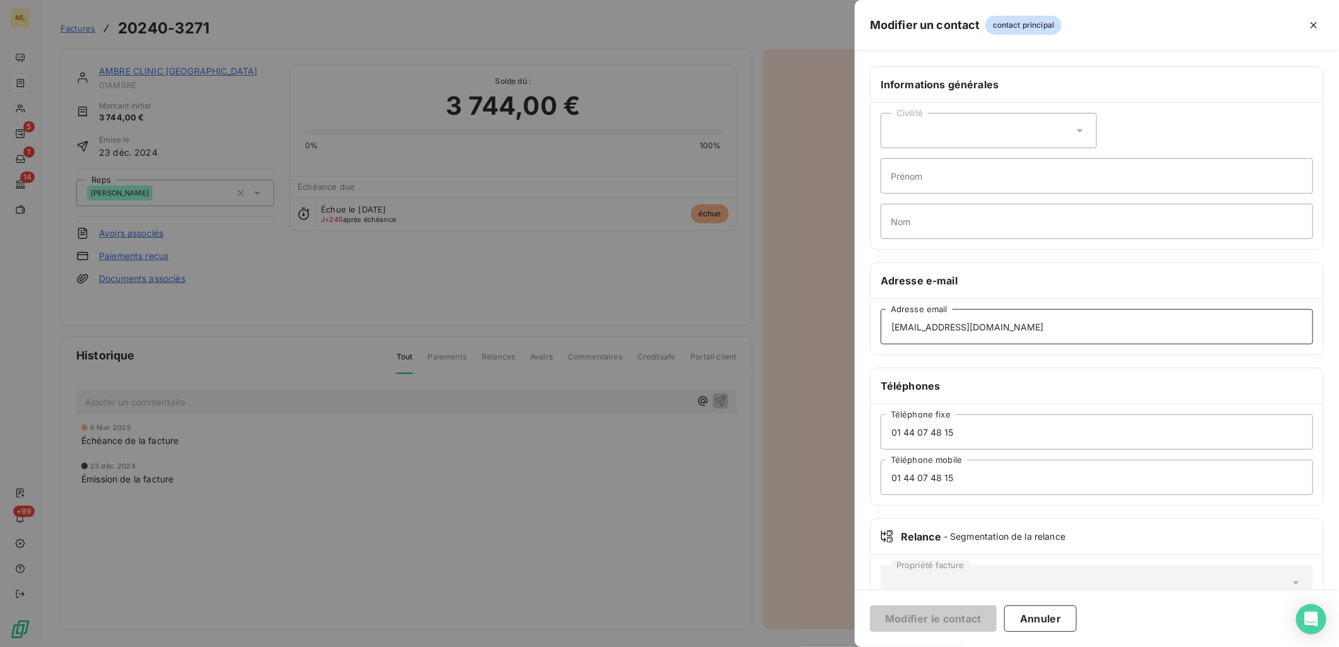
paste input "dr.ramzi.bannour"
type input "[EMAIL_ADDRESS][DOMAIN_NAME]"
click at [966, 622] on button "Modifier le contact" at bounding box center [933, 618] width 127 height 26
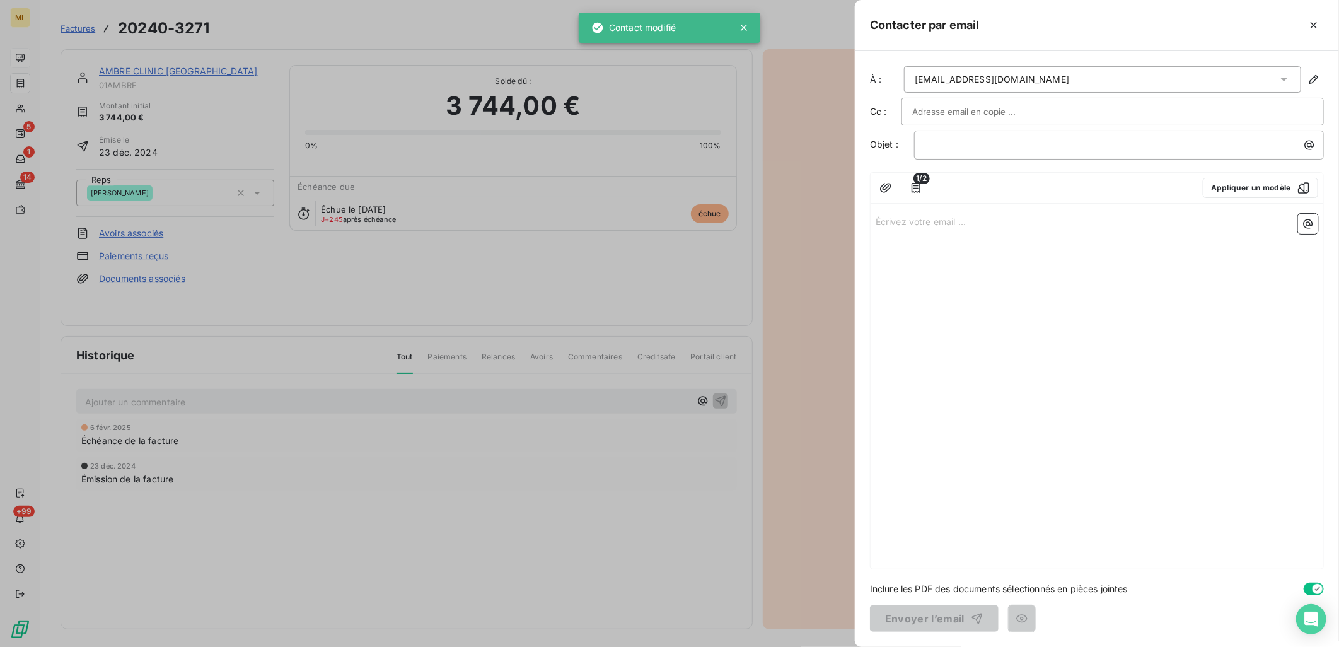
click at [960, 114] on input "text" at bounding box center [981, 111] width 136 height 19
click at [989, 110] on input "text" at bounding box center [981, 111] width 136 height 19
paste input "[EMAIL_ADDRESS][DOMAIN_NAME]"
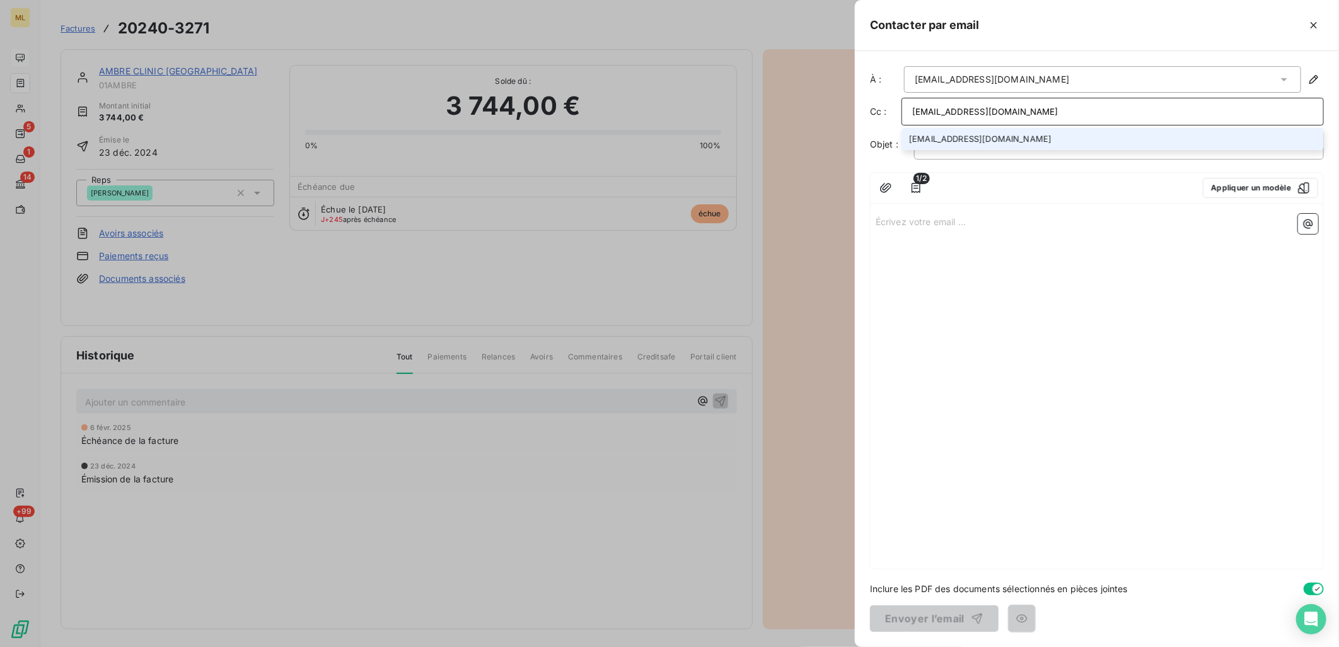
type input "[EMAIL_ADDRESS][DOMAIN_NAME]"
click at [992, 143] on li "[EMAIL_ADDRESS][DOMAIN_NAME]" at bounding box center [1113, 139] width 423 height 22
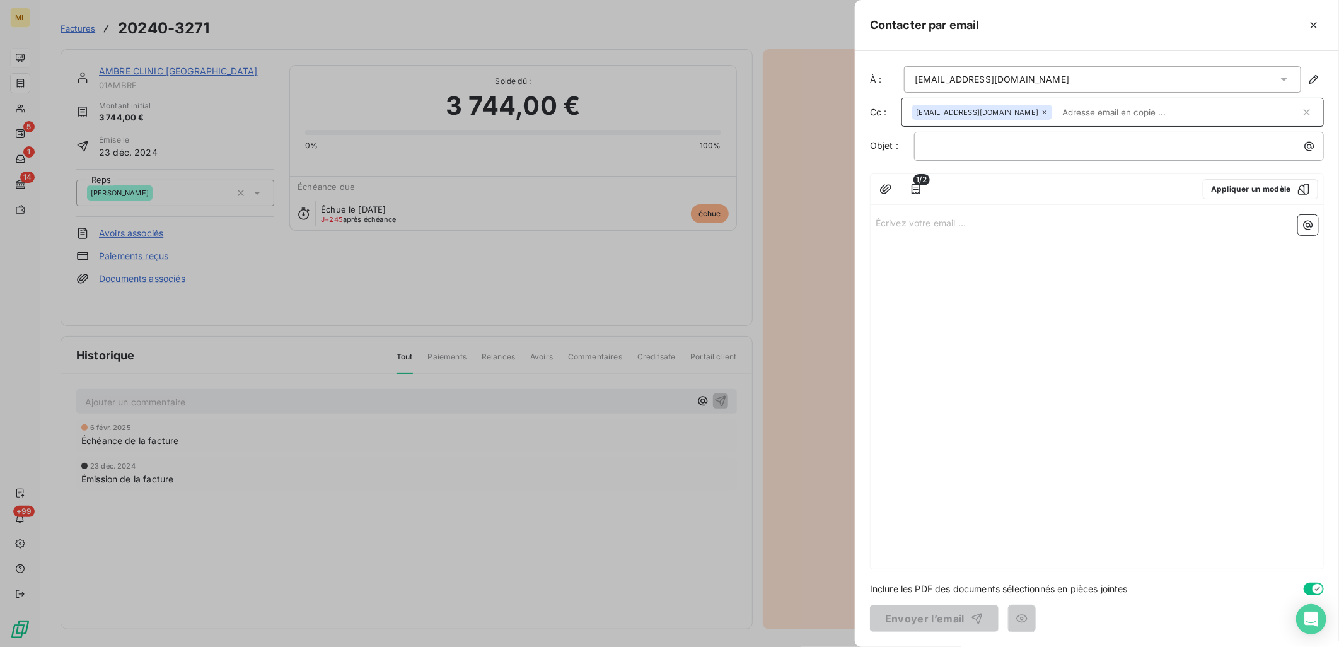
click at [1056, 310] on div "Écrivez votre email ... ﻿" at bounding box center [1097, 389] width 453 height 359
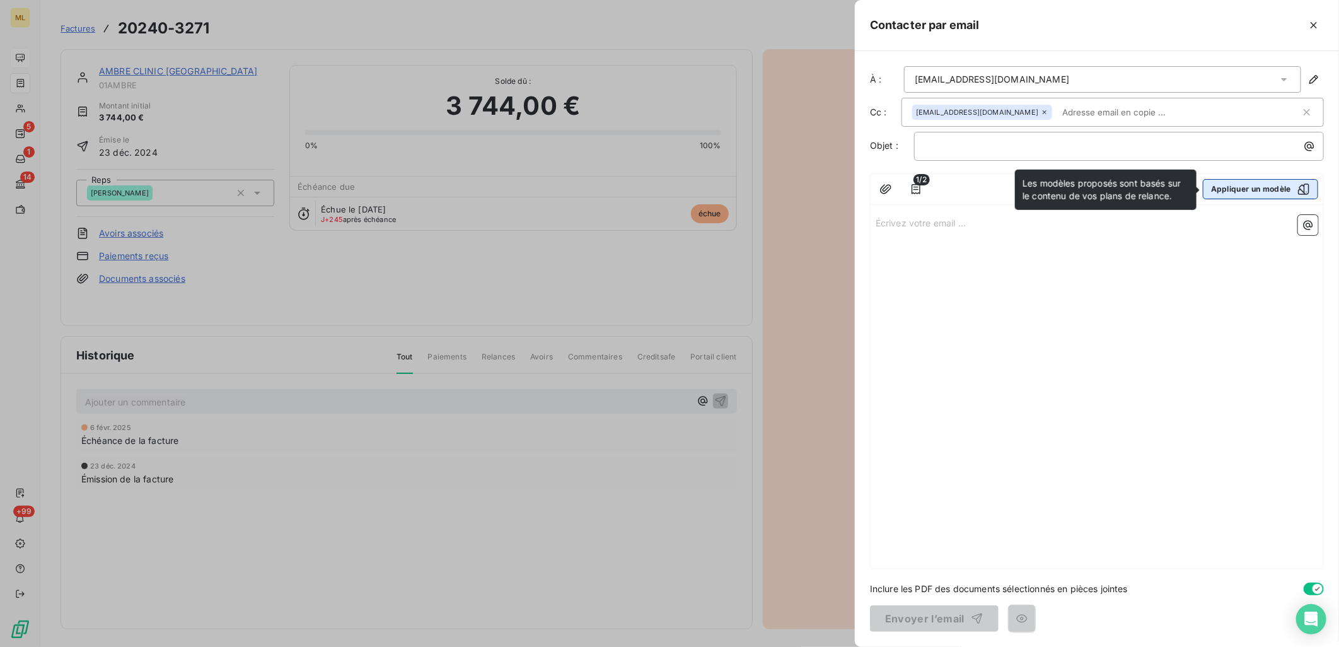
click at [1238, 193] on button "Appliquer un modèle" at bounding box center [1260, 189] width 115 height 20
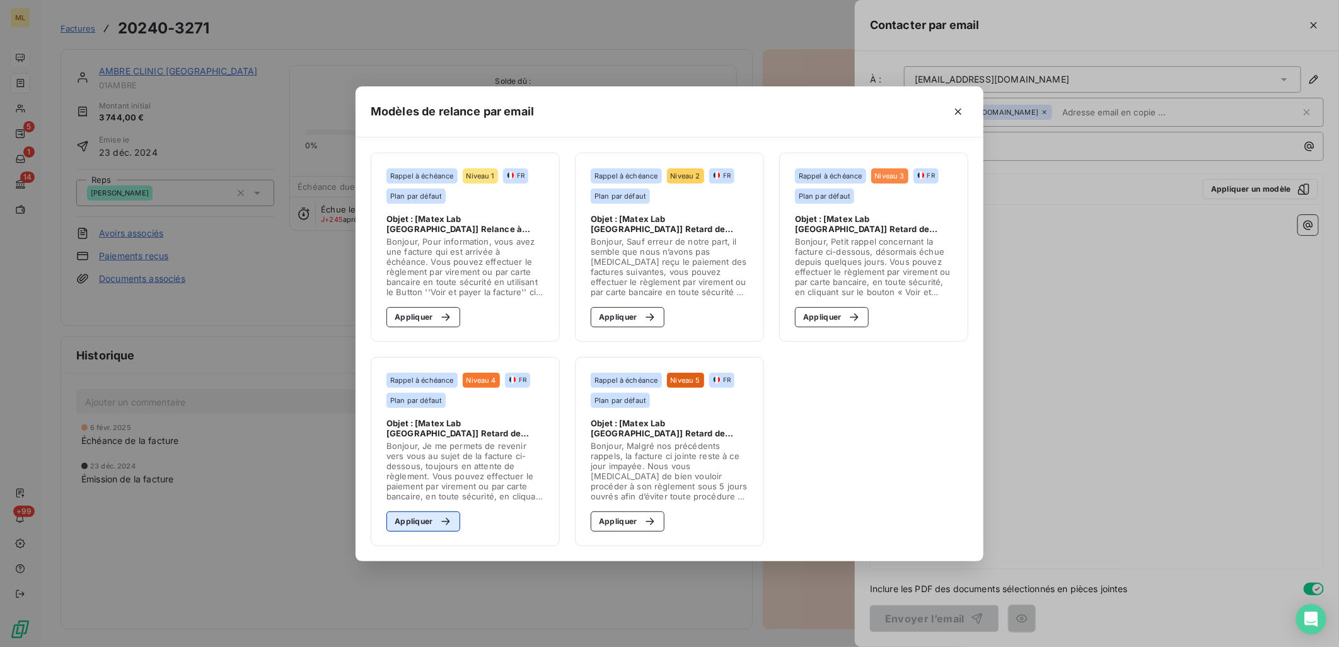
click at [433, 523] on div "button" at bounding box center [442, 521] width 19 height 13
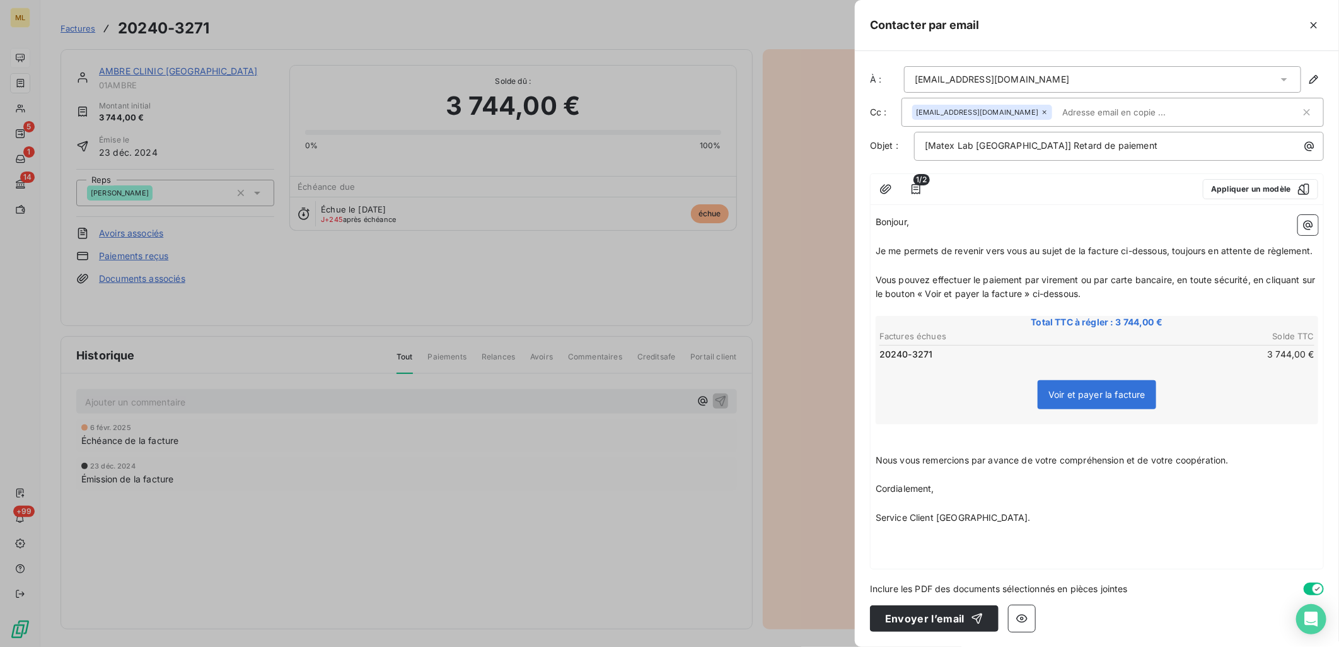
click at [809, 124] on div at bounding box center [669, 323] width 1339 height 647
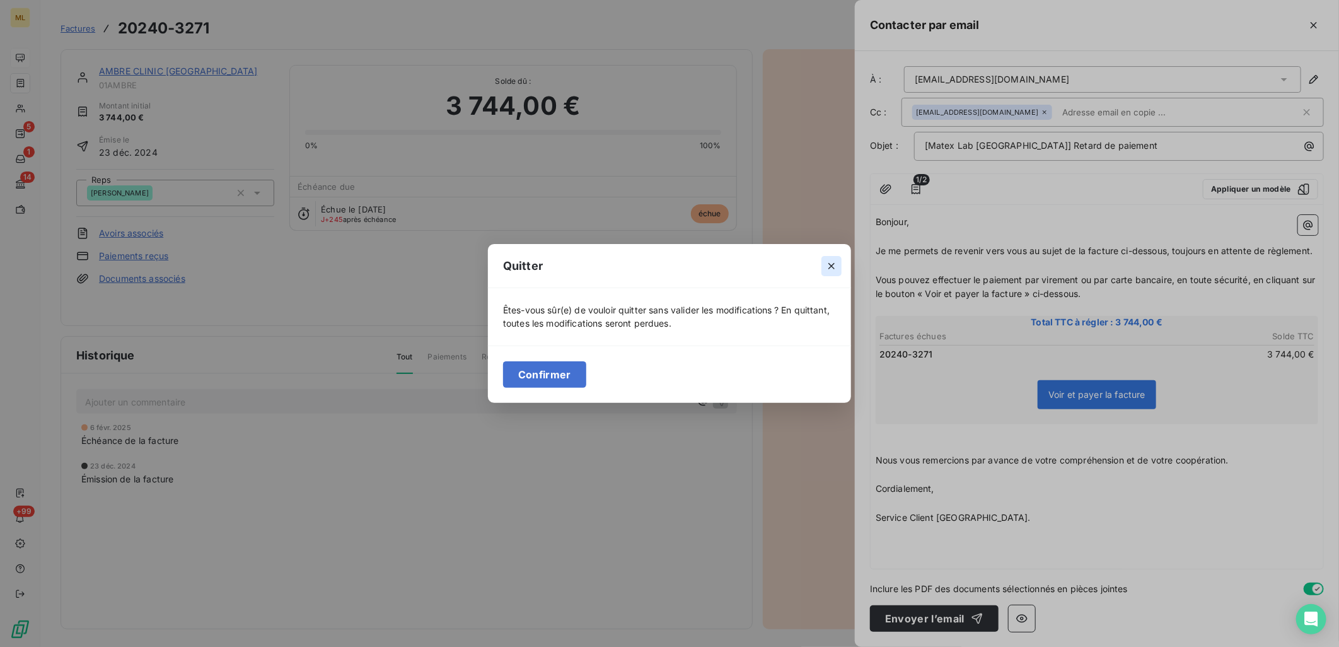
click at [835, 264] on icon "button" at bounding box center [831, 266] width 13 height 13
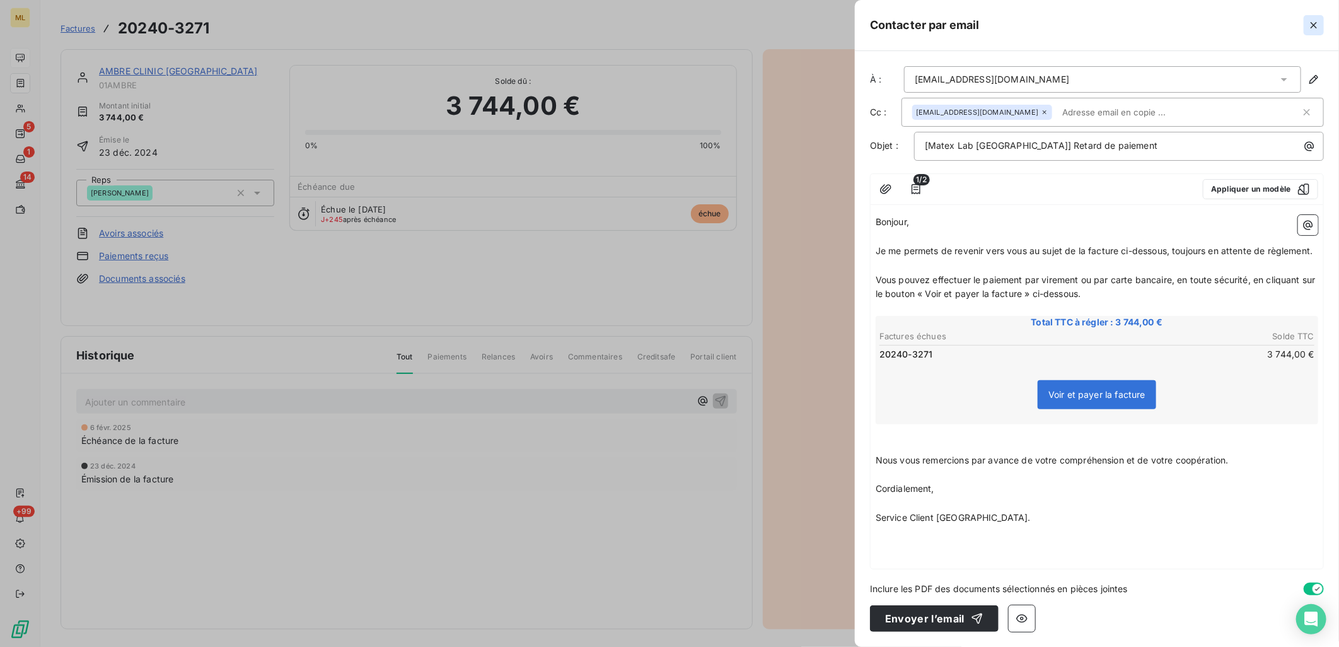
click at [1317, 21] on icon "button" at bounding box center [1314, 25] width 13 height 13
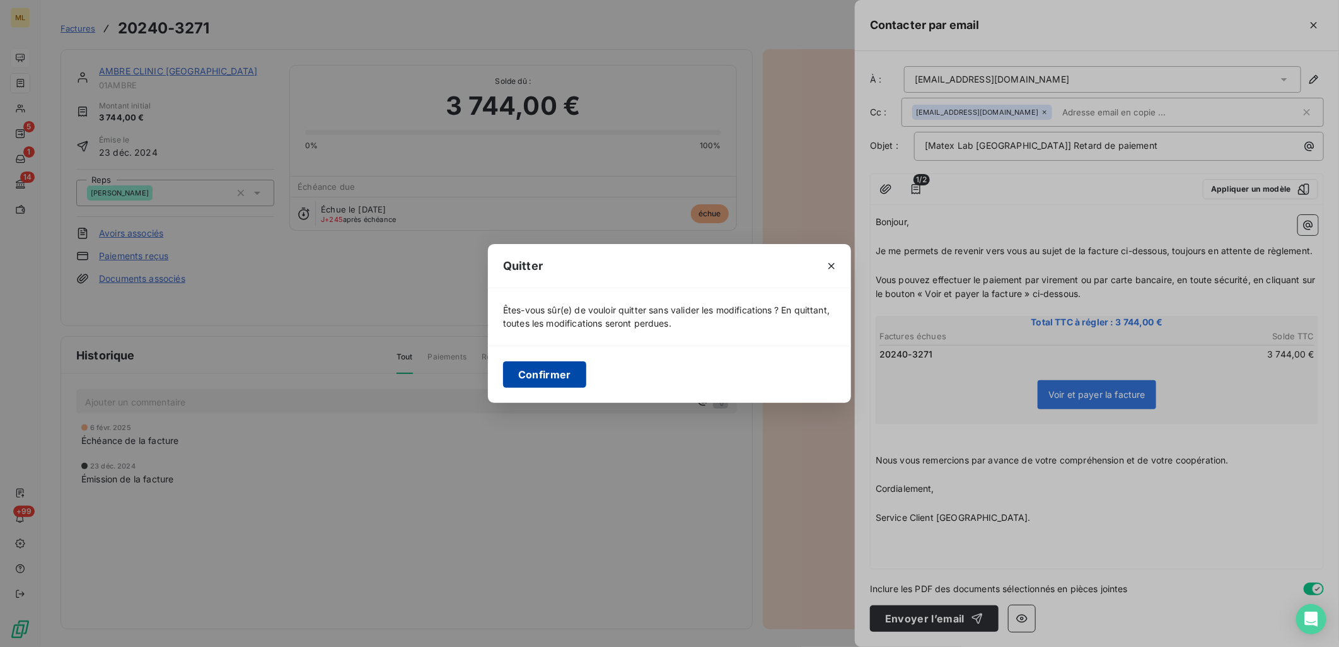
click at [552, 371] on button "Confirmer" at bounding box center [544, 374] width 83 height 26
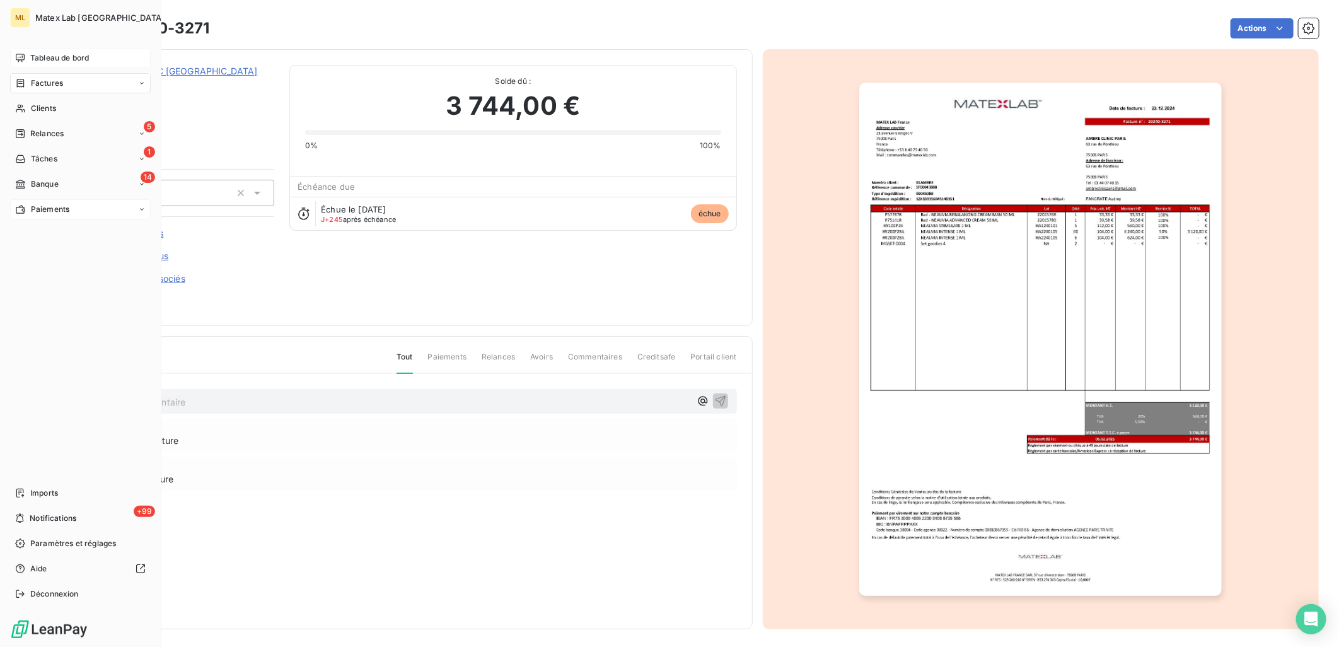
click at [55, 218] on div "Paiements" at bounding box center [80, 209] width 141 height 20
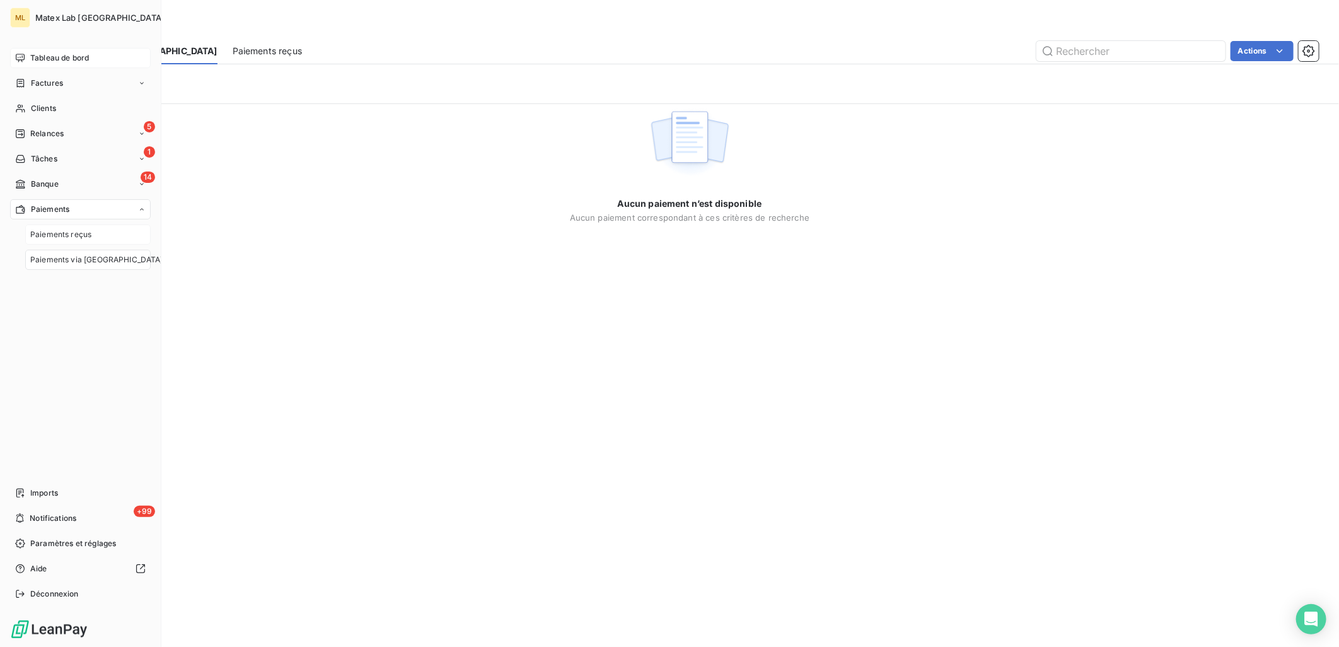
click at [57, 236] on span "Paiements reçus" at bounding box center [60, 234] width 61 height 11
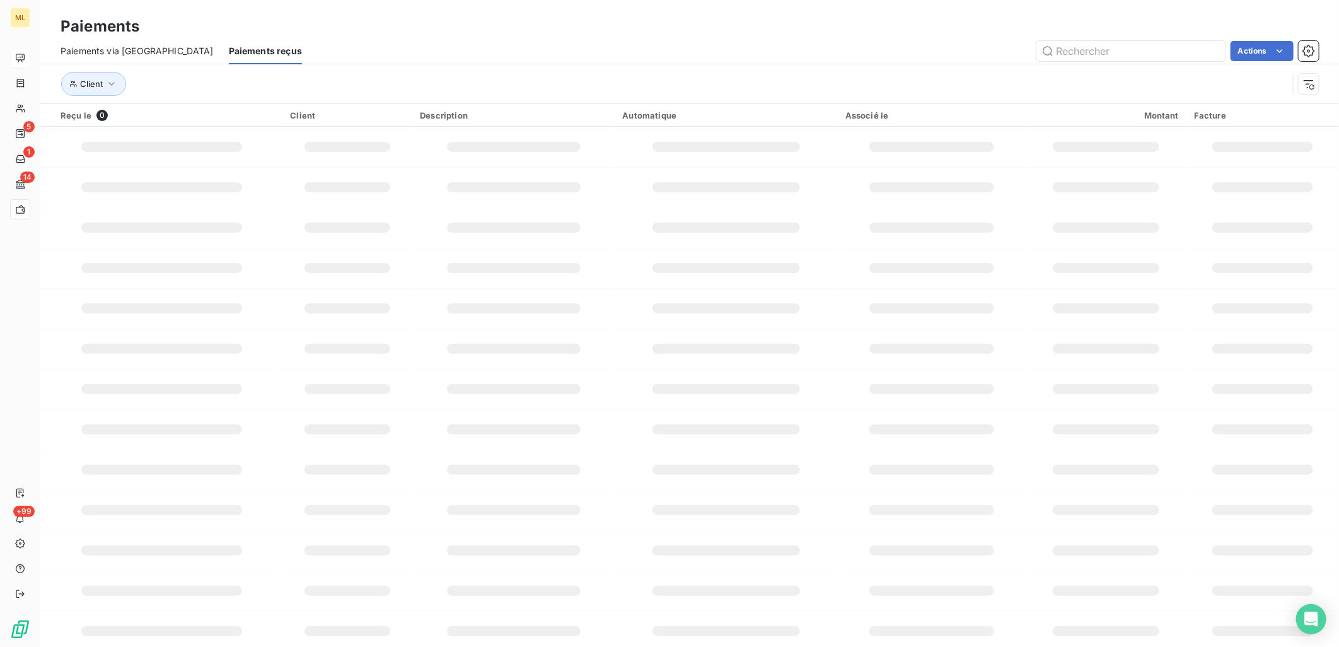
click at [128, 53] on span "Paiements via [GEOGRAPHIC_DATA]" at bounding box center [137, 51] width 153 height 13
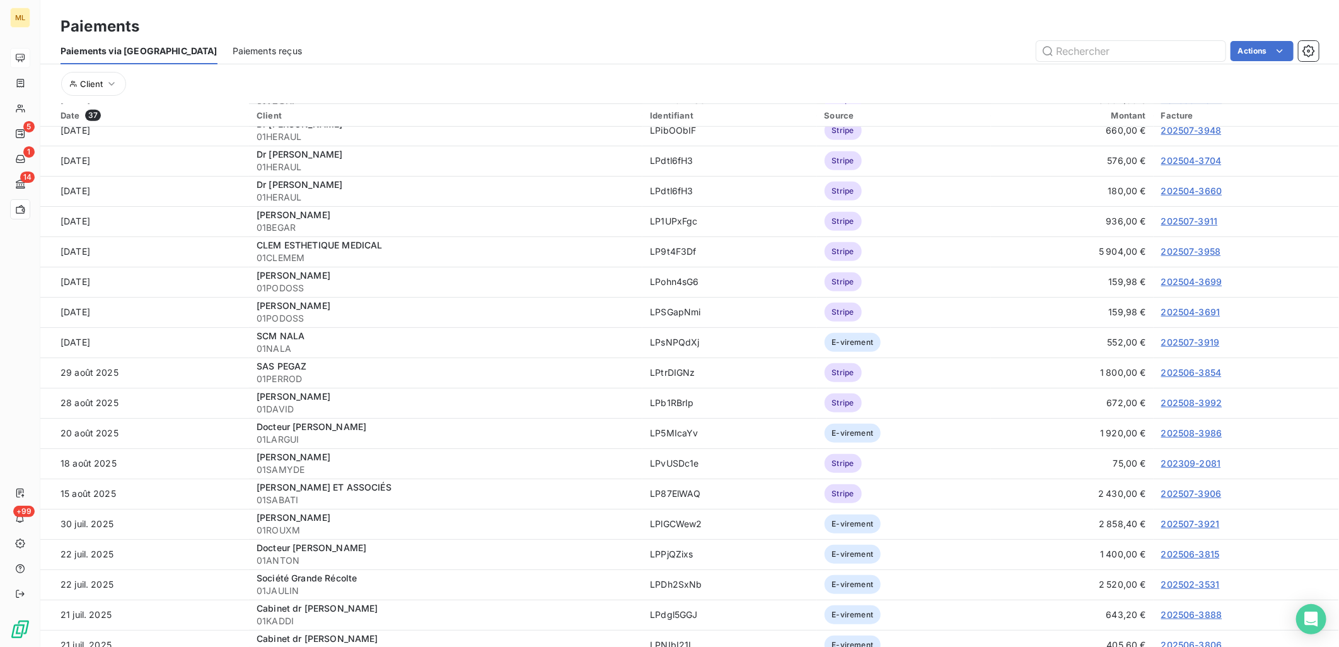
scroll to position [210, 0]
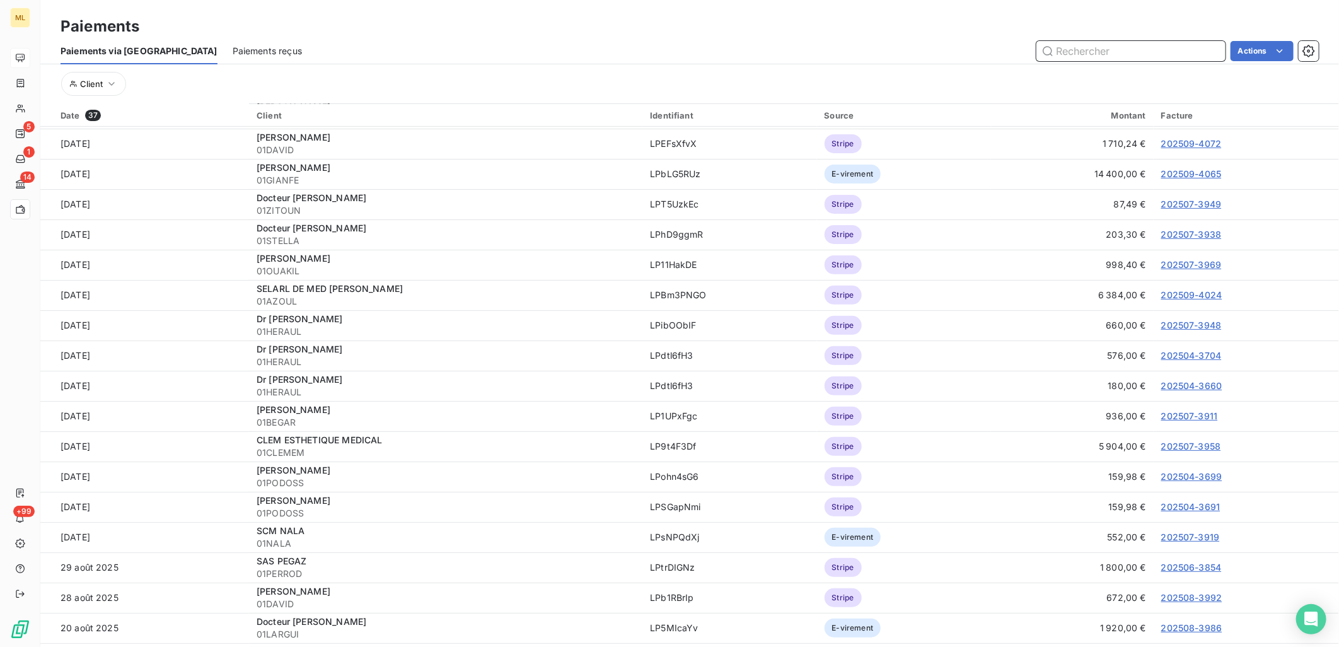
click at [233, 46] on span "Paiements reçus" at bounding box center [267, 51] width 69 height 13
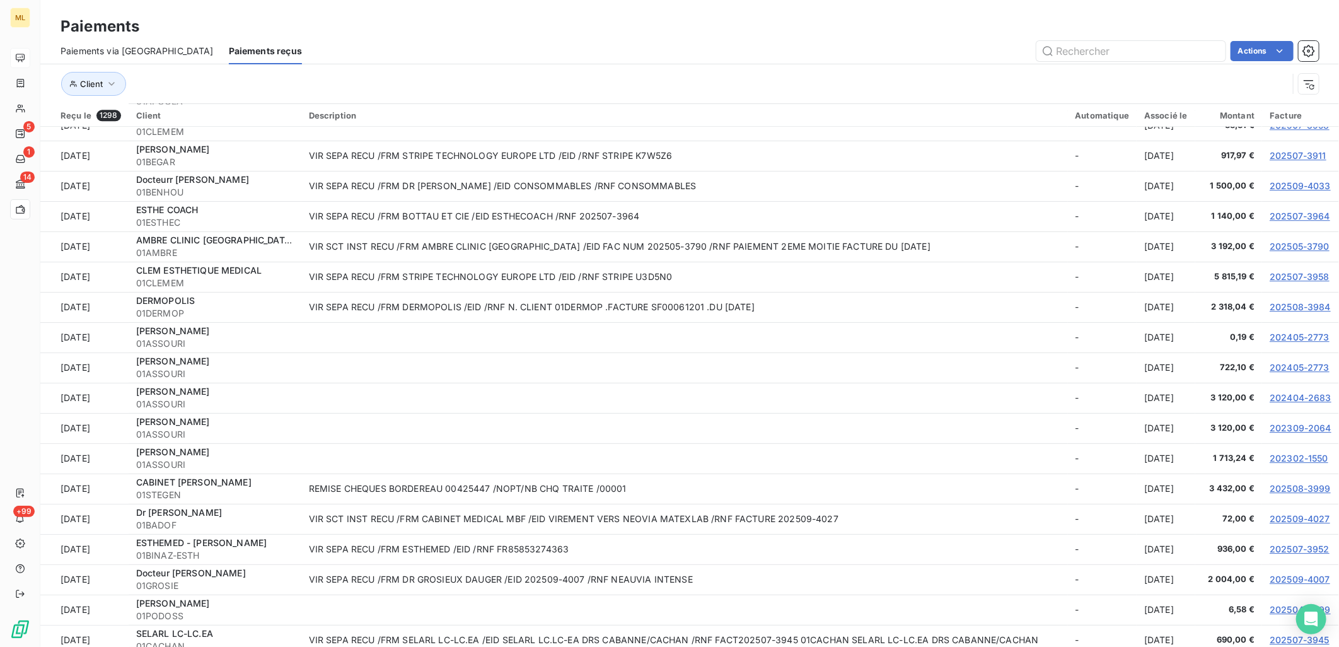
scroll to position [2242, 0]
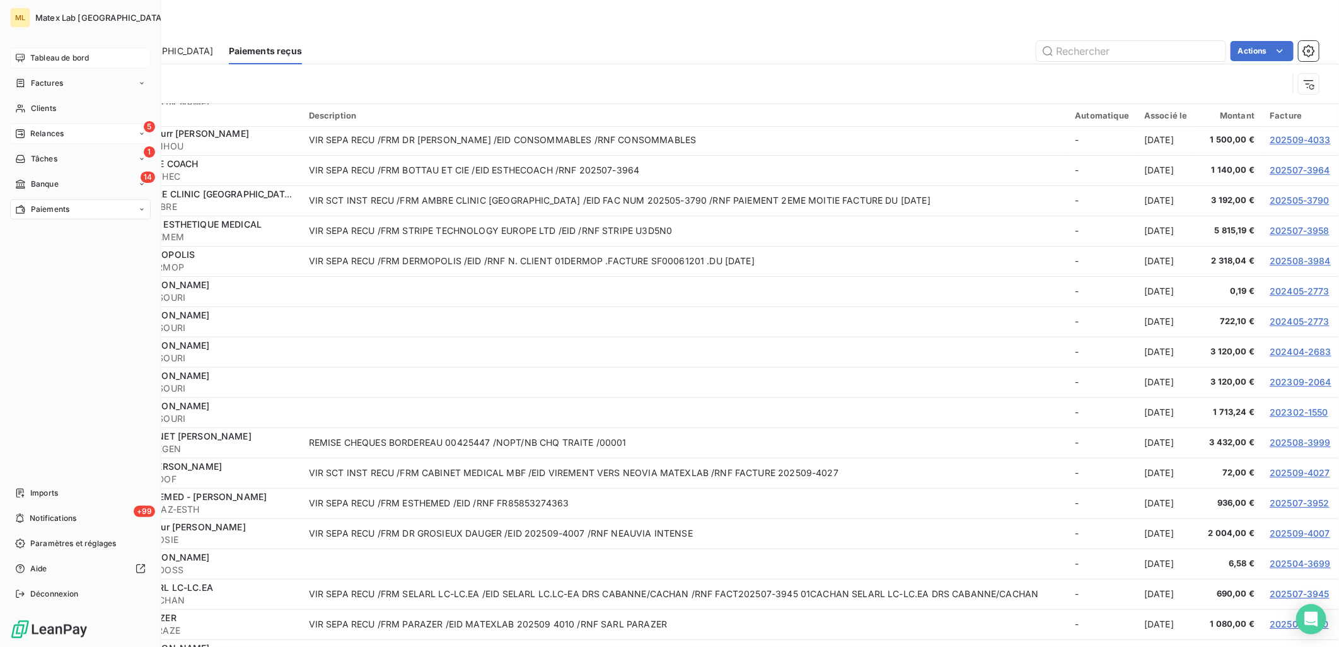
click at [54, 131] on span "Relances" at bounding box center [46, 133] width 33 height 11
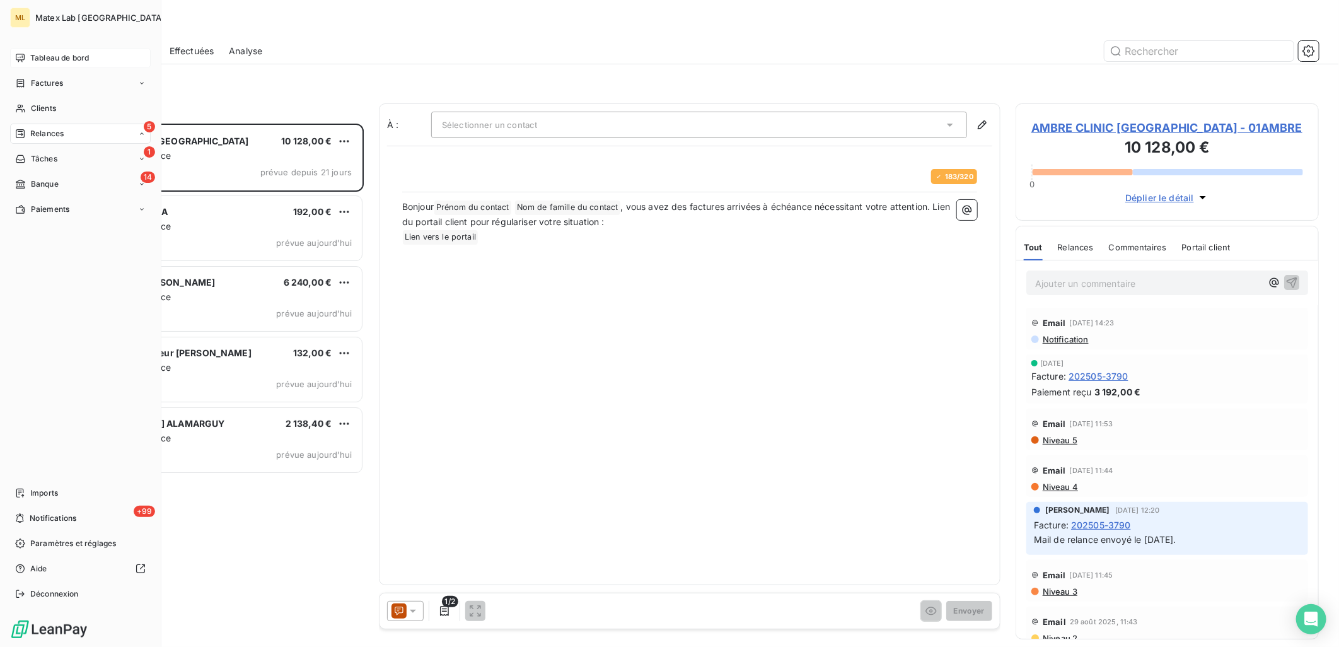
scroll to position [513, 293]
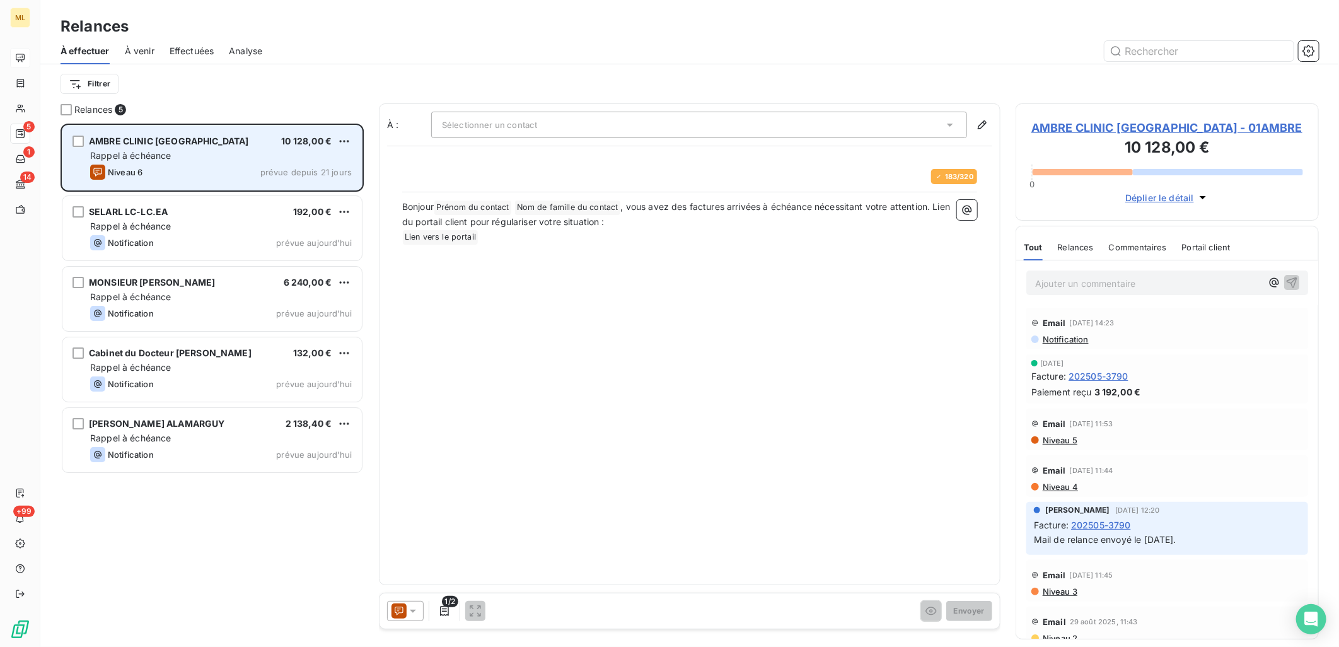
click at [197, 160] on div "Rappel à échéance" at bounding box center [221, 155] width 262 height 13
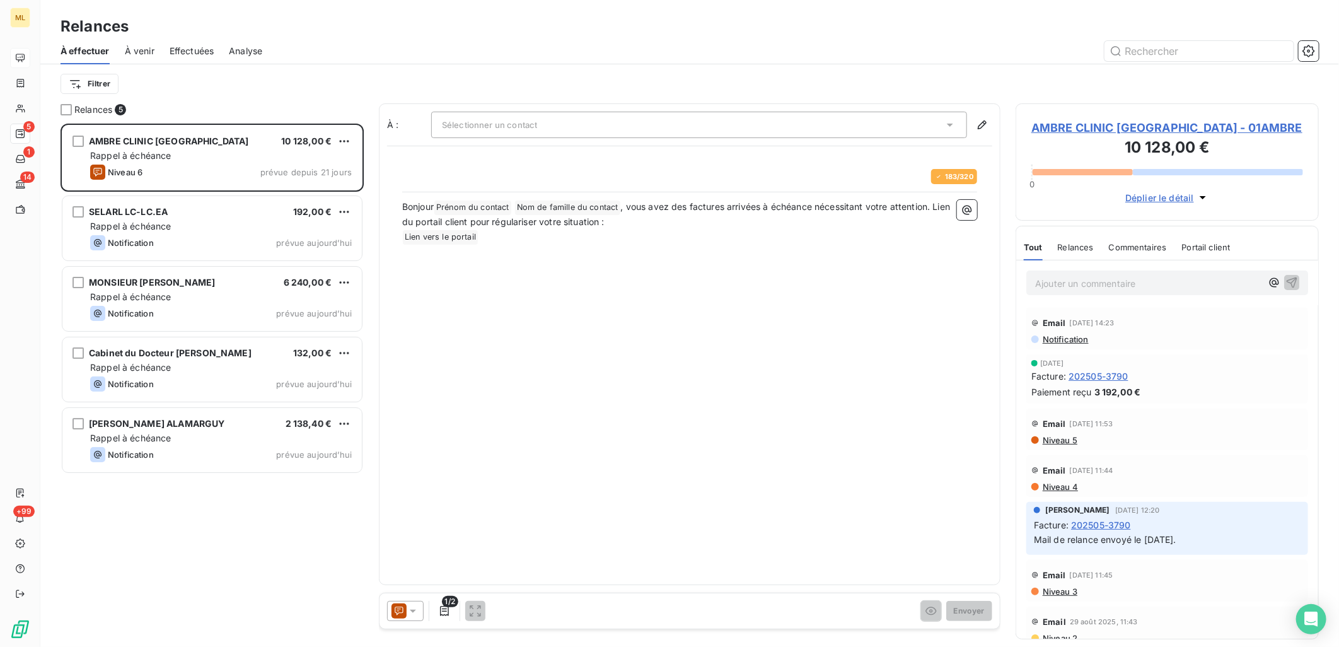
click at [1101, 133] on span "AMBRE CLINIC [GEOGRAPHIC_DATA] - 01AMBRE" at bounding box center [1168, 127] width 272 height 17
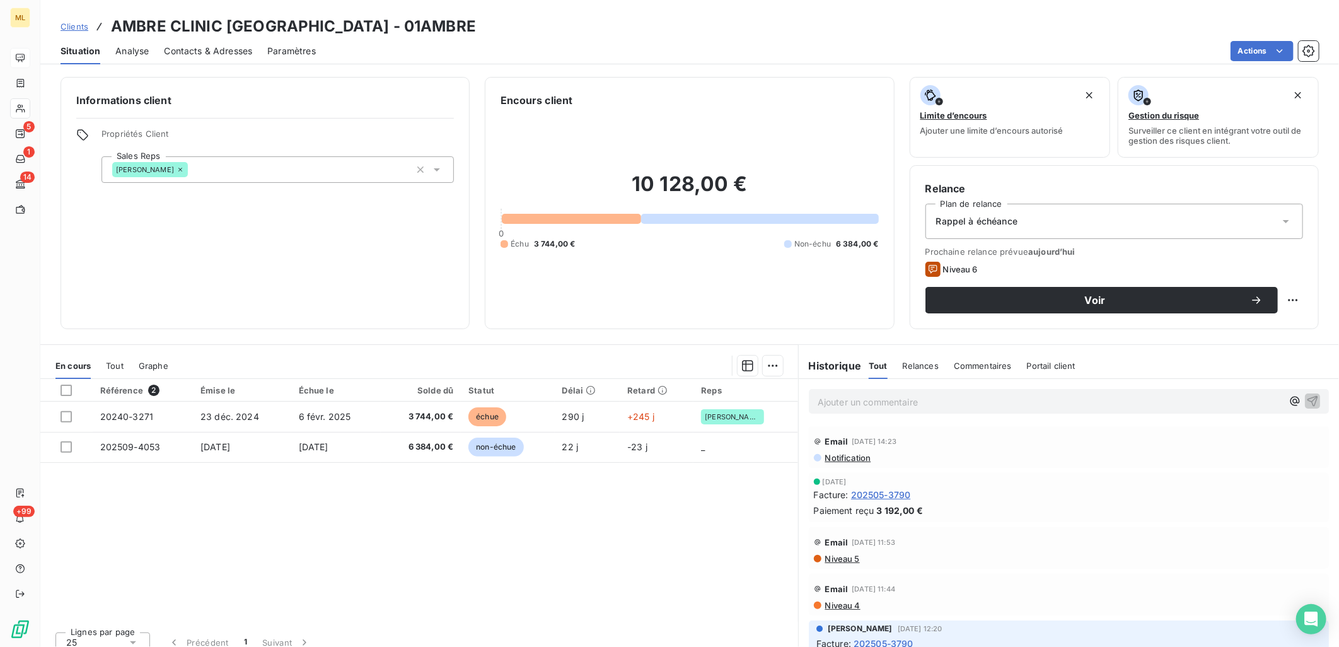
click at [314, 535] on div "Référence 2 Émise le Échue le Solde dû Statut Délai Retard Reps 20240-3271 [DAT…" at bounding box center [419, 500] width 758 height 243
click at [193, 543] on div "Référence 2 Émise le Échue le Solde dû Statut Délai Retard Reps 20240-3271 [DAT…" at bounding box center [419, 500] width 758 height 243
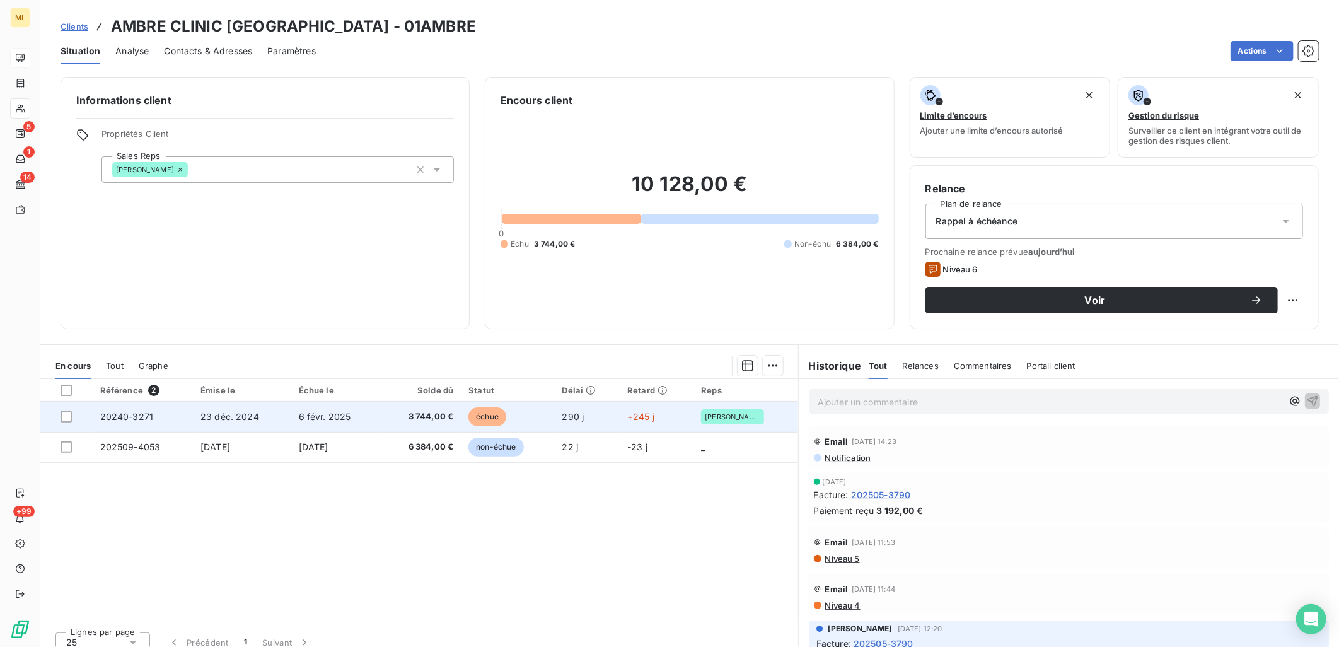
click at [227, 416] on span "23 déc. 2024" at bounding box center [230, 416] width 59 height 11
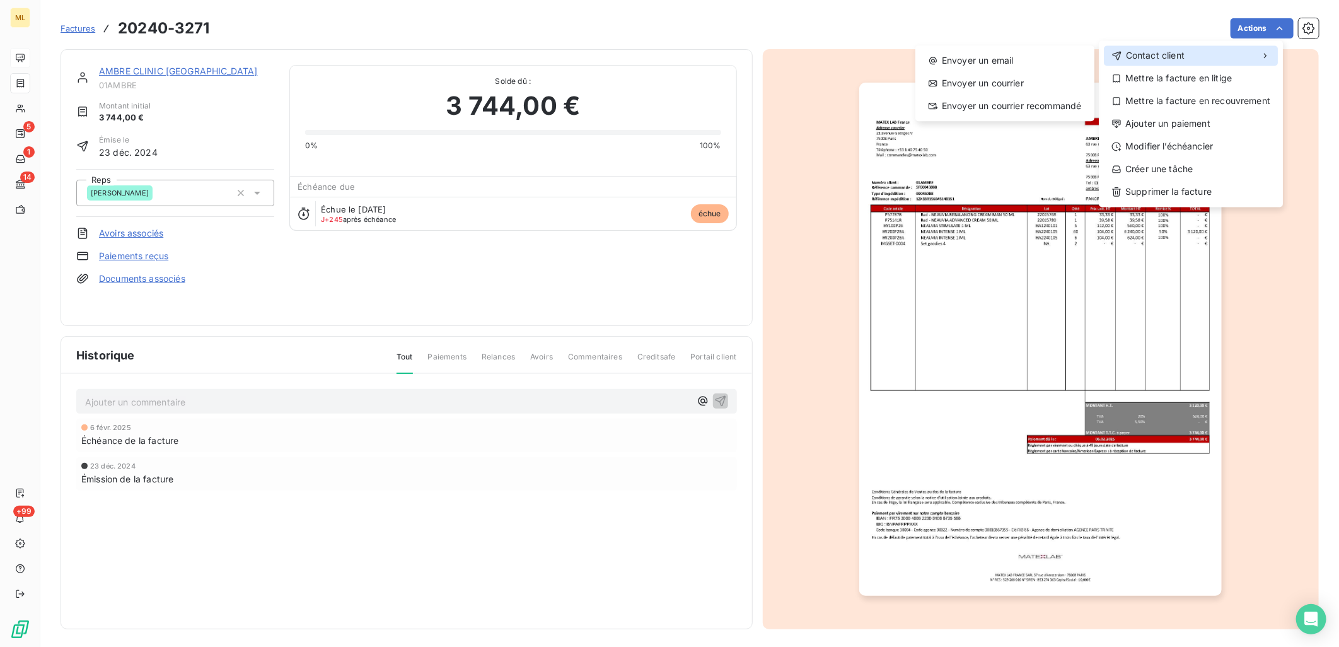
click at [1156, 55] on span "Contact client" at bounding box center [1155, 55] width 59 height 13
click at [1001, 61] on div "Envoyer un email" at bounding box center [1005, 60] width 169 height 20
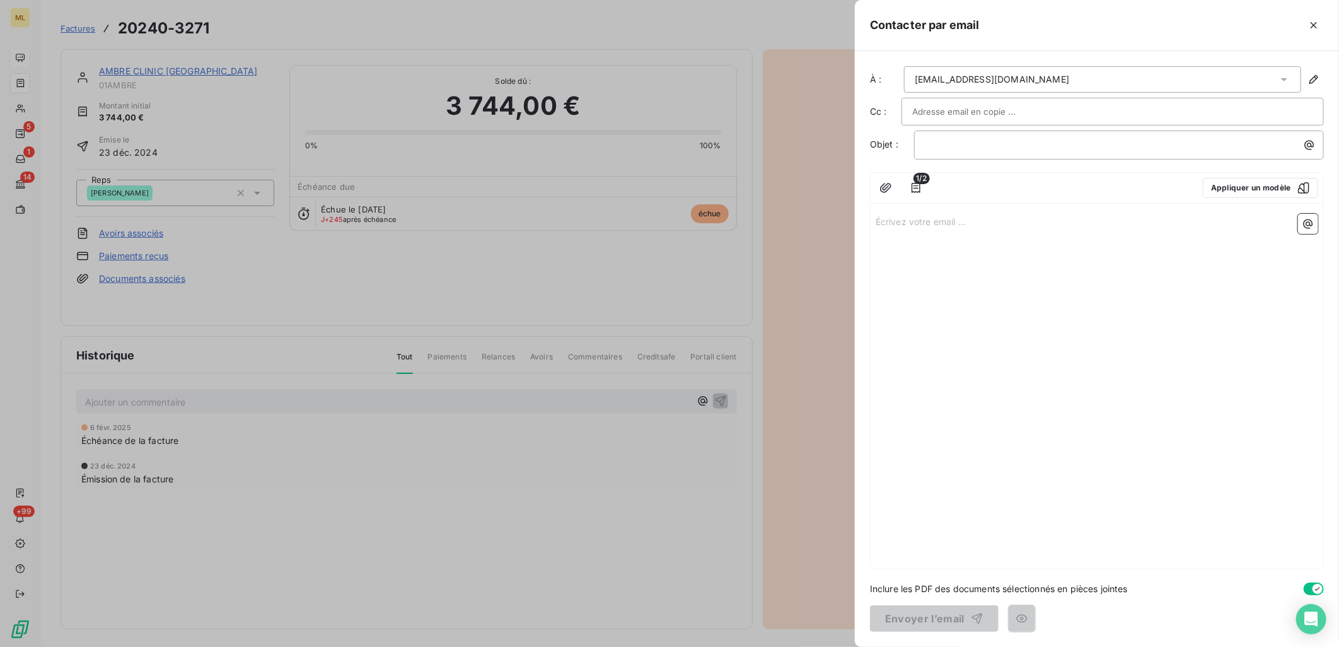
click at [949, 110] on input "text" at bounding box center [981, 111] width 136 height 19
paste input "[EMAIL_ADDRESS][DOMAIN_NAME]"
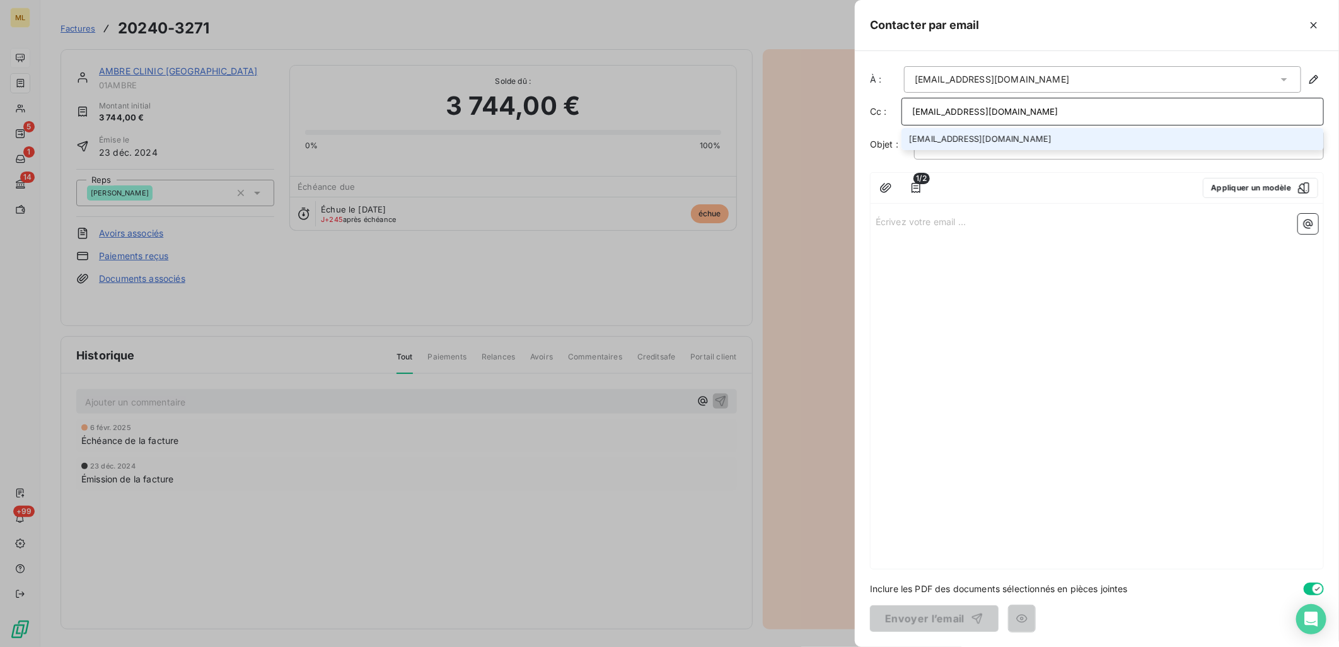
type input "[EMAIL_ADDRESS][DOMAIN_NAME]"
click at [969, 144] on li "[EMAIL_ADDRESS][DOMAIN_NAME]" at bounding box center [1113, 139] width 423 height 22
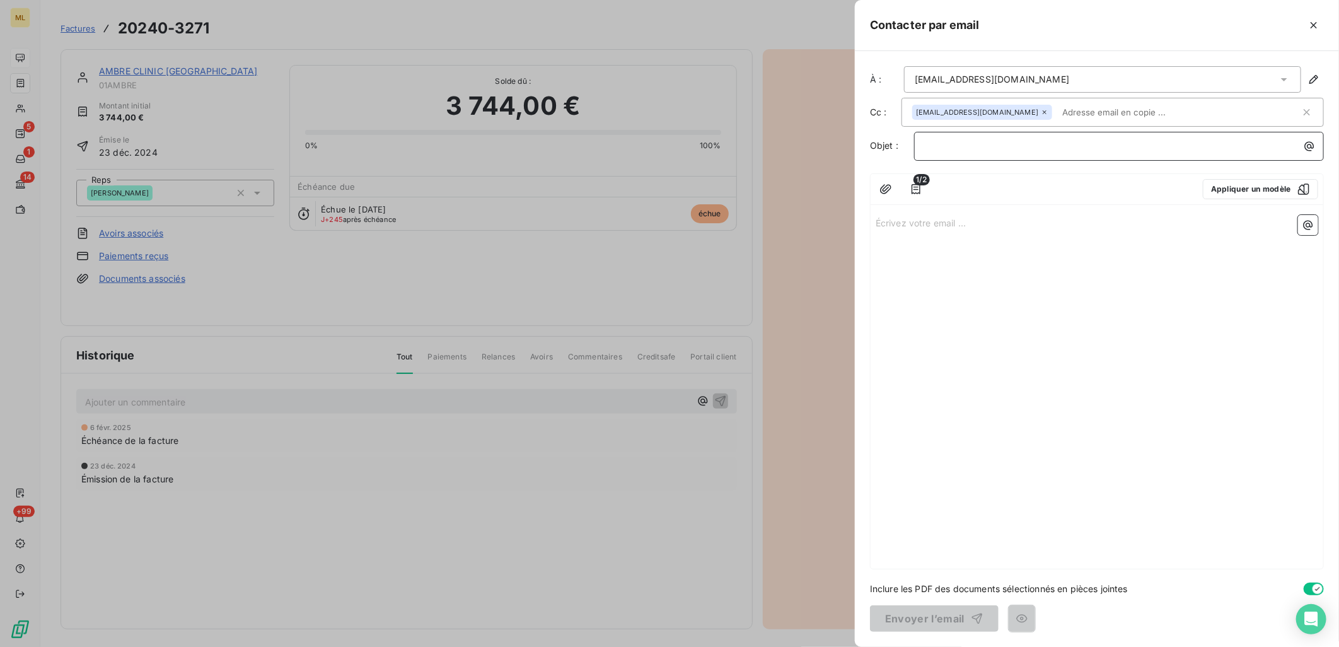
click at [969, 142] on p "﻿" at bounding box center [1122, 146] width 395 height 15
click at [1240, 187] on button "Appliquer un modèle" at bounding box center [1260, 189] width 115 height 20
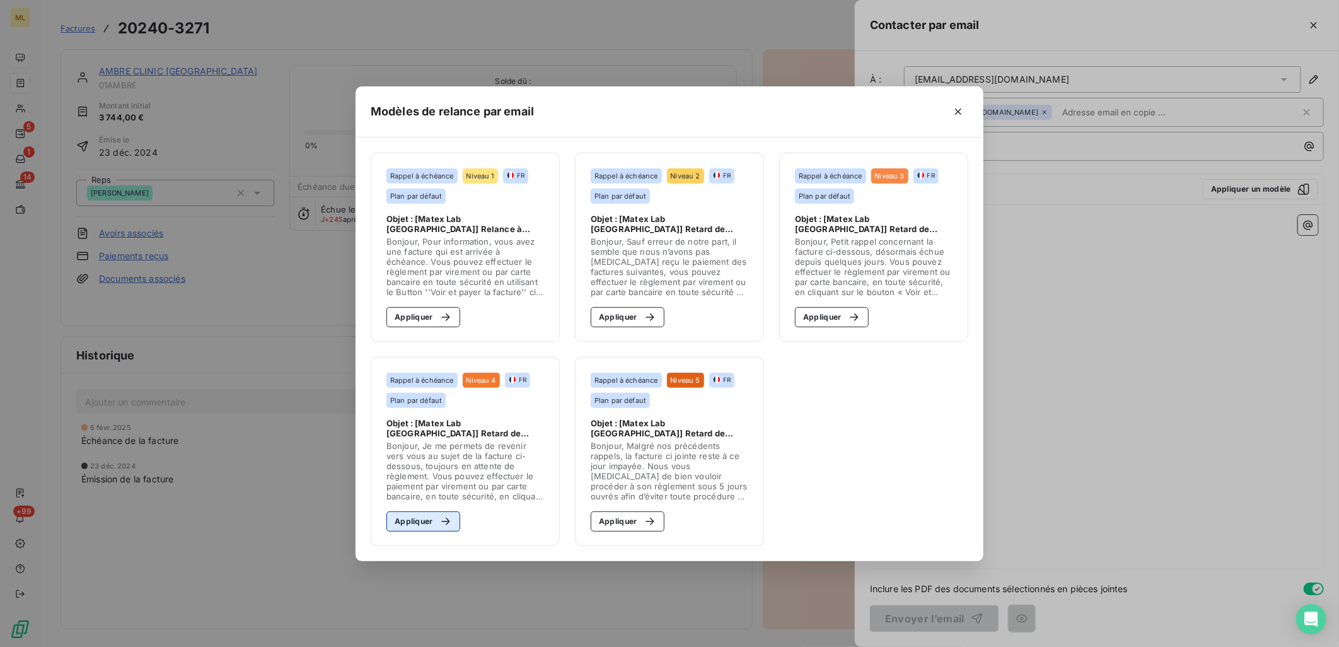
click at [426, 515] on button "Appliquer" at bounding box center [424, 521] width 74 height 20
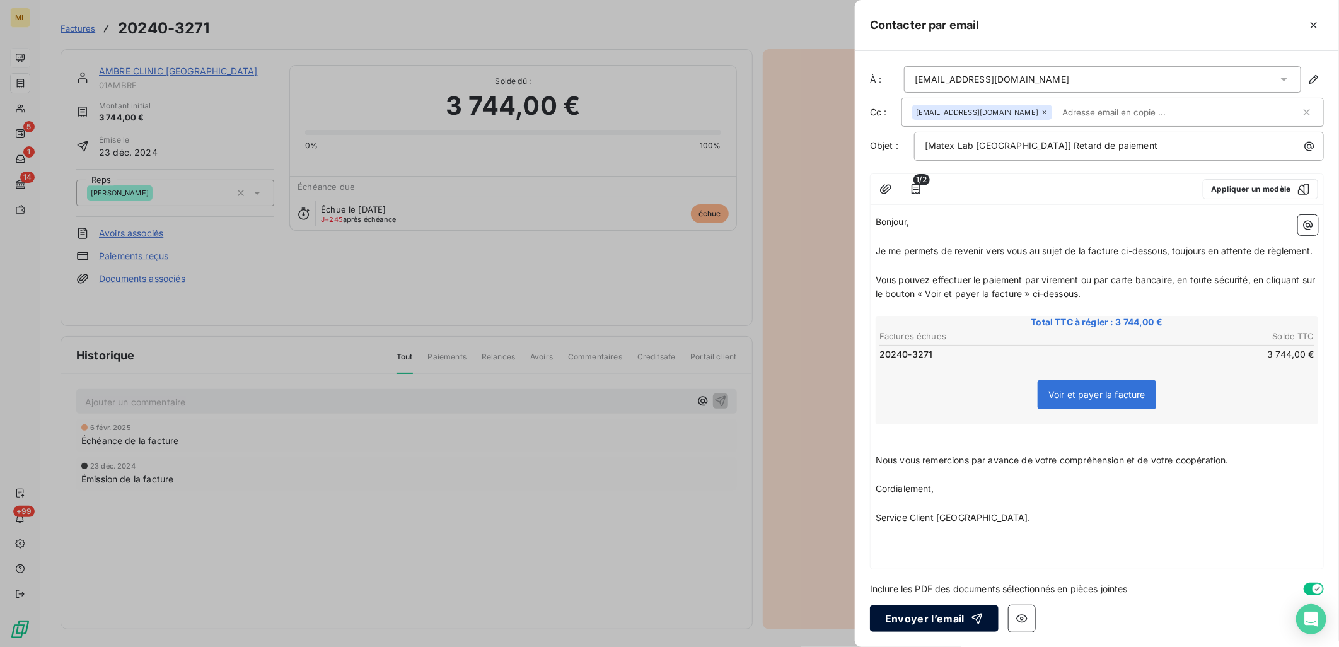
click at [928, 615] on button "Envoyer l’email" at bounding box center [934, 618] width 129 height 26
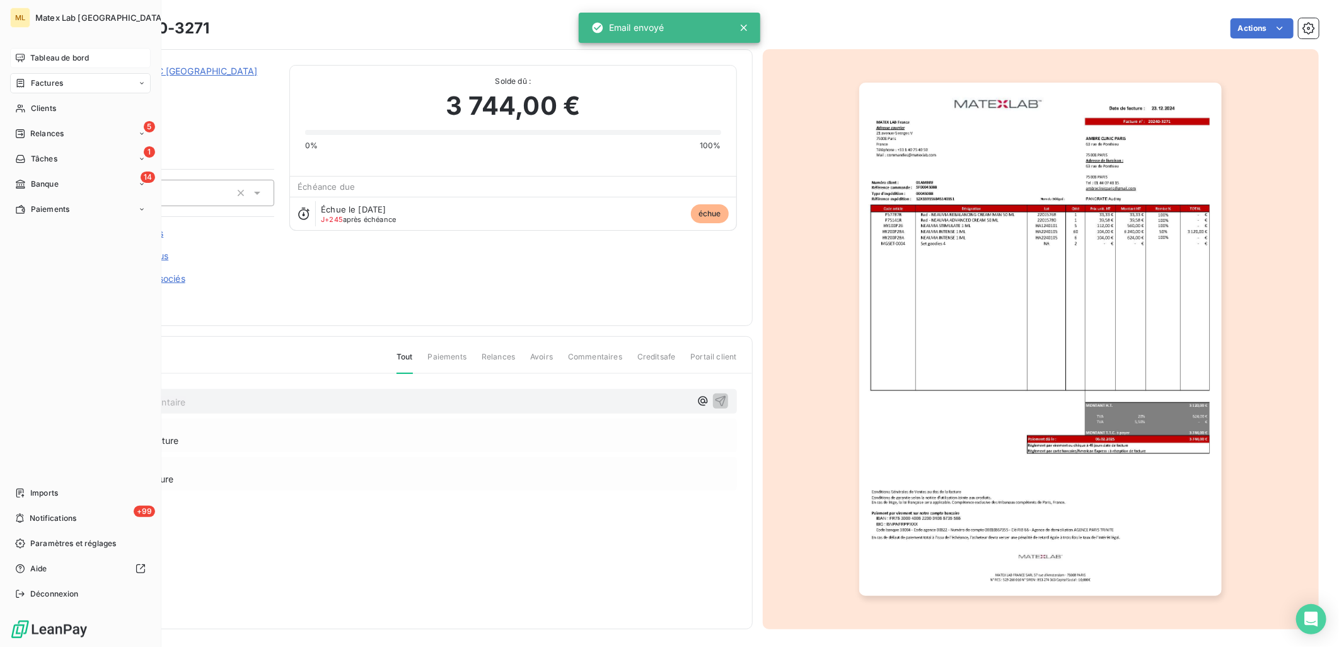
click at [37, 90] on div "Factures" at bounding box center [80, 83] width 141 height 20
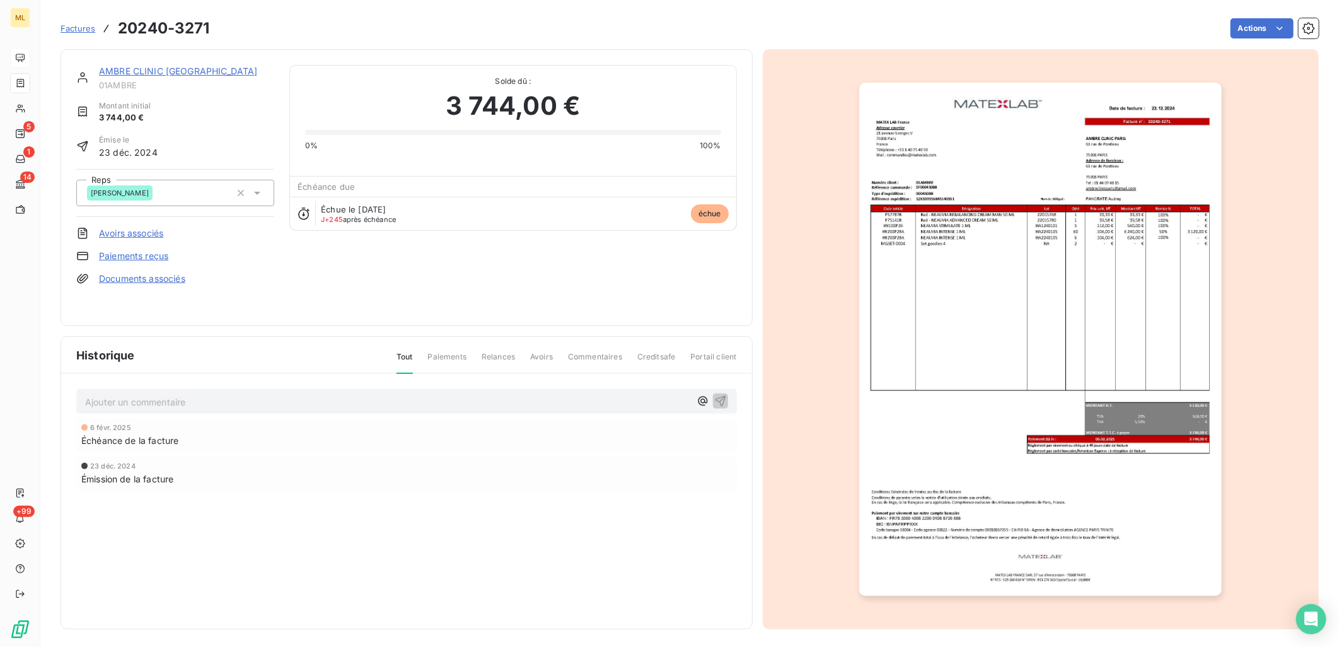
click at [78, 26] on span "Factures" at bounding box center [78, 28] width 35 height 10
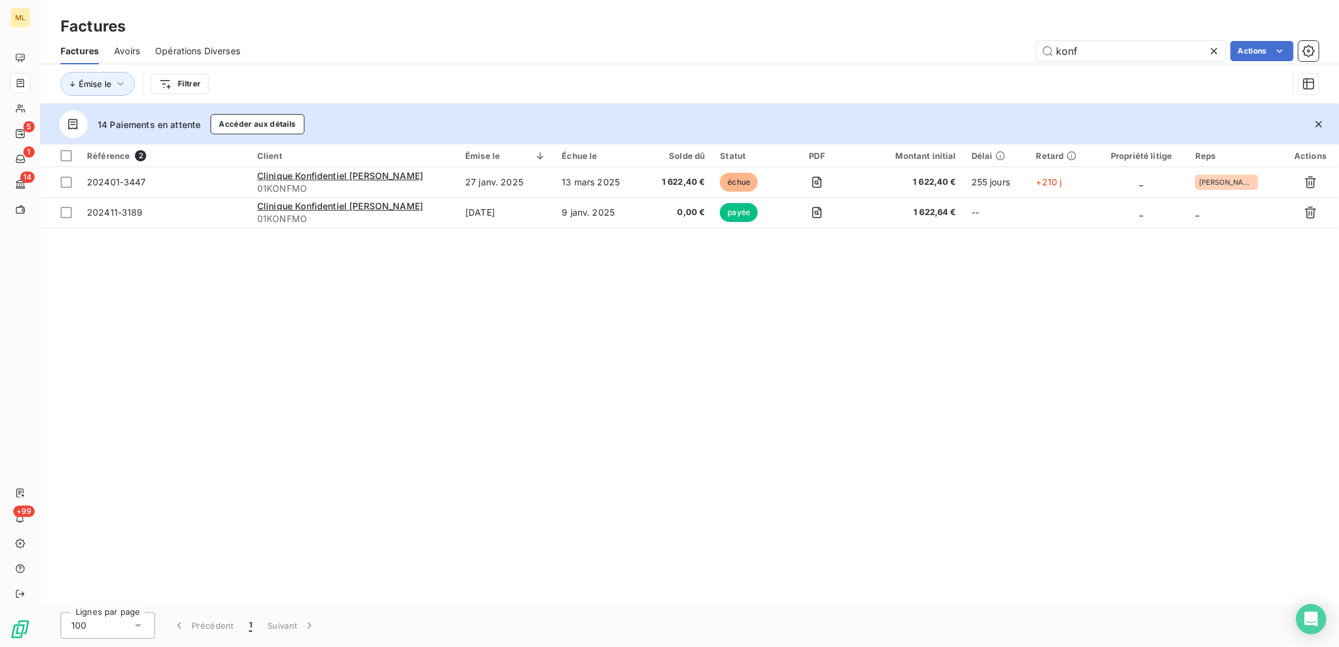
click at [83, 47] on span "Factures" at bounding box center [80, 51] width 38 height 13
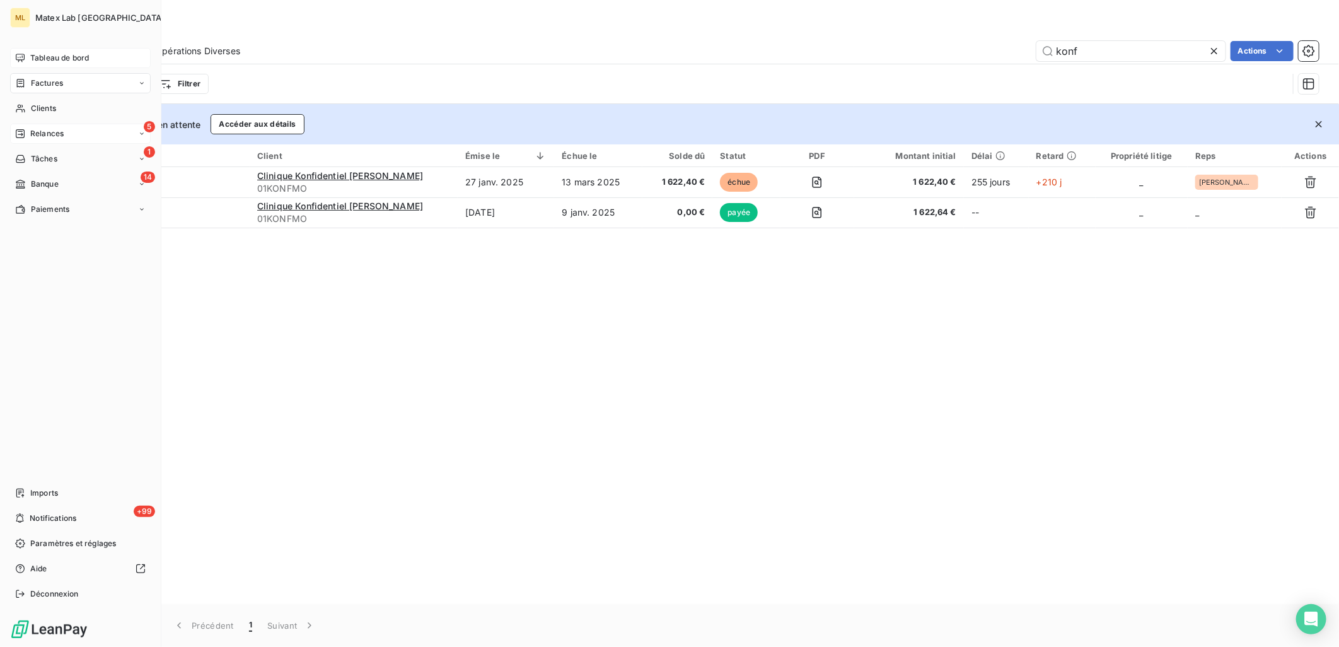
click at [36, 131] on span "Relances" at bounding box center [46, 133] width 33 height 11
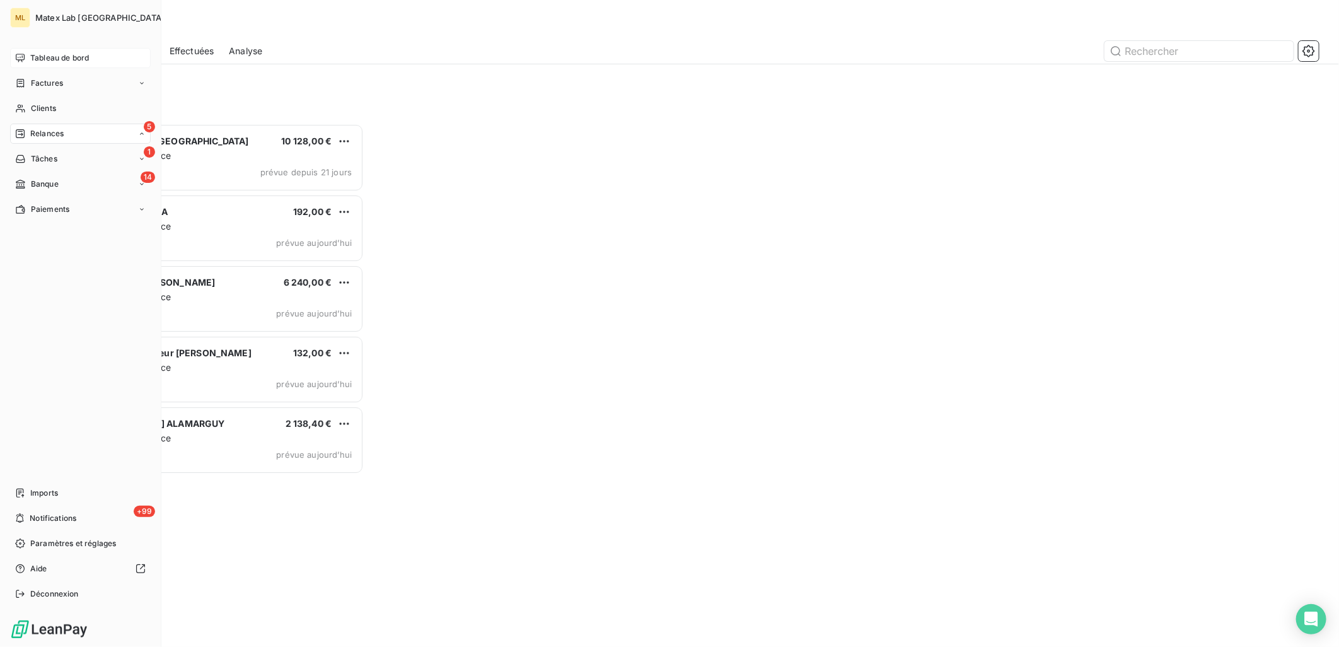
scroll to position [513, 293]
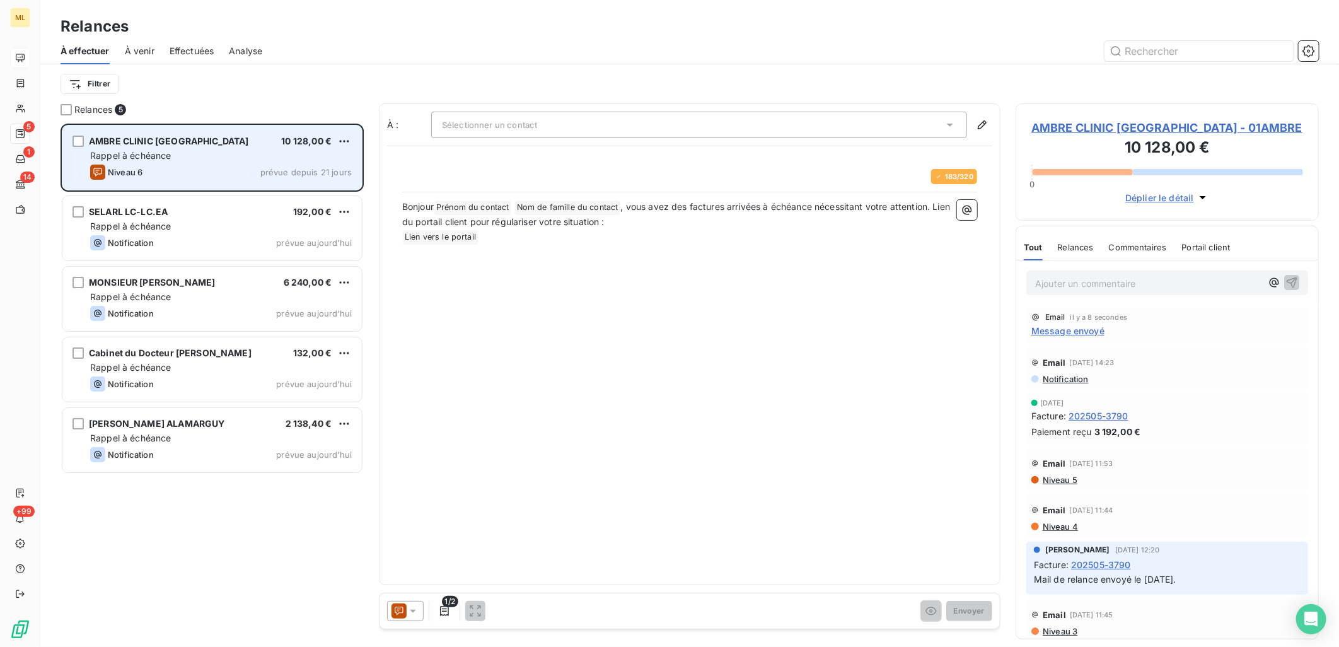
click at [147, 159] on span "Rappel à échéance" at bounding box center [130, 155] width 81 height 11
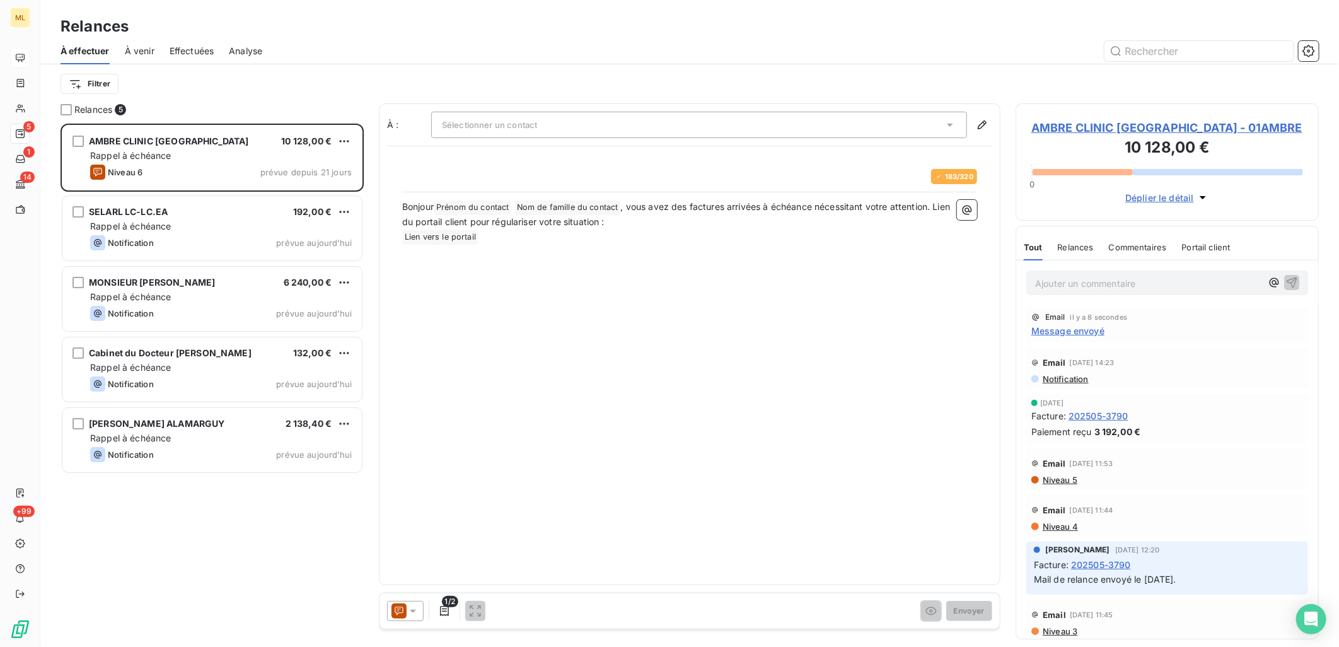
click at [528, 110] on div "À : Sélectionner un contact 183 / 320 Bonjour Prénom du contact ﻿ Nom de famill…" at bounding box center [690, 344] width 622 height 482
click at [537, 124] on span "Sélectionner un contact" at bounding box center [489, 125] width 95 height 10
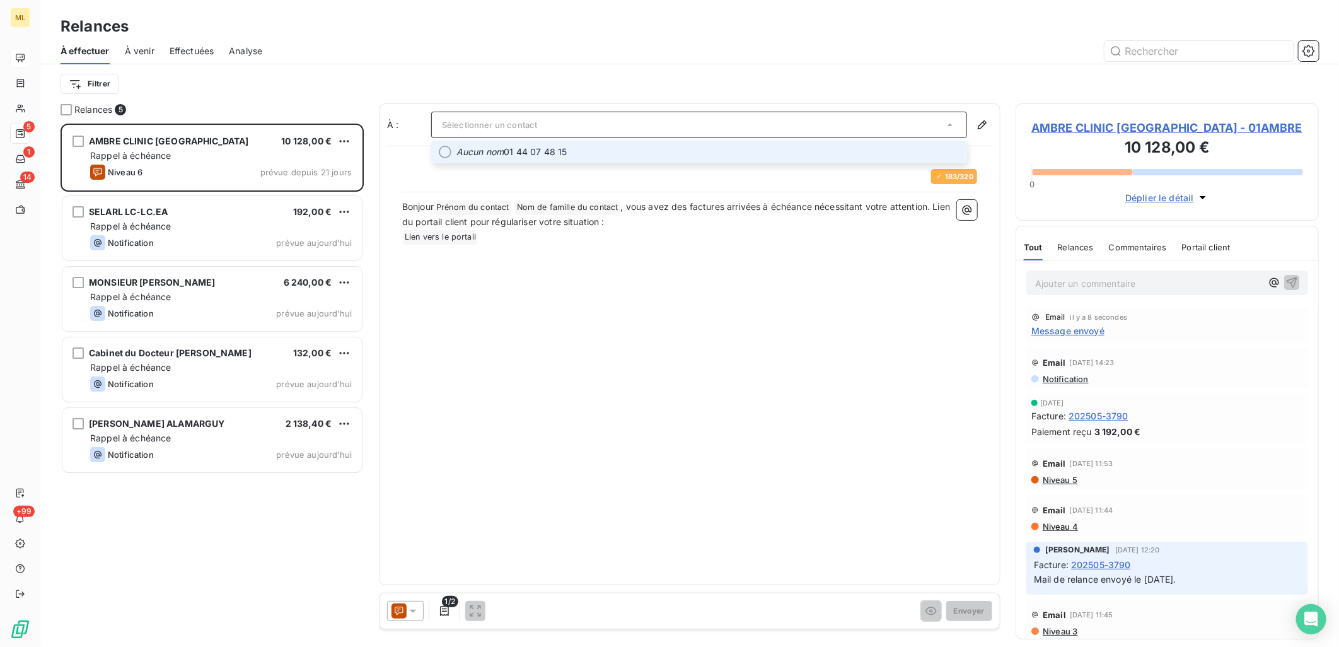
click at [477, 358] on div "À : Sélectionner un contact Aucun nom [PHONE_NUMBER] / 320 Bonjour Prénom du co…" at bounding box center [690, 344] width 622 height 482
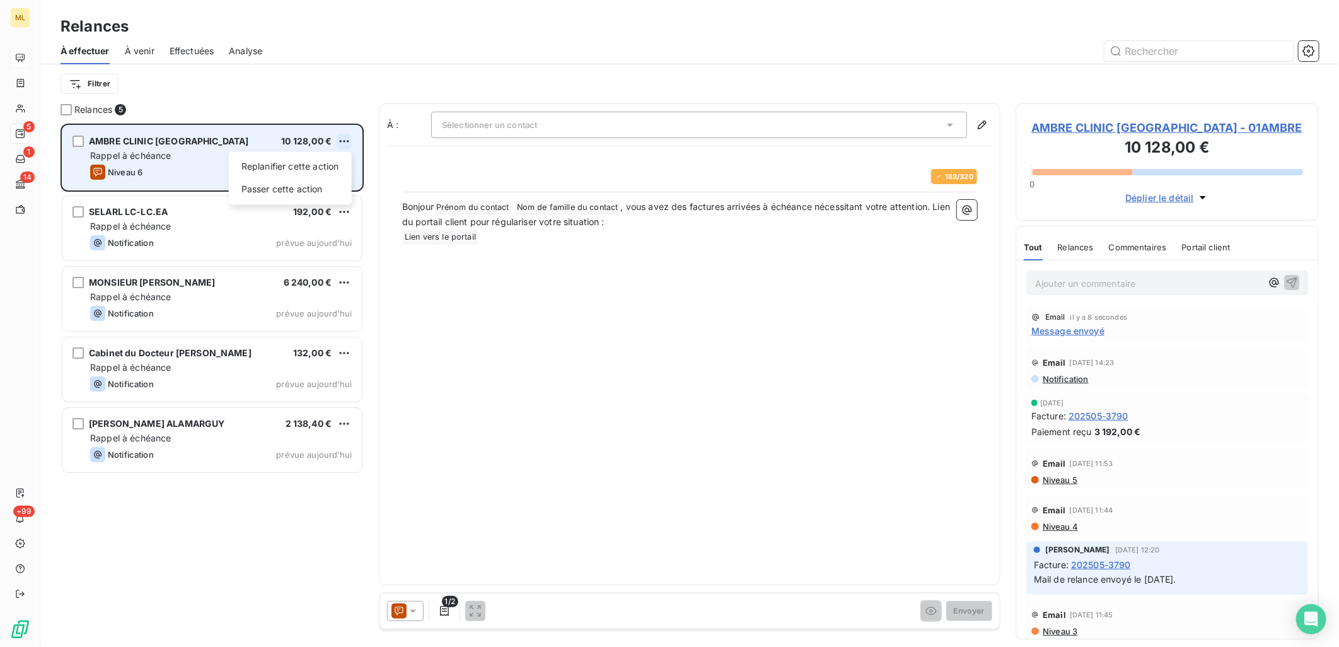
click at [347, 141] on html "ML 5 1 14 +99 Relances À effectuer À venir Effectuées Analyse Filtrer Relances …" at bounding box center [669, 323] width 1339 height 647
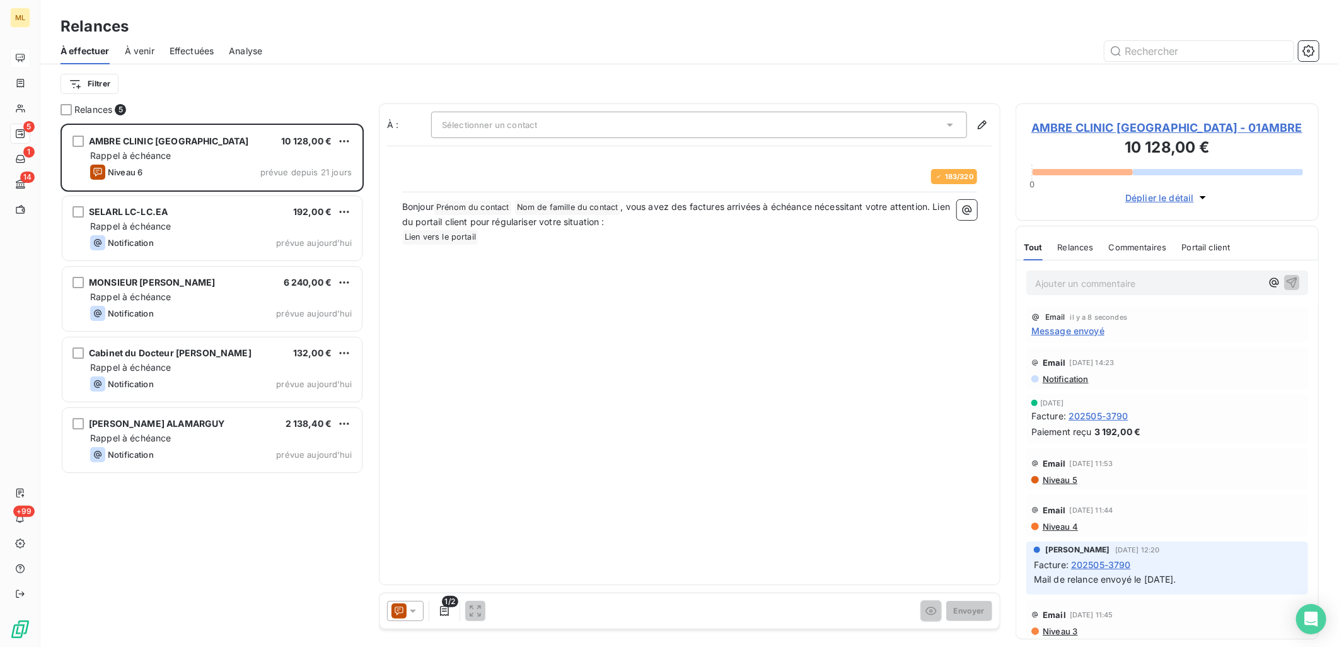
click at [534, 298] on html "ML 5 1 14 +99 Relances À effectuer À venir Effectuées Analyse Filtrer Relances …" at bounding box center [669, 323] width 1339 height 647
click at [1151, 130] on span "AMBRE CLINIC [GEOGRAPHIC_DATA] - 01AMBRE" at bounding box center [1168, 127] width 272 height 17
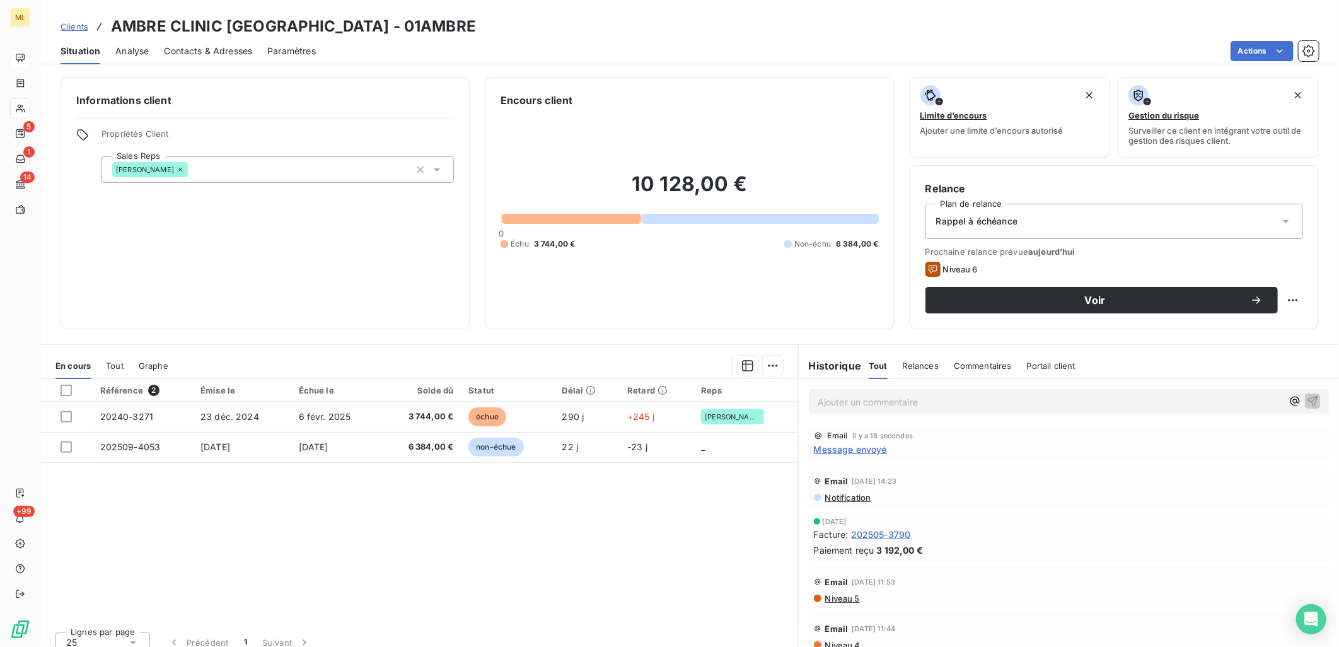
click at [437, 525] on div "Référence 2 Émise le Échue le Solde dû Statut Délai Retard Reps 20240-3271 [DAT…" at bounding box center [419, 500] width 758 height 243
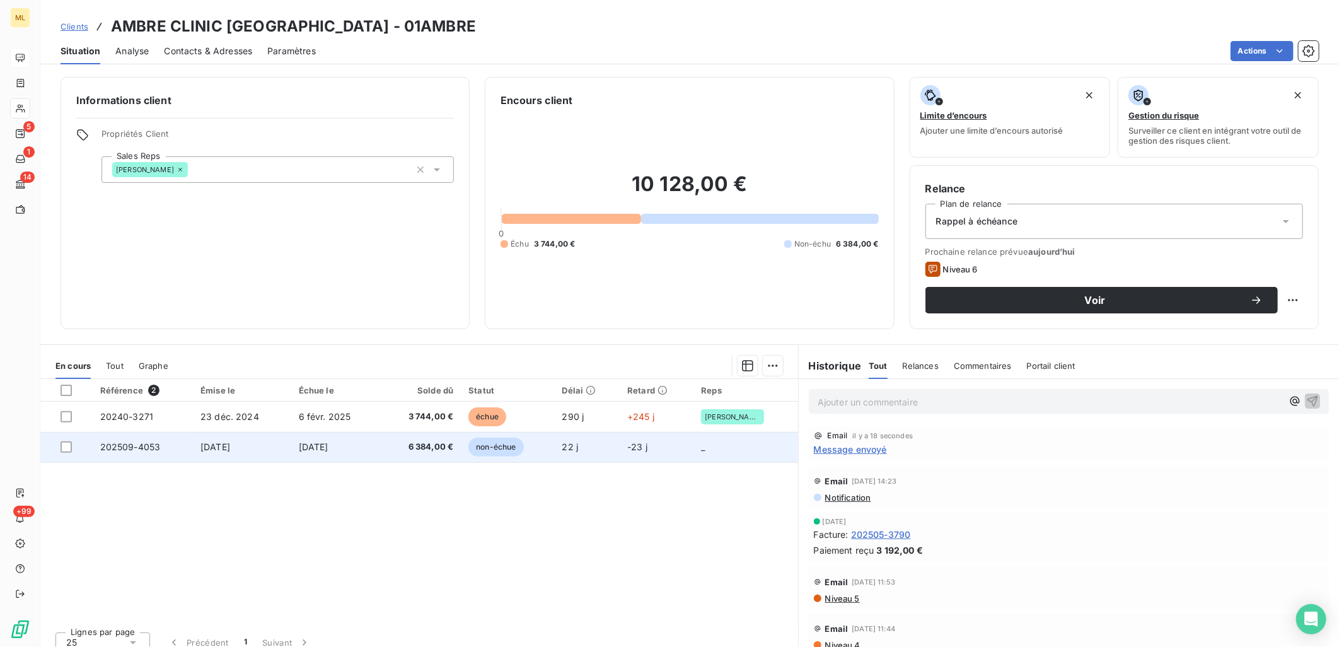
click at [354, 443] on td "[DATE]" at bounding box center [336, 447] width 90 height 30
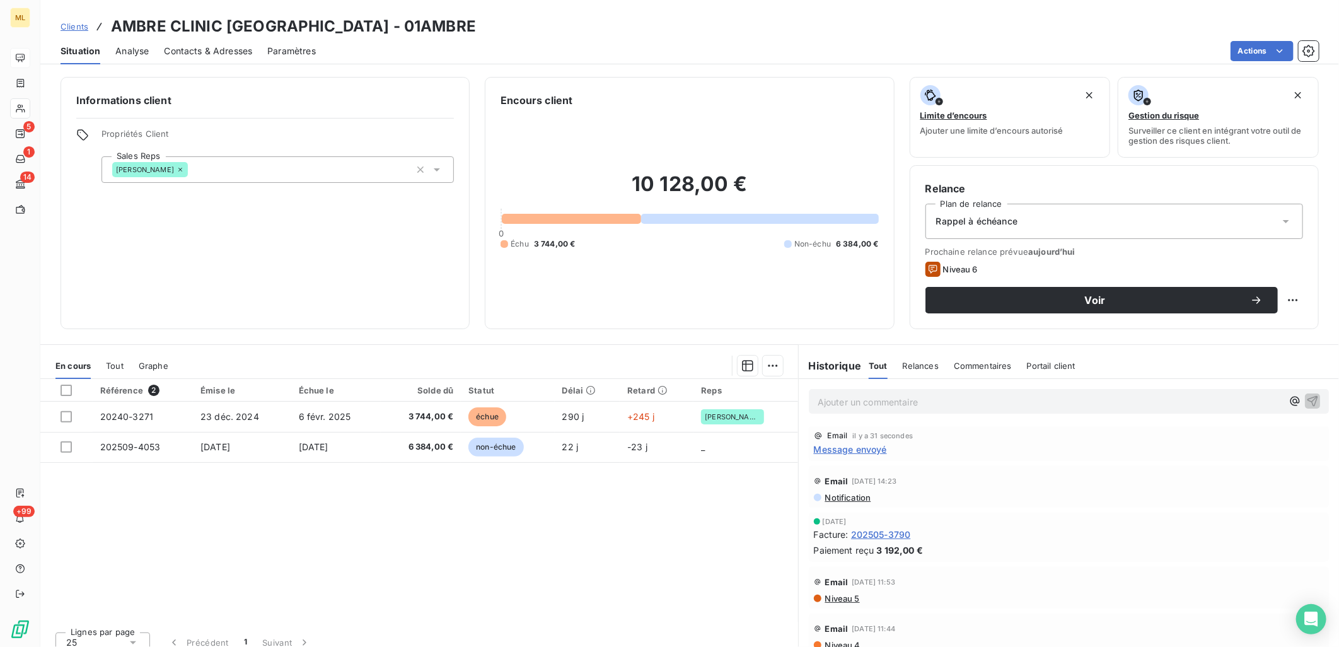
click at [736, 39] on div "Situation Analyse Contacts & Adresses Paramètres Actions" at bounding box center [689, 51] width 1299 height 26
click at [562, 24] on div "Clients AMBRE CLINIC [GEOGRAPHIC_DATA] - 01AMBRE" at bounding box center [689, 26] width 1299 height 23
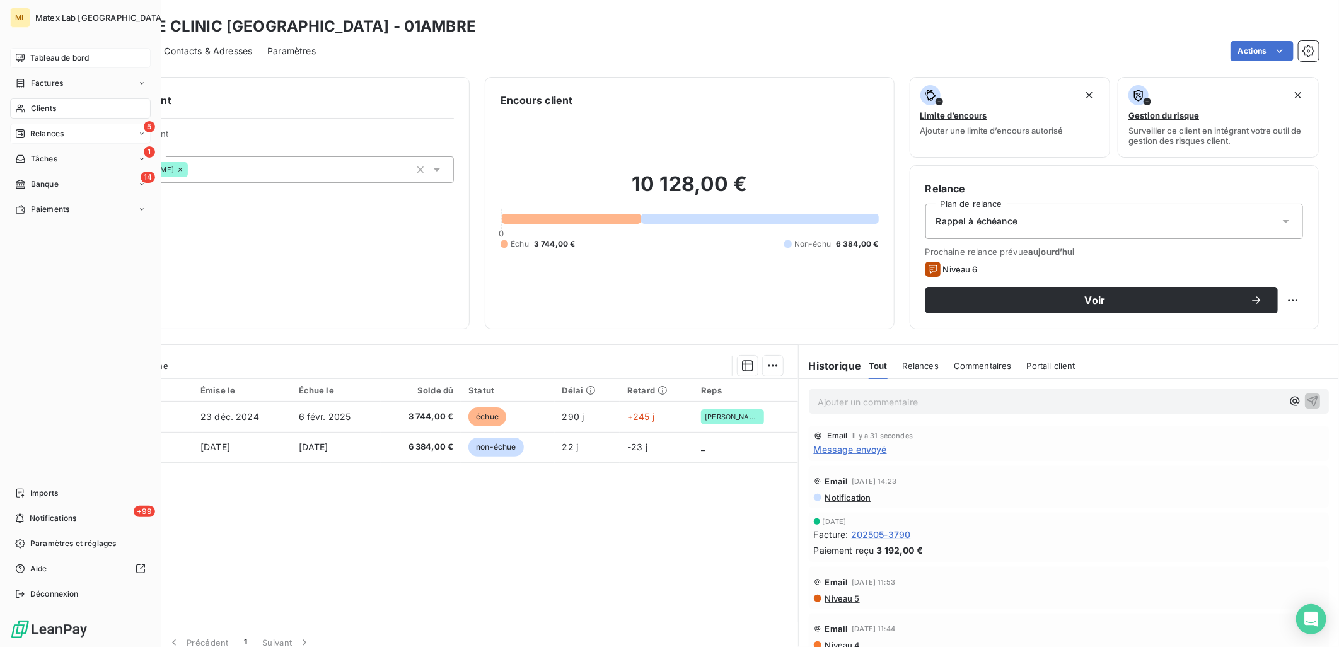
click at [32, 129] on span "Relances" at bounding box center [46, 133] width 33 height 11
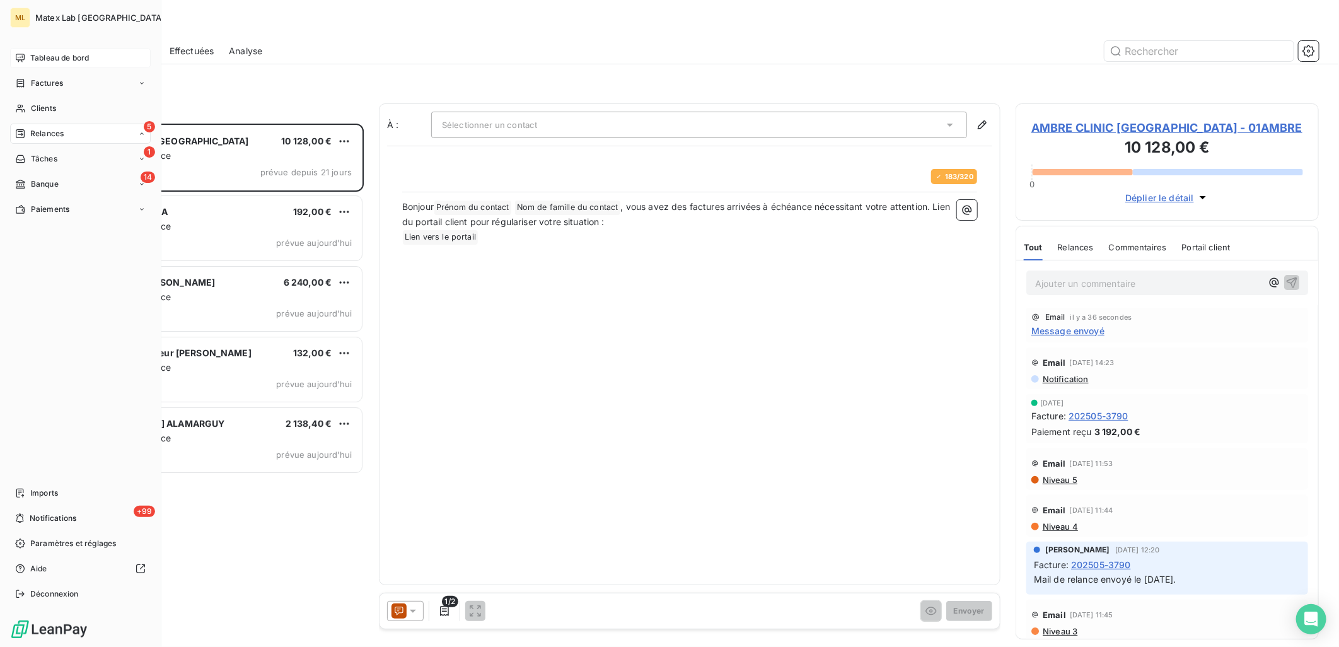
scroll to position [513, 293]
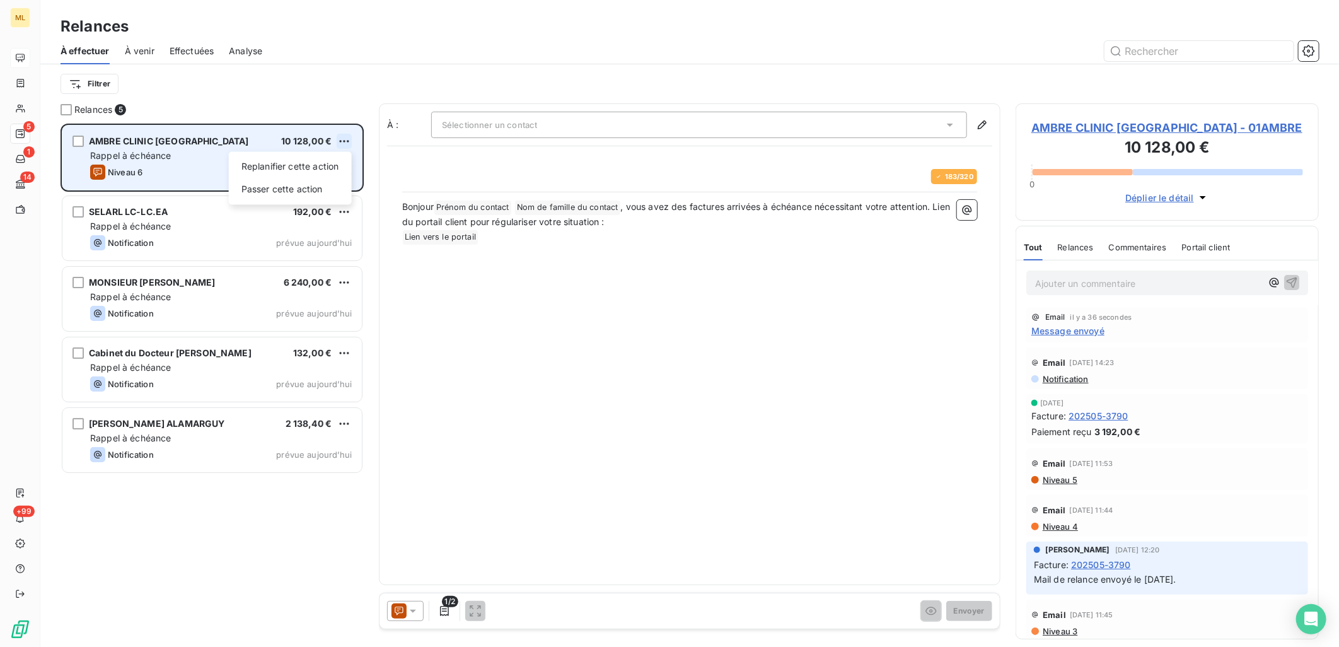
click at [345, 141] on html "ML 5 1 14 +99 Relances À effectuer À venir Effectuées Analyse Filtrer Relances …" at bounding box center [669, 323] width 1339 height 647
click at [301, 188] on div "Passer cette action" at bounding box center [290, 189] width 113 height 20
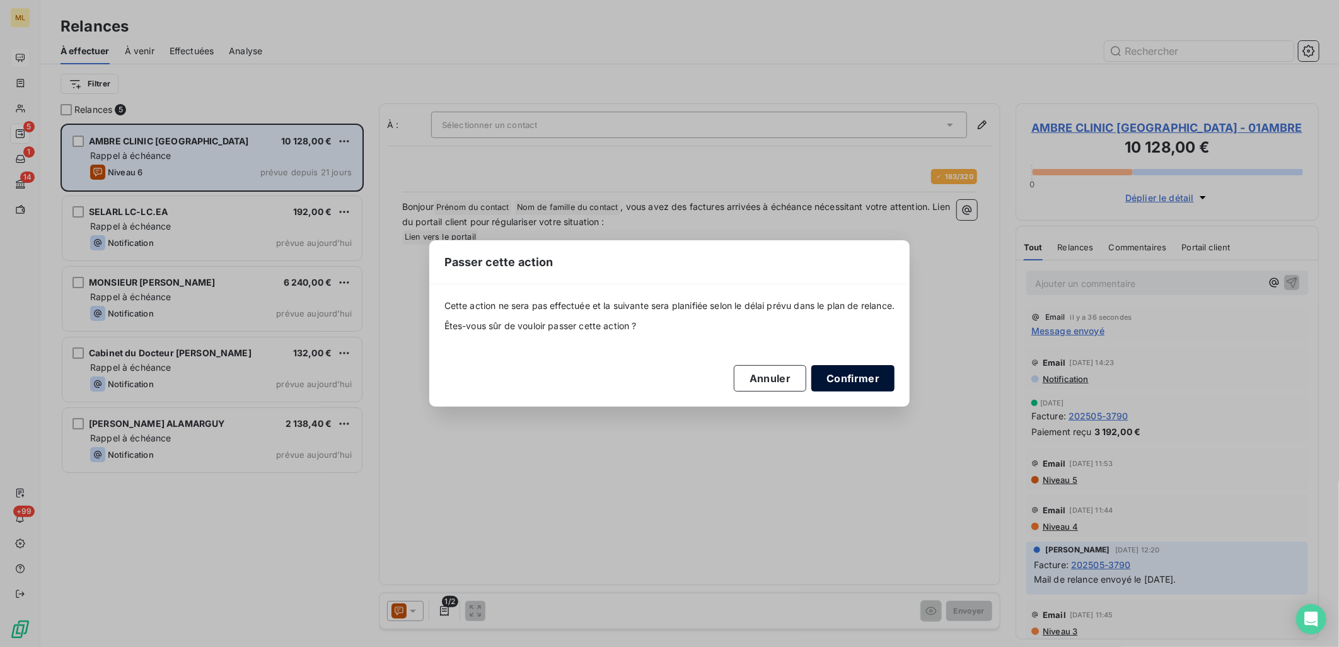
click at [865, 378] on button "Confirmer" at bounding box center [853, 378] width 83 height 26
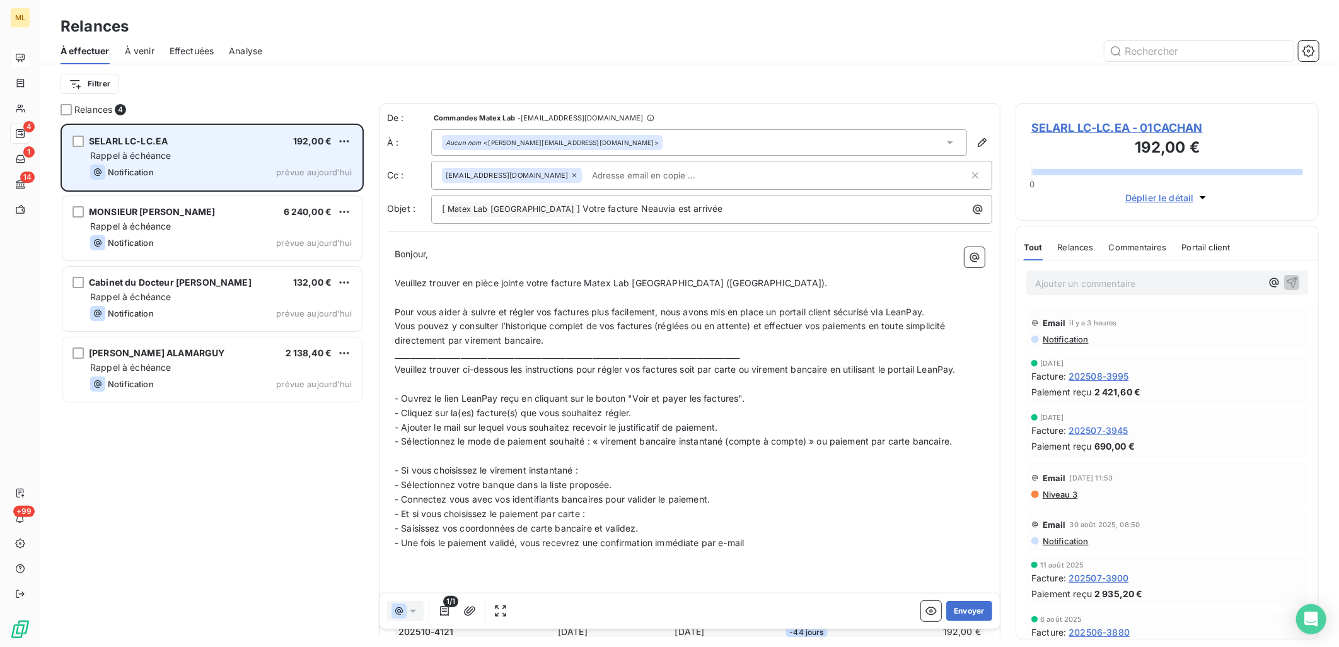
click at [201, 158] on div "Rappel à échéance" at bounding box center [221, 155] width 262 height 13
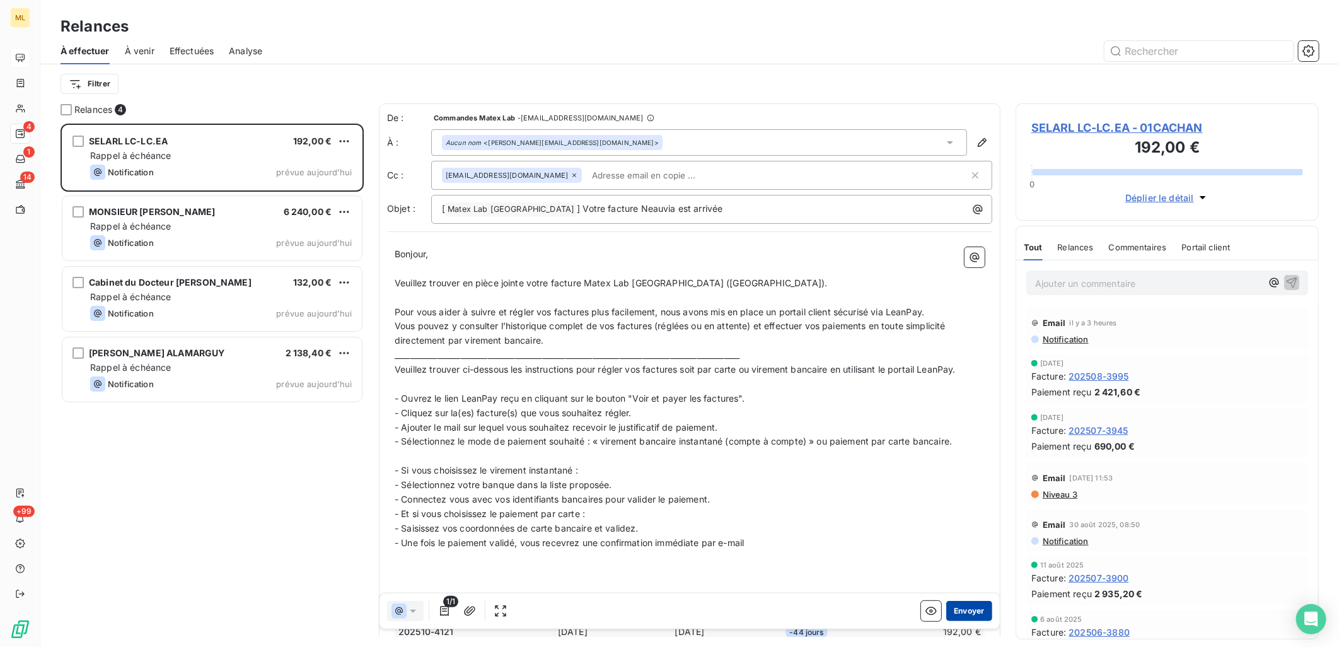
click at [967, 612] on button "Envoyer" at bounding box center [970, 611] width 46 height 20
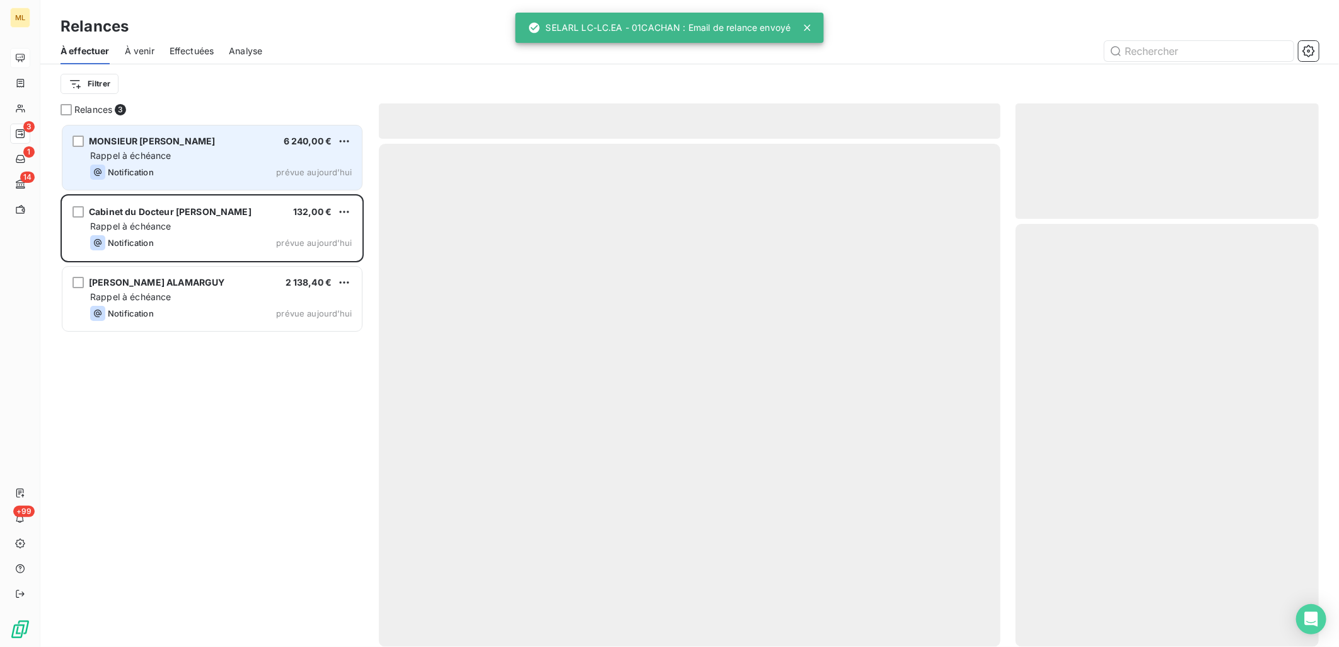
click at [216, 165] on div "Notification prévue aujourd’hui" at bounding box center [221, 172] width 262 height 15
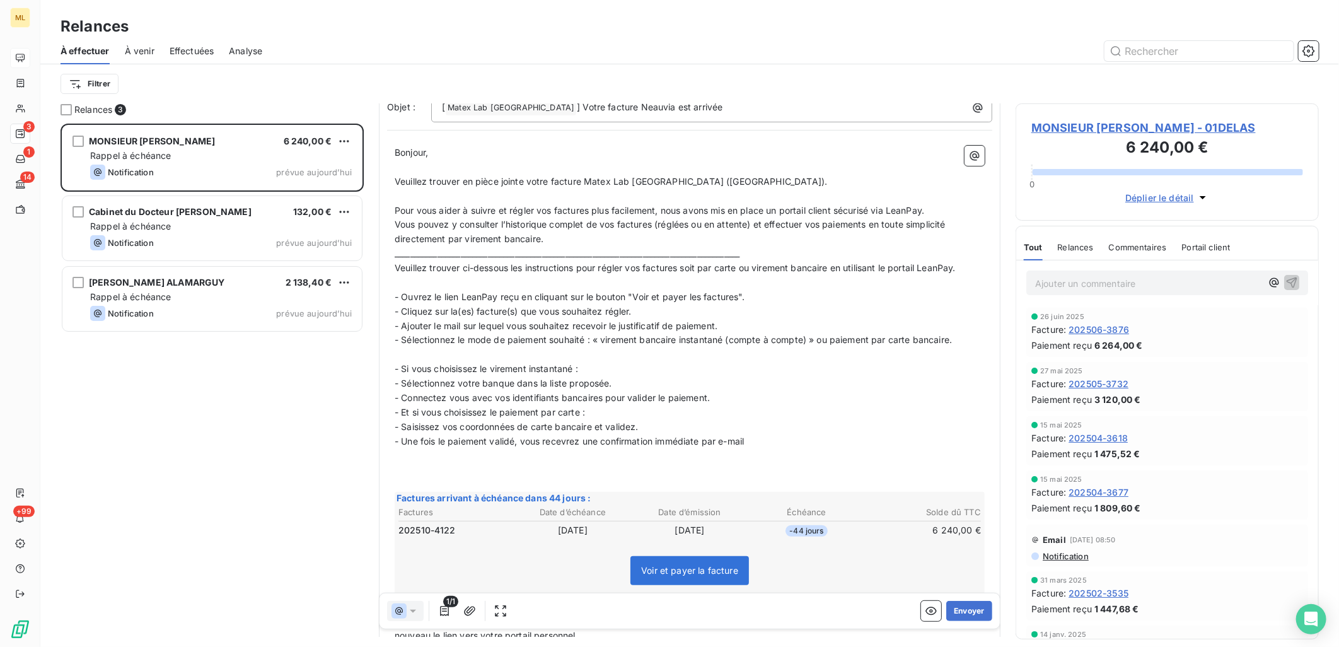
scroll to position [274, 0]
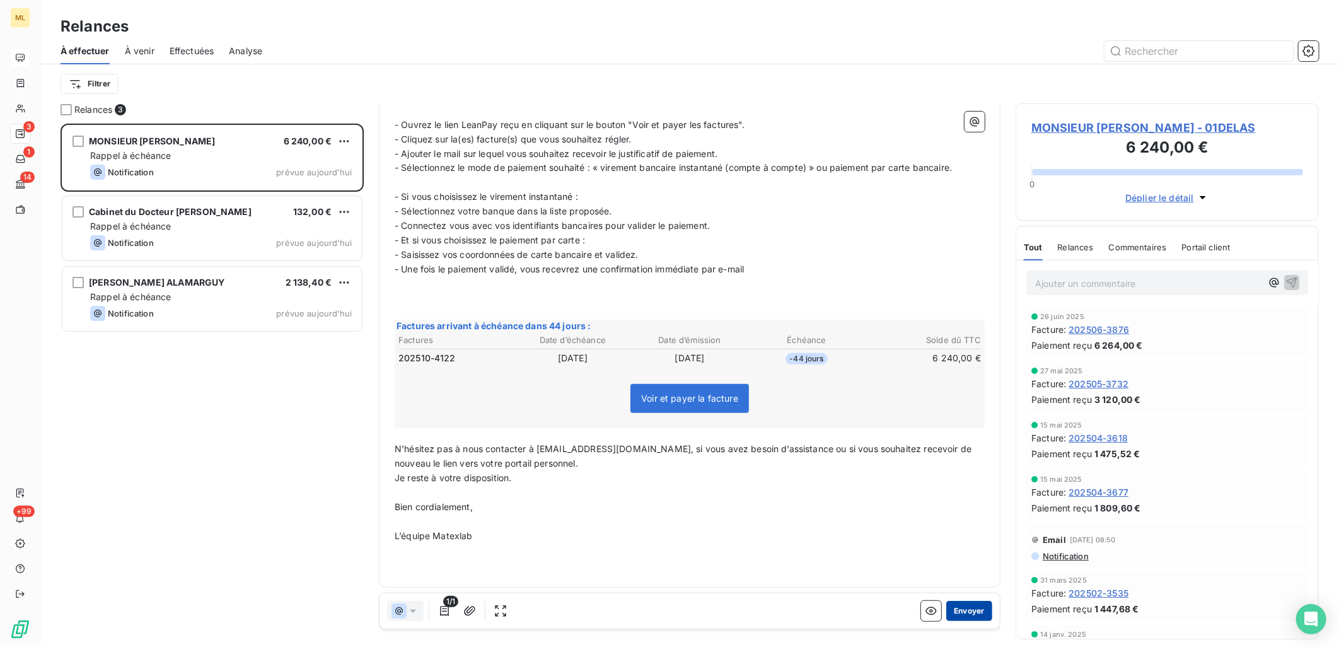
click at [954, 610] on button "Envoyer" at bounding box center [970, 611] width 46 height 20
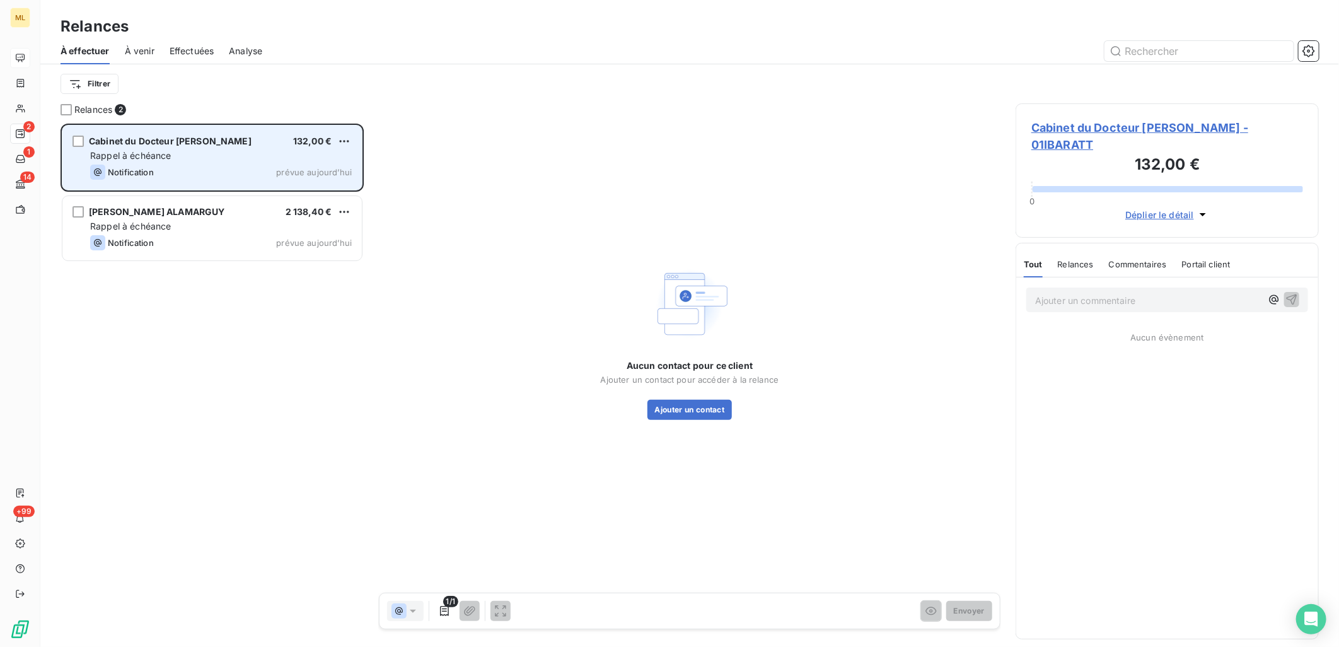
click at [154, 156] on span "Rappel à échéance" at bounding box center [130, 155] width 81 height 11
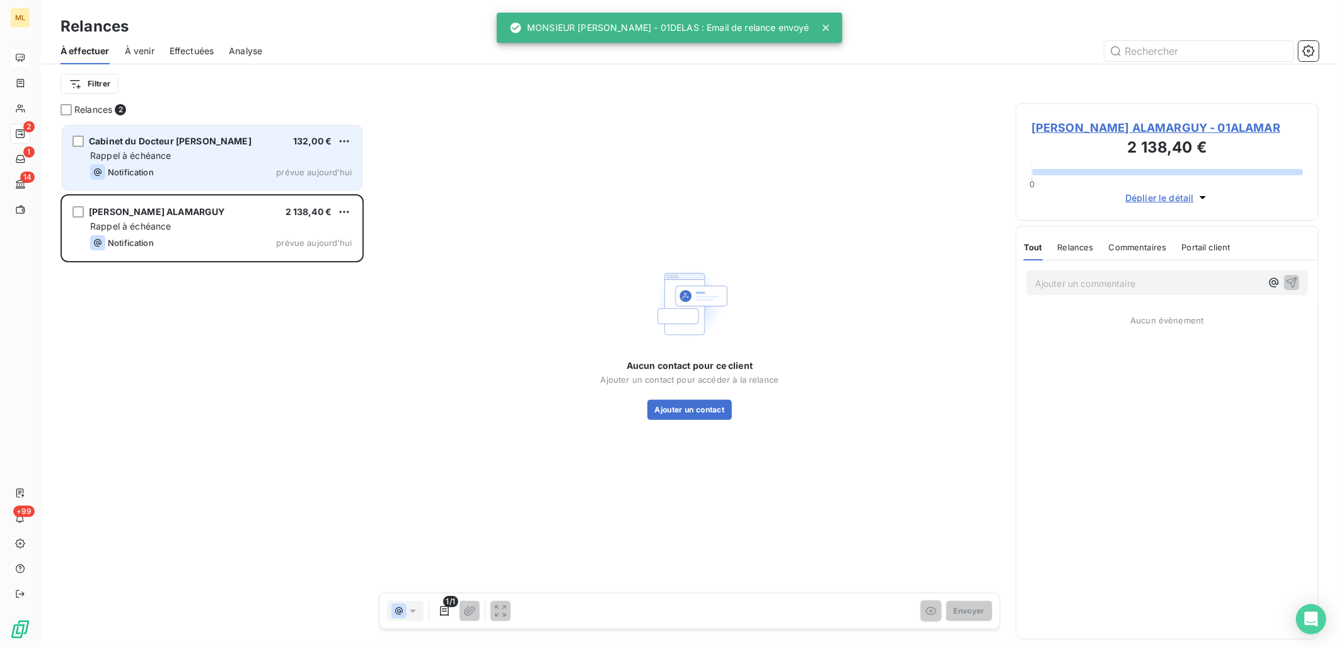
click at [252, 165] on div "Notification prévue aujourd’hui" at bounding box center [221, 172] width 262 height 15
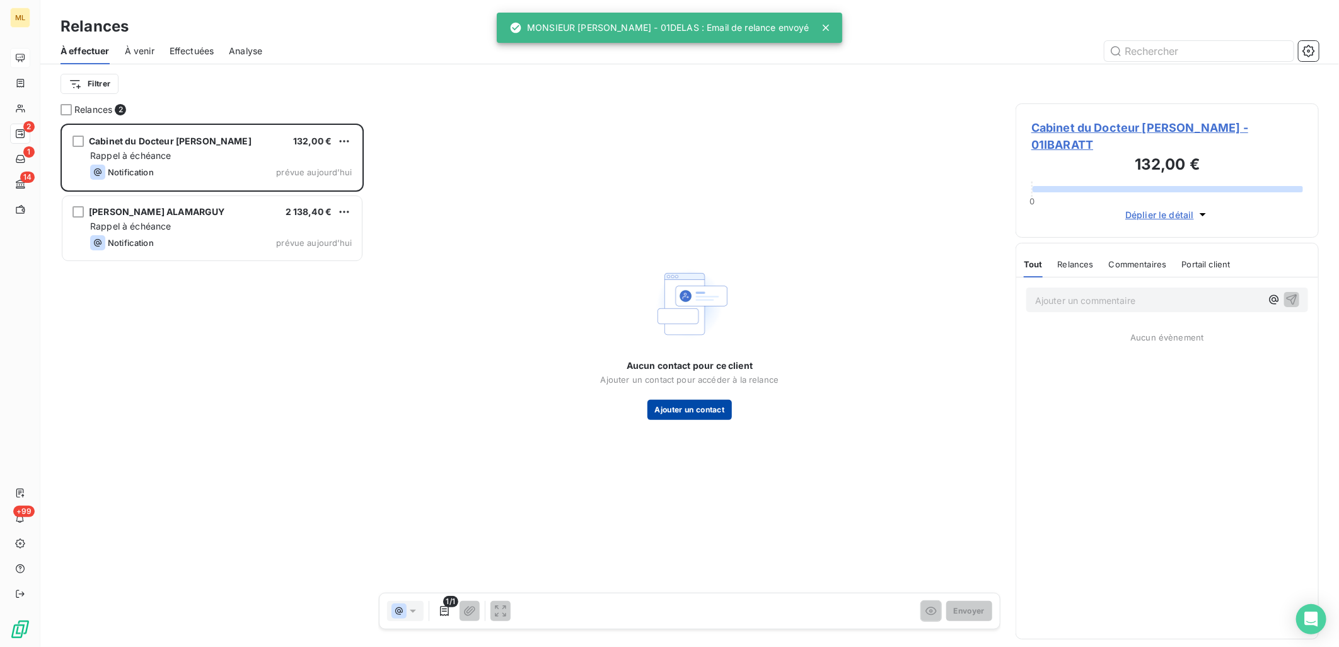
click at [689, 407] on button "Ajouter un contact" at bounding box center [690, 410] width 85 height 20
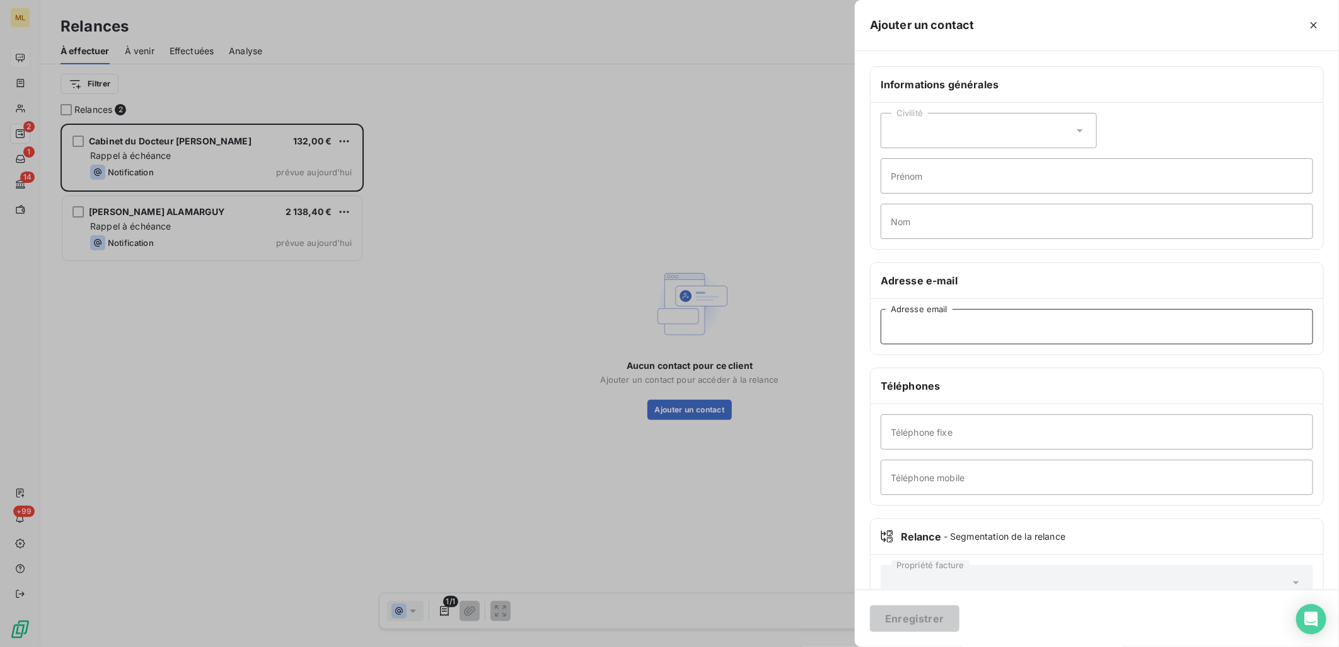
click at [1017, 323] on input "Adresse email" at bounding box center [1097, 326] width 433 height 35
paste input "[EMAIL_ADDRESS][DOMAIN_NAME]"
type input "[EMAIL_ADDRESS][DOMAIN_NAME]"
click at [978, 468] on input "Téléphone mobile" at bounding box center [1097, 477] width 433 height 35
paste input "(061) 336-8768"
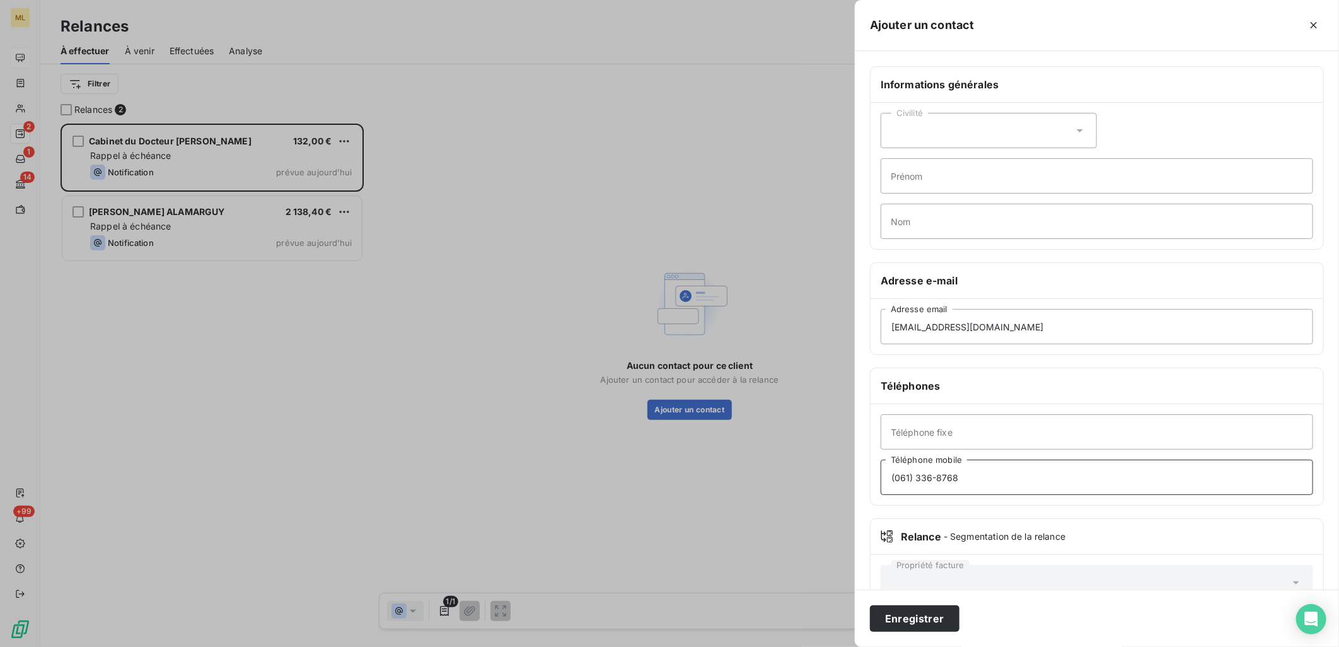
click at [913, 475] on input "(061) 336-8768" at bounding box center [1097, 477] width 433 height 35
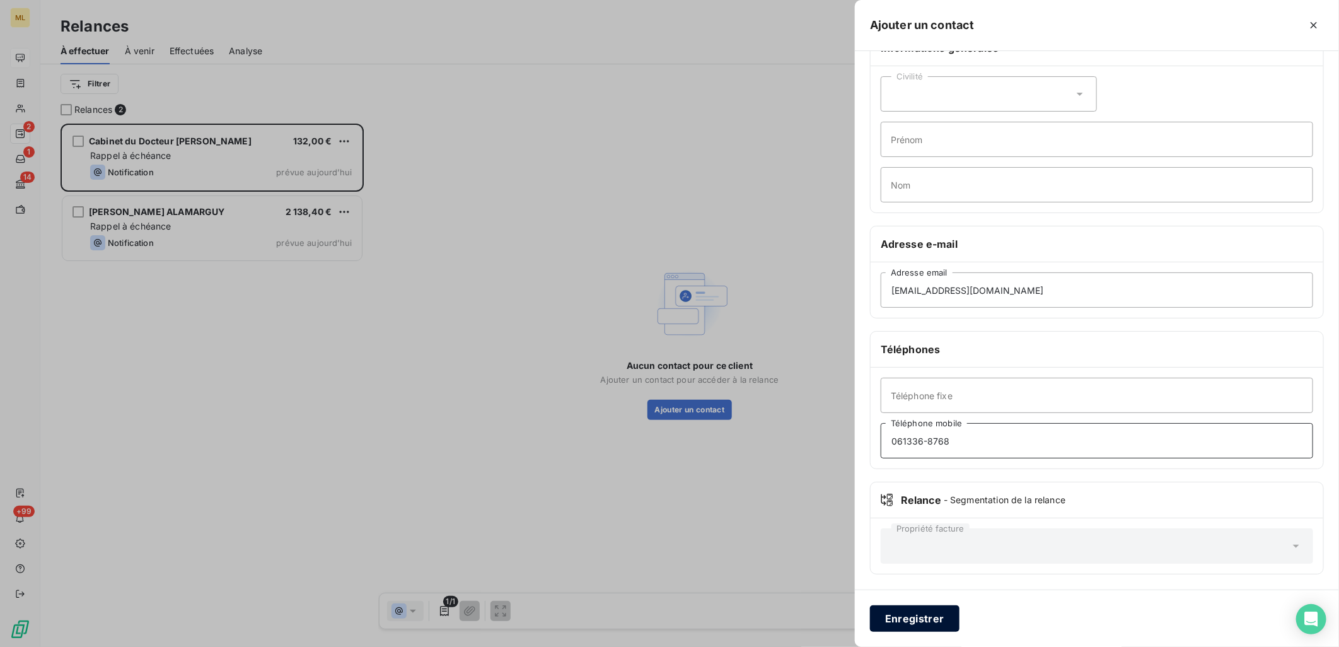
type input "061336-8768"
click at [909, 616] on button "Enregistrer" at bounding box center [915, 618] width 90 height 26
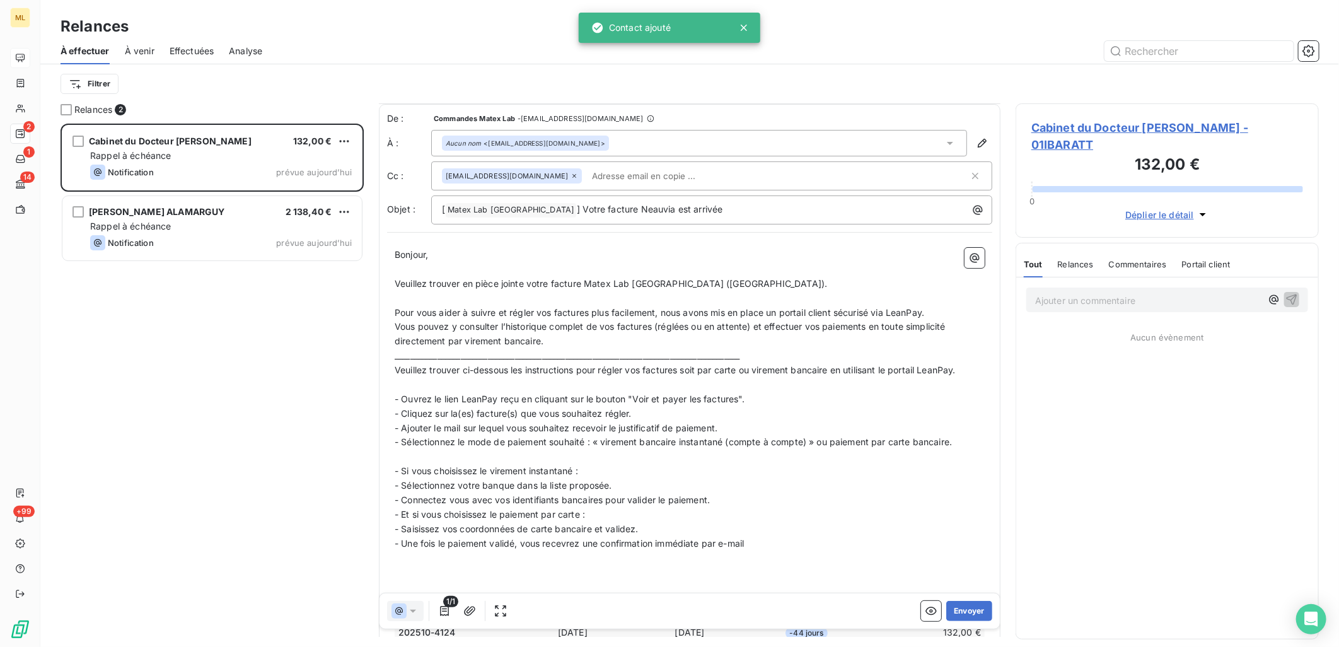
scroll to position [274, 0]
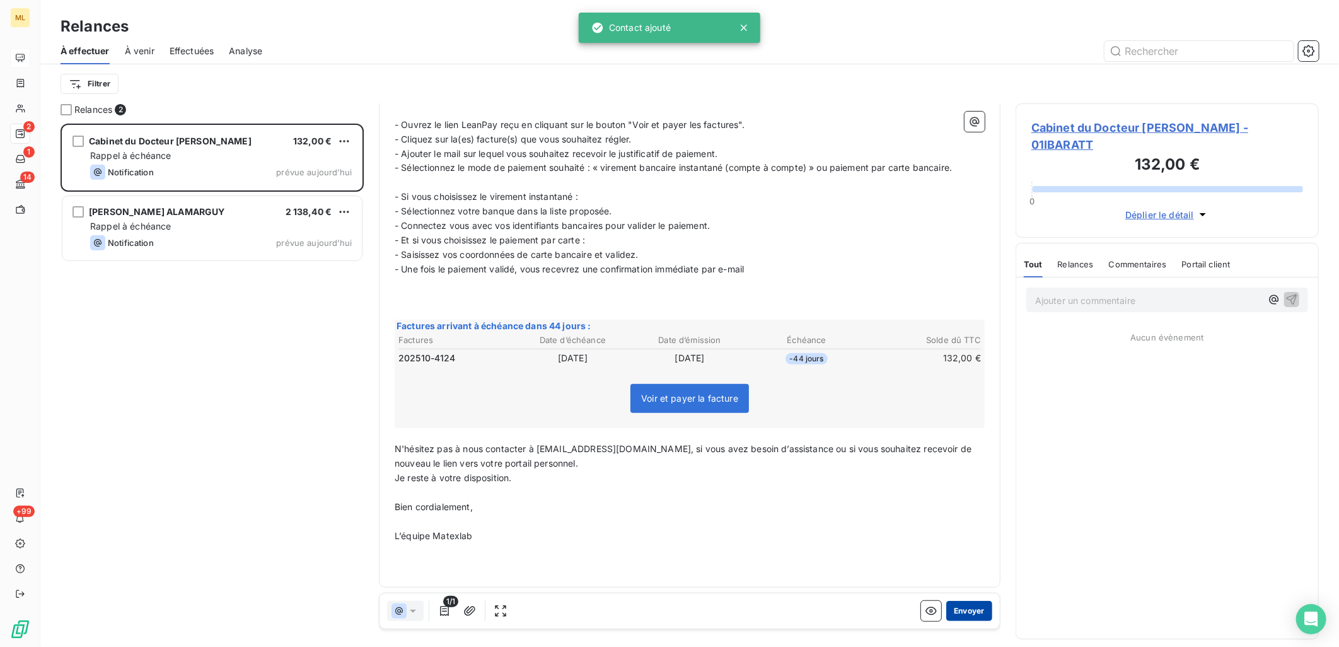
click at [965, 606] on button "Envoyer" at bounding box center [970, 611] width 46 height 20
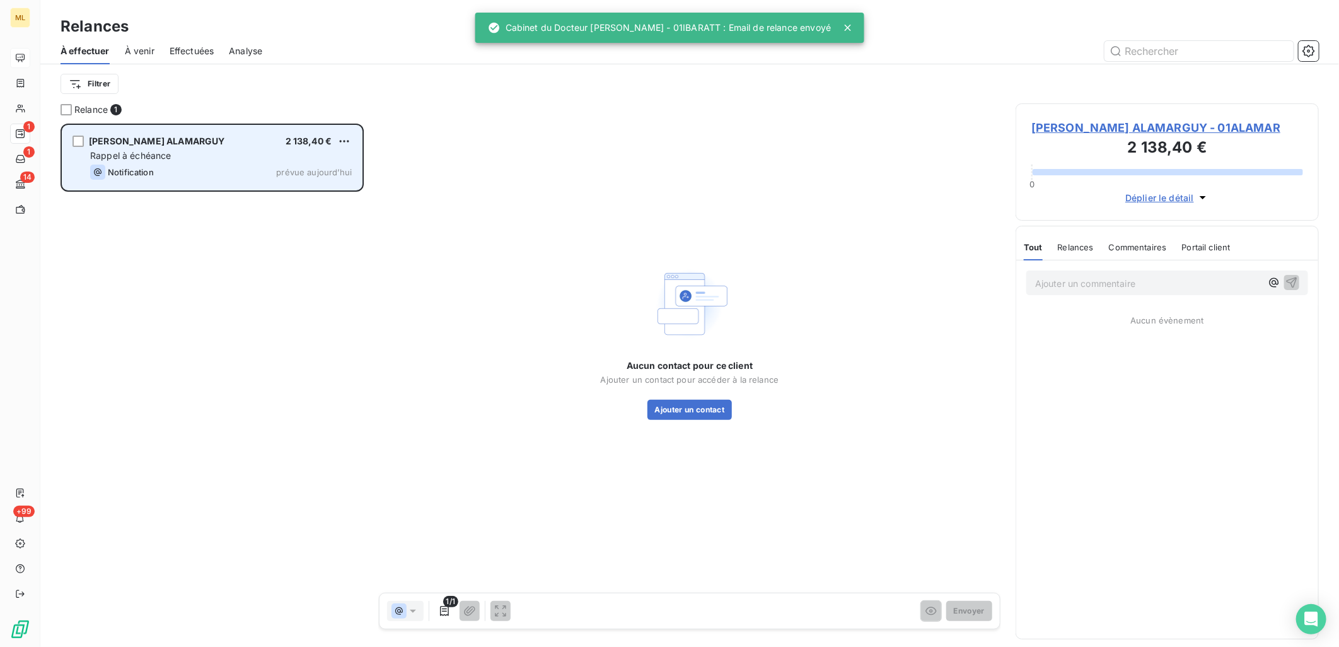
click at [216, 155] on div "Rappel à échéance" at bounding box center [221, 155] width 262 height 13
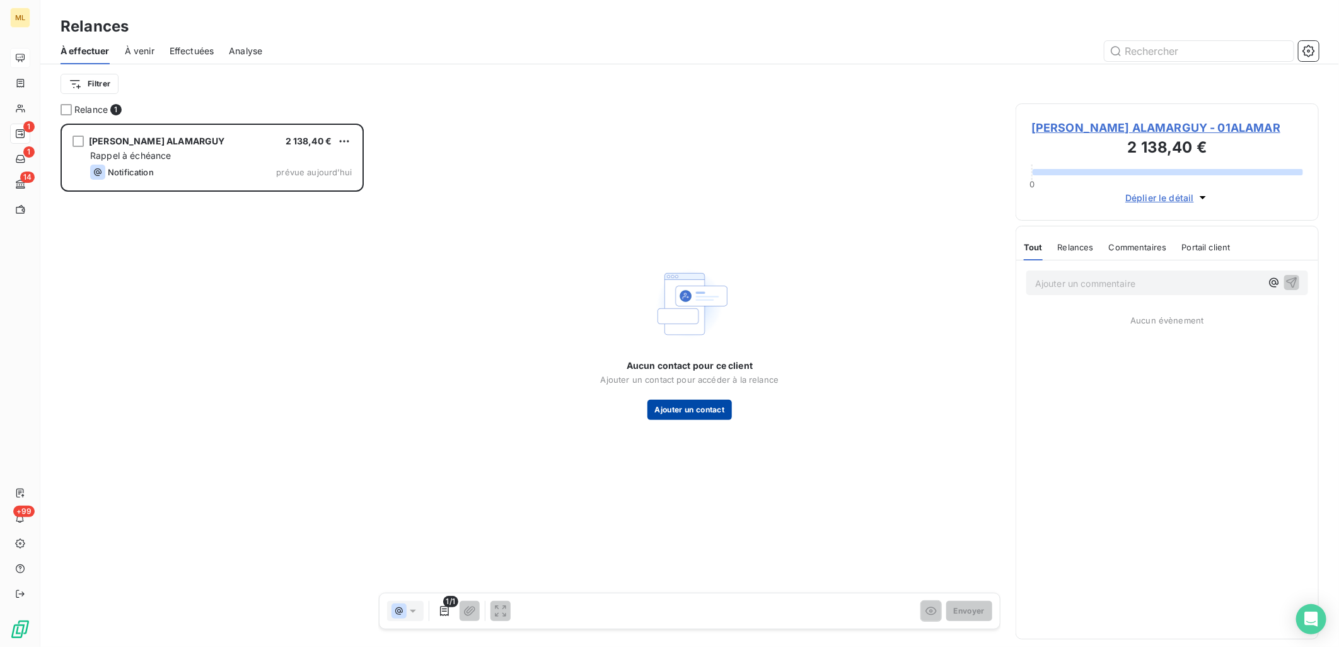
click at [703, 410] on button "Ajouter un contact" at bounding box center [690, 410] width 85 height 20
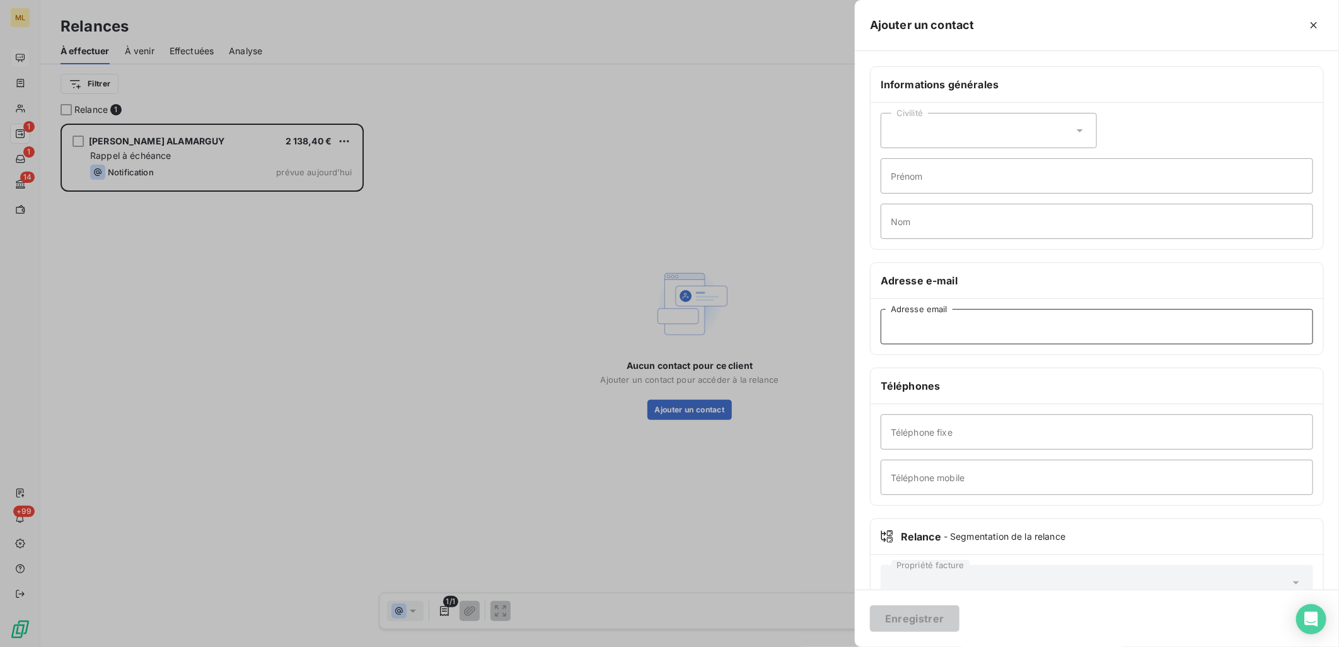
click at [976, 324] on input "Adresse email" at bounding box center [1097, 326] width 433 height 35
paste input "[EMAIL_ADDRESS][DOMAIN_NAME]"
type input "[EMAIL_ADDRESS][DOMAIN_NAME]"
click at [950, 481] on input "Téléphone mobile" at bounding box center [1097, 477] width 433 height 35
paste input "(060) 772-0642"
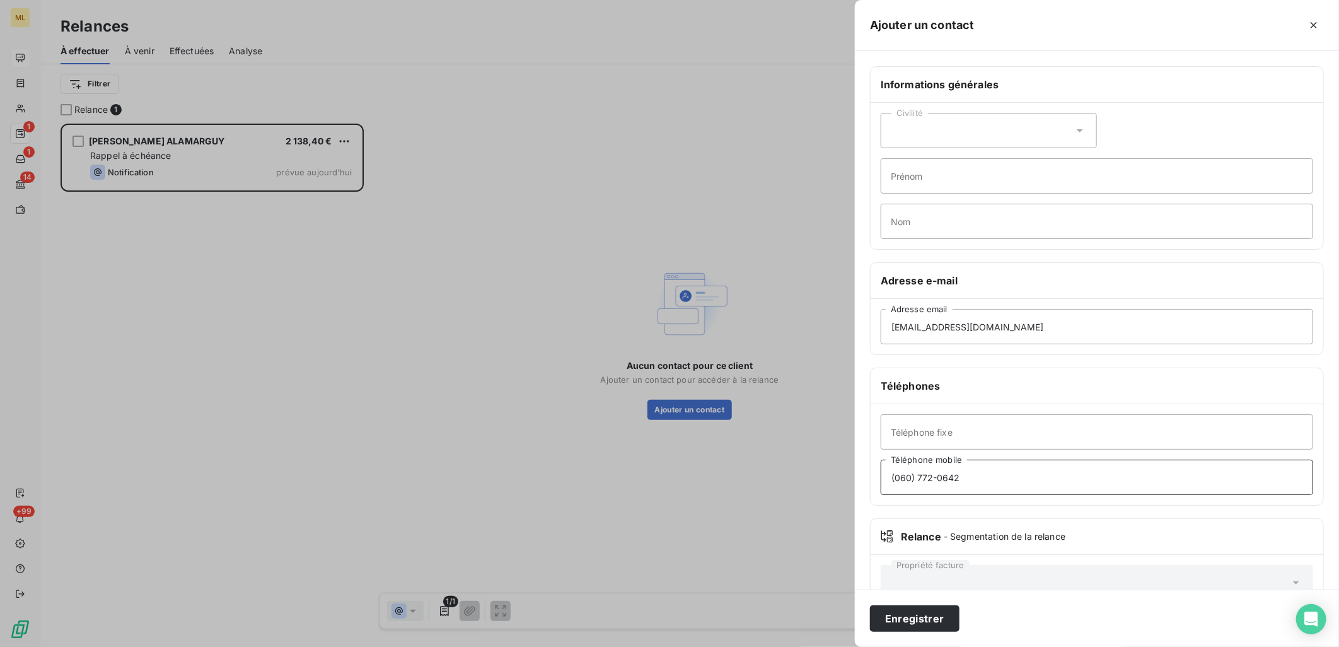
click at [935, 477] on input "(060) 772-0642" at bounding box center [1097, 477] width 433 height 35
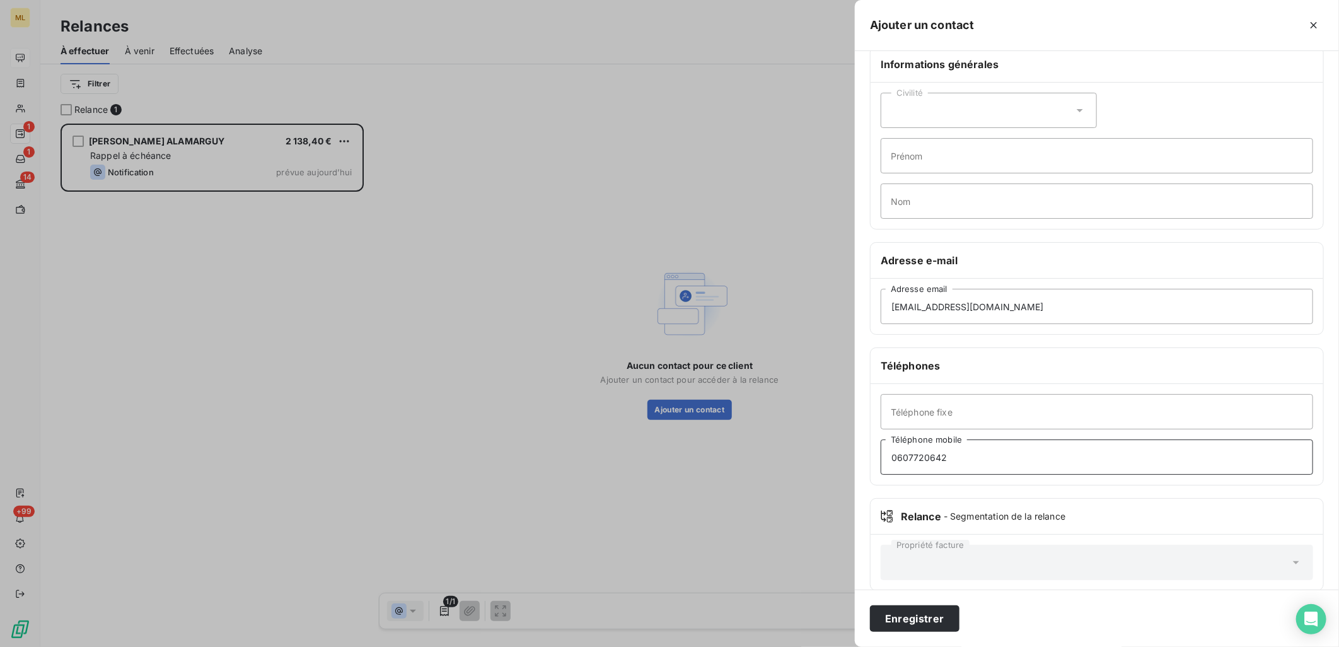
scroll to position [37, 0]
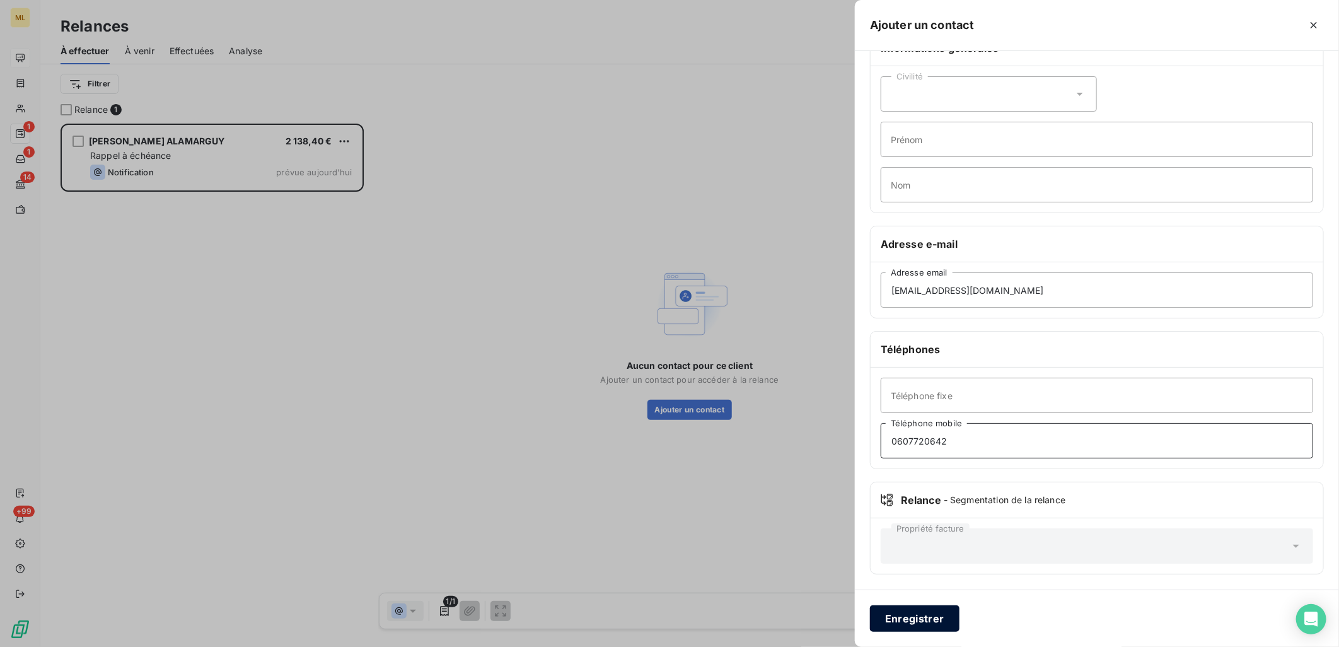
type input "0607720642"
click at [926, 609] on button "Enregistrer" at bounding box center [915, 618] width 90 height 26
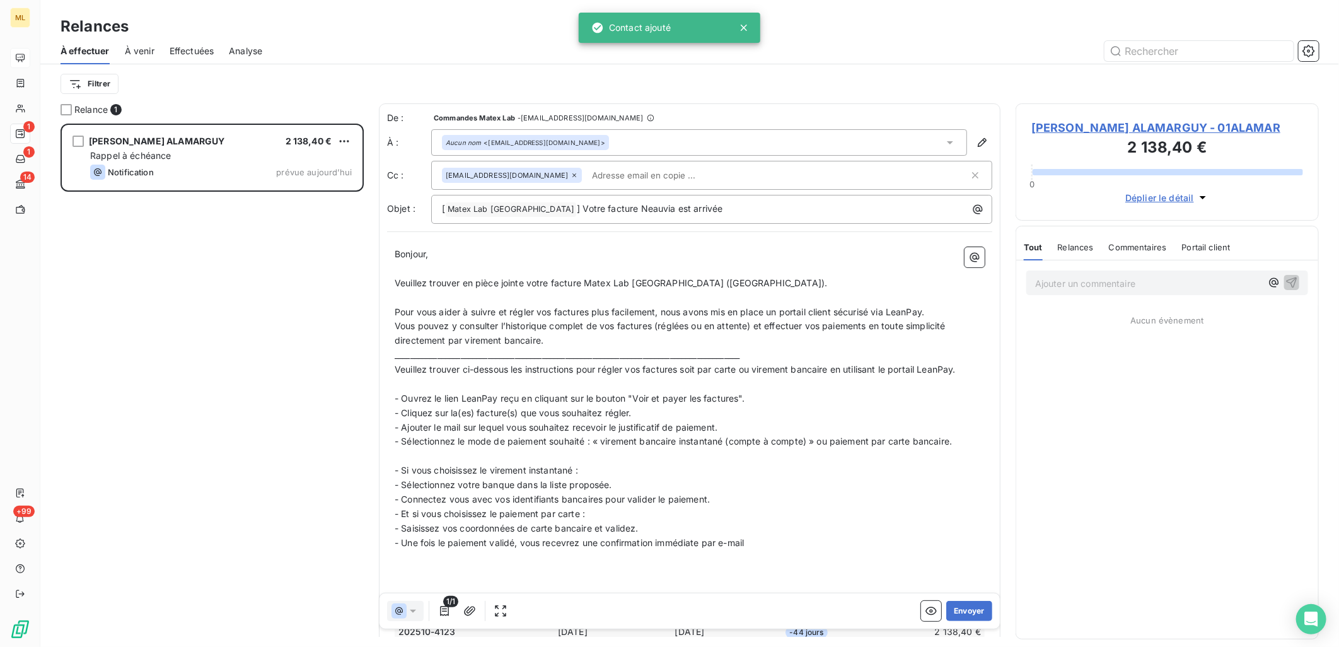
click at [250, 337] on div "[PERSON_NAME] ALAMARGUY 2 138,40 € Rappel à échéance Notification prévue [DATE]" at bounding box center [212, 386] width 303 height 524
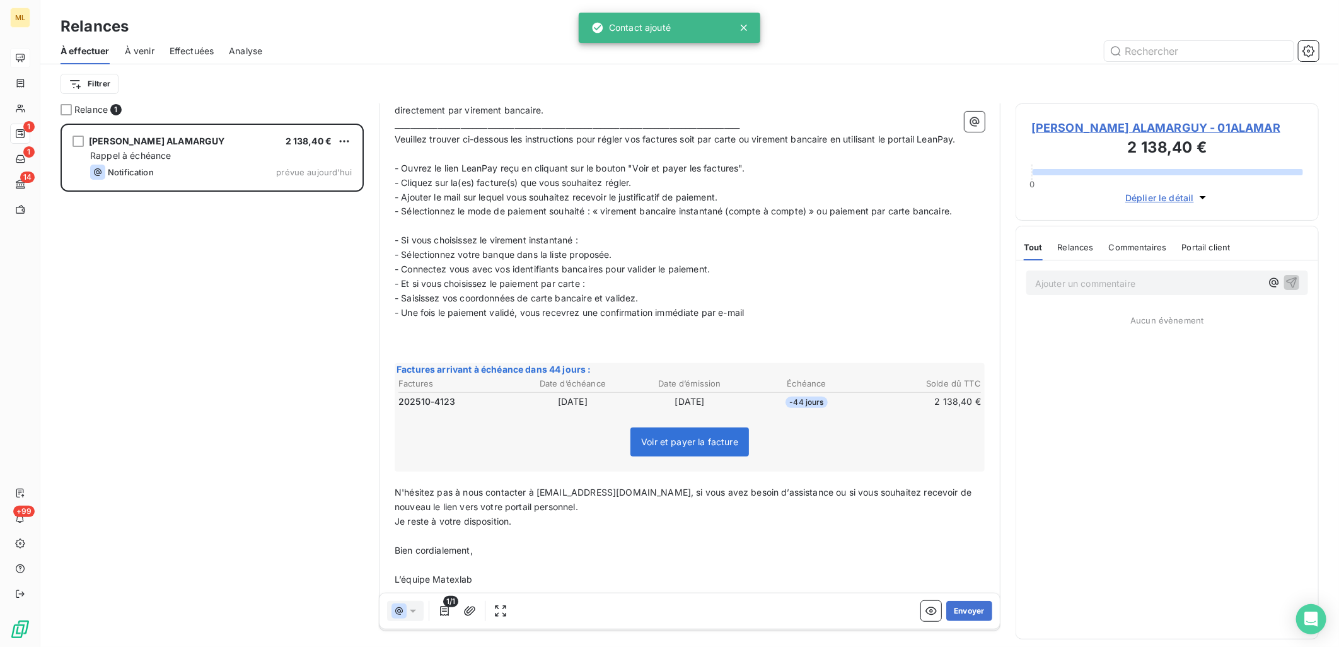
scroll to position [274, 0]
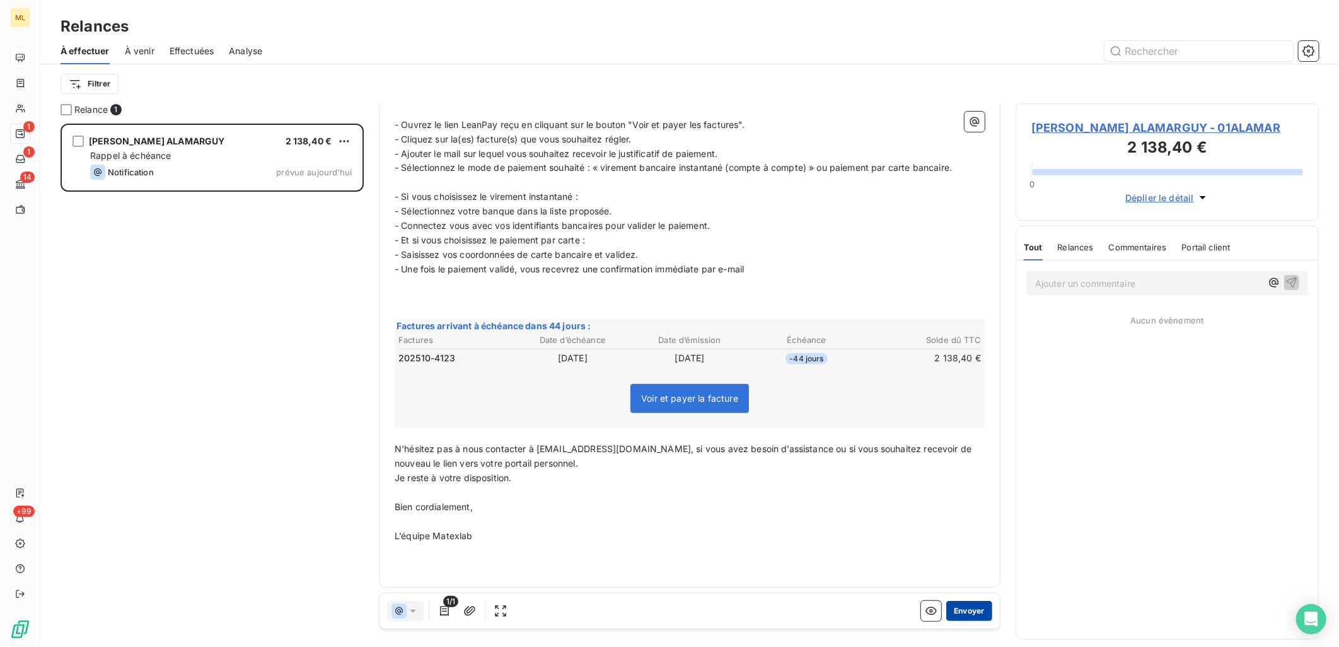
click at [961, 610] on button "Envoyer" at bounding box center [970, 611] width 46 height 20
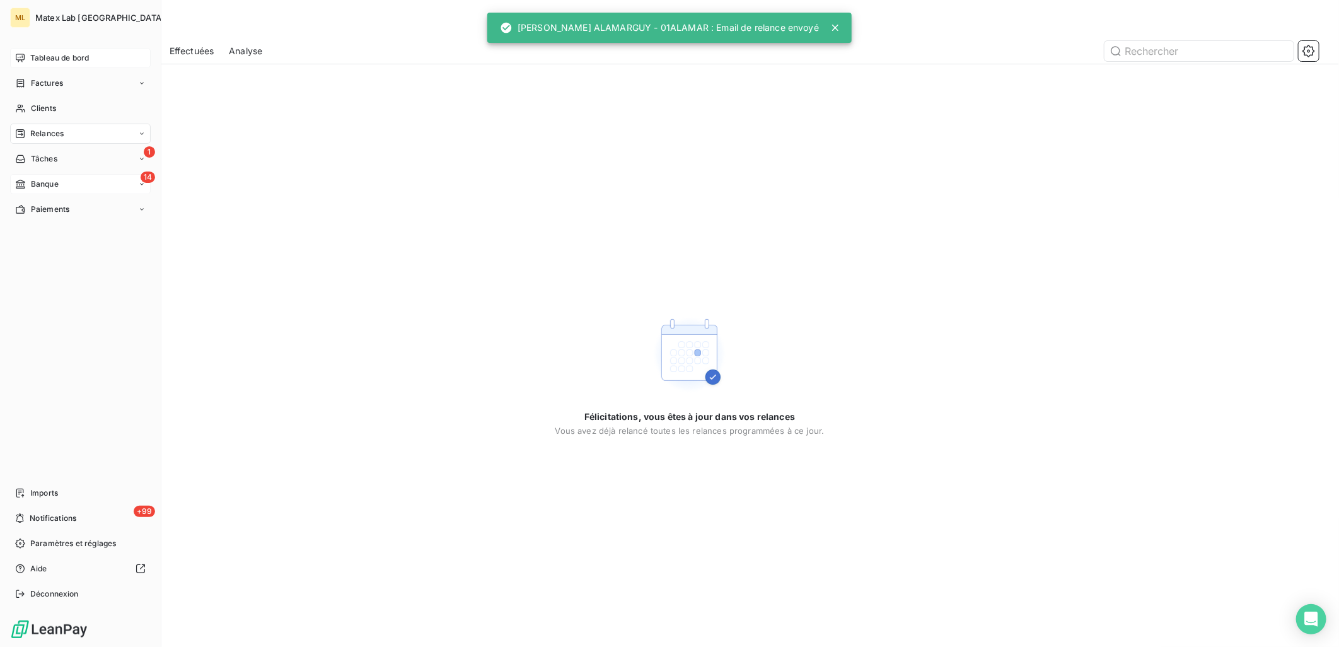
click at [71, 188] on div "14 Banque" at bounding box center [80, 184] width 141 height 20
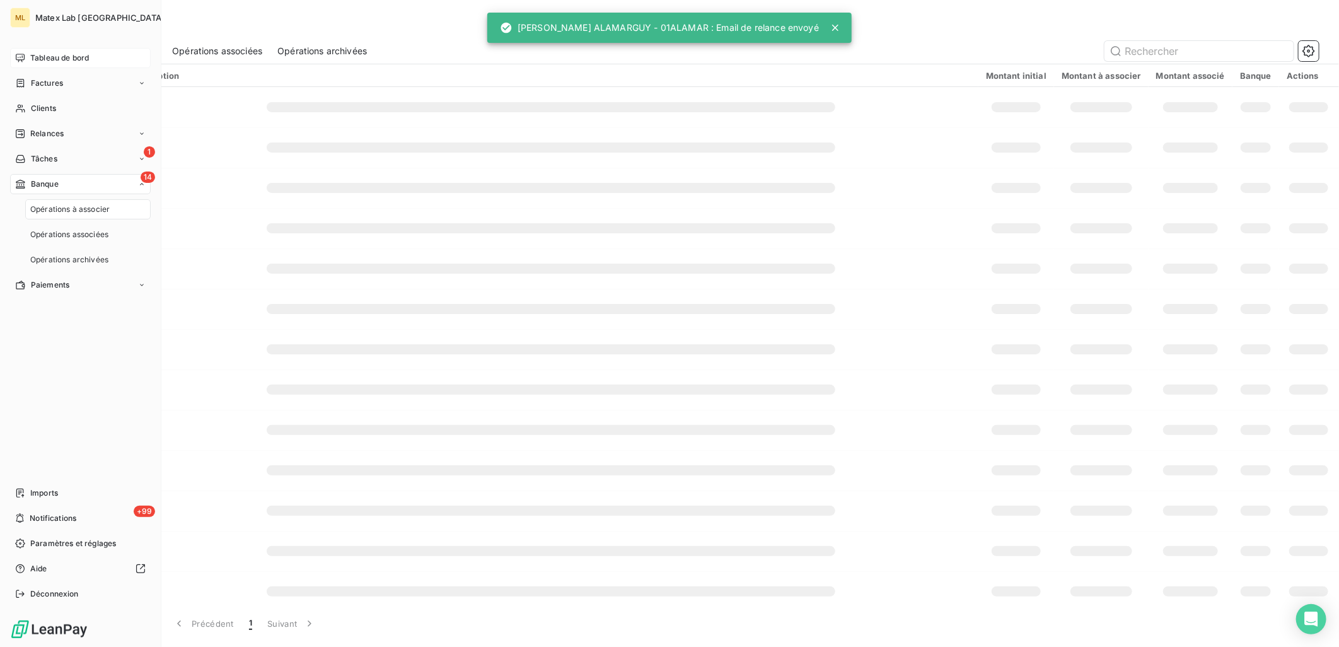
click at [69, 213] on span "Opérations à associer" at bounding box center [69, 209] width 79 height 11
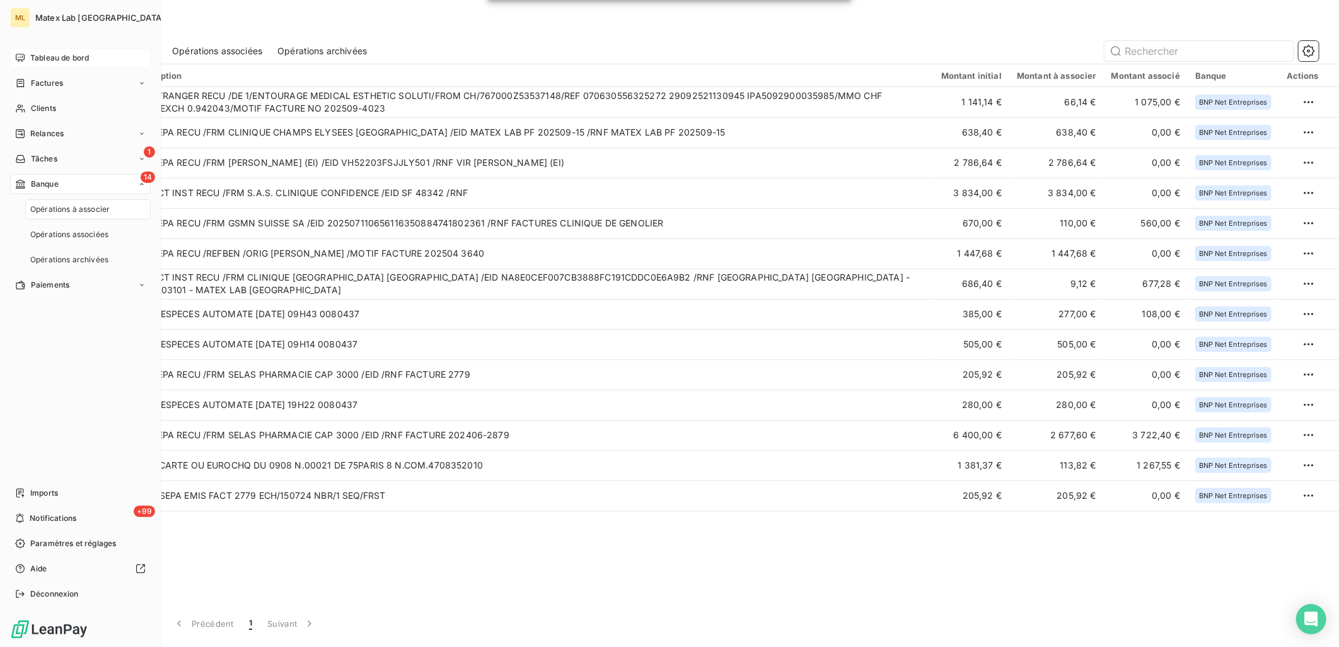
click at [71, 211] on span "Opérations à associer" at bounding box center [69, 209] width 79 height 11
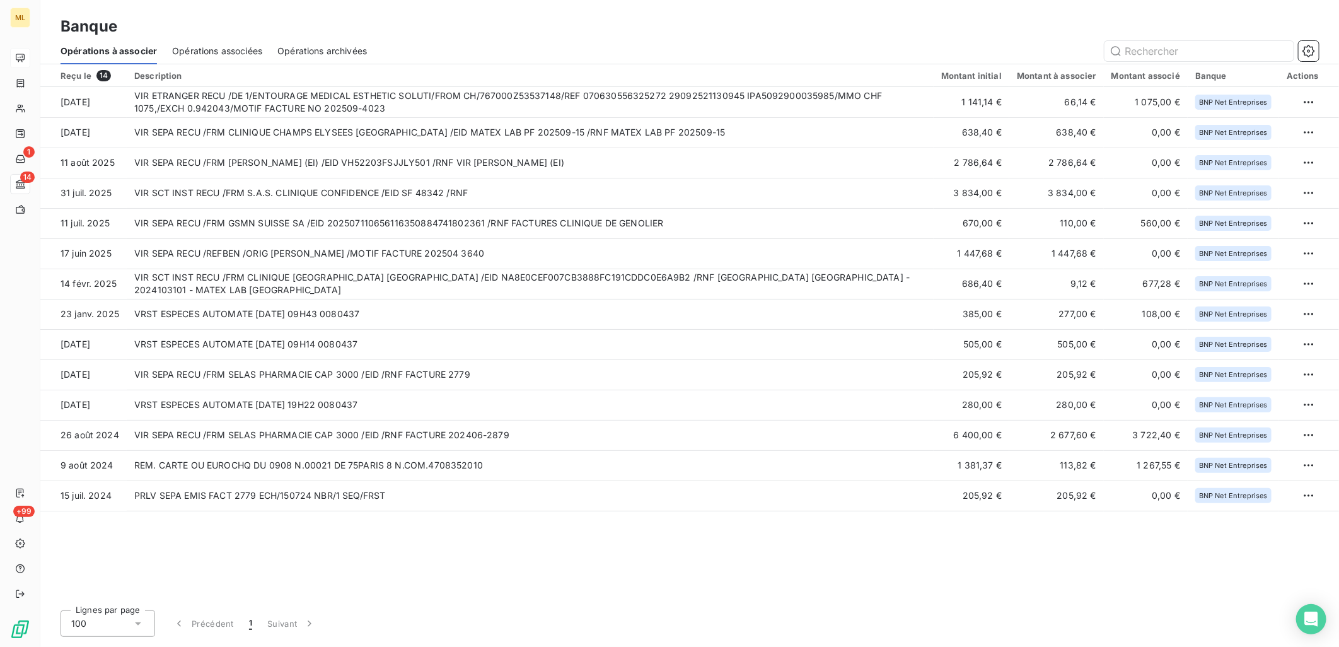
click at [521, 34] on div "Banque" at bounding box center [689, 26] width 1299 height 23
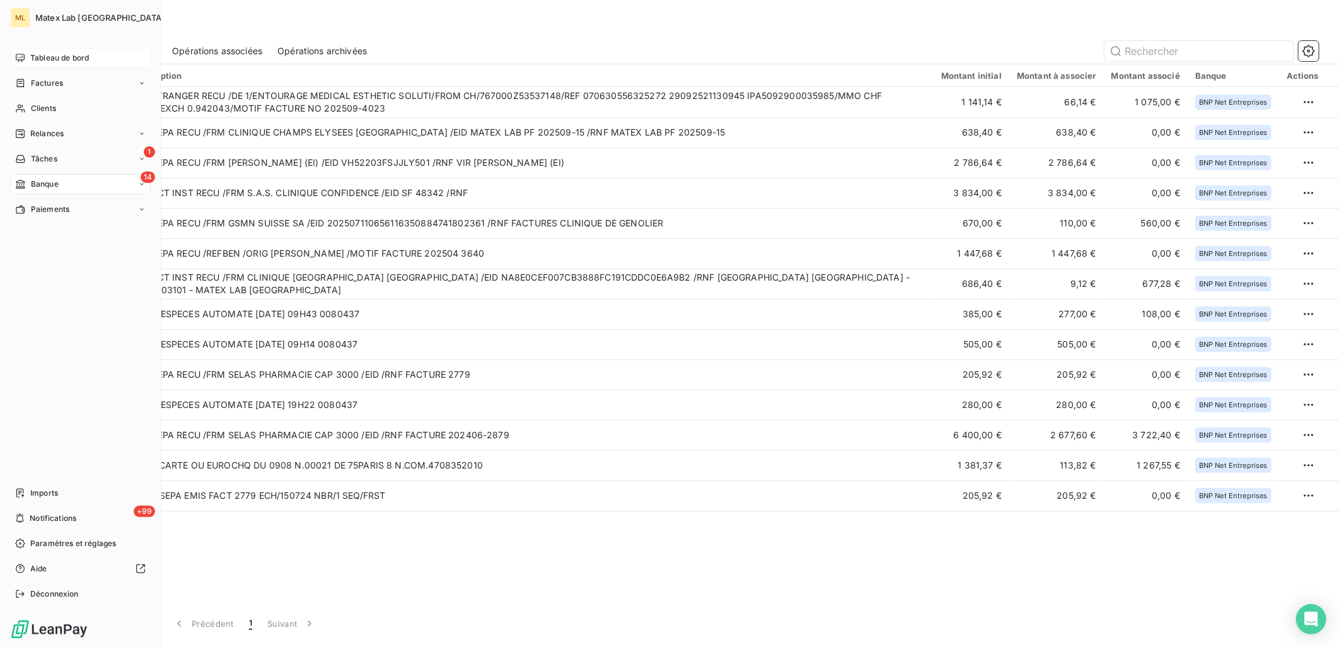
click at [54, 83] on span "Factures" at bounding box center [47, 83] width 32 height 11
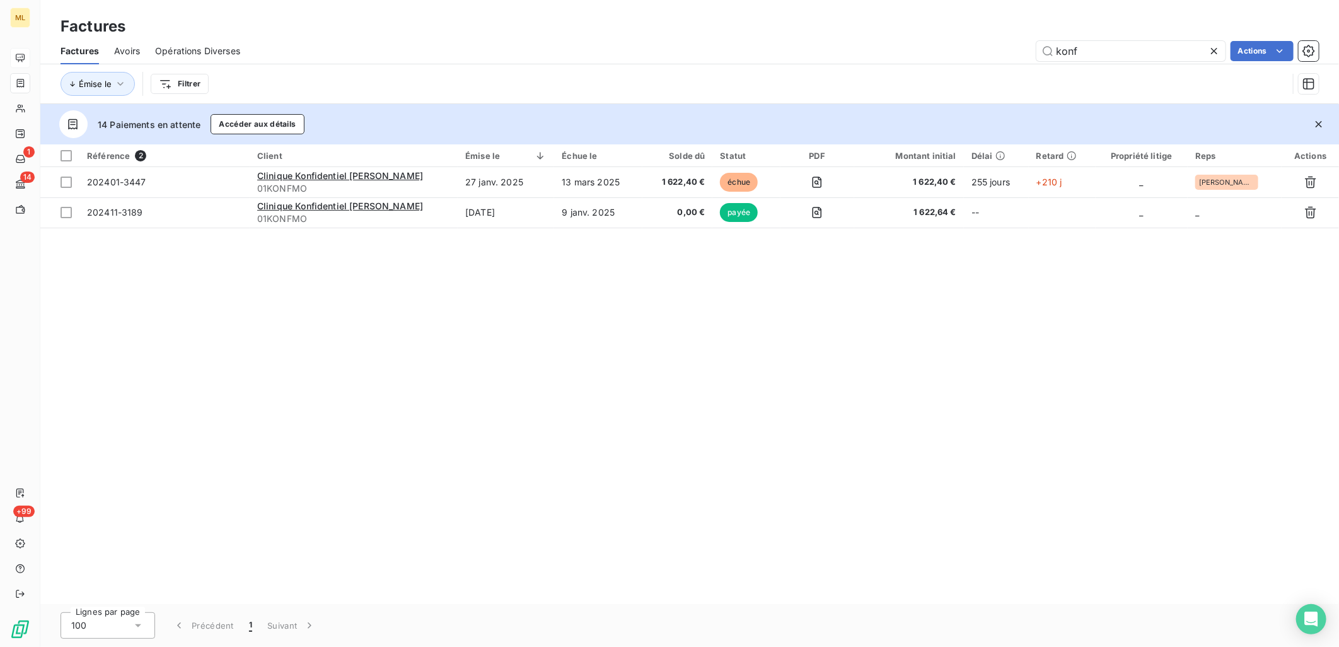
click at [544, 39] on div "Factures Avoirs Opérations Diverses konf Actions" at bounding box center [689, 51] width 1299 height 26
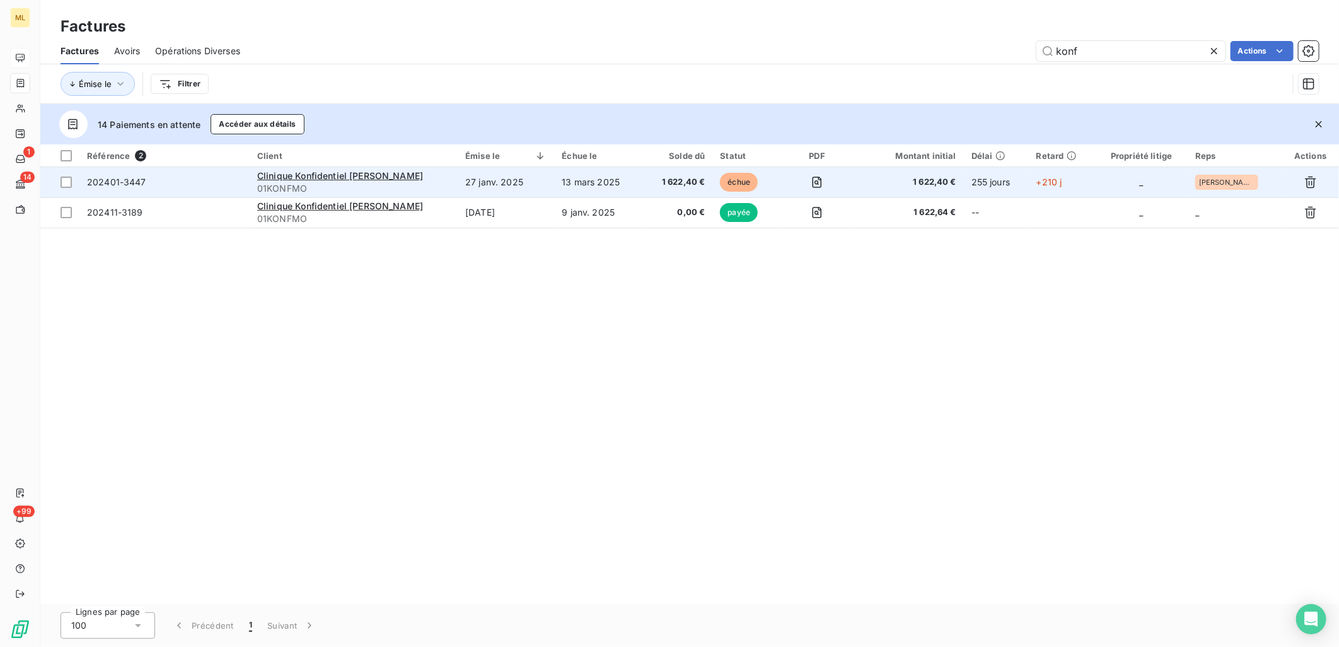
click at [431, 190] on span "01KONFMO" at bounding box center [353, 188] width 193 height 13
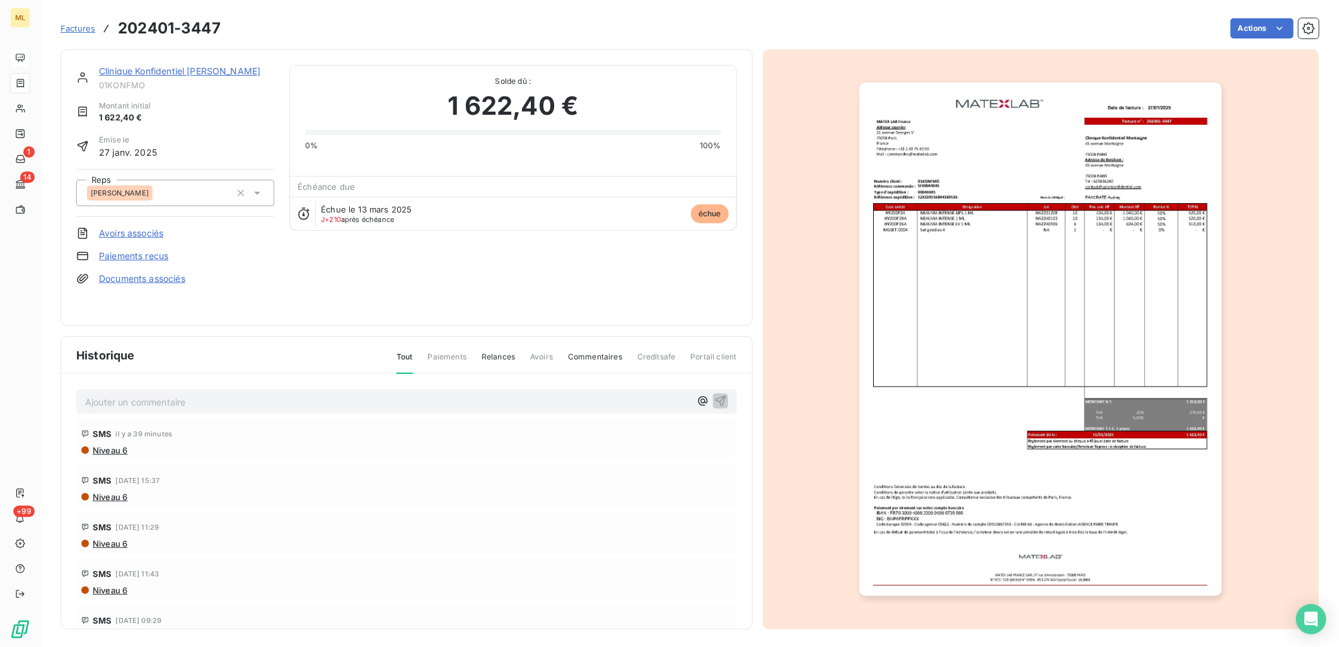
click at [78, 28] on span "Factures" at bounding box center [78, 28] width 35 height 10
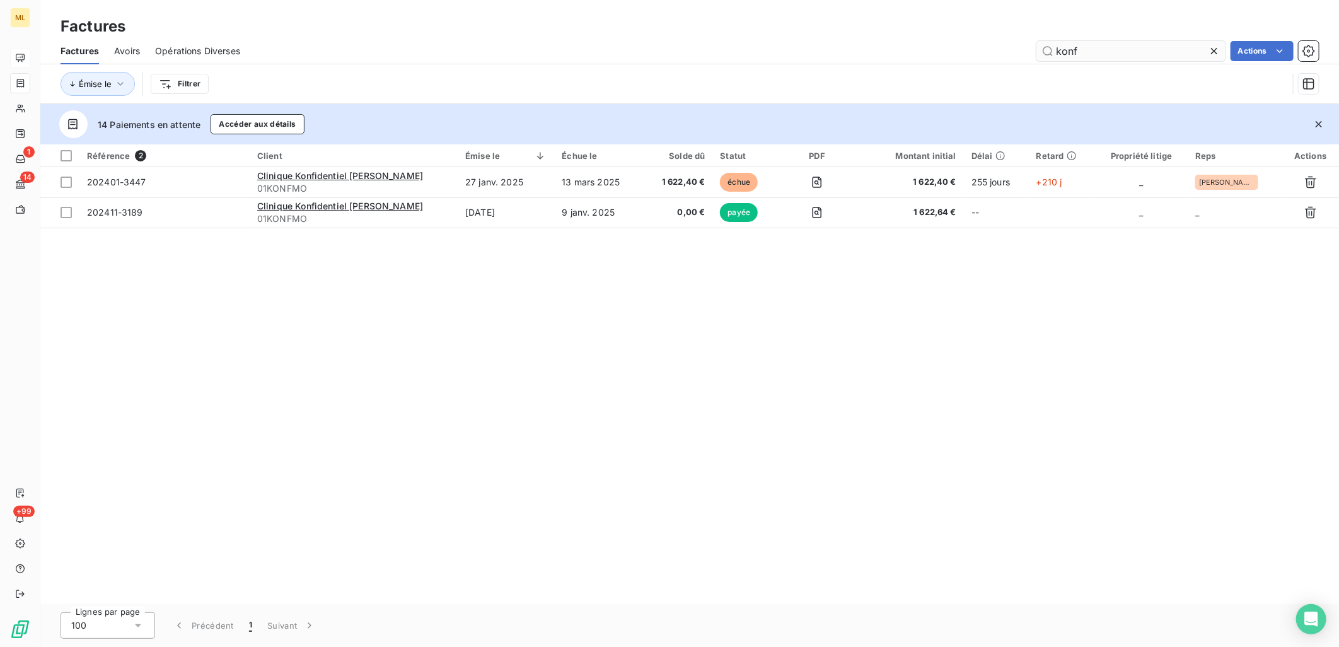
click at [1093, 52] on input "konf" at bounding box center [1131, 51] width 189 height 20
type input "k"
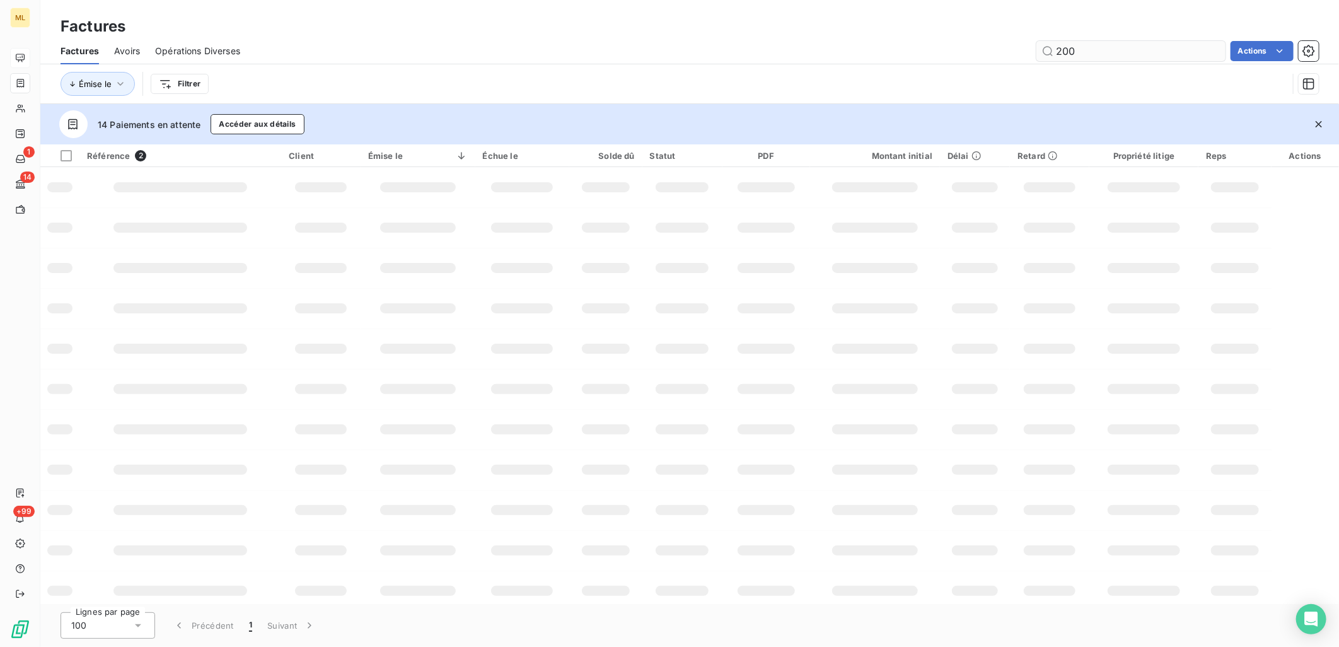
type input "2001"
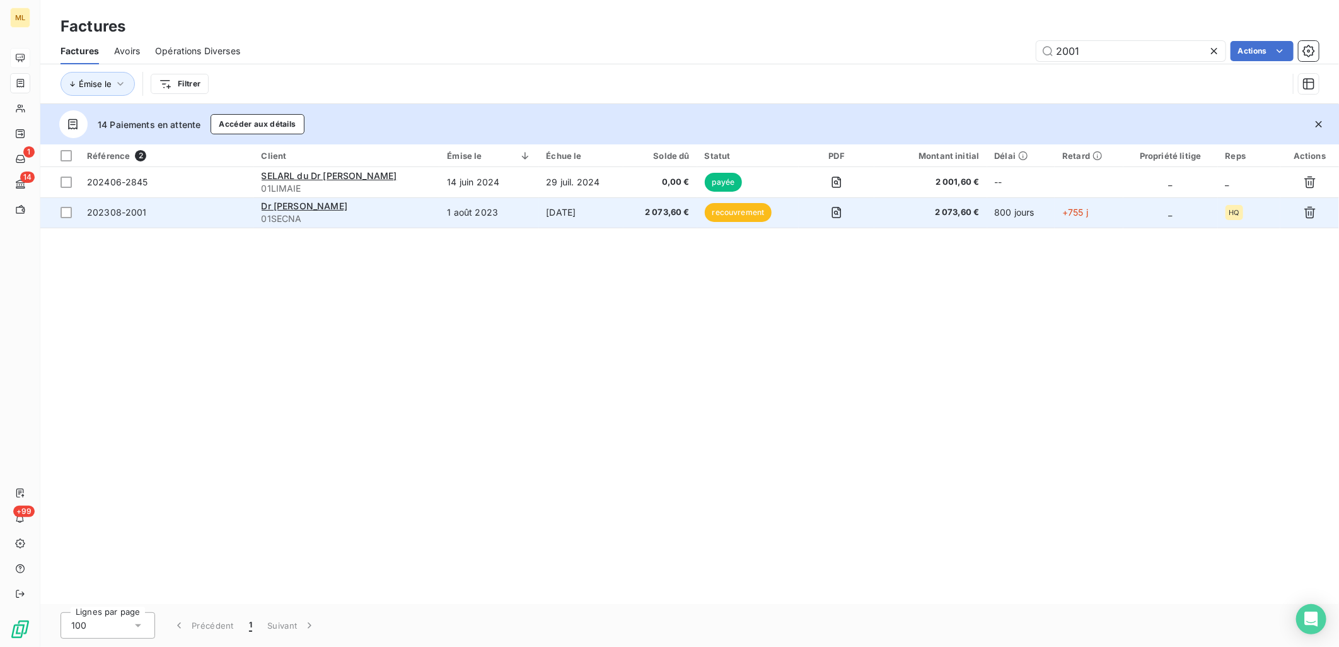
click at [375, 214] on span "01SECNA" at bounding box center [347, 219] width 171 height 13
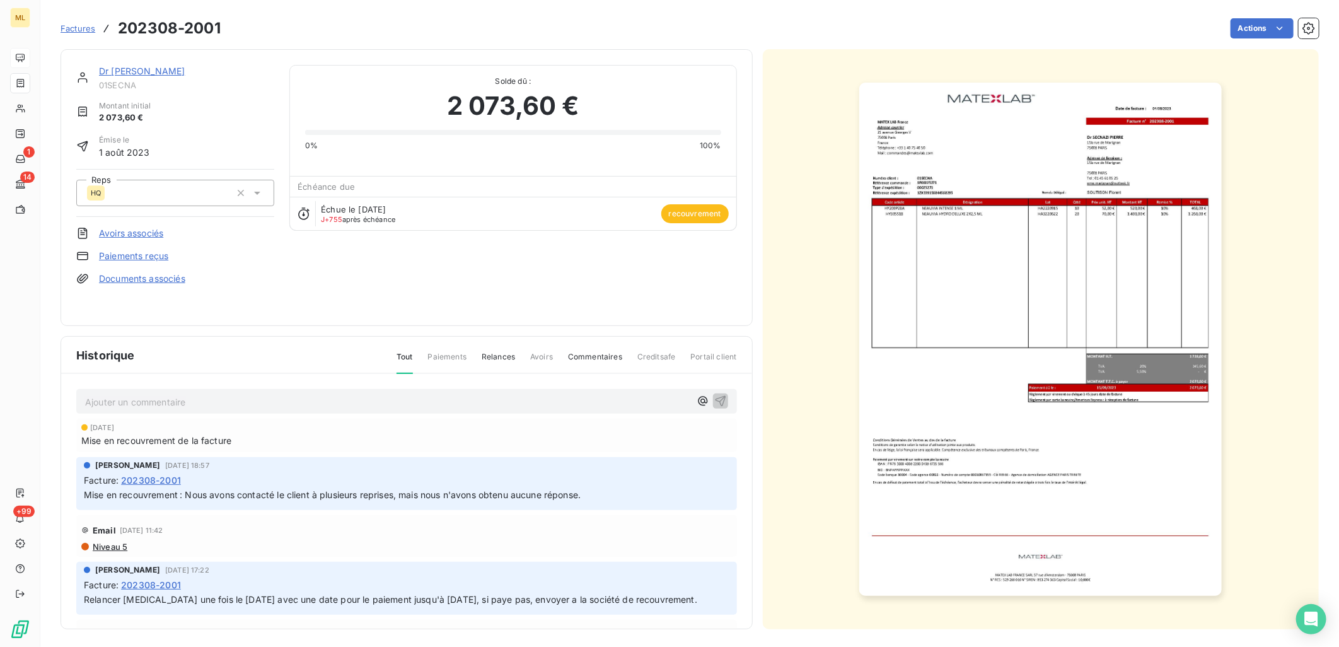
click at [124, 71] on link "Dr [PERSON_NAME]" at bounding box center [142, 71] width 86 height 11
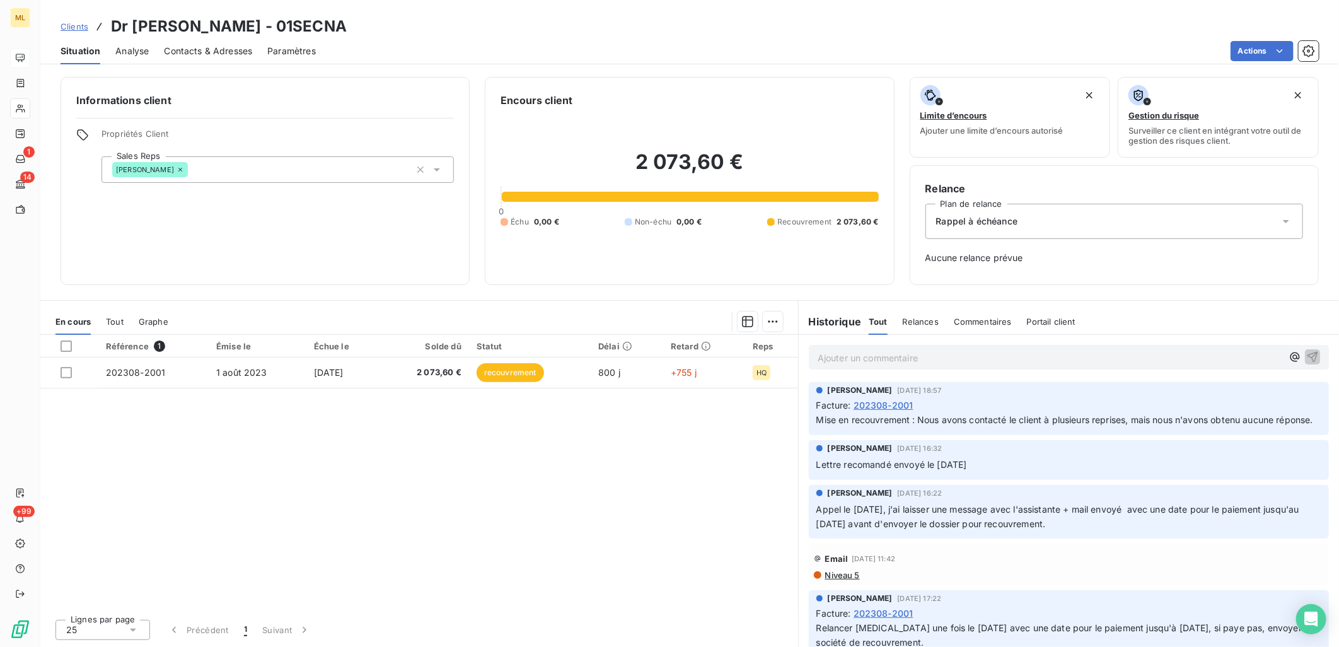
click at [213, 49] on span "Contacts & Adresses" at bounding box center [208, 51] width 88 height 13
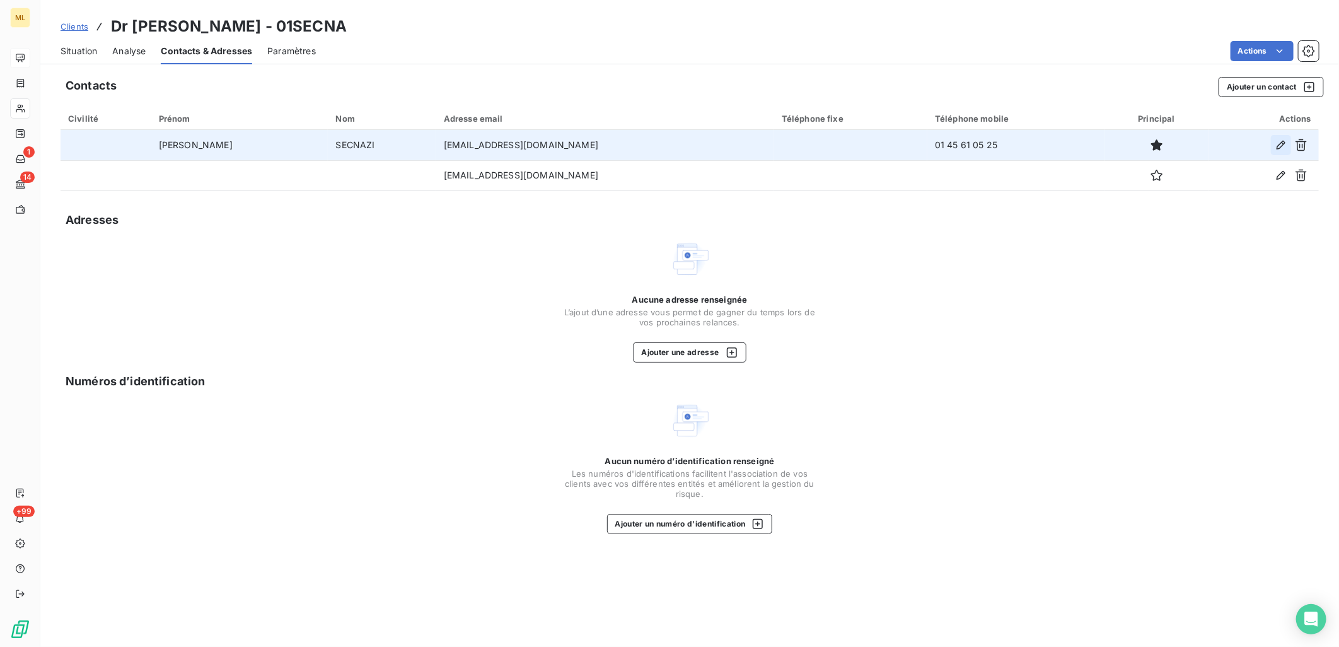
click at [1280, 143] on icon "button" at bounding box center [1281, 145] width 13 height 13
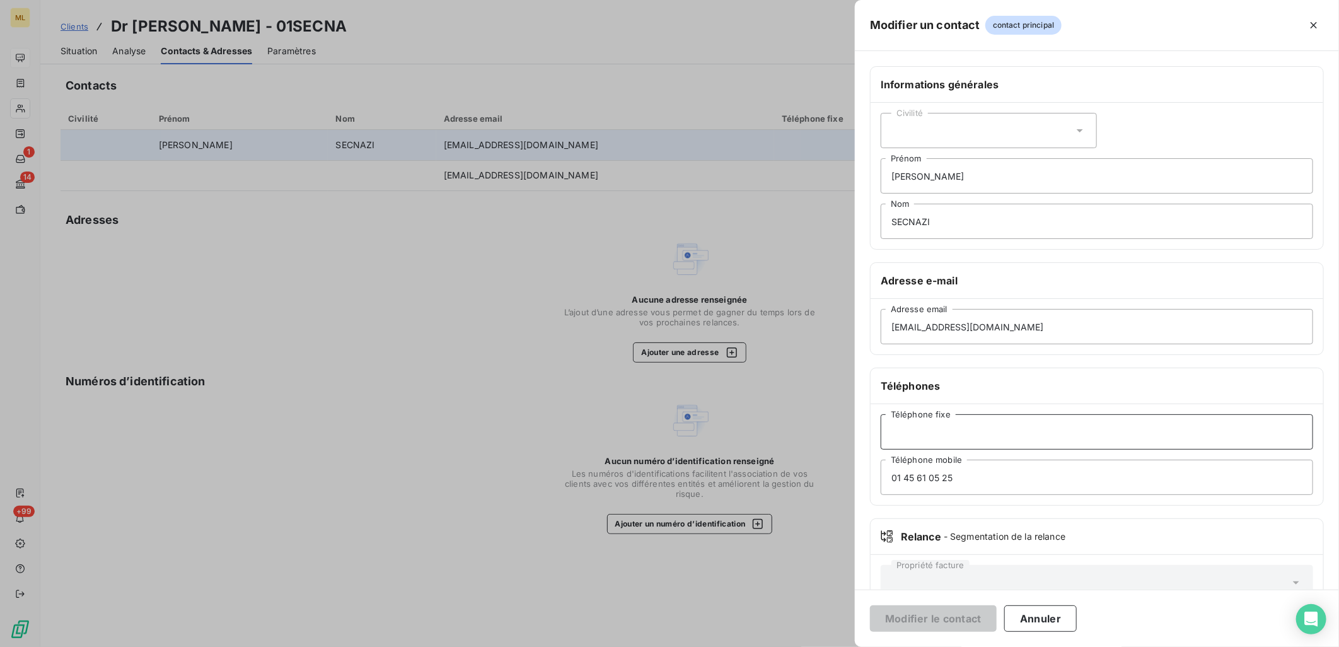
click at [953, 435] on input "Téléphone fixe" at bounding box center [1097, 431] width 433 height 35
click at [1037, 417] on input "Téléphone fixe" at bounding box center [1097, 431] width 433 height 35
click at [1207, 443] on input "Téléphone fixe" at bounding box center [1097, 431] width 433 height 35
click at [1195, 467] on input "01 45 61 05 25" at bounding box center [1097, 477] width 433 height 35
drag, startPoint x: 1148, startPoint y: 471, endPoint x: 856, endPoint y: 475, distance: 291.4
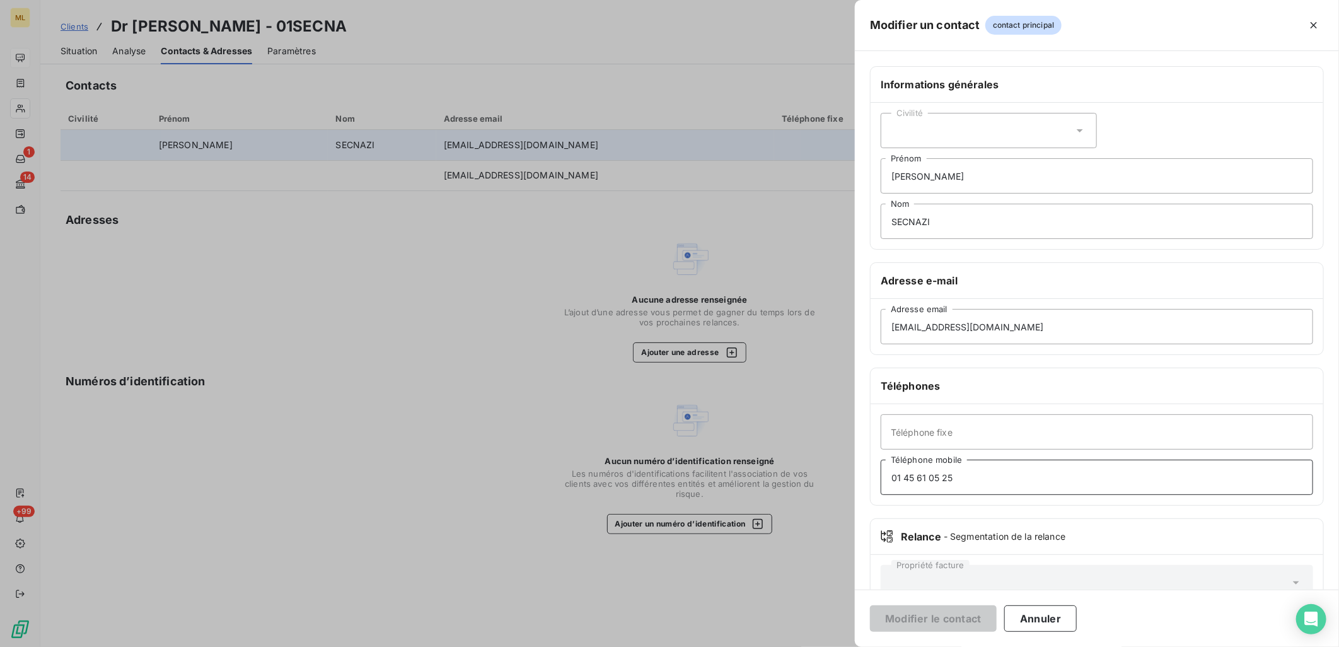
click at [856, 475] on div "Informations générales Civilité [PERSON_NAME] SECNAZI Nom Adresse e-mail [EMAIL…" at bounding box center [1097, 346] width 484 height 560
click at [904, 430] on input "Téléphone fixe" at bounding box center [1097, 431] width 433 height 35
paste input "01 45 61 05 25"
type input "01 45 61 05 25"
click at [1077, 487] on input "Téléphone mobile" at bounding box center [1097, 477] width 433 height 35
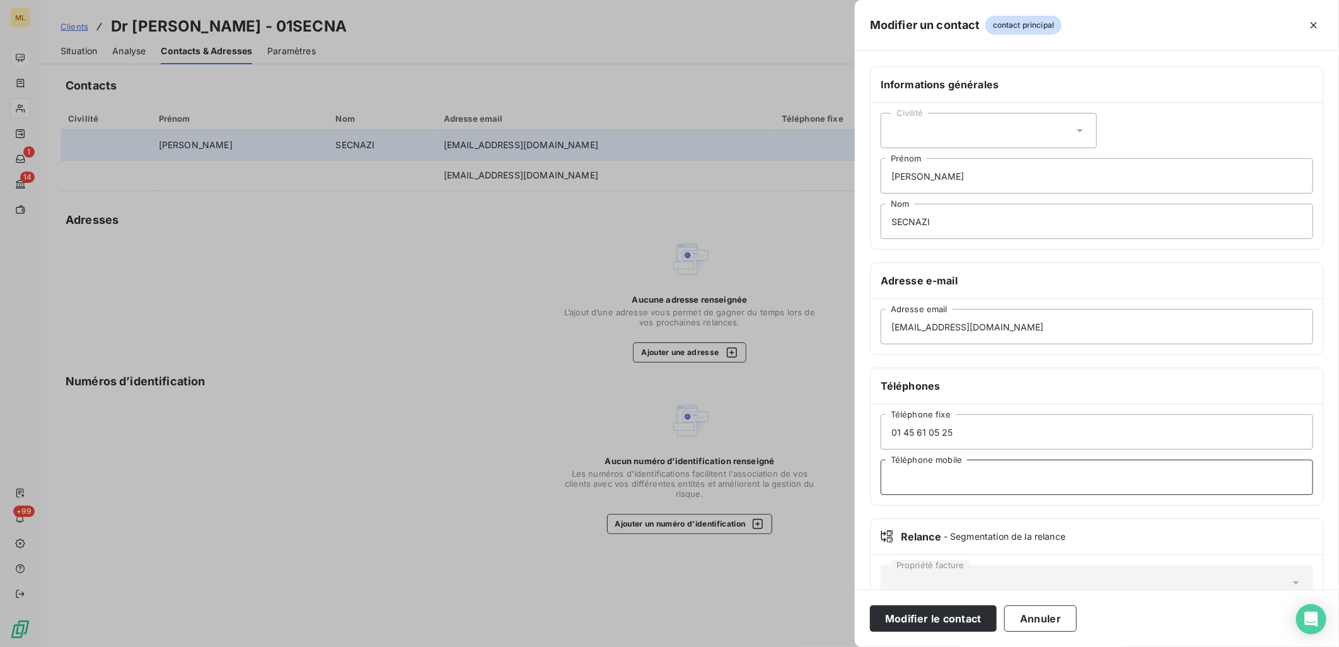
click at [921, 475] on input "Téléphone mobile" at bounding box center [1097, 477] width 433 height 35
paste input "06 03 60 19 63"
type input "06 03 60 19 63"
click at [932, 625] on button "Modifier le contact" at bounding box center [933, 618] width 127 height 26
